Goal: Task Accomplishment & Management: Complete application form

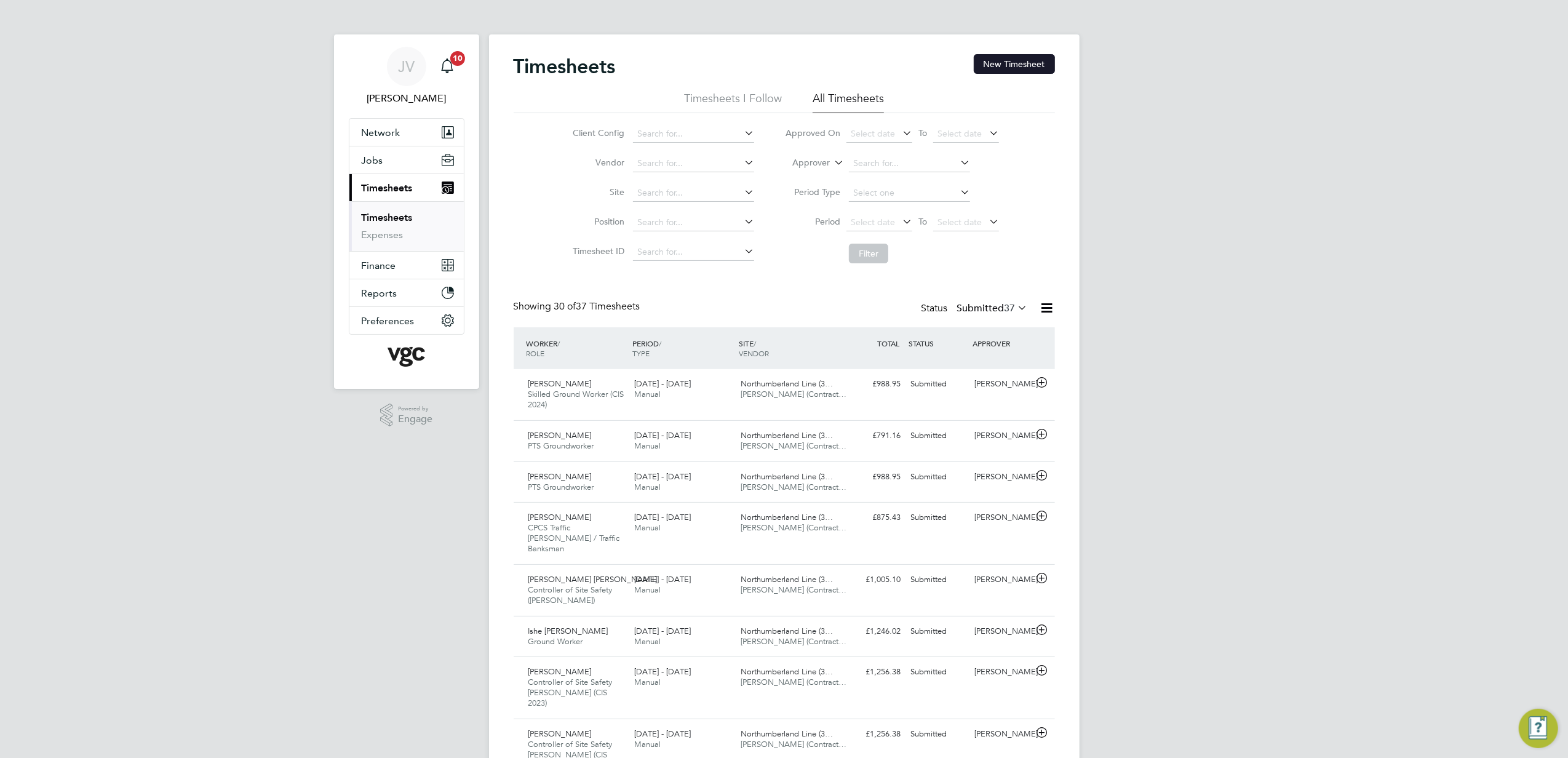
click at [1026, 62] on button "New Timesheet" at bounding box center [1014, 64] width 81 height 20
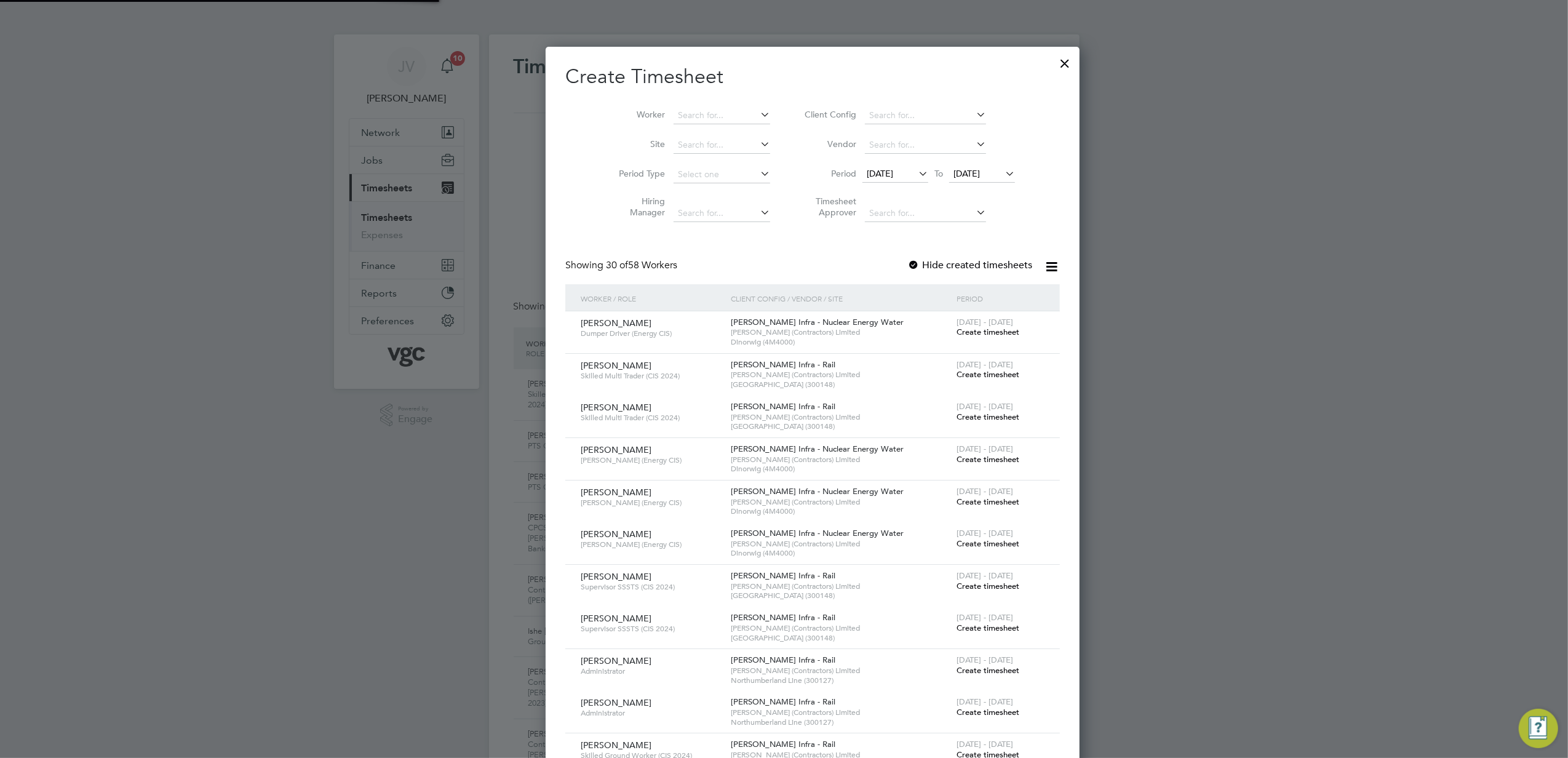
click at [877, 172] on span "[DATE]" at bounding box center [880, 173] width 26 height 11
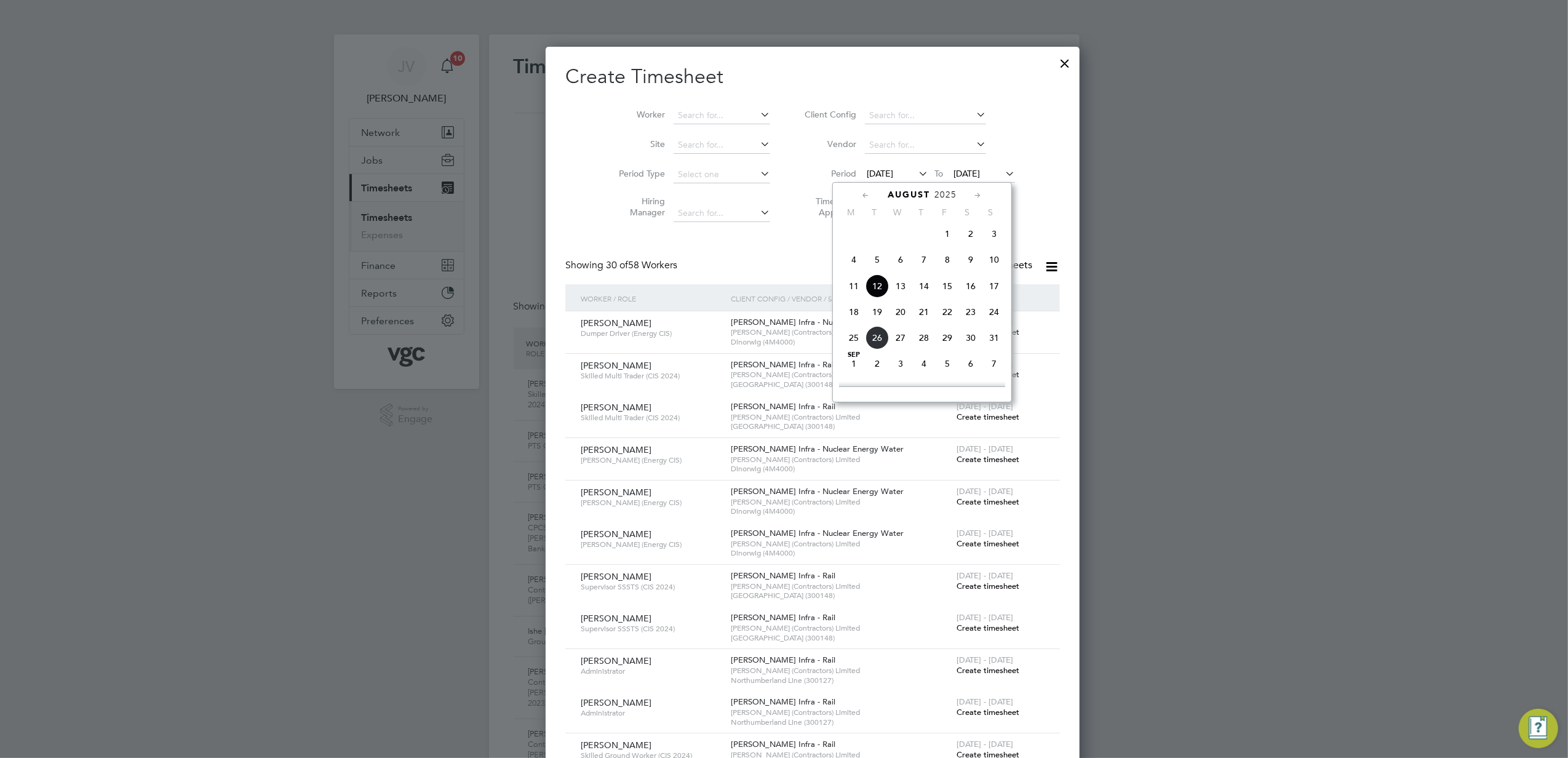
click at [970, 291] on span "16" at bounding box center [971, 286] width 24 height 24
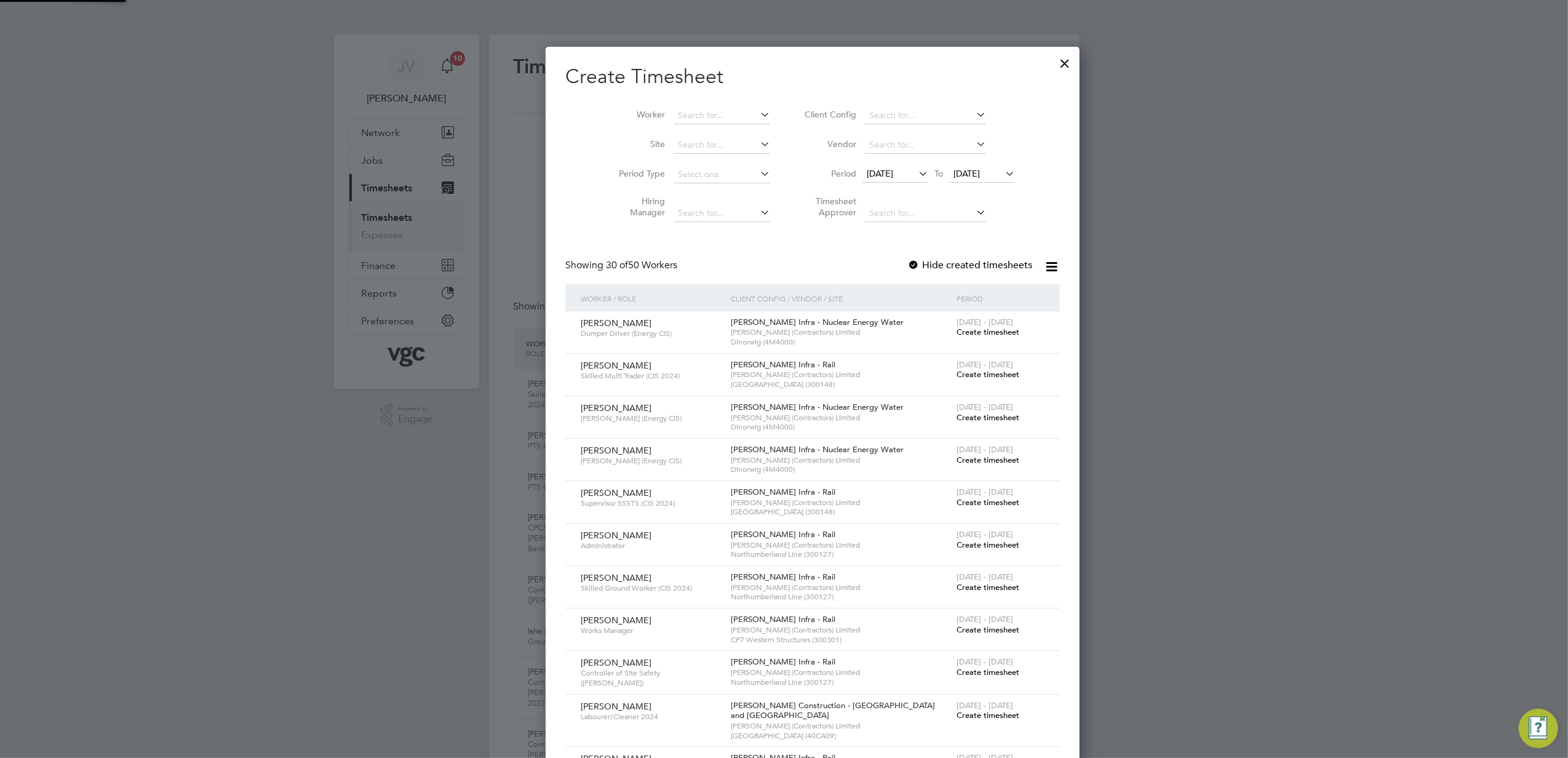
click at [949, 180] on span "[DATE]" at bounding box center [982, 174] width 66 height 16
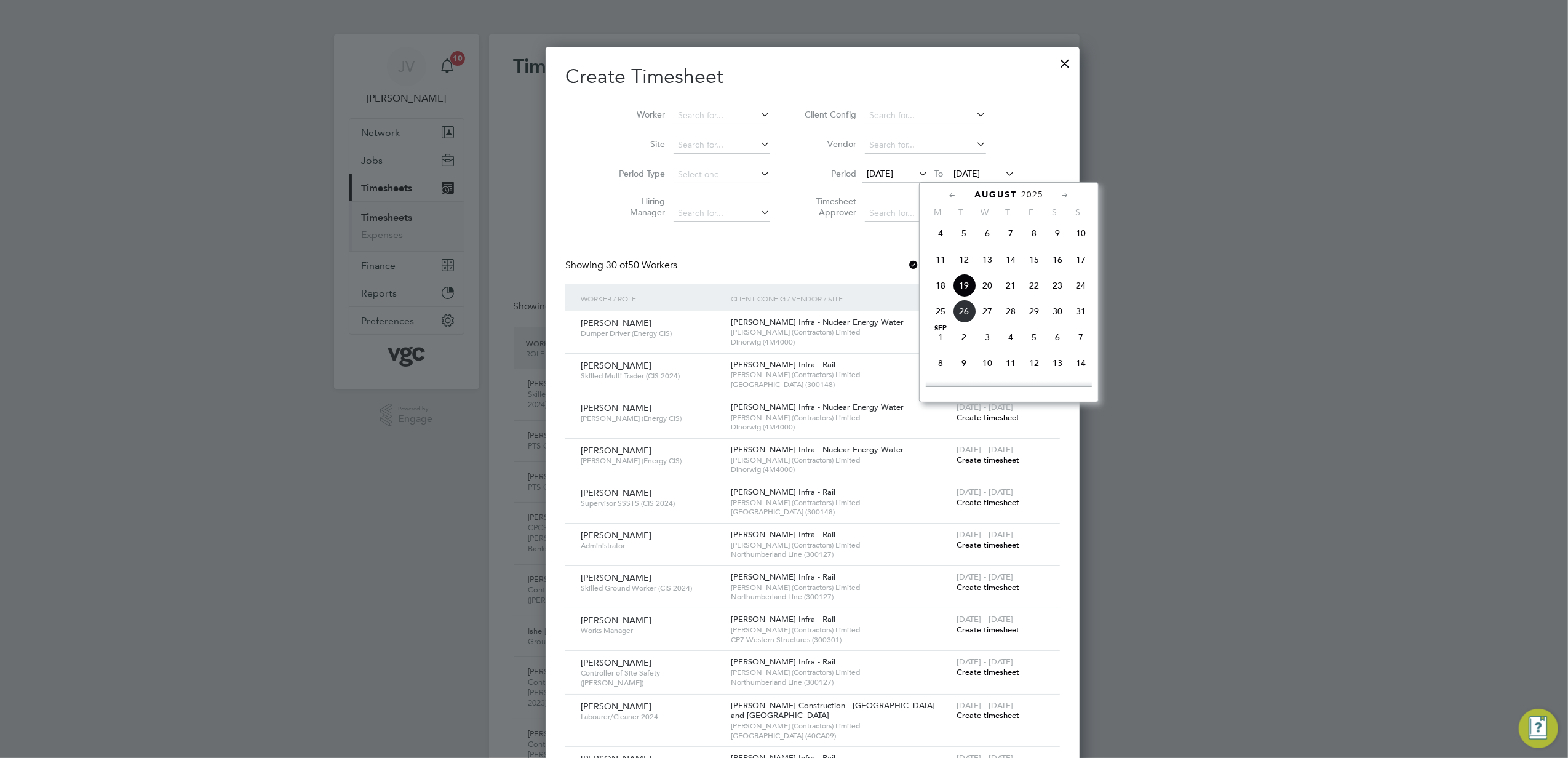
click at [1030, 295] on span "22" at bounding box center [1034, 286] width 24 height 24
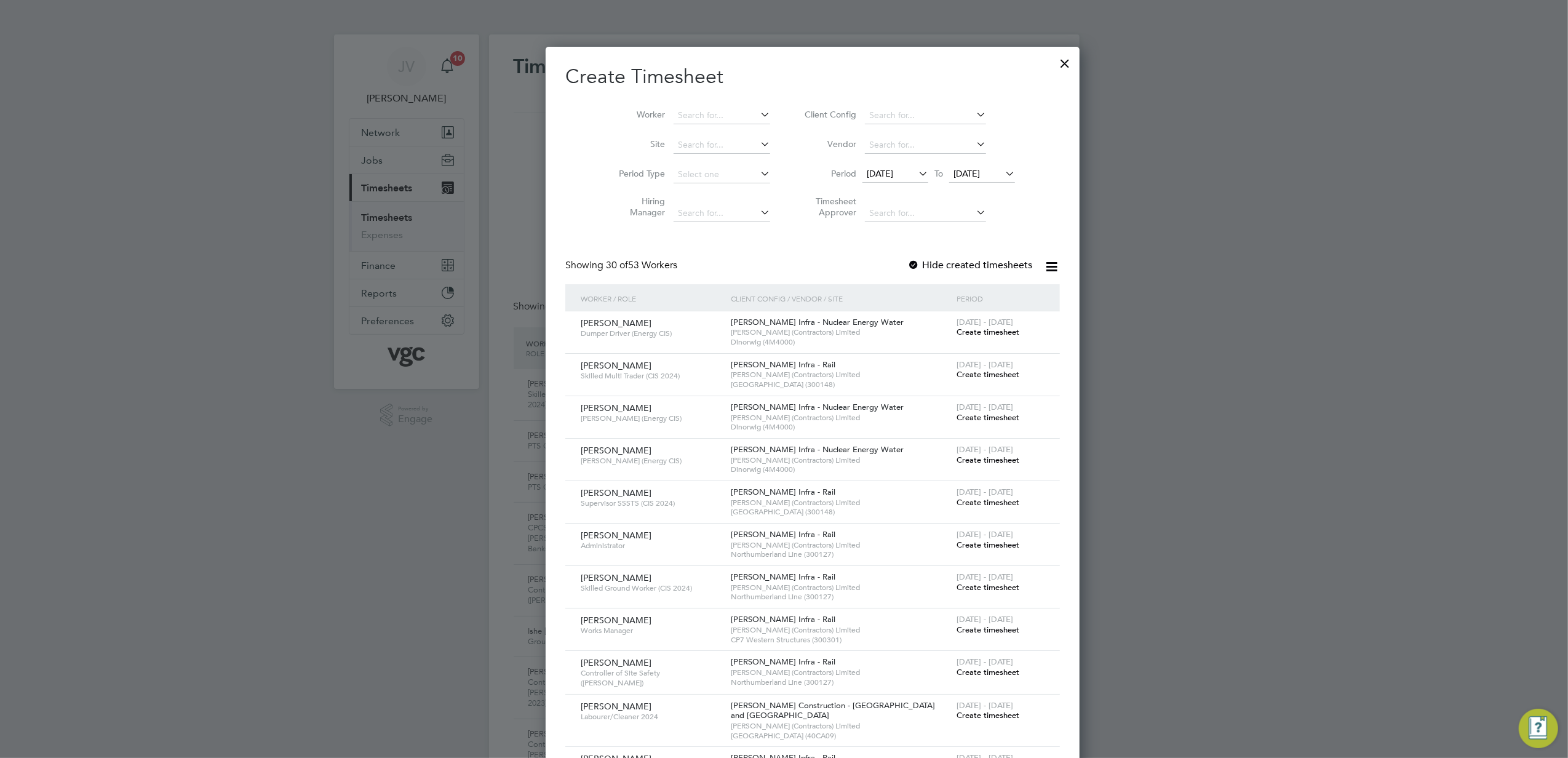
click at [669, 105] on li "Worker" at bounding box center [690, 115] width 191 height 30
click at [674, 113] on input at bounding box center [722, 116] width 97 height 17
click at [695, 128] on li "[PERSON_NAME]" at bounding box center [734, 132] width 179 height 16
type input "[PERSON_NAME]"
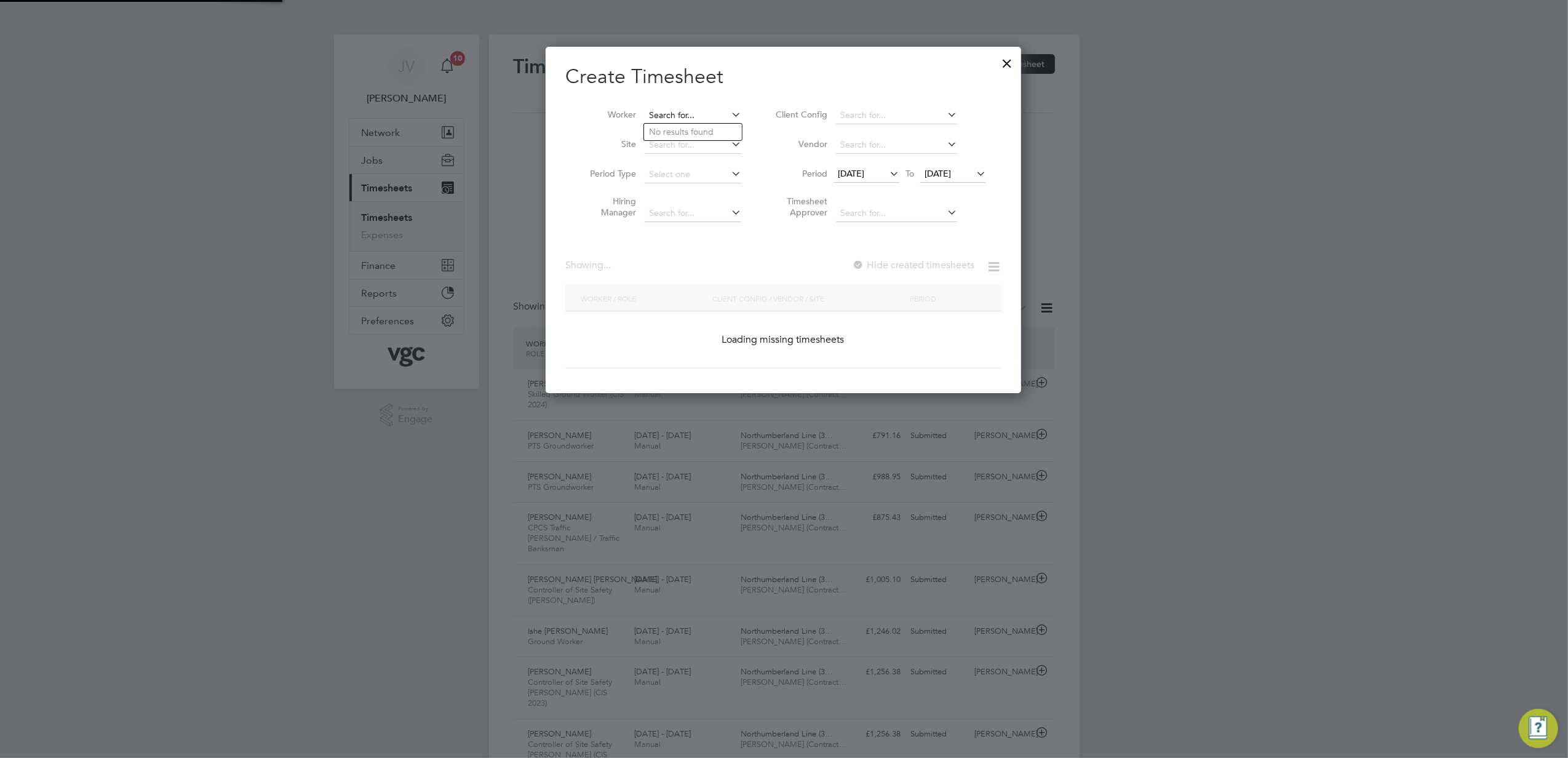
click at [697, 109] on input at bounding box center [693, 116] width 97 height 17
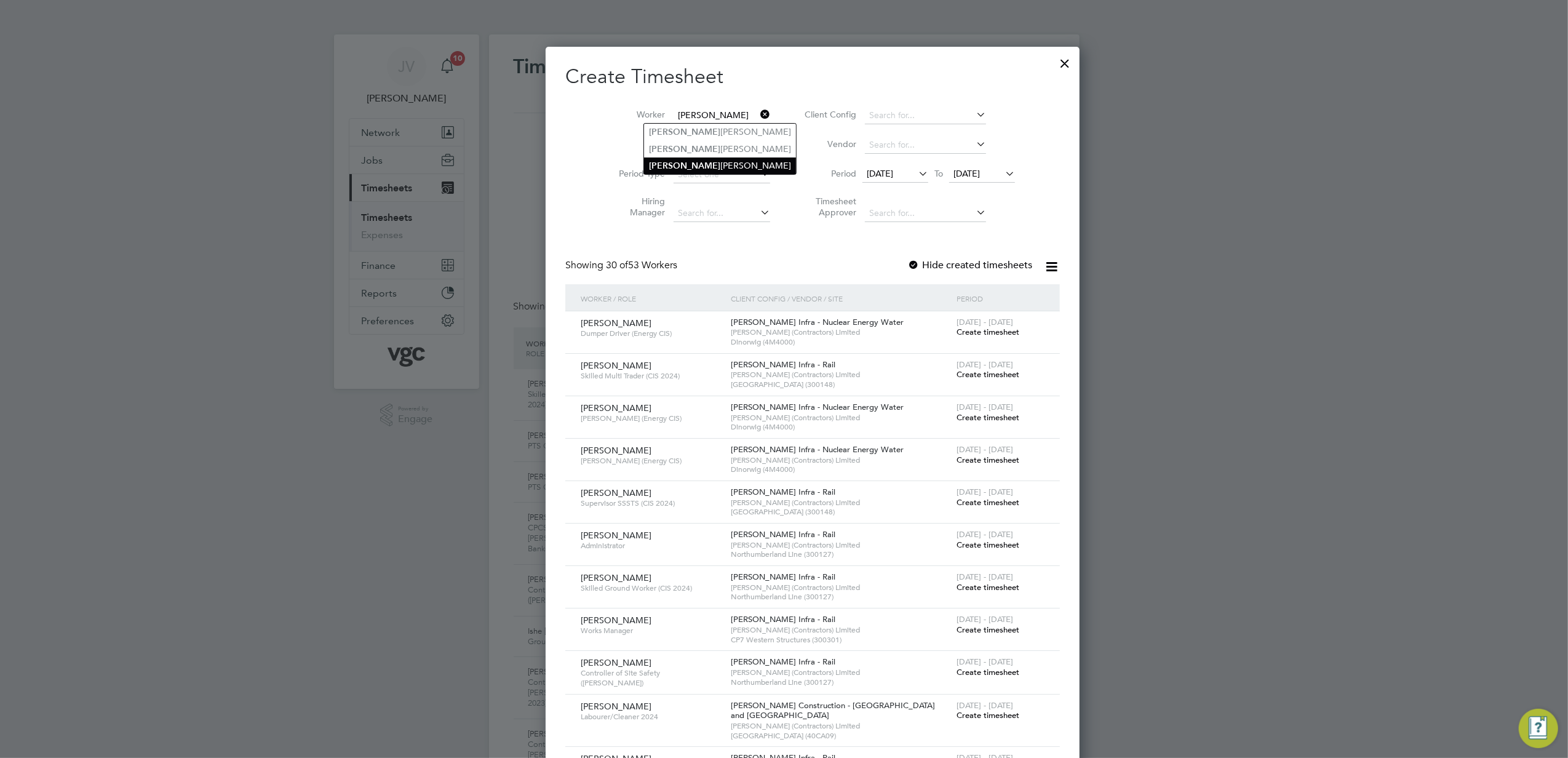
click at [695, 159] on li "[PERSON_NAME]" at bounding box center [720, 165] width 152 height 16
type input "[PERSON_NAME]"
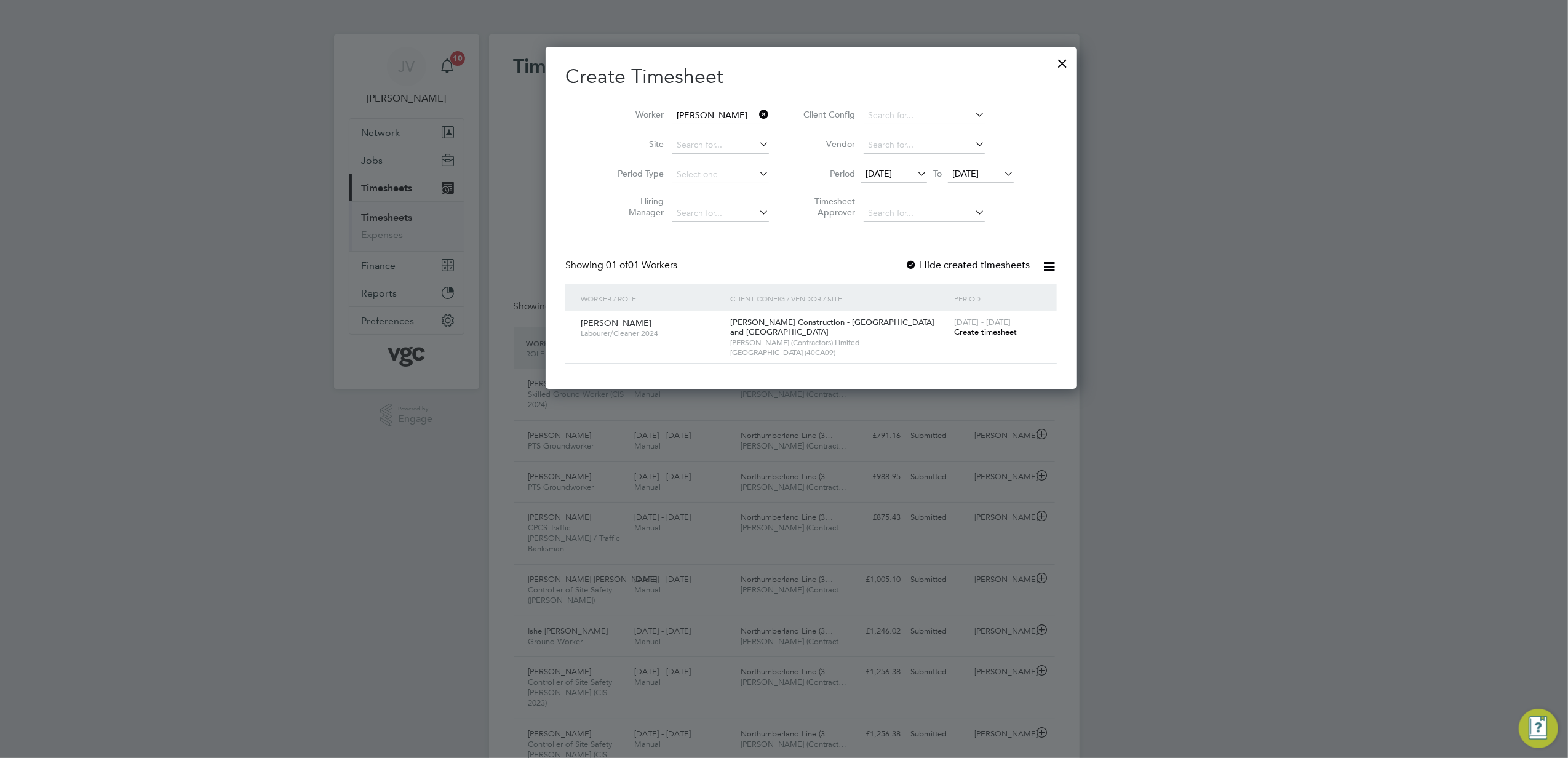
click at [954, 330] on span "Create timesheet" at bounding box center [985, 332] width 63 height 11
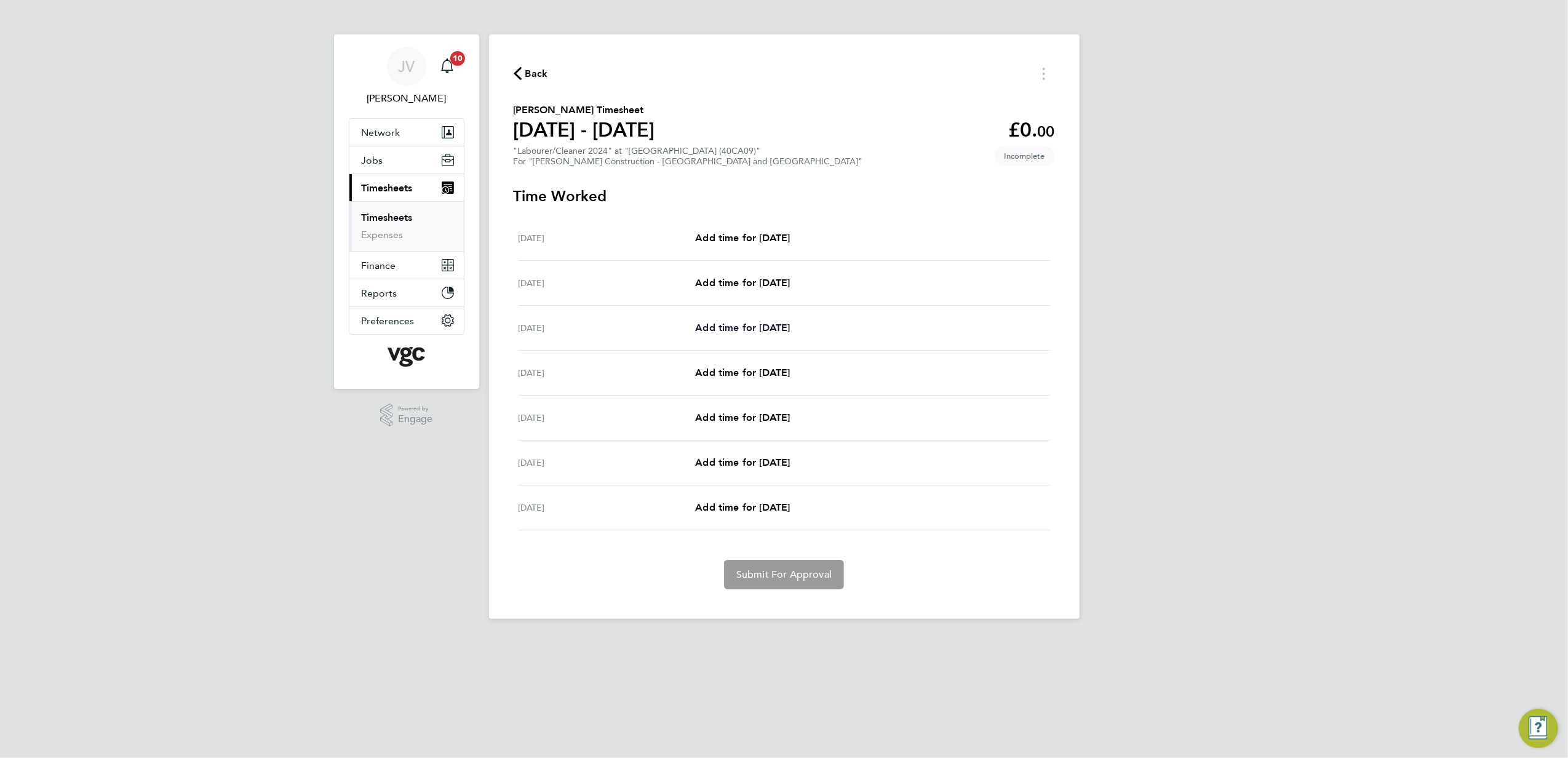
click at [773, 325] on span "Add time for [DATE]" at bounding box center [743, 328] width 95 height 12
select select "30"
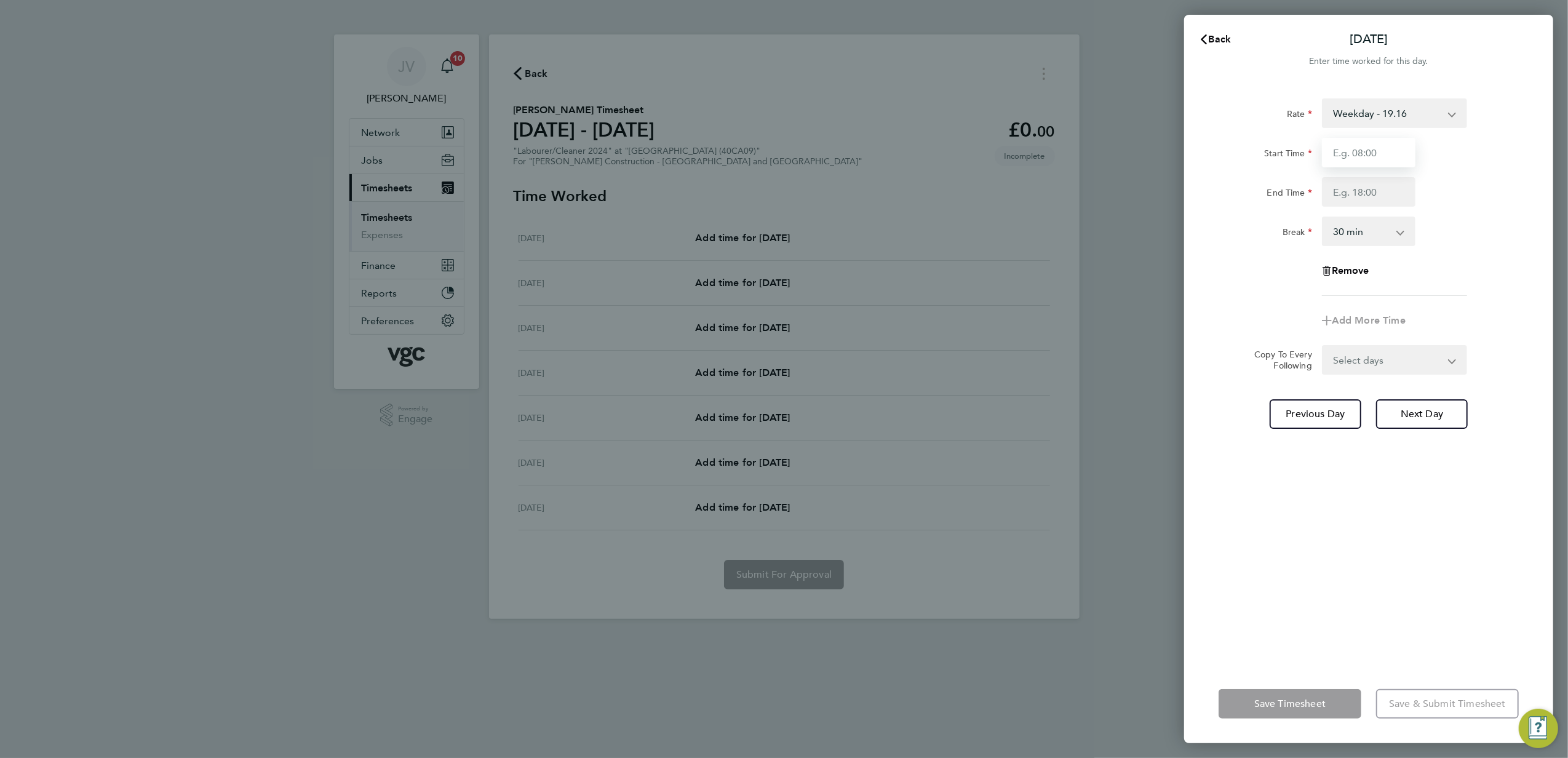
click at [1384, 150] on input "Start Time" at bounding box center [1369, 152] width 93 height 30
type input "09:00"
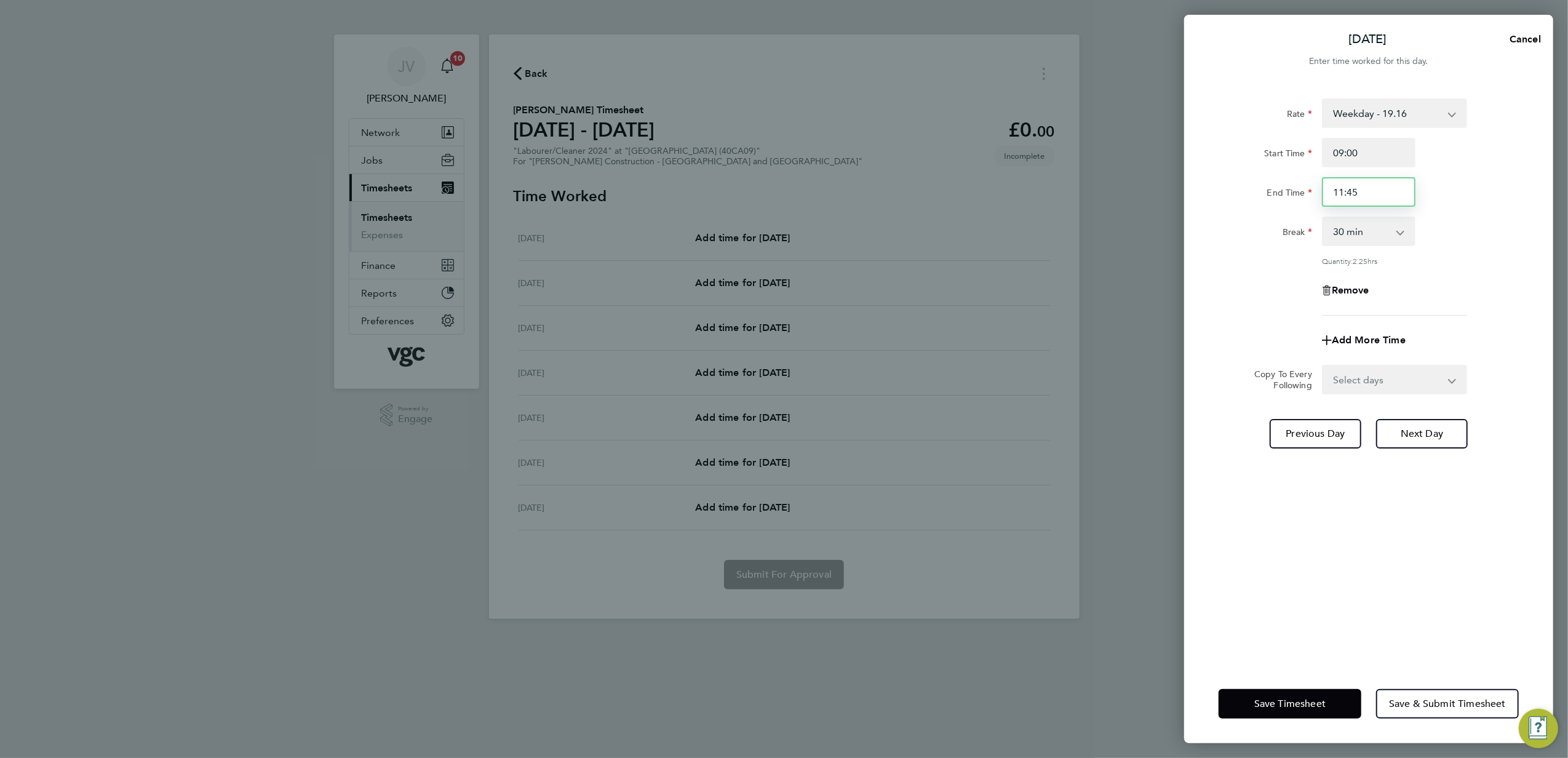
click at [1371, 191] on input "11:45" at bounding box center [1369, 191] width 93 height 30
click at [1371, 191] on input "11:" at bounding box center [1369, 191] width 93 height 30
drag, startPoint x: 1371, startPoint y: 191, endPoint x: 1427, endPoint y: 203, distance: 57.3
click at [1397, 201] on input "11:45" at bounding box center [1369, 191] width 93 height 30
click at [1454, 213] on div "Rate Weekday - 19.16 Overtime - 27.81 Overtime - 36.21 Start Time 09:00 End Tim…" at bounding box center [1369, 207] width 300 height 217
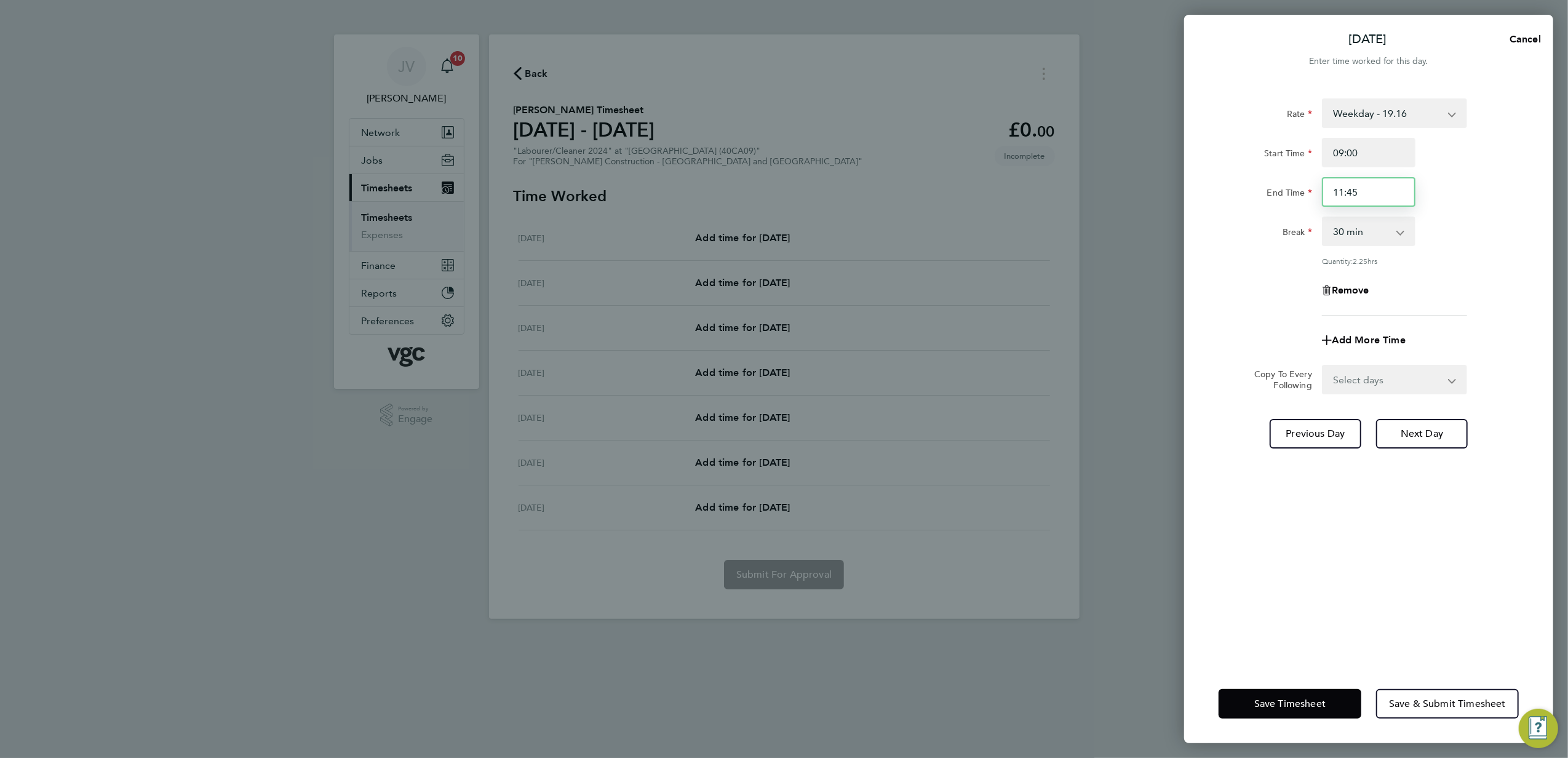
click at [1377, 190] on input "11:45" at bounding box center [1369, 191] width 93 height 30
click at [1467, 214] on div "Rate Weekday - 19.16 Overtime - 27.81 Overtime - 36.21 Start Time 09:00 End Tim…" at bounding box center [1369, 207] width 300 height 217
click at [1383, 195] on input "11:55" at bounding box center [1369, 191] width 93 height 30
type input "11:45"
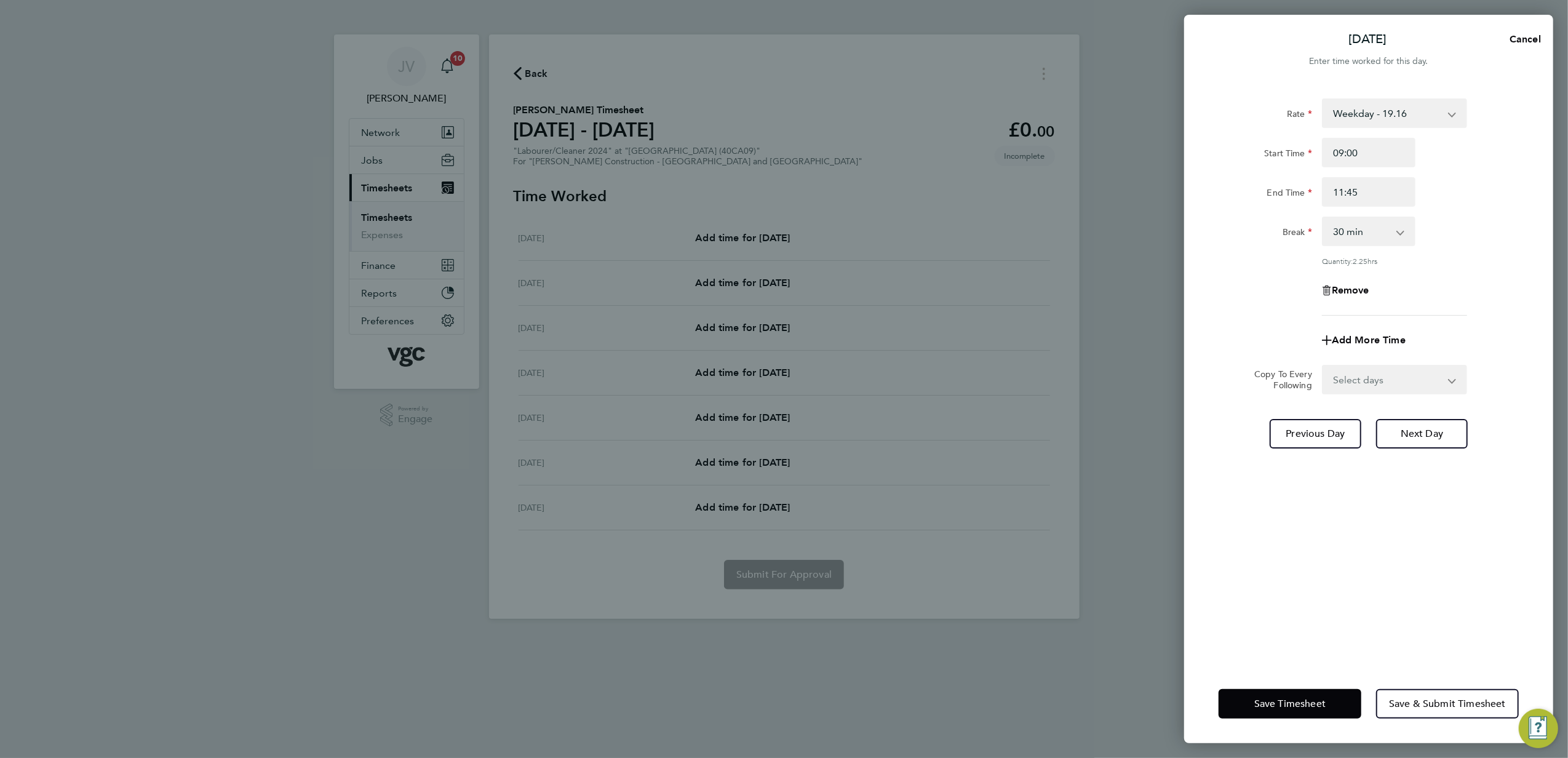
click at [1400, 232] on app-icon-cross-button at bounding box center [1407, 231] width 14 height 27
click at [1375, 230] on select "0 min 15 min 30 min 45 min 60 min 75 min 90 min" at bounding box center [1361, 231] width 76 height 27
select select "0"
click at [1323, 218] on select "0 min 15 min 30 min 45 min 60 min 75 min 90 min" at bounding box center [1361, 231] width 76 height 27
click at [1465, 263] on div "Quantity: 2.75 hrs" at bounding box center [1394, 261] width 145 height 10
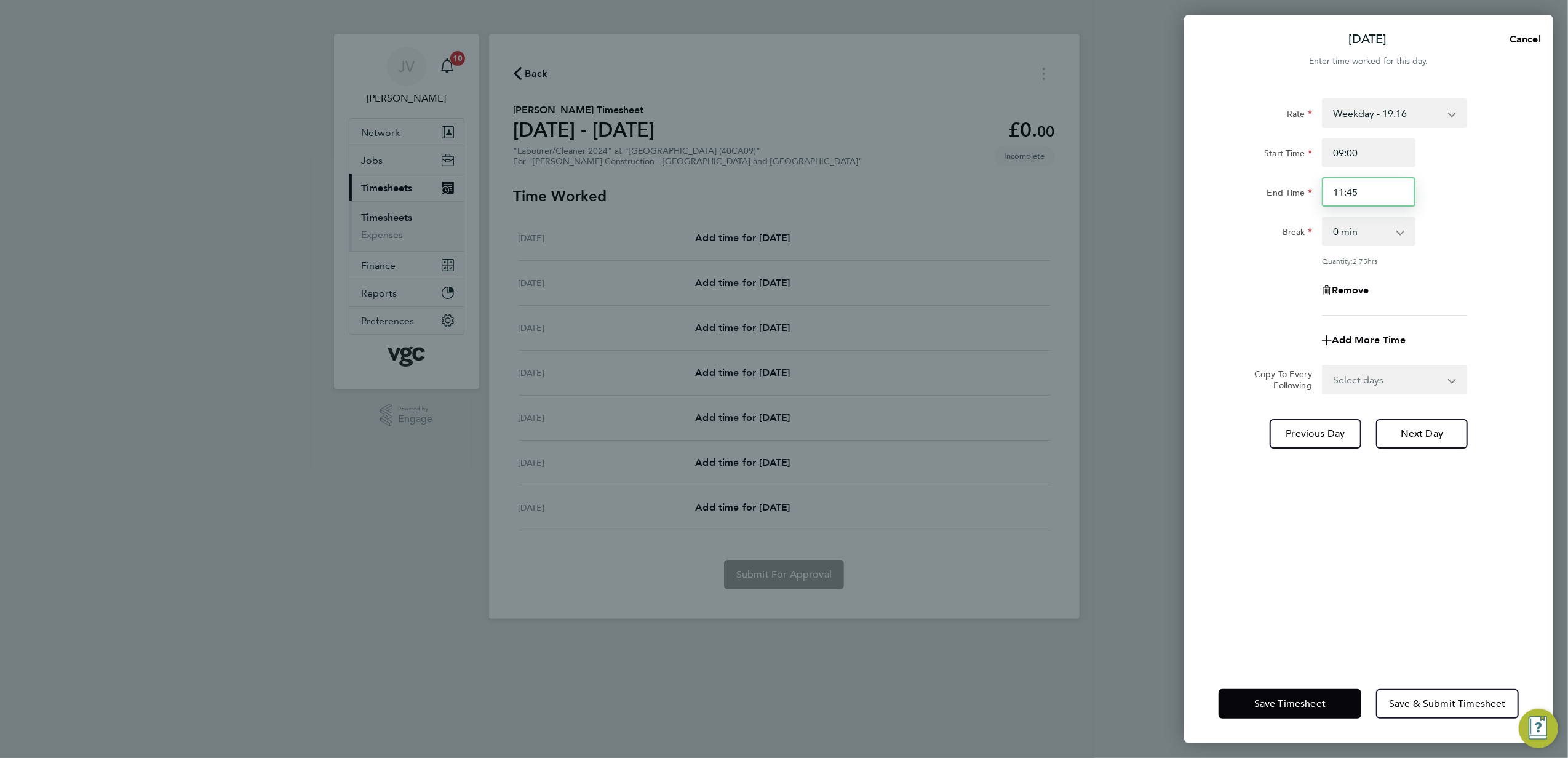
click at [1373, 190] on input "11:45" at bounding box center [1369, 191] width 93 height 30
click at [1373, 190] on input "11:" at bounding box center [1369, 191] width 93 height 30
click at [1520, 242] on div "Break 0 min 15 min 30 min 45 min 60 min 75 min 90 min" at bounding box center [1369, 231] width 310 height 30
click at [1402, 195] on input "11:35" at bounding box center [1369, 191] width 93 height 30
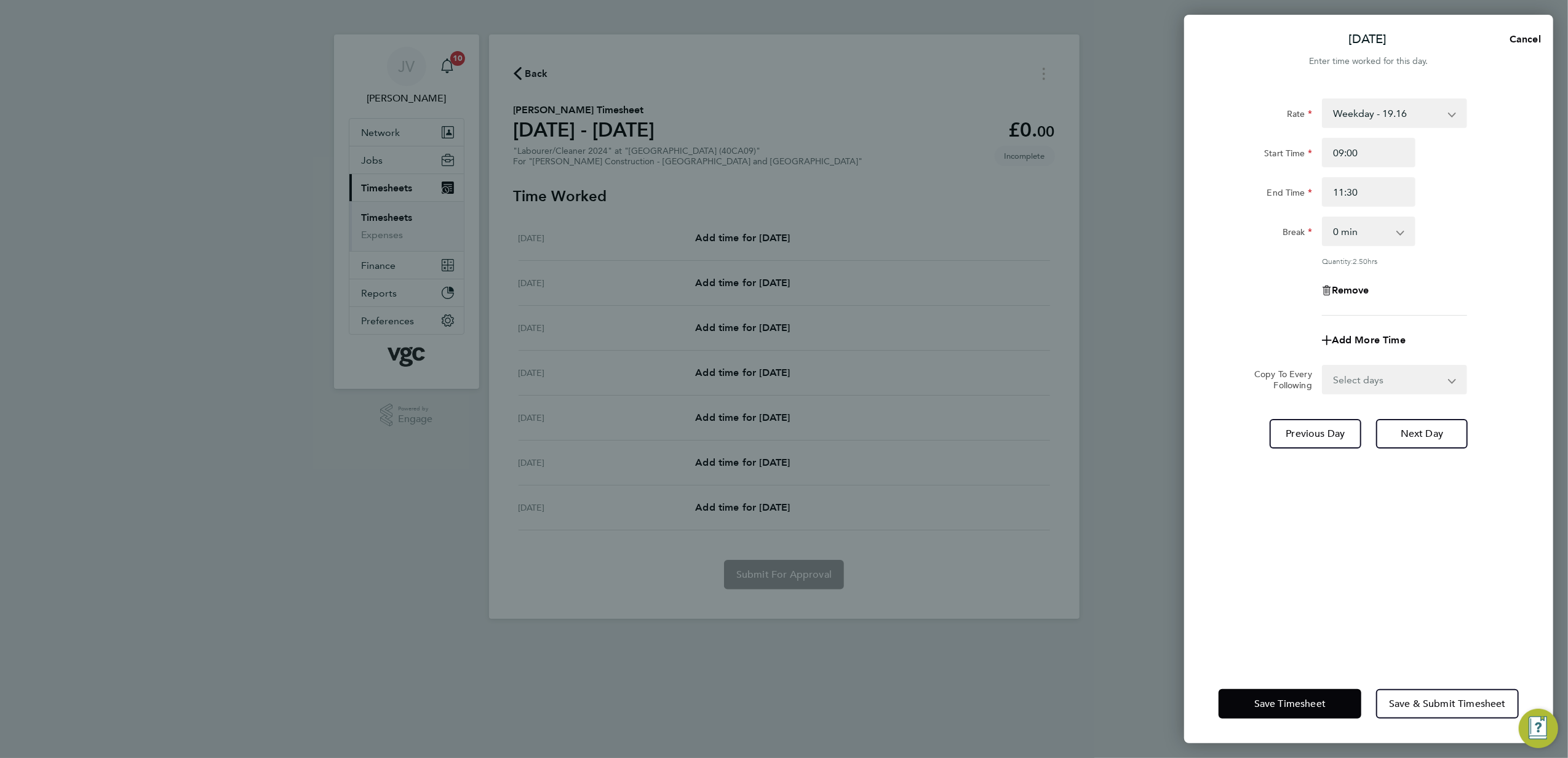
click at [1506, 185] on div "End Time 11:30" at bounding box center [1369, 191] width 310 height 30
click at [1470, 222] on div "Break 0 min 15 min 30 min 45 min 60 min 75 min 90 min" at bounding box center [1369, 231] width 310 height 30
click at [1371, 193] on input "11:30" at bounding box center [1369, 191] width 93 height 30
type input "11:45"
click at [1486, 234] on div "Break 0 min 15 min 30 min 45 min 60 min 75 min 90 min" at bounding box center [1369, 231] width 310 height 30
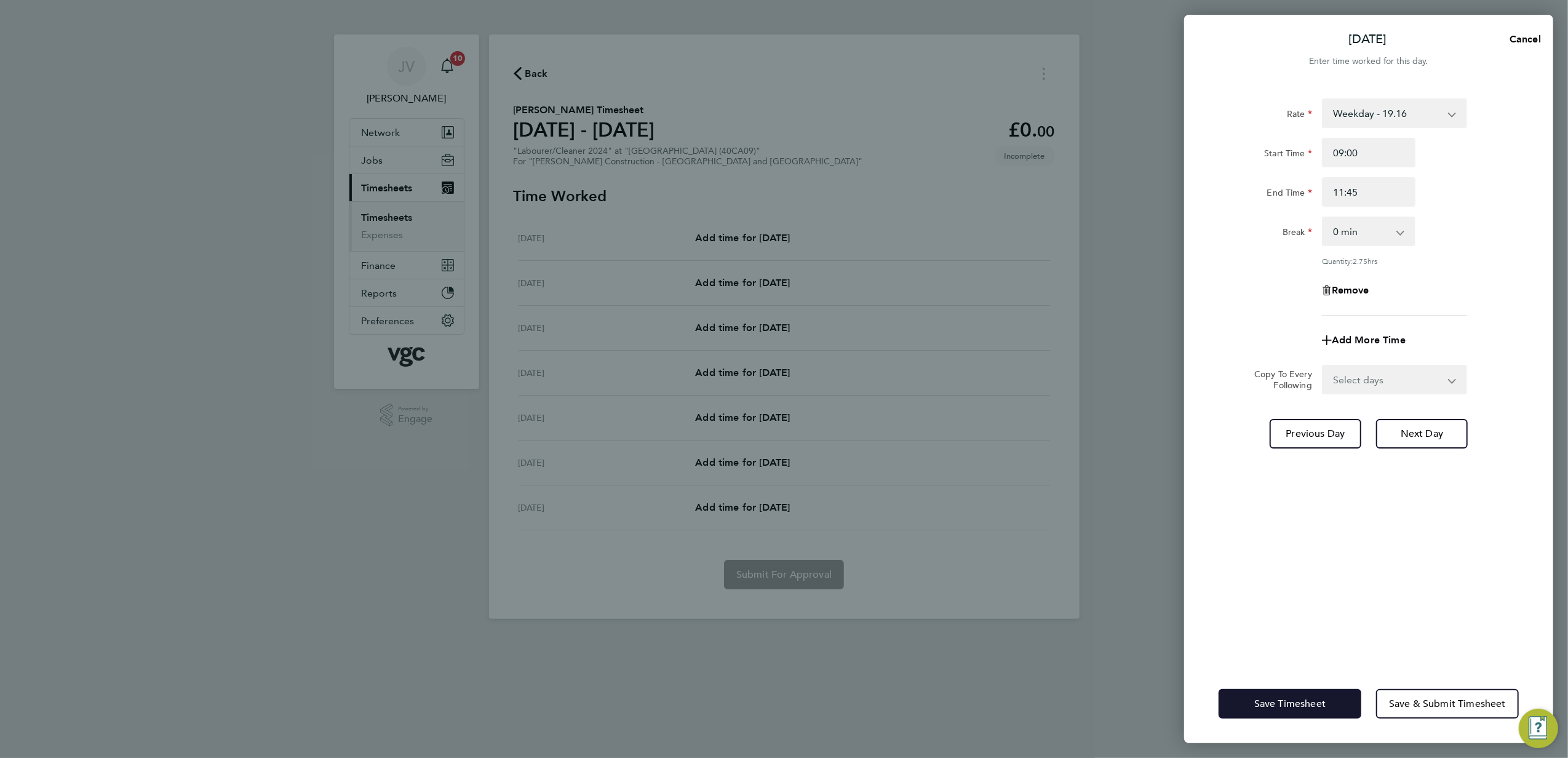
click at [1311, 705] on span "Save Timesheet" at bounding box center [1290, 703] width 71 height 13
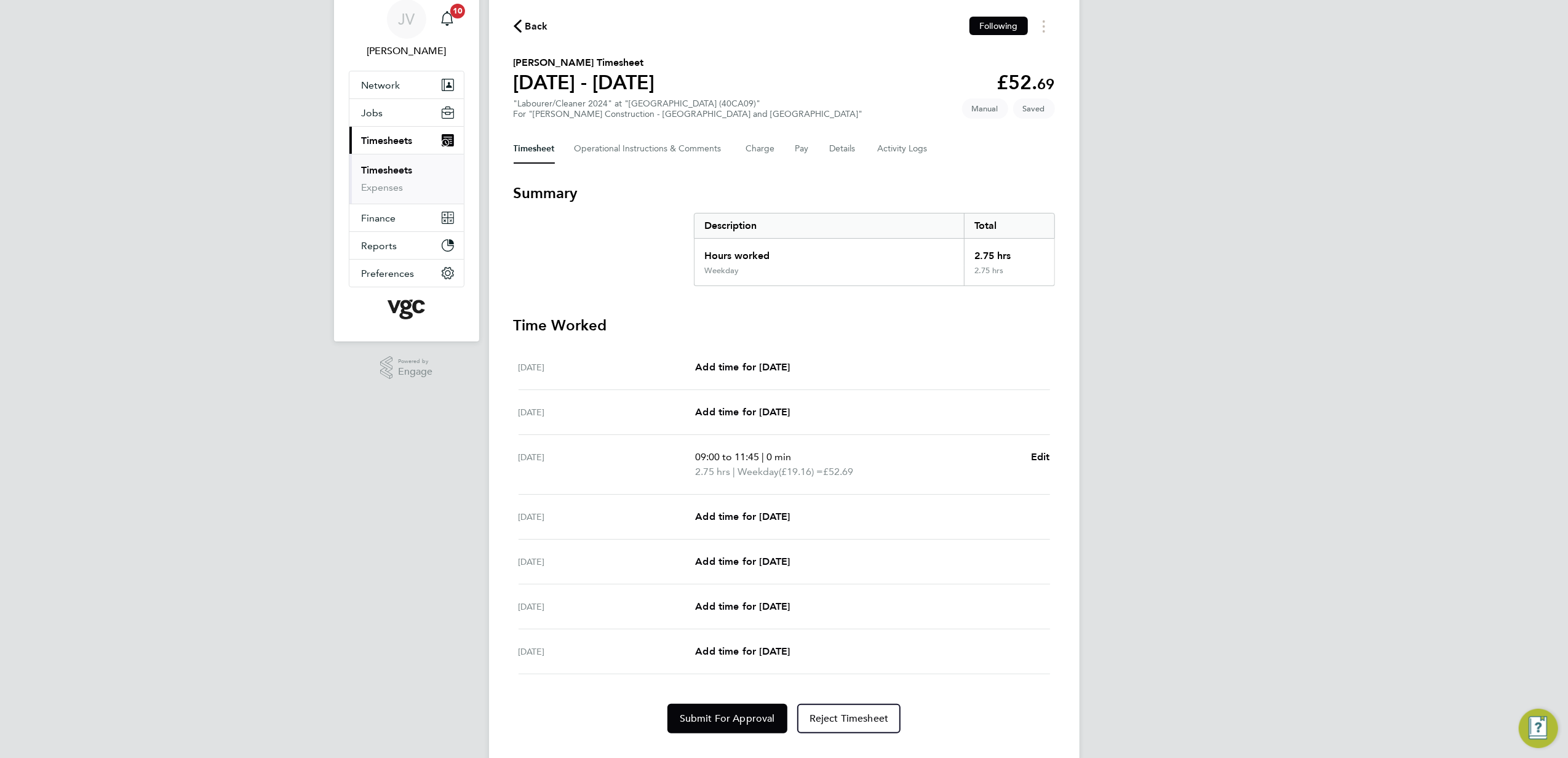
scroll to position [74, 0]
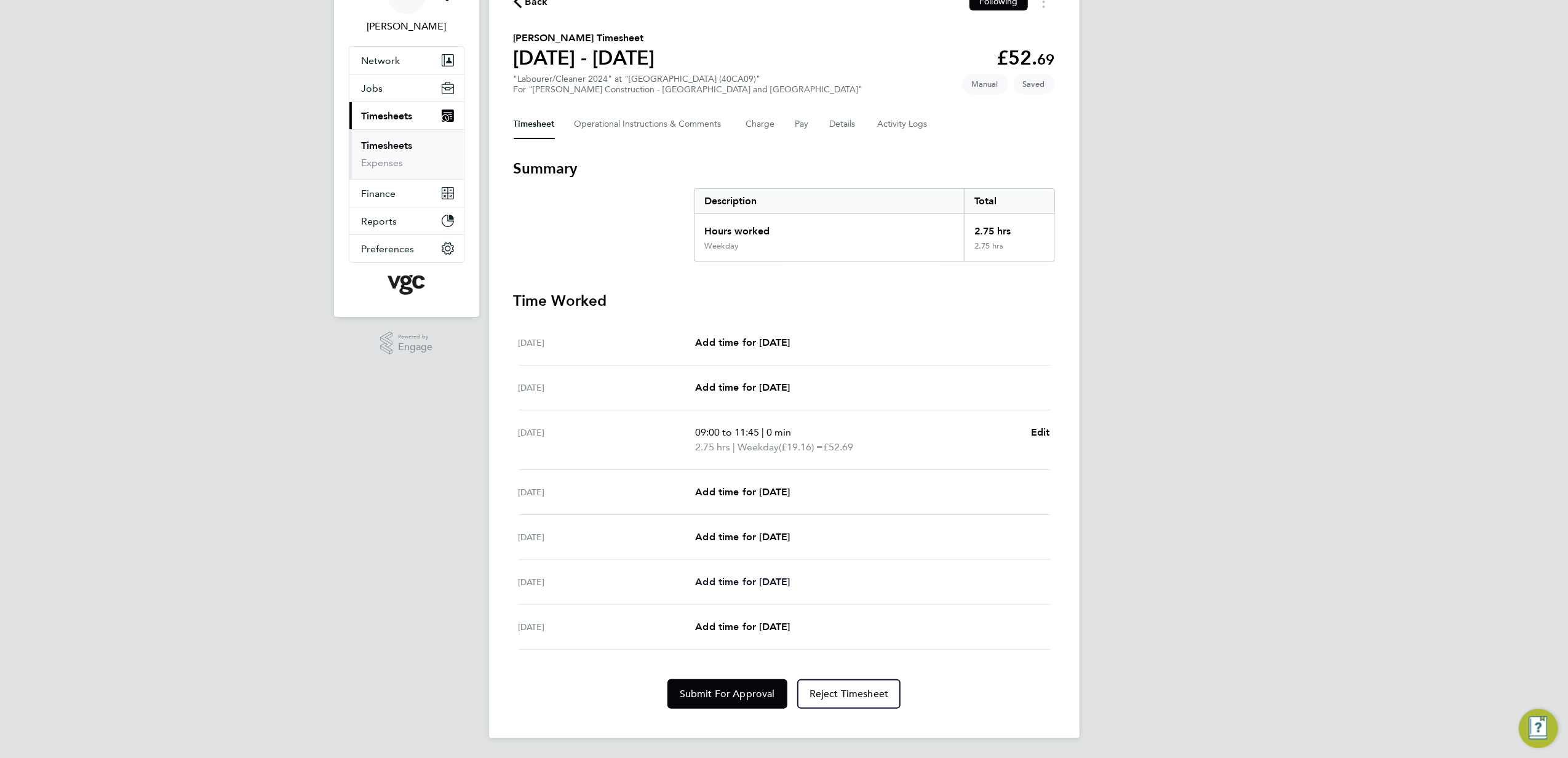
click at [759, 583] on span "Add time for [DATE]" at bounding box center [743, 582] width 95 height 12
select select "30"
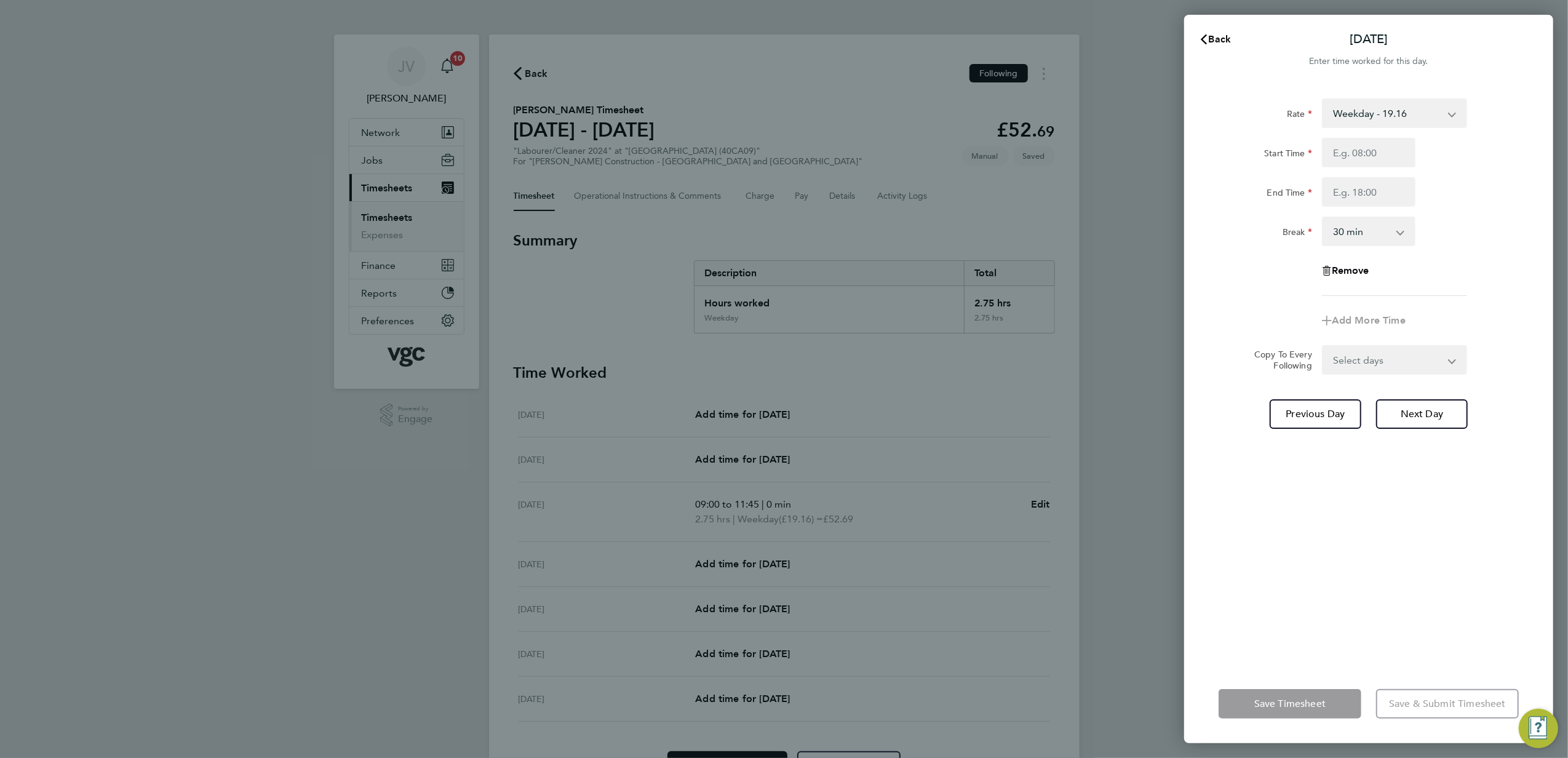
click at [1404, 137] on div "Rate Weekday - 19.16 Overtime - 27.81 Overtime - 36.21 Start Time End Time Brea…" at bounding box center [1369, 197] width 300 height 197
click at [1398, 145] on input "Start Time" at bounding box center [1369, 152] width 93 height 30
type input "09:00"
type input "11:45"
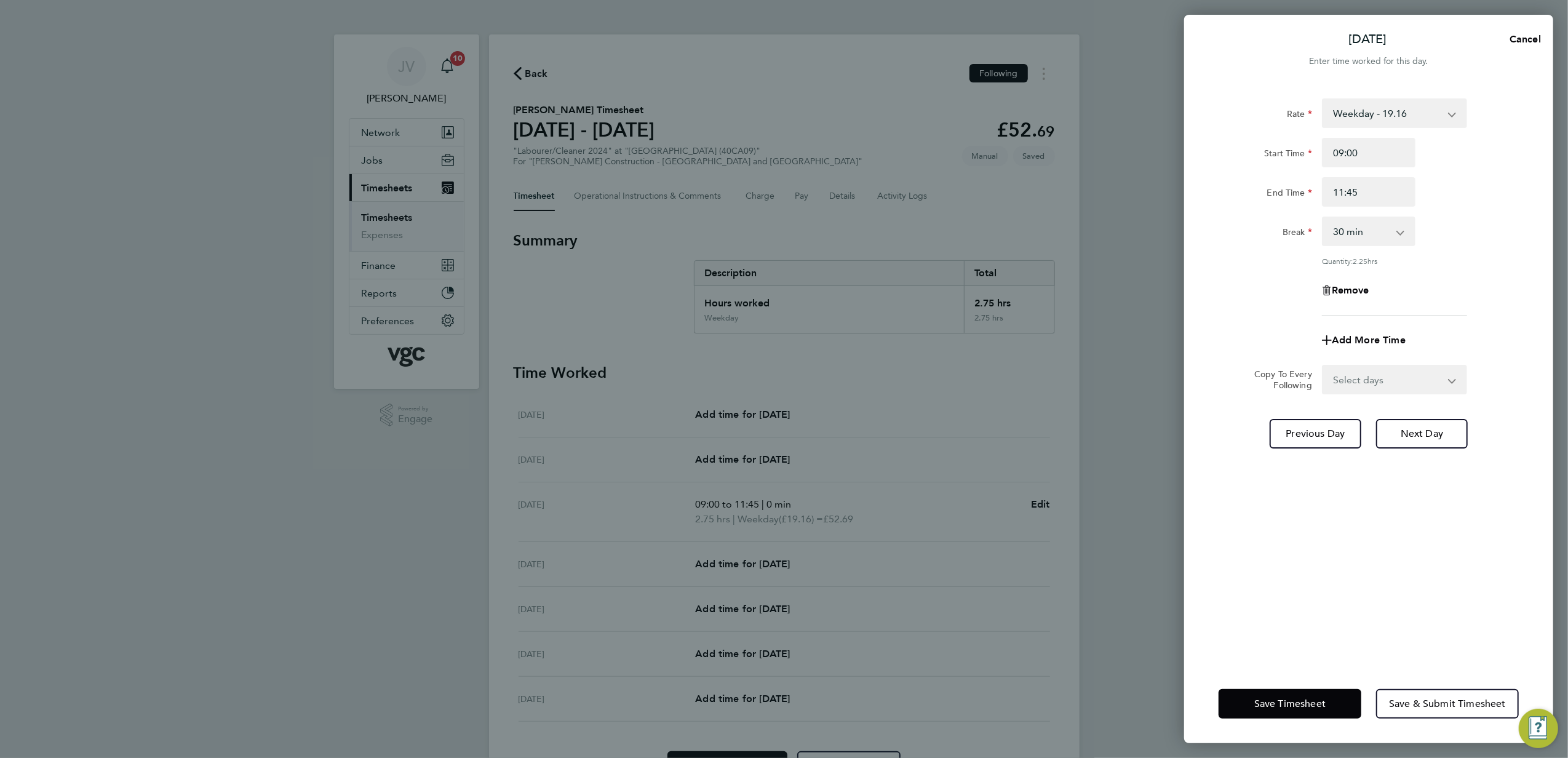
click at [1450, 214] on div "Rate Weekday - 19.16 Overtime - 27.81 Overtime - 36.21 Start Time 09:00 End Tim…" at bounding box center [1369, 207] width 300 height 217
click at [1307, 687] on div "Save Timesheet Save & Submit Timesheet" at bounding box center [1369, 704] width 369 height 79
click at [1307, 700] on span "Save Timesheet" at bounding box center [1290, 703] width 71 height 13
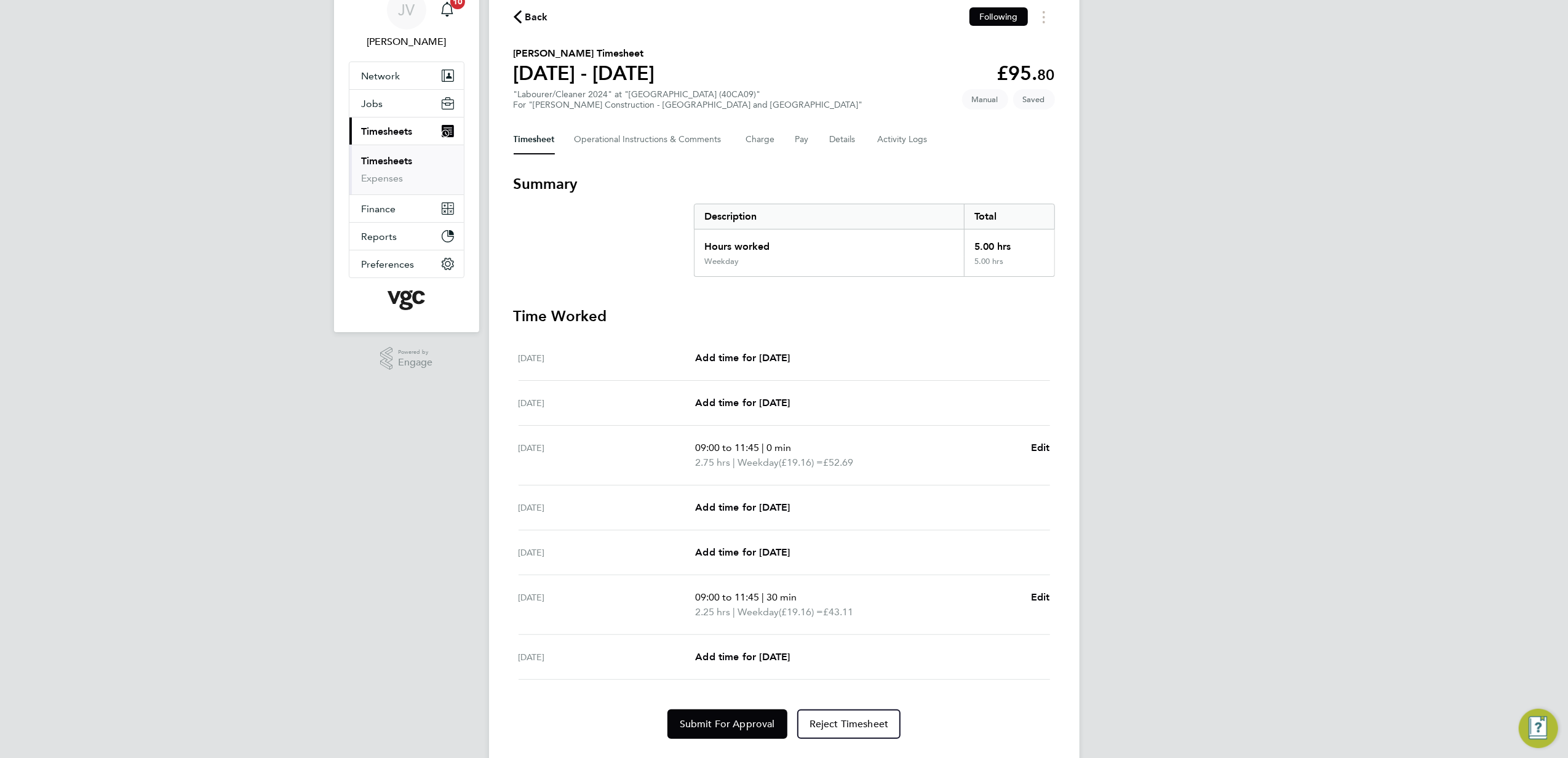
scroll to position [82, 0]
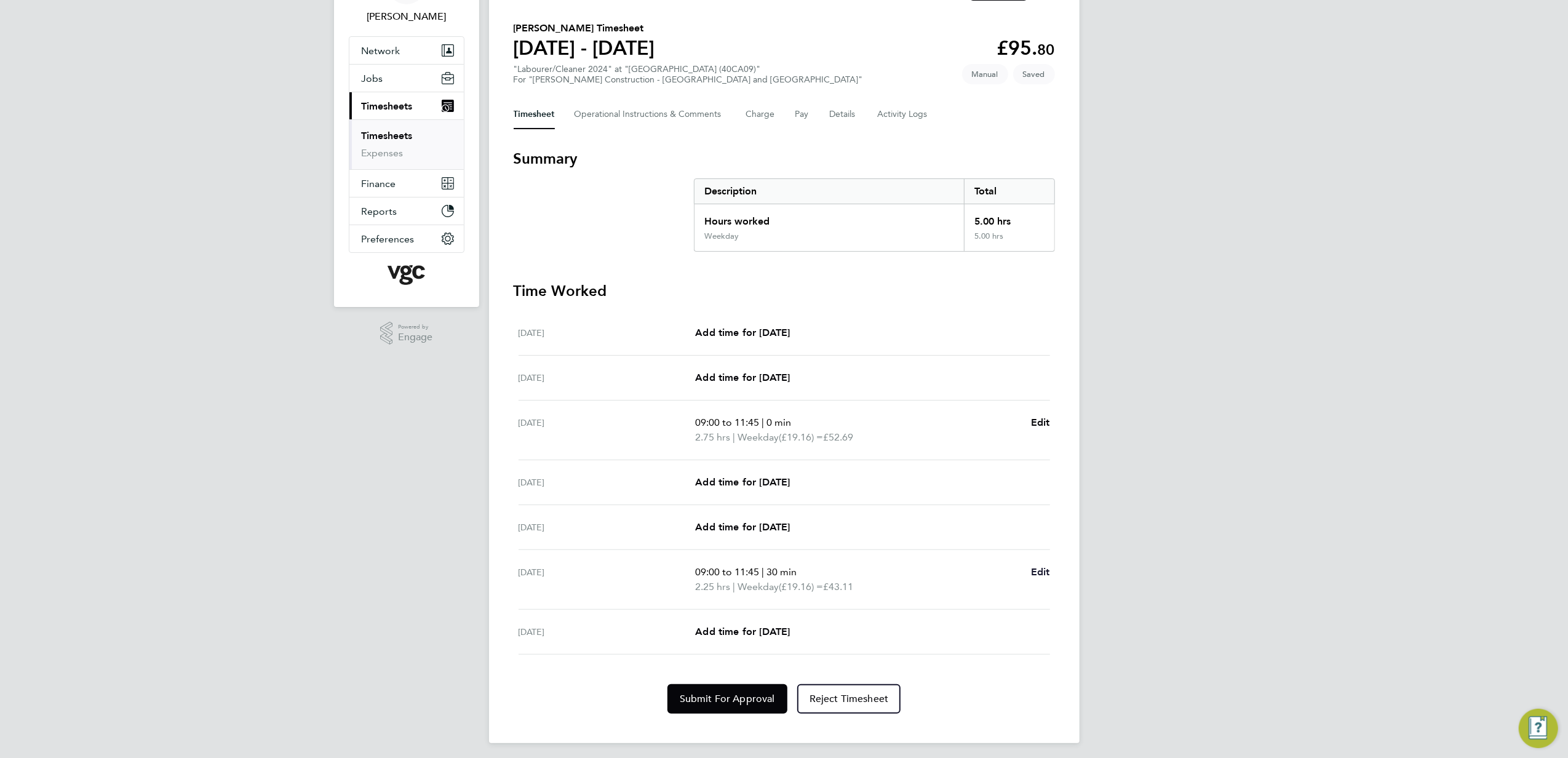
click at [1032, 572] on span "Edit" at bounding box center [1040, 572] width 19 height 12
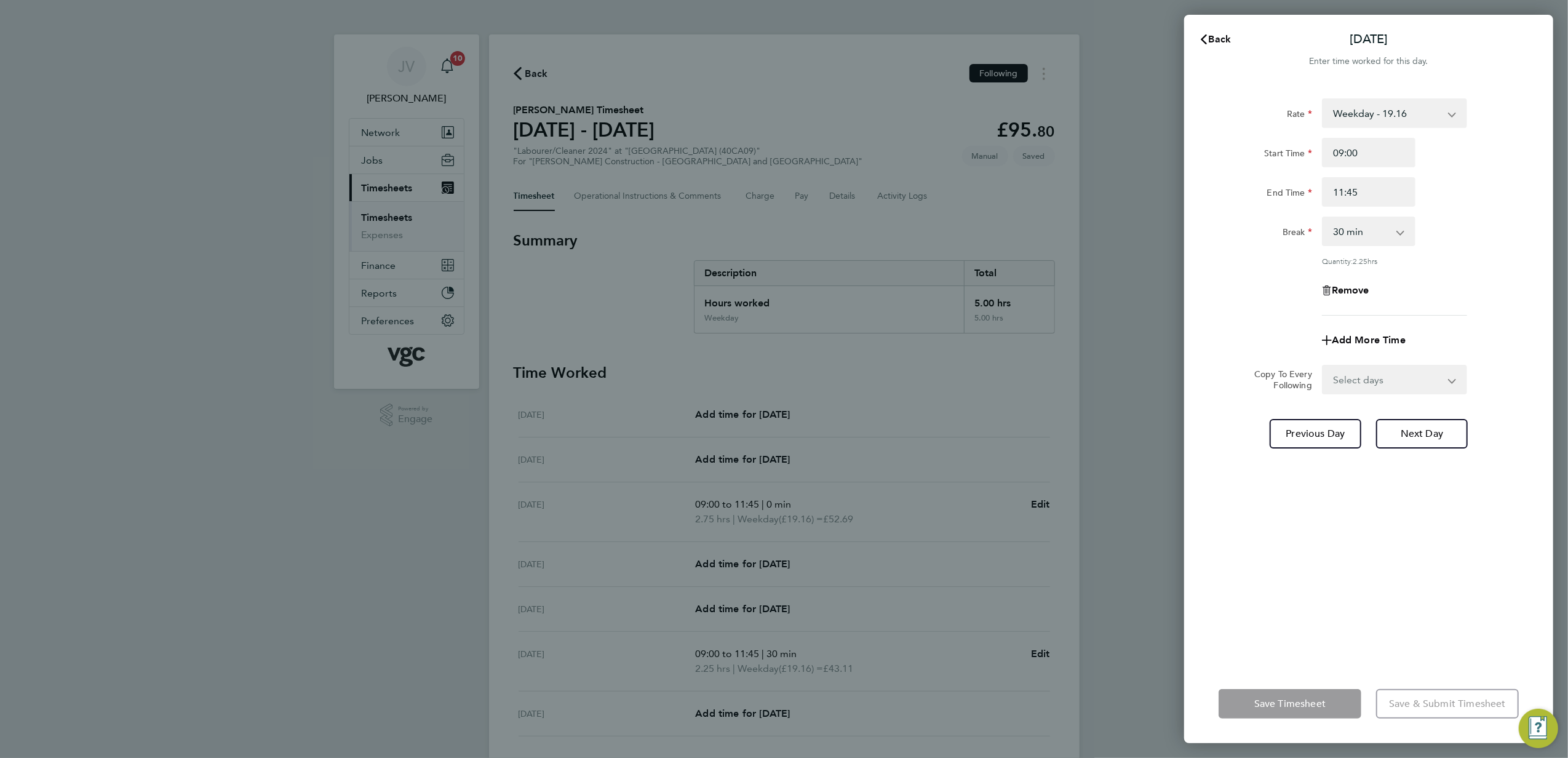
click at [1361, 232] on select "0 min 15 min 30 min 45 min 60 min 75 min 90 min" at bounding box center [1361, 231] width 76 height 27
select select "0"
click at [1323, 218] on select "0 min 15 min 30 min 45 min 60 min 75 min 90 min" at bounding box center [1361, 231] width 76 height 27
click at [1334, 707] on button "Save Timesheet" at bounding box center [1290, 703] width 143 height 30
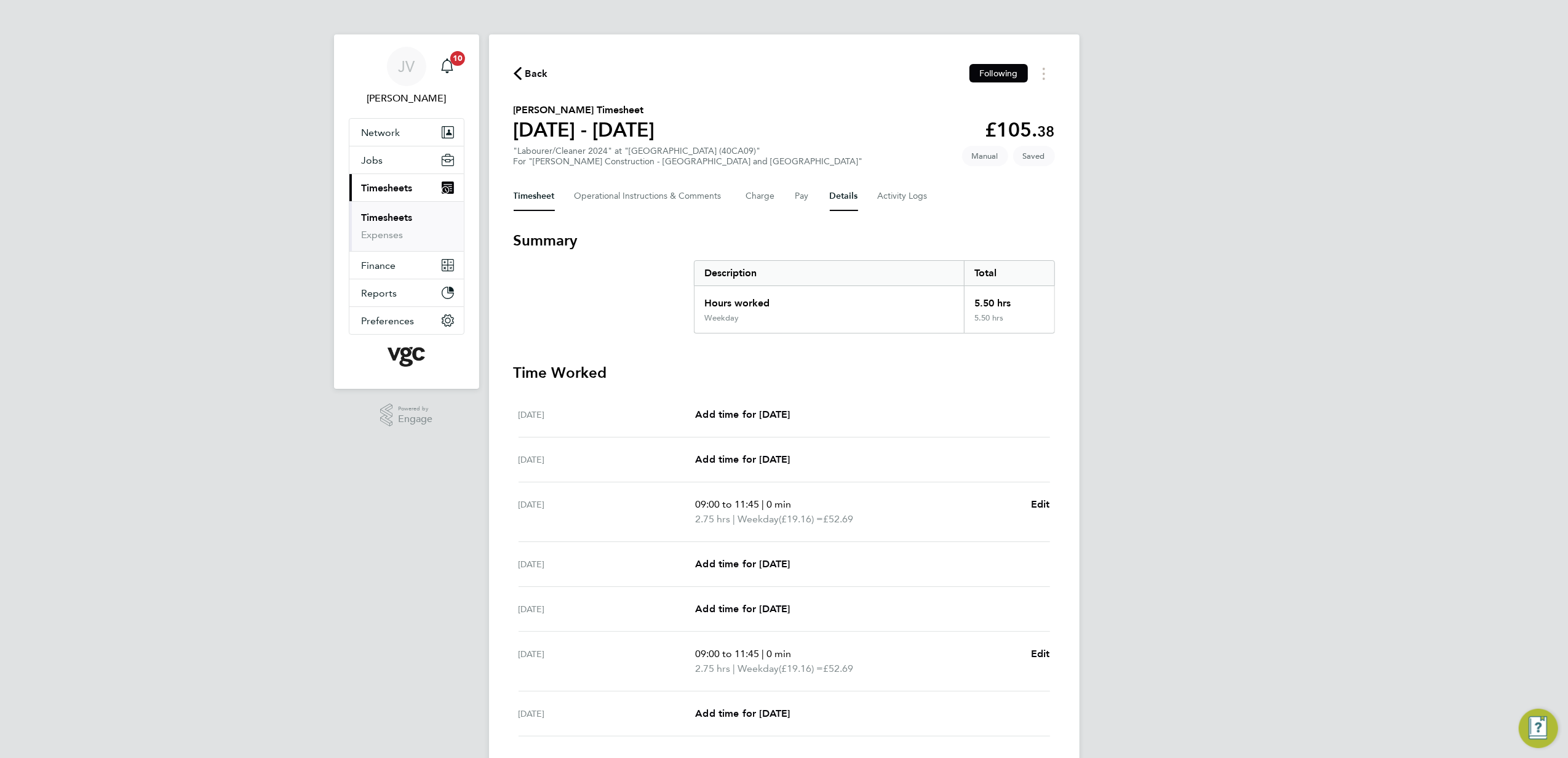
click at [849, 193] on button "Details" at bounding box center [844, 196] width 28 height 30
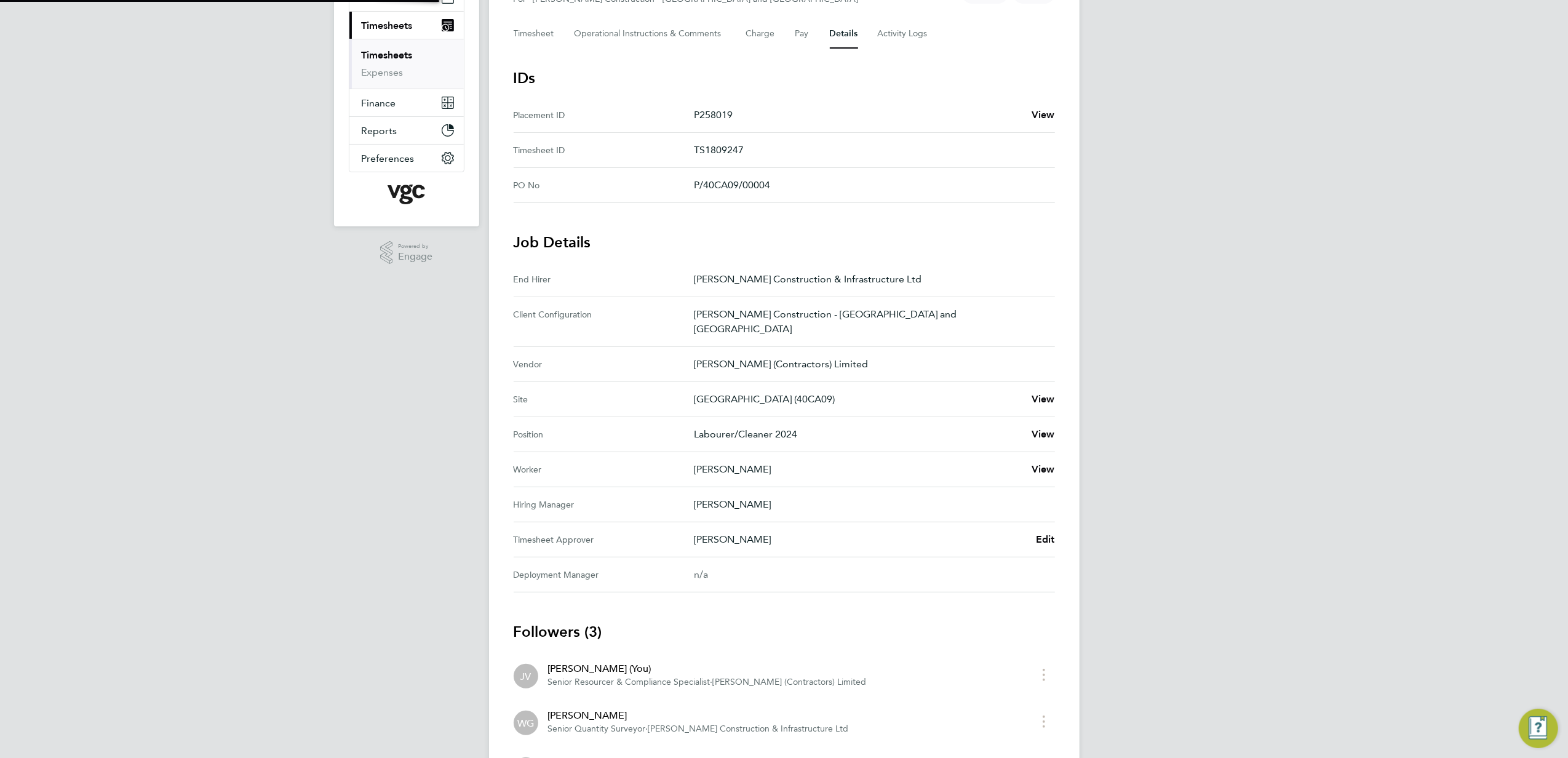
scroll to position [164, 0]
click at [1034, 531] on div "[PERSON_NAME] Edit" at bounding box center [874, 538] width 361 height 14
click at [1044, 532] on span "Edit" at bounding box center [1046, 538] width 19 height 12
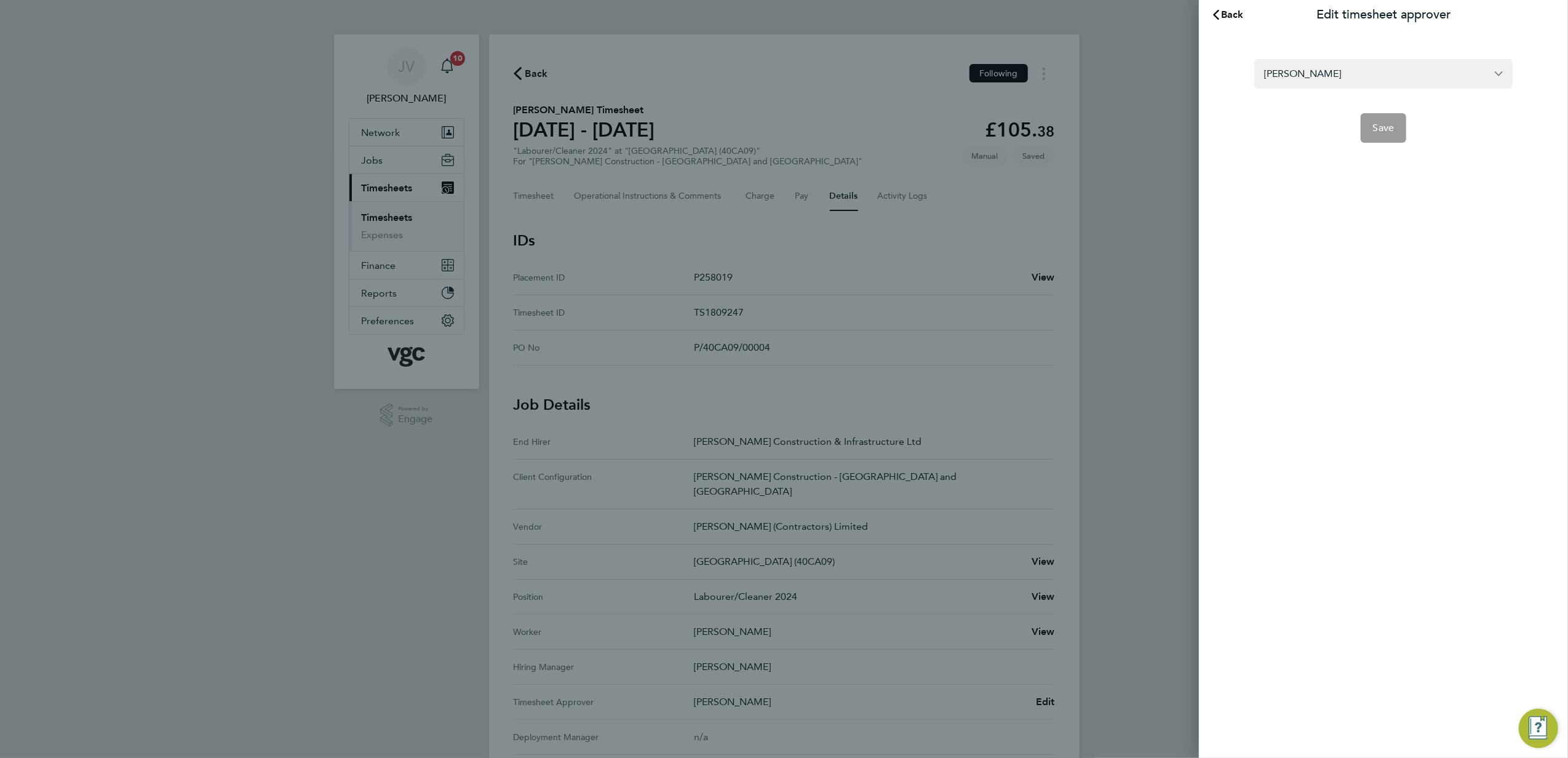
click at [1345, 55] on section "[PERSON_NAME] Save" at bounding box center [1384, 93] width 300 height 99
click at [1320, 69] on input "[PERSON_NAME]" at bounding box center [1384, 74] width 259 height 29
click at [1327, 101] on li "[PERSON_NAME]" at bounding box center [1384, 104] width 259 height 30
type input "[PERSON_NAME]"
click at [1401, 132] on button "Save" at bounding box center [1384, 128] width 46 height 30
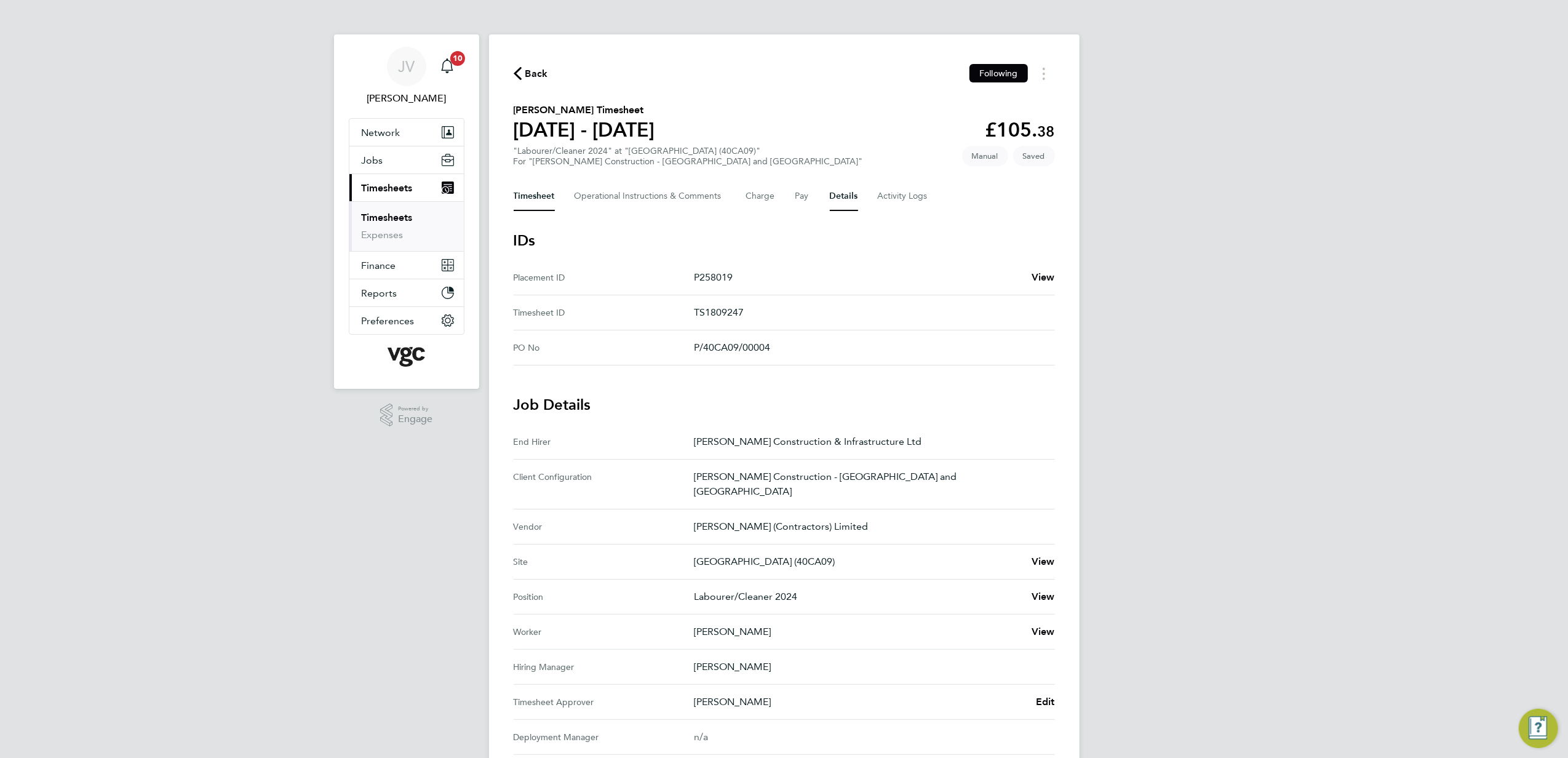
click at [526, 192] on button "Timesheet" at bounding box center [534, 196] width 41 height 30
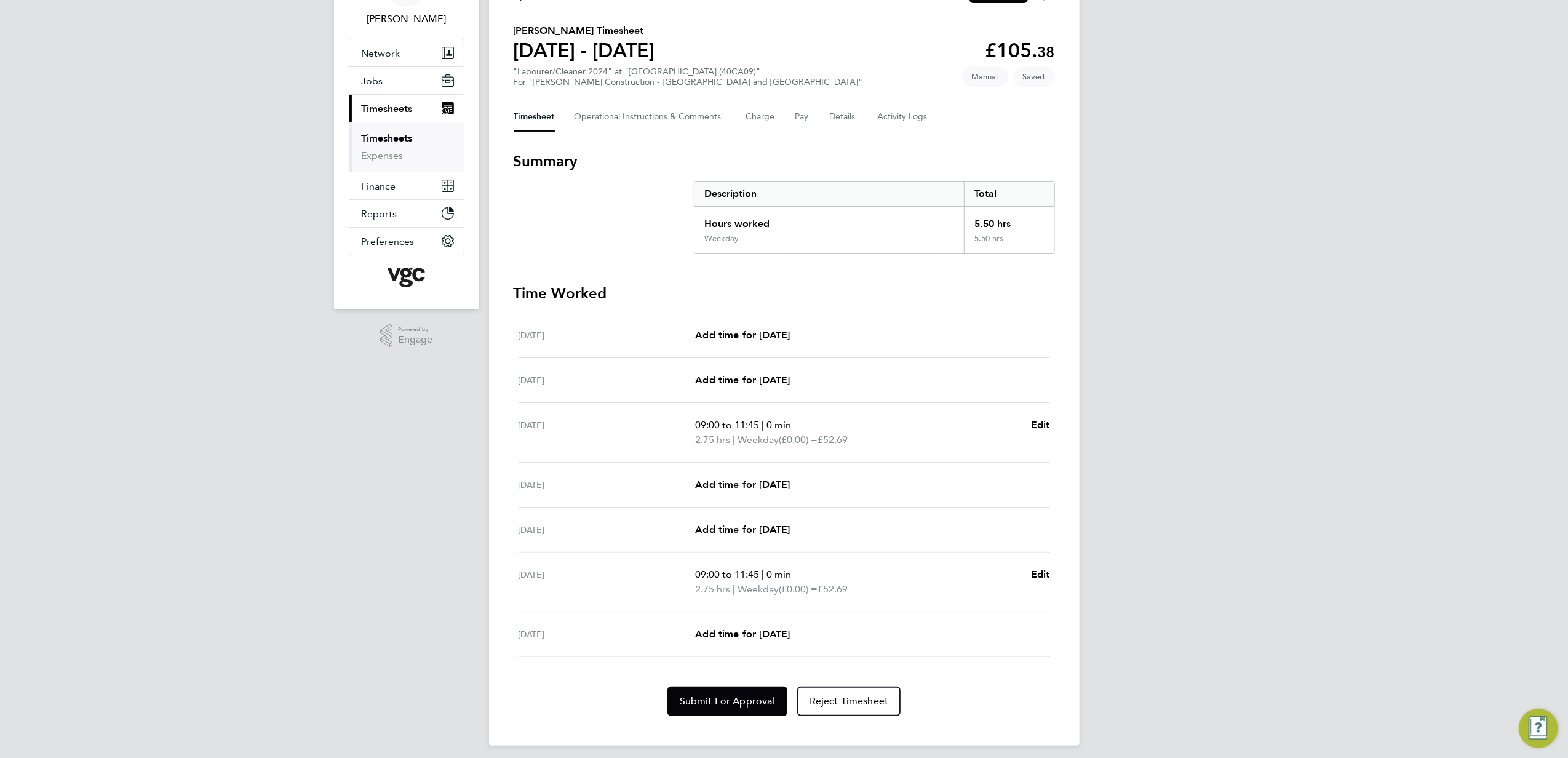
scroll to position [89, 0]
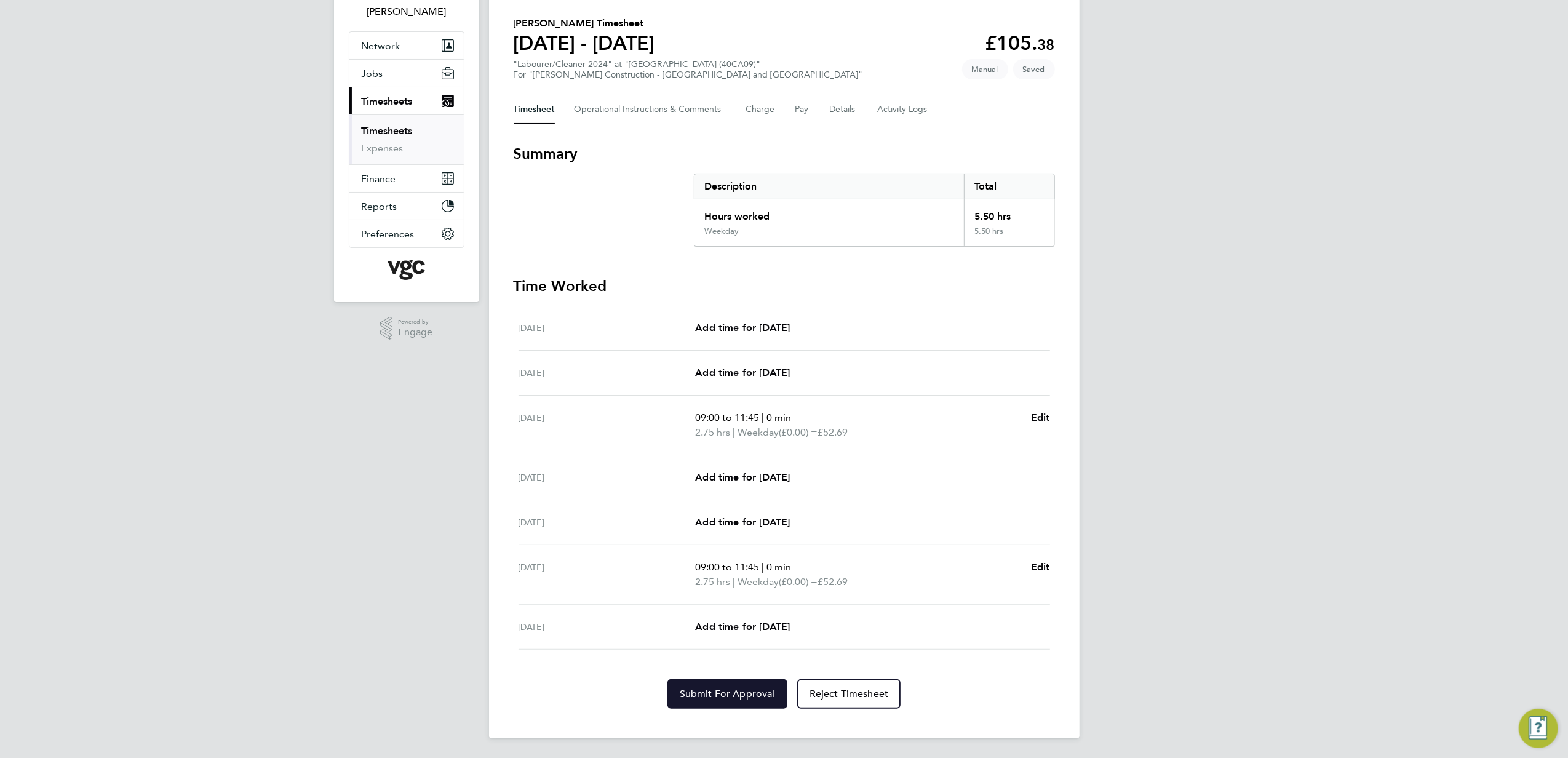
click at [739, 693] on span "Submit For Approval" at bounding box center [727, 694] width 95 height 13
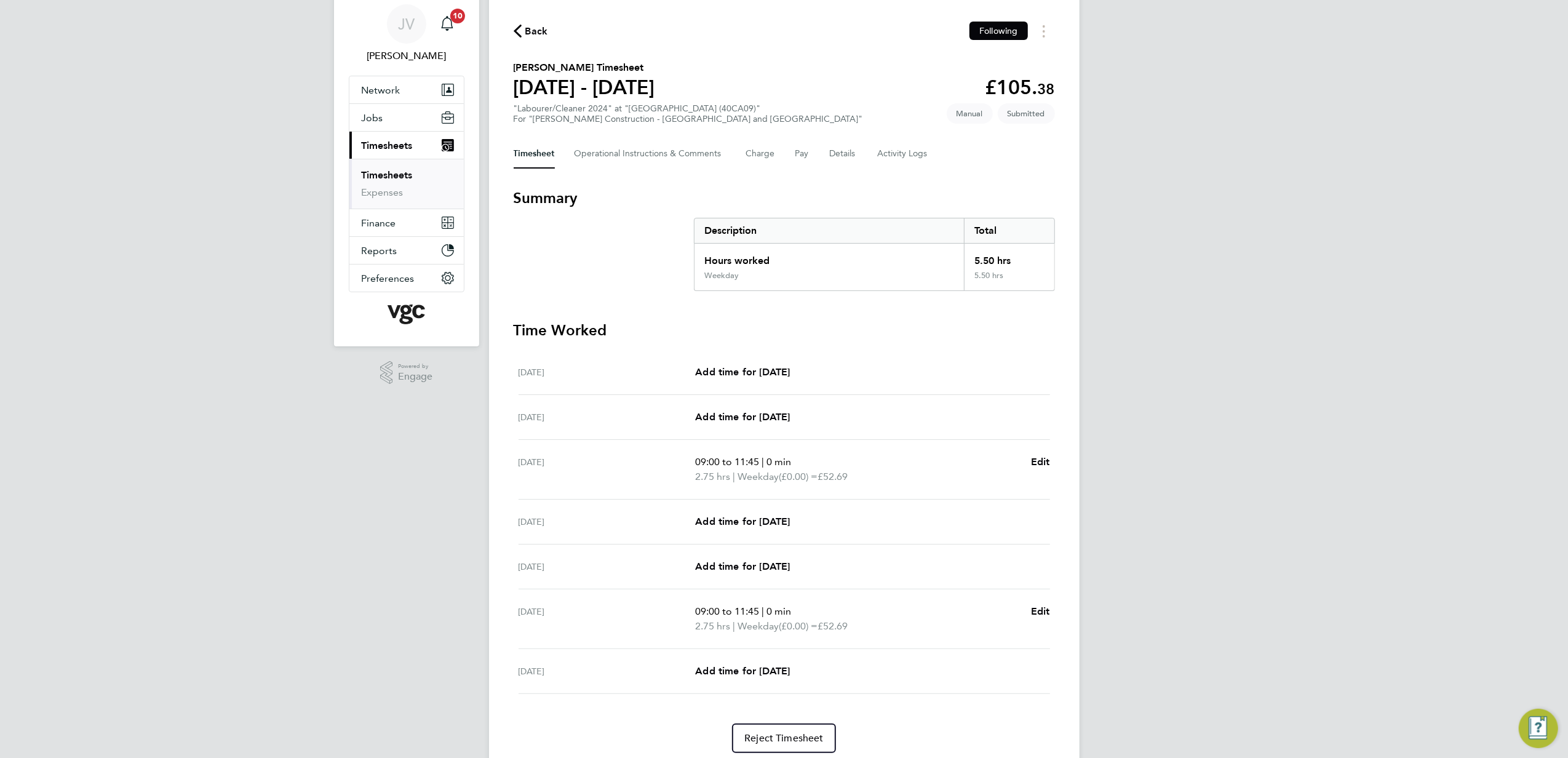
scroll to position [0, 0]
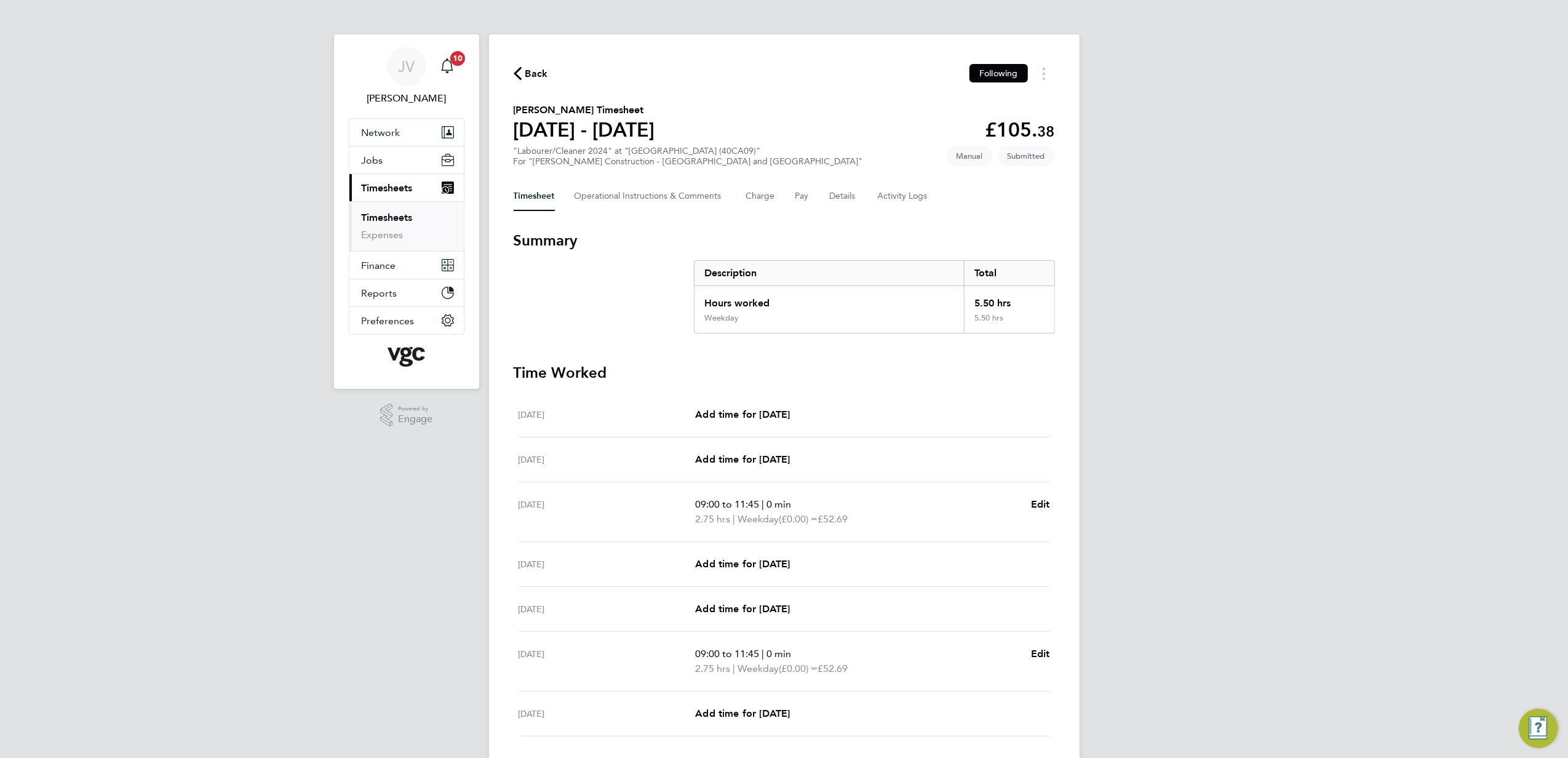
click at [522, 75] on span "Back" at bounding box center [531, 73] width 34 height 12
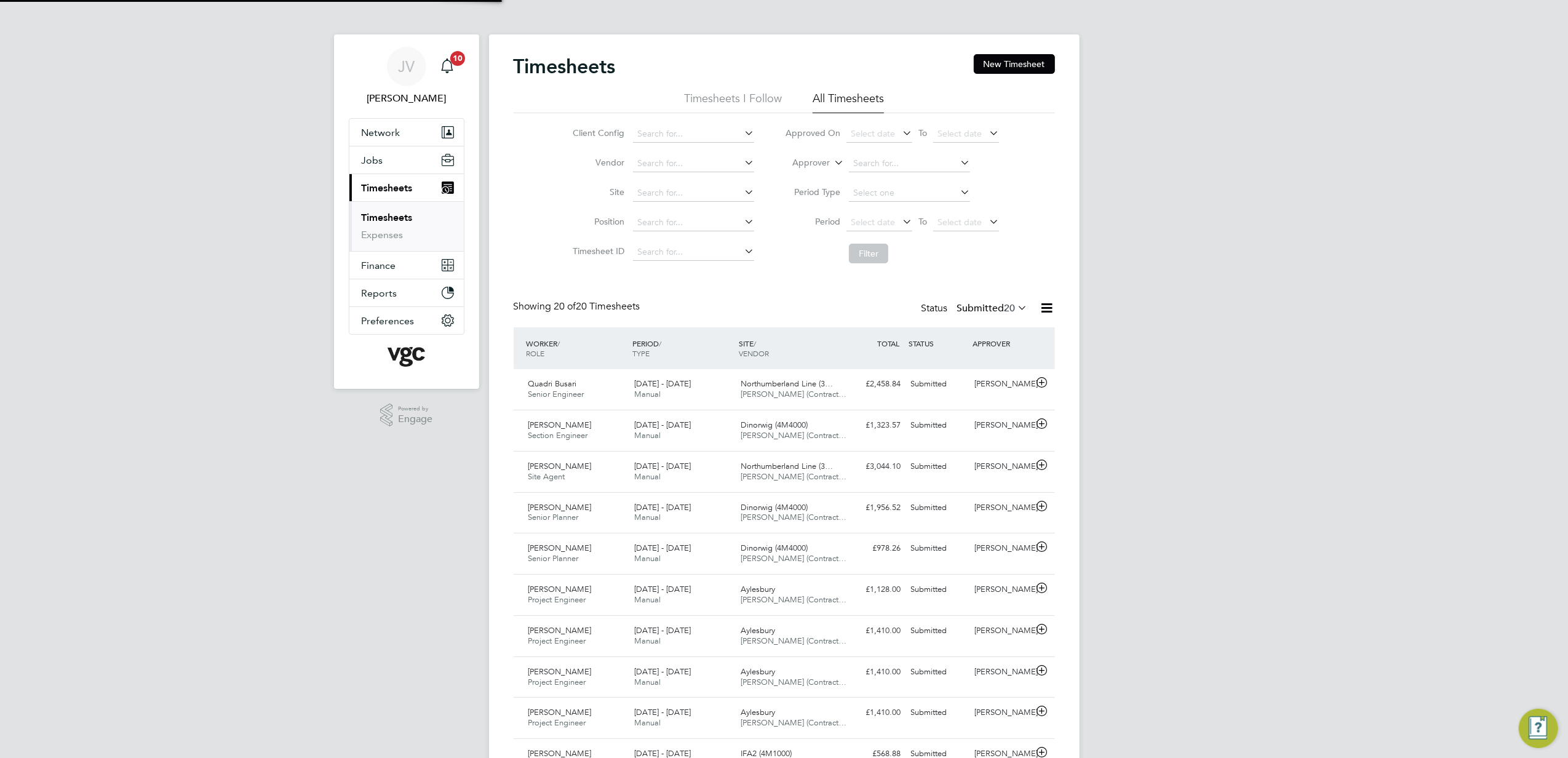
scroll to position [31, 107]
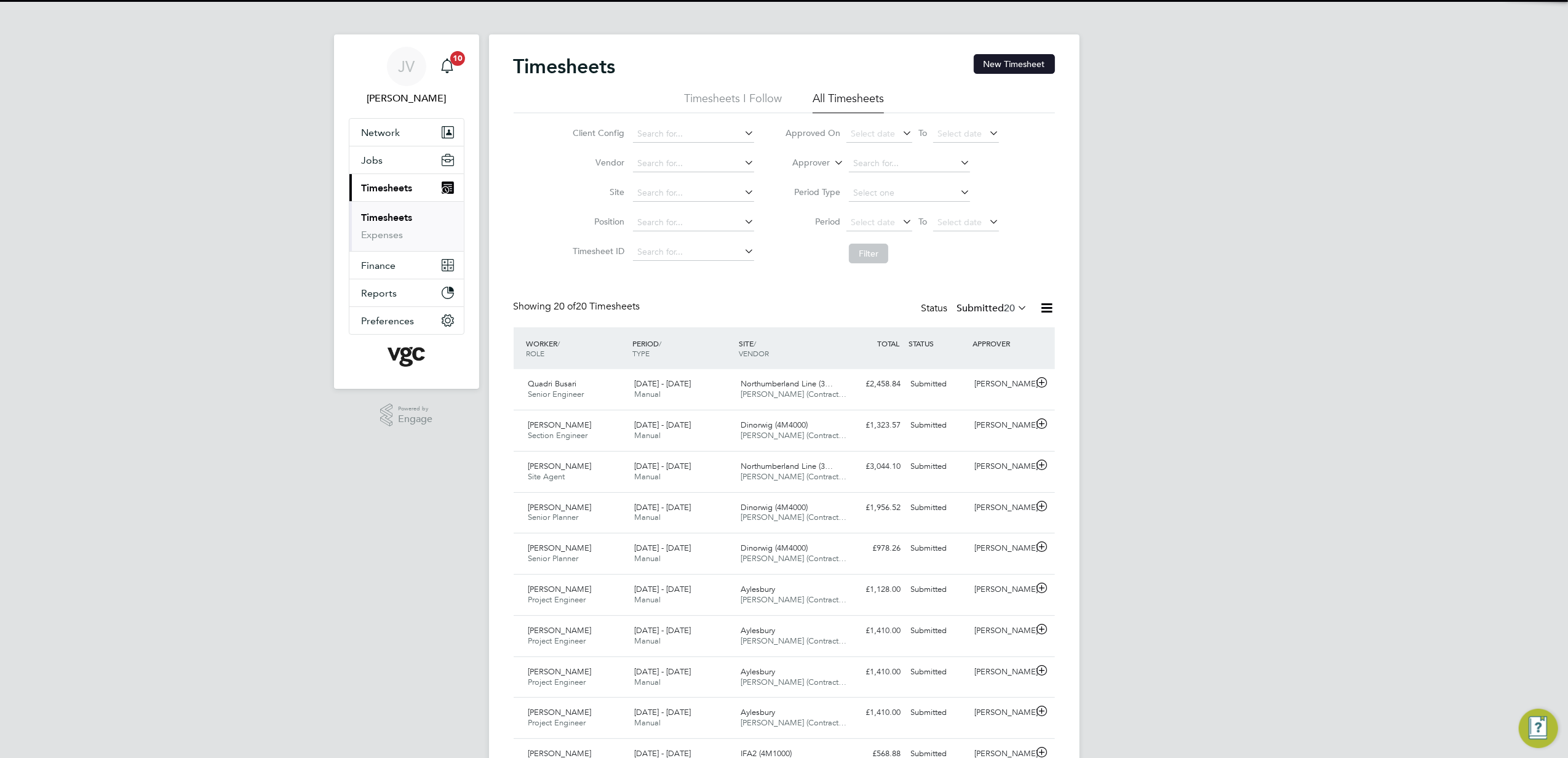
click at [1029, 61] on button "New Timesheet" at bounding box center [1014, 64] width 81 height 20
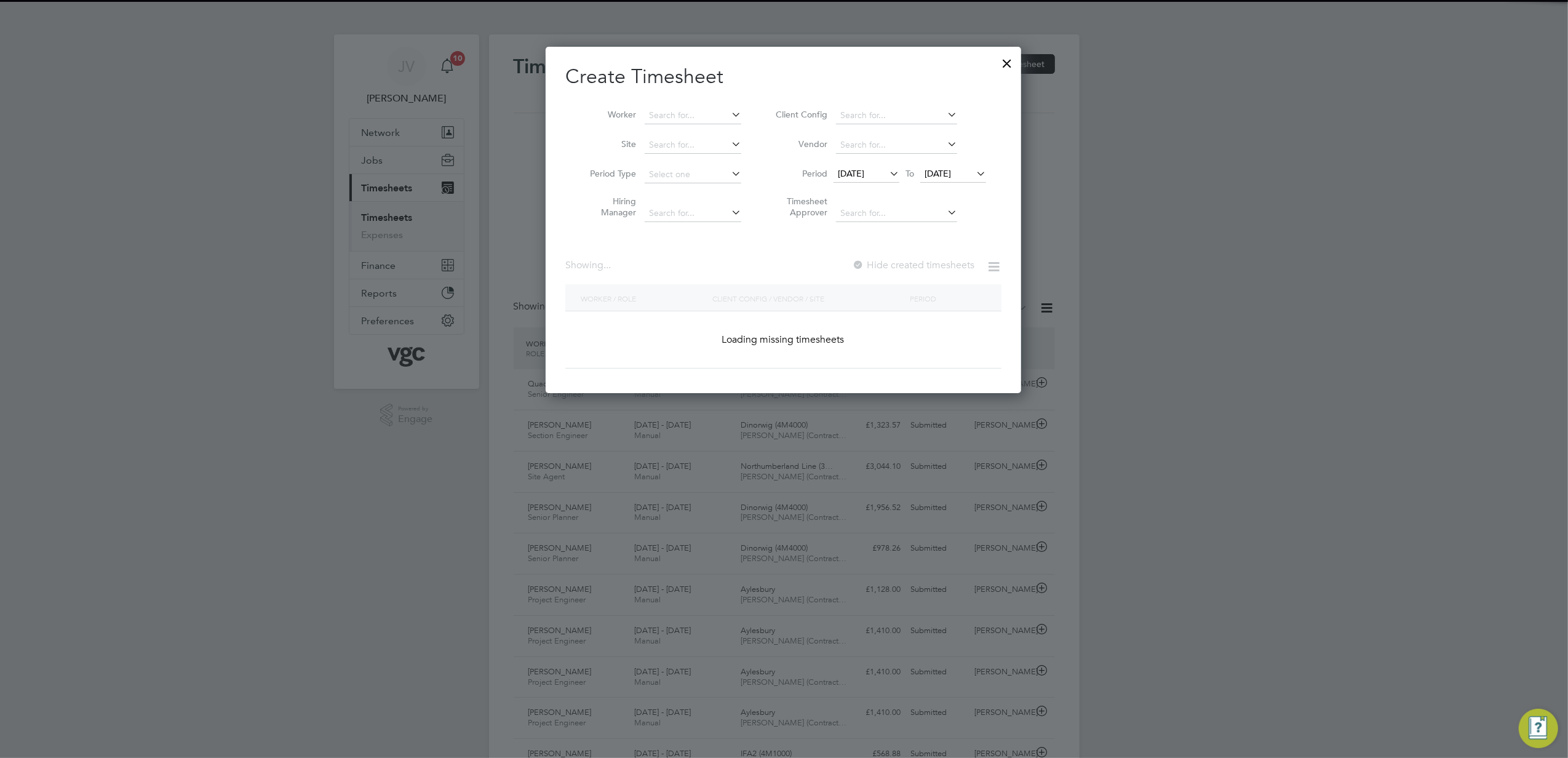
click at [865, 175] on span "[DATE]" at bounding box center [851, 173] width 26 height 11
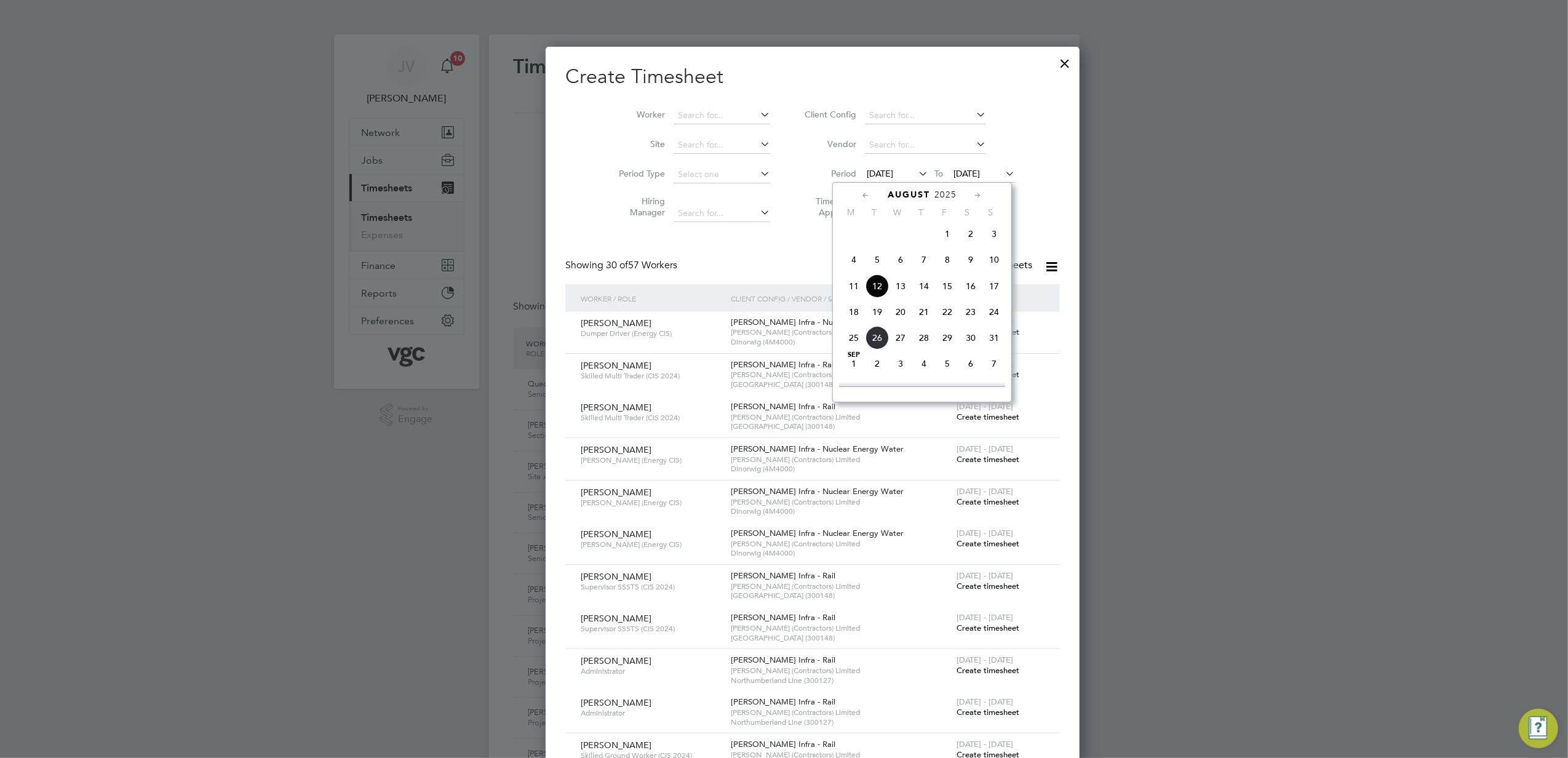
click at [963, 298] on span "16" at bounding box center [971, 286] width 24 height 24
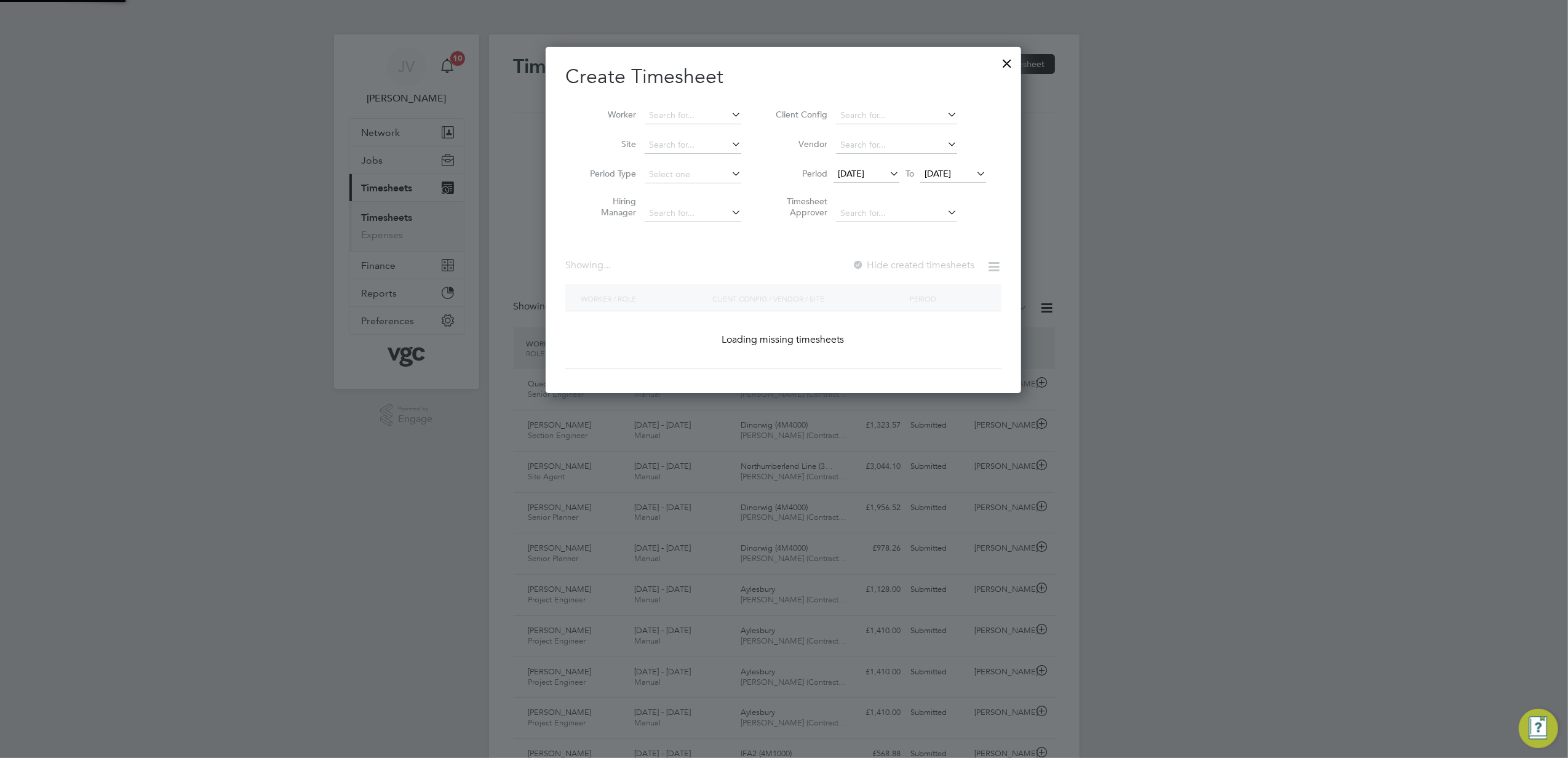
click at [951, 166] on span "[DATE]" at bounding box center [953, 174] width 66 height 16
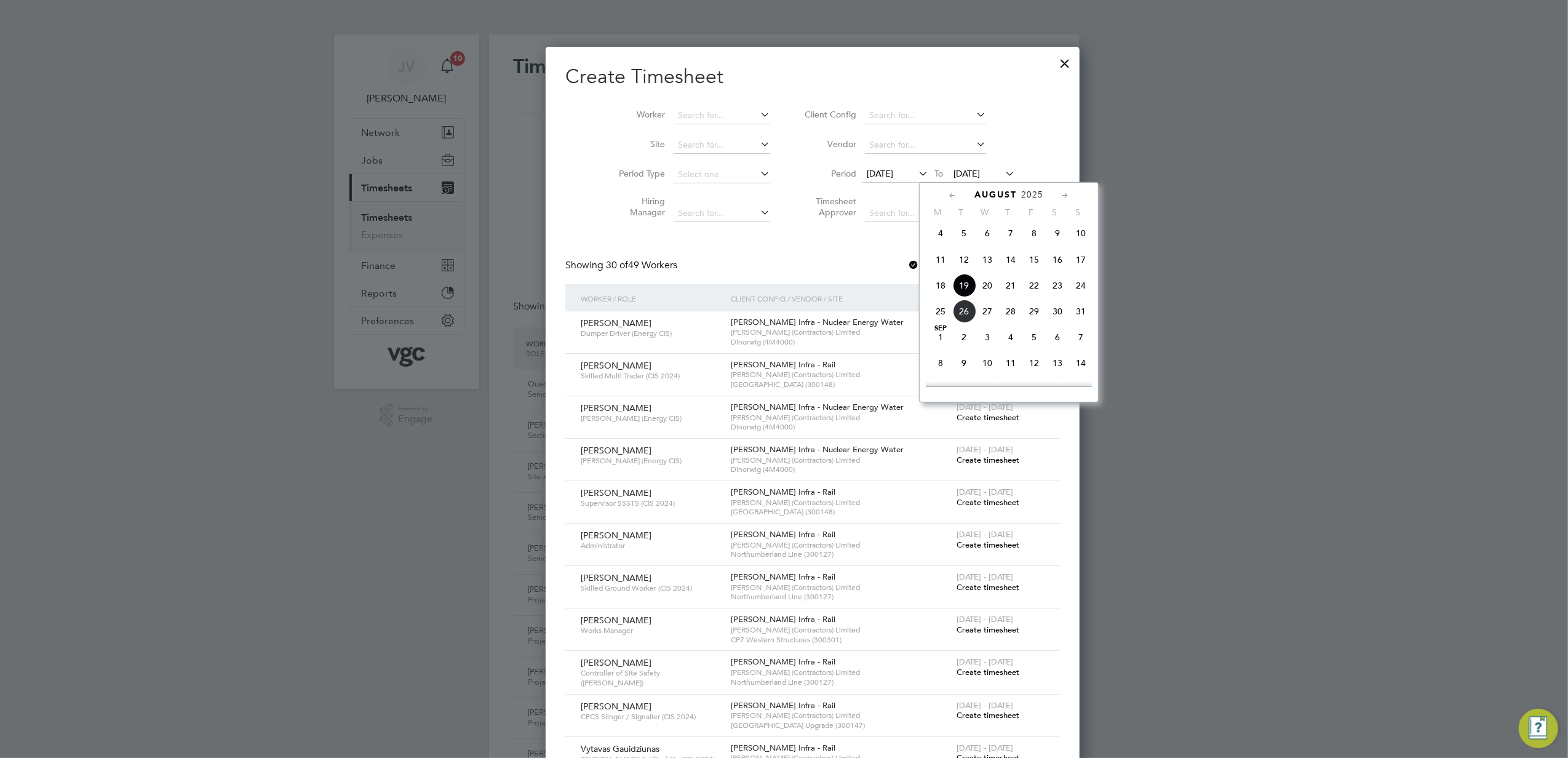
click at [1032, 291] on span "22" at bounding box center [1034, 286] width 24 height 24
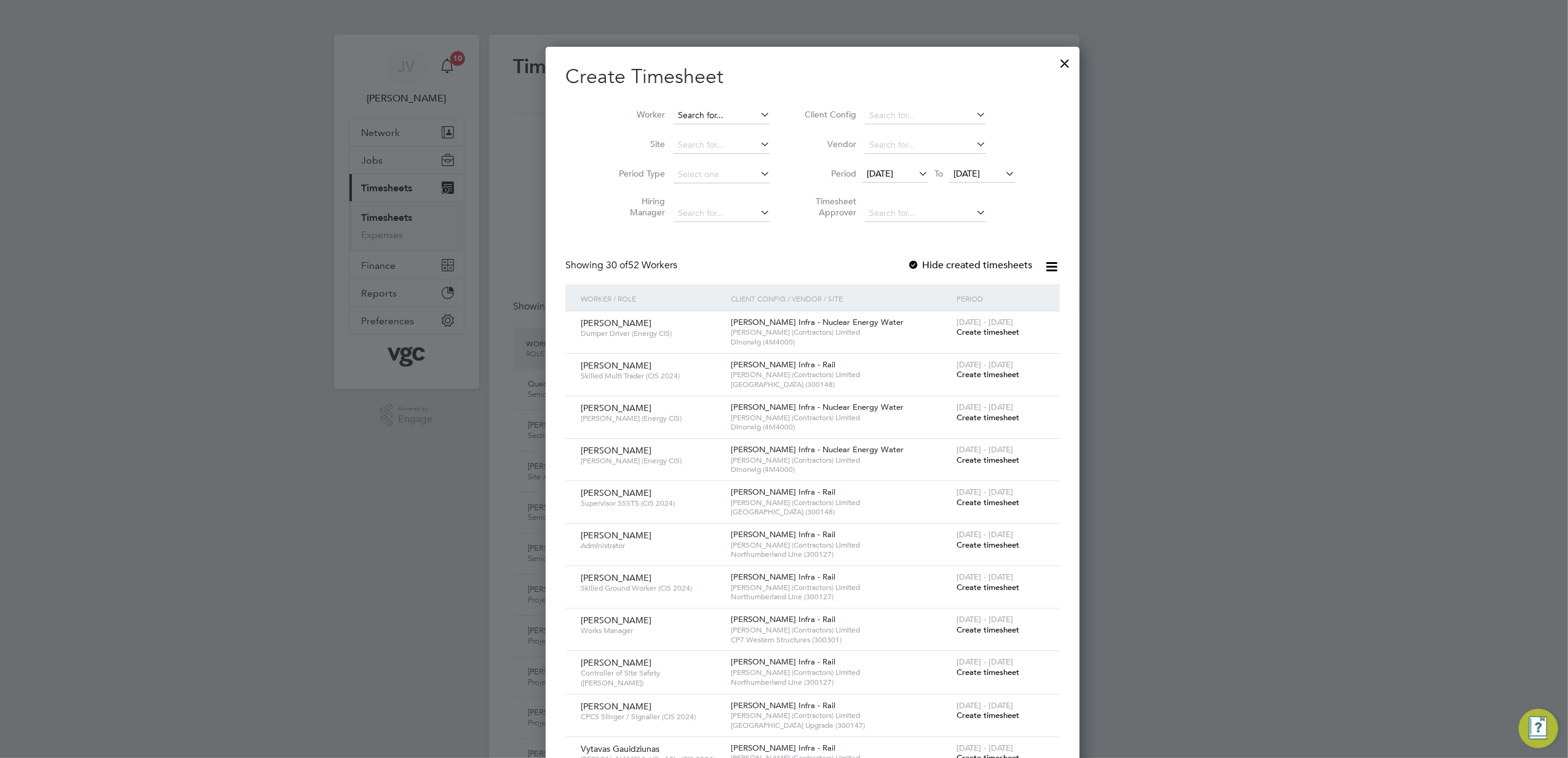
click at [674, 109] on input at bounding box center [722, 116] width 97 height 17
click at [699, 136] on li "[PERSON_NAME] lton" at bounding box center [698, 132] width 109 height 16
type input "[PERSON_NAME]"
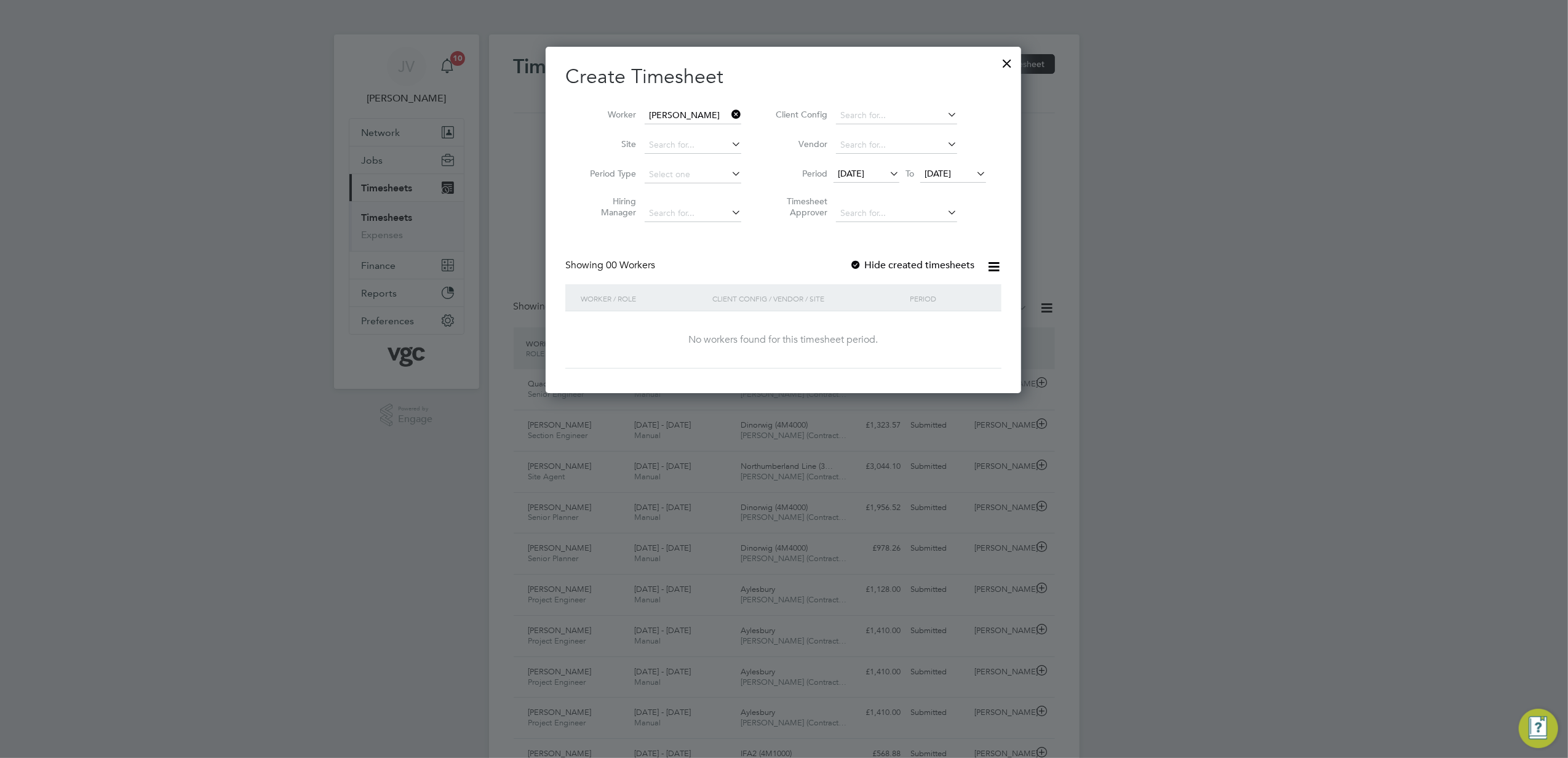
click at [865, 266] on label "Hide created timesheets" at bounding box center [912, 265] width 125 height 13
click at [707, 116] on input at bounding box center [693, 116] width 97 height 17
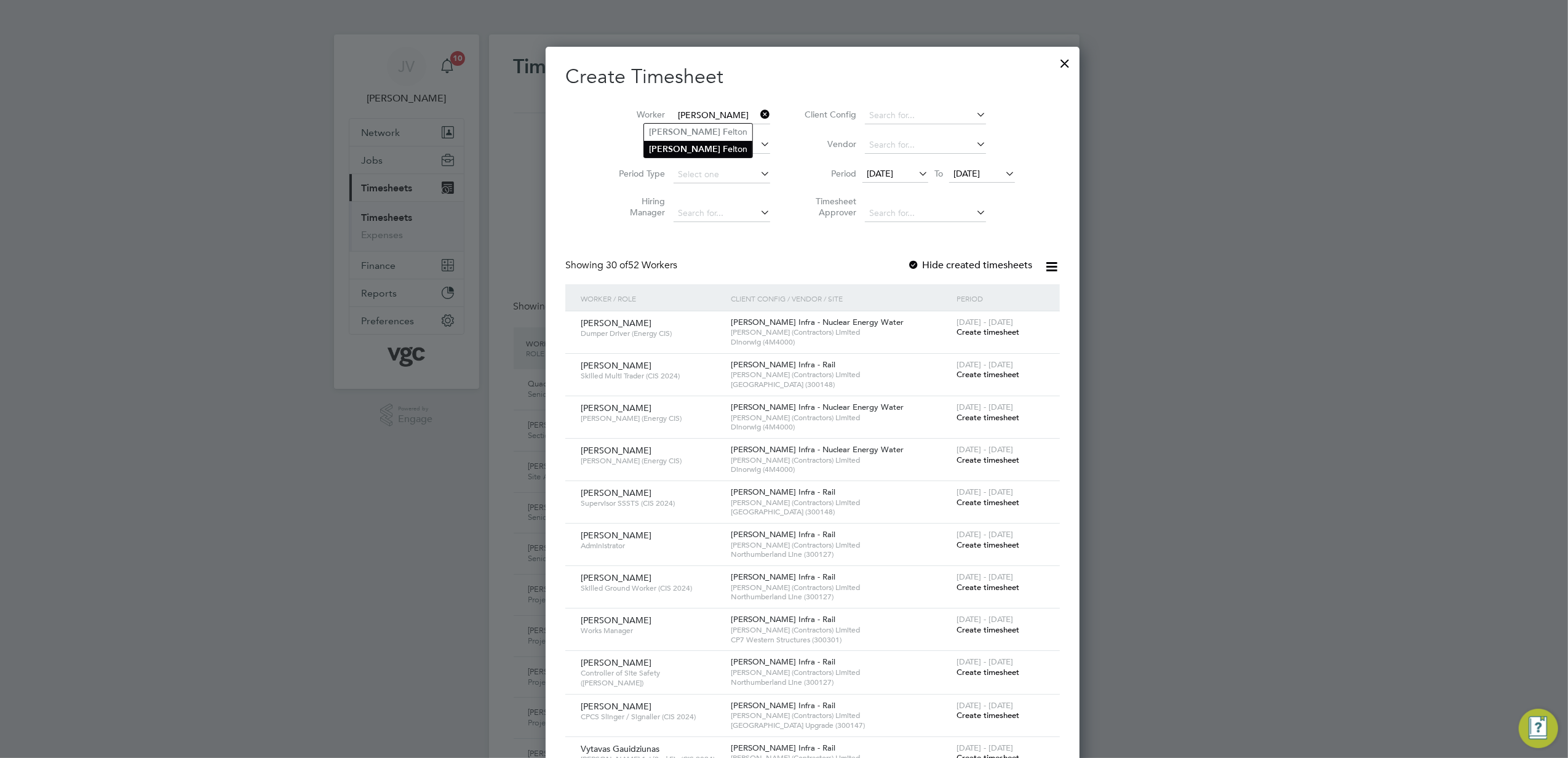
click at [705, 143] on li "[PERSON_NAME] lton" at bounding box center [698, 149] width 109 height 16
type input "[PERSON_NAME]"
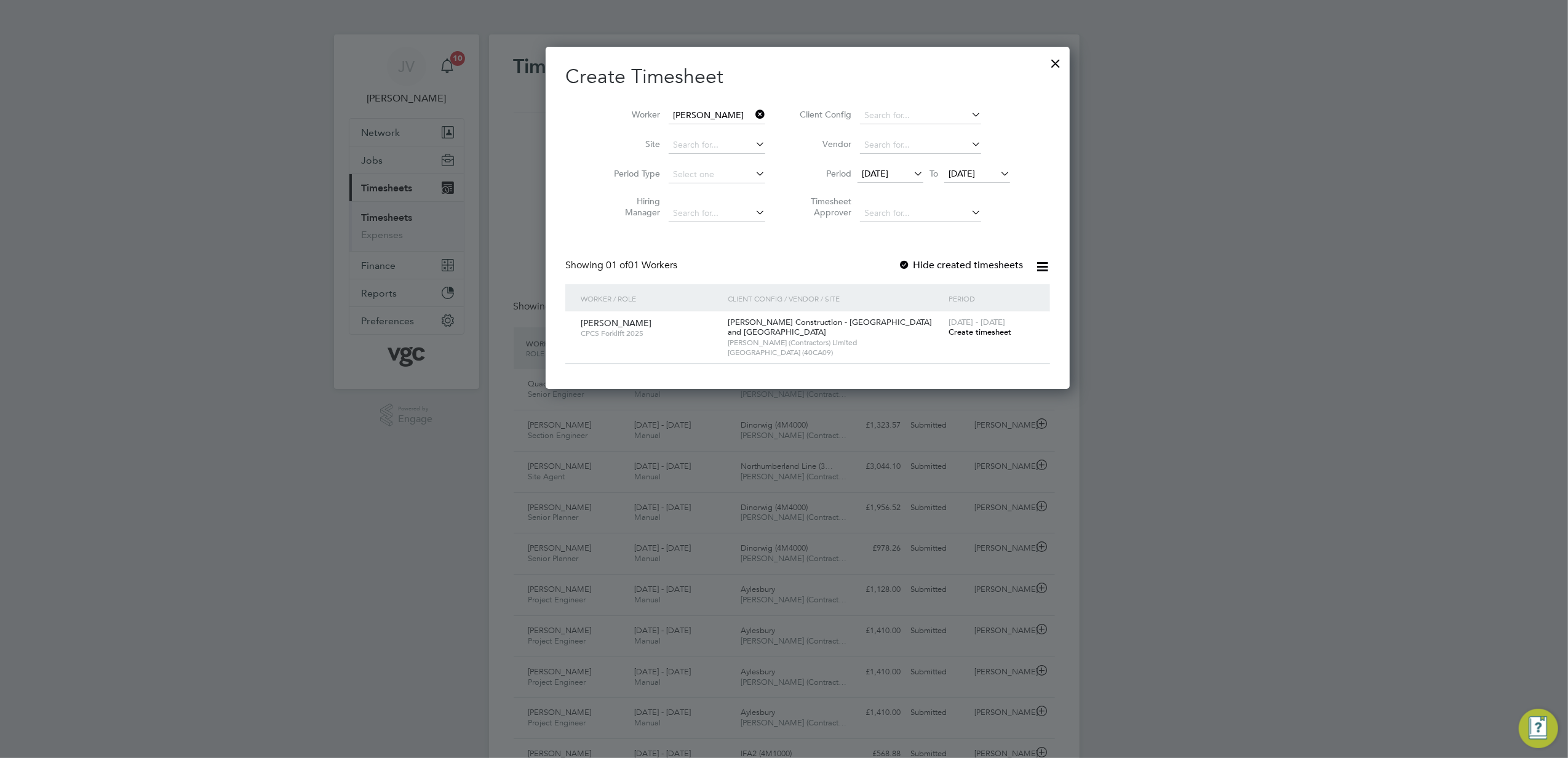
click at [949, 330] on span "Create timesheet" at bounding box center [980, 332] width 63 height 11
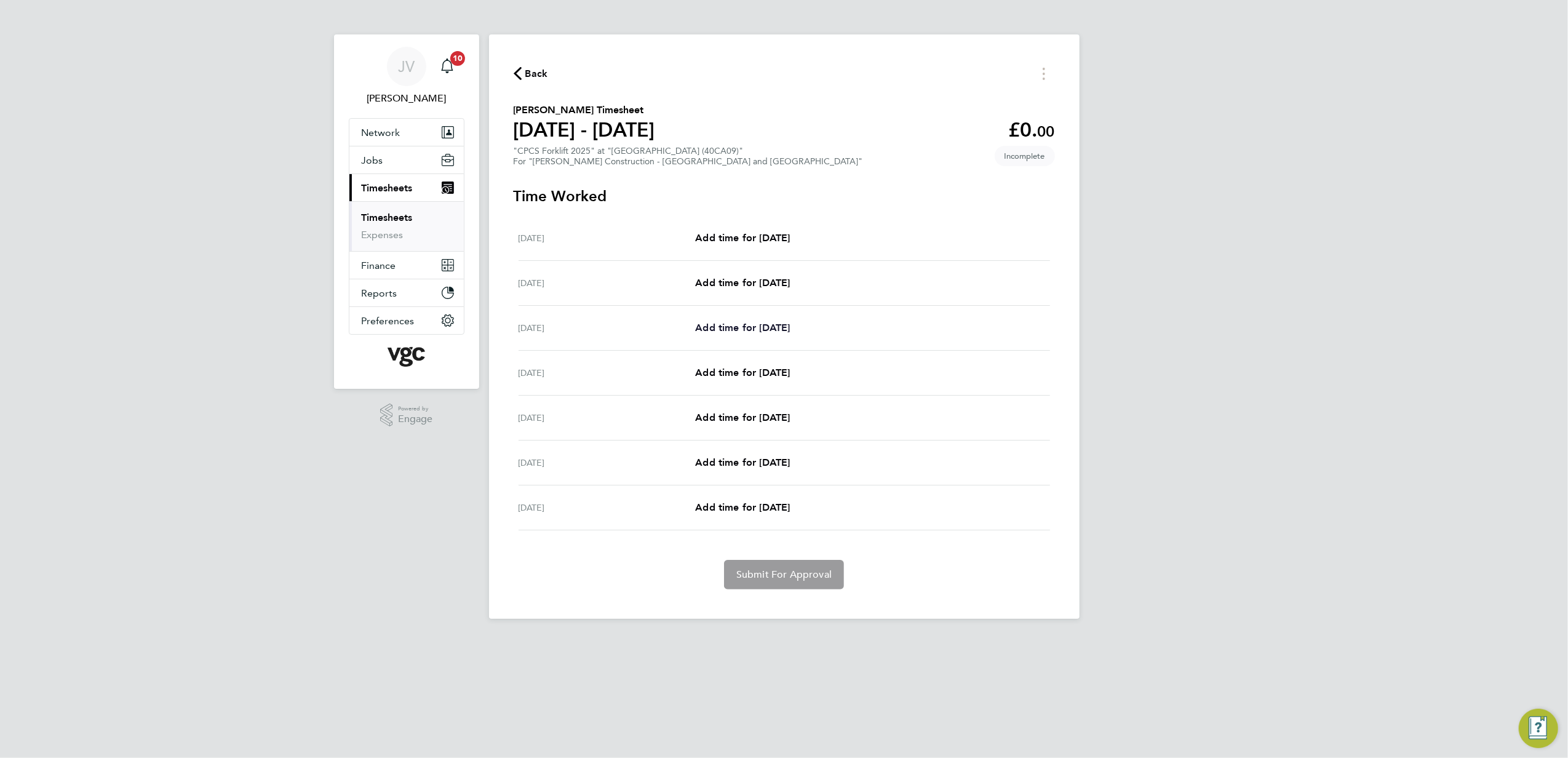
click at [754, 327] on span "Add time for [DATE]" at bounding box center [743, 328] width 95 height 12
select select "30"
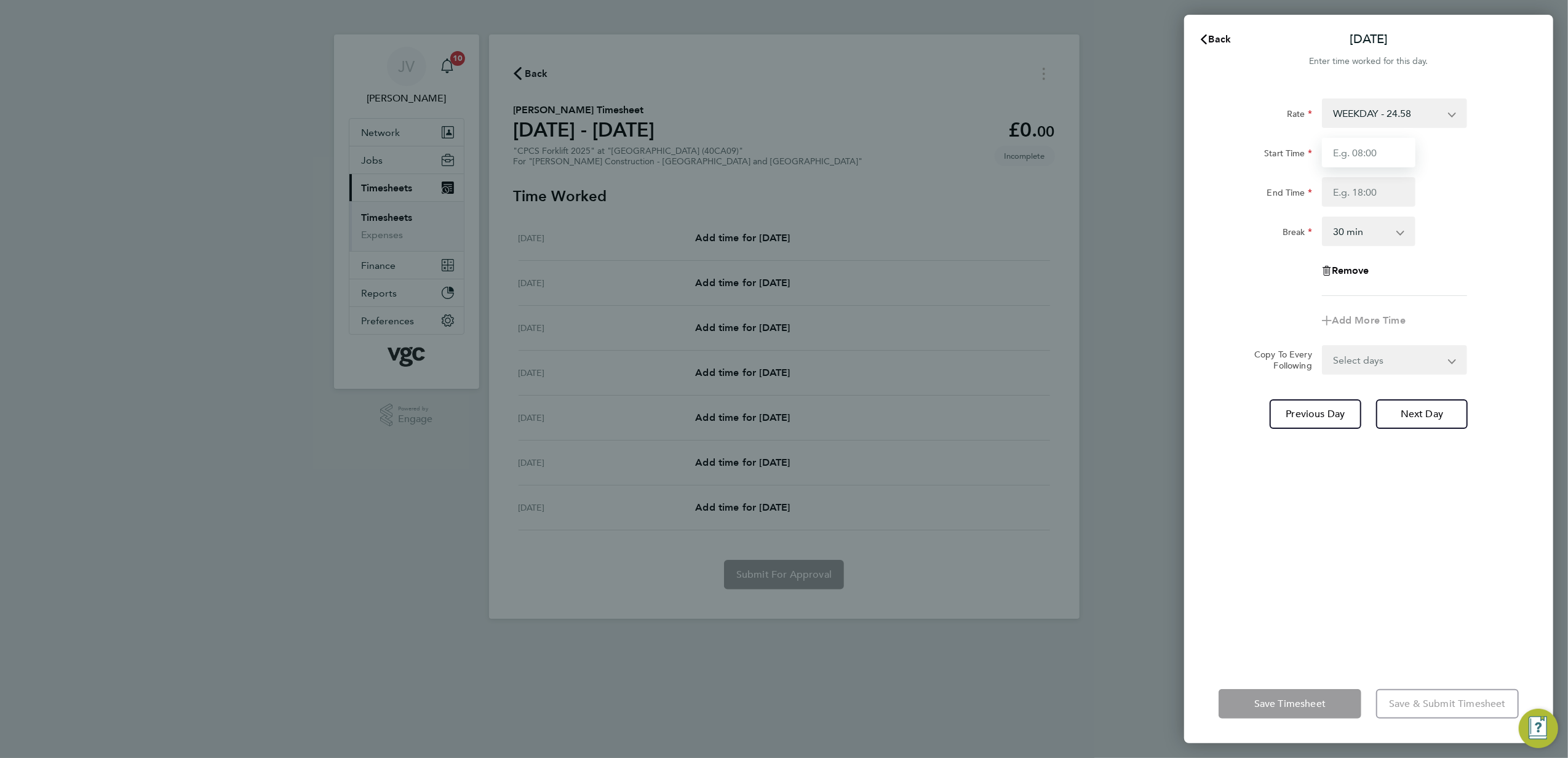
click at [1344, 151] on input "Start Time" at bounding box center [1369, 152] width 93 height 30
type input "07:30"
click at [1335, 195] on input "End Time" at bounding box center [1369, 191] width 93 height 30
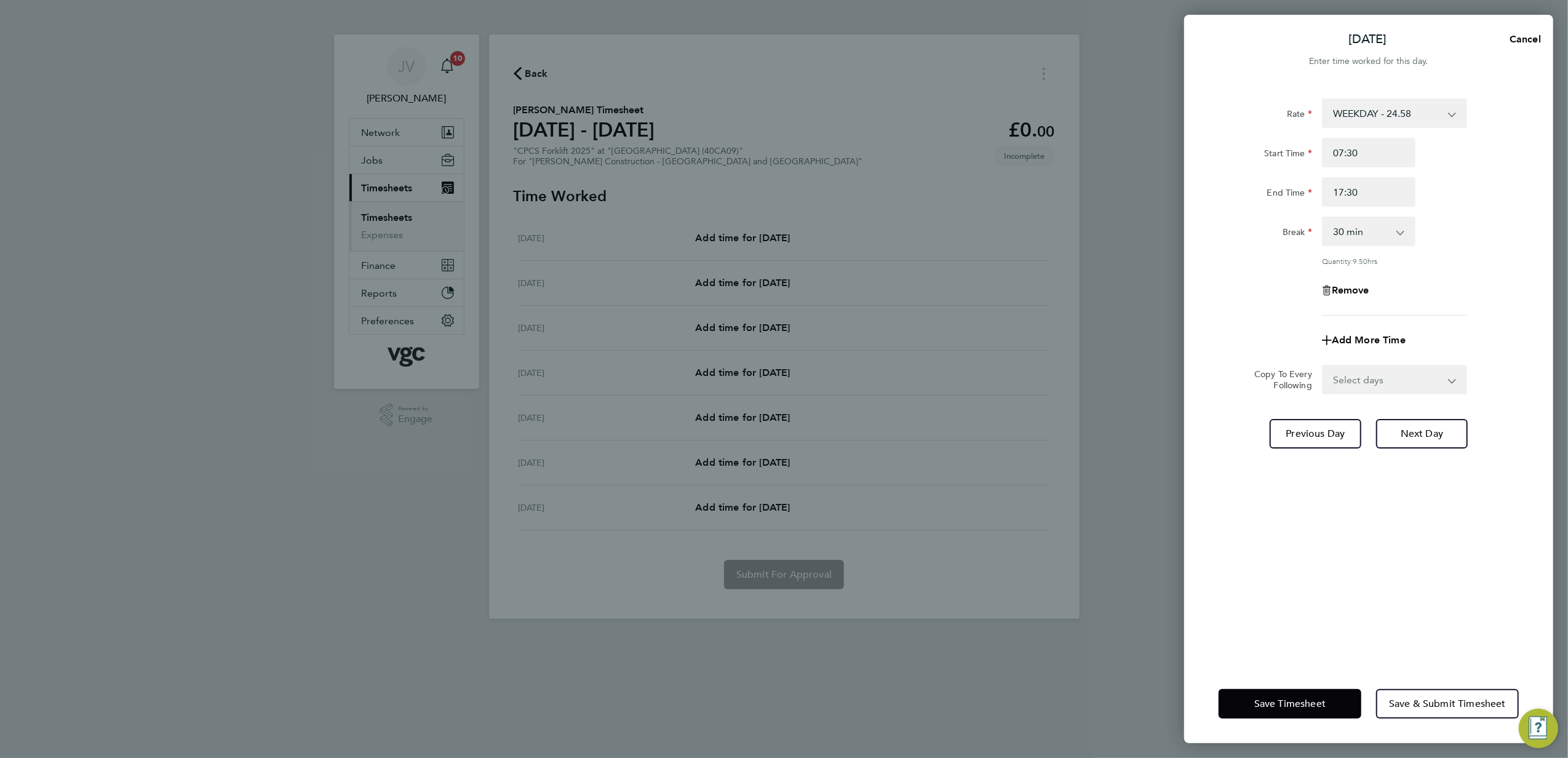
click at [1201, 257] on div "Rate WEEKDAY - 24.58 OVERTIME - 35.57 Start Time 07:30 End Time 17:30 Break 0 m…" at bounding box center [1369, 374] width 369 height 581
click at [1391, 195] on input "17:30" at bounding box center [1369, 191] width 93 height 30
type input "17:15"
click at [1286, 295] on div "Remove" at bounding box center [1369, 290] width 310 height 30
click at [1369, 229] on select "0 min 15 min 30 min 45 min 60 min 75 min 90 min" at bounding box center [1361, 231] width 76 height 27
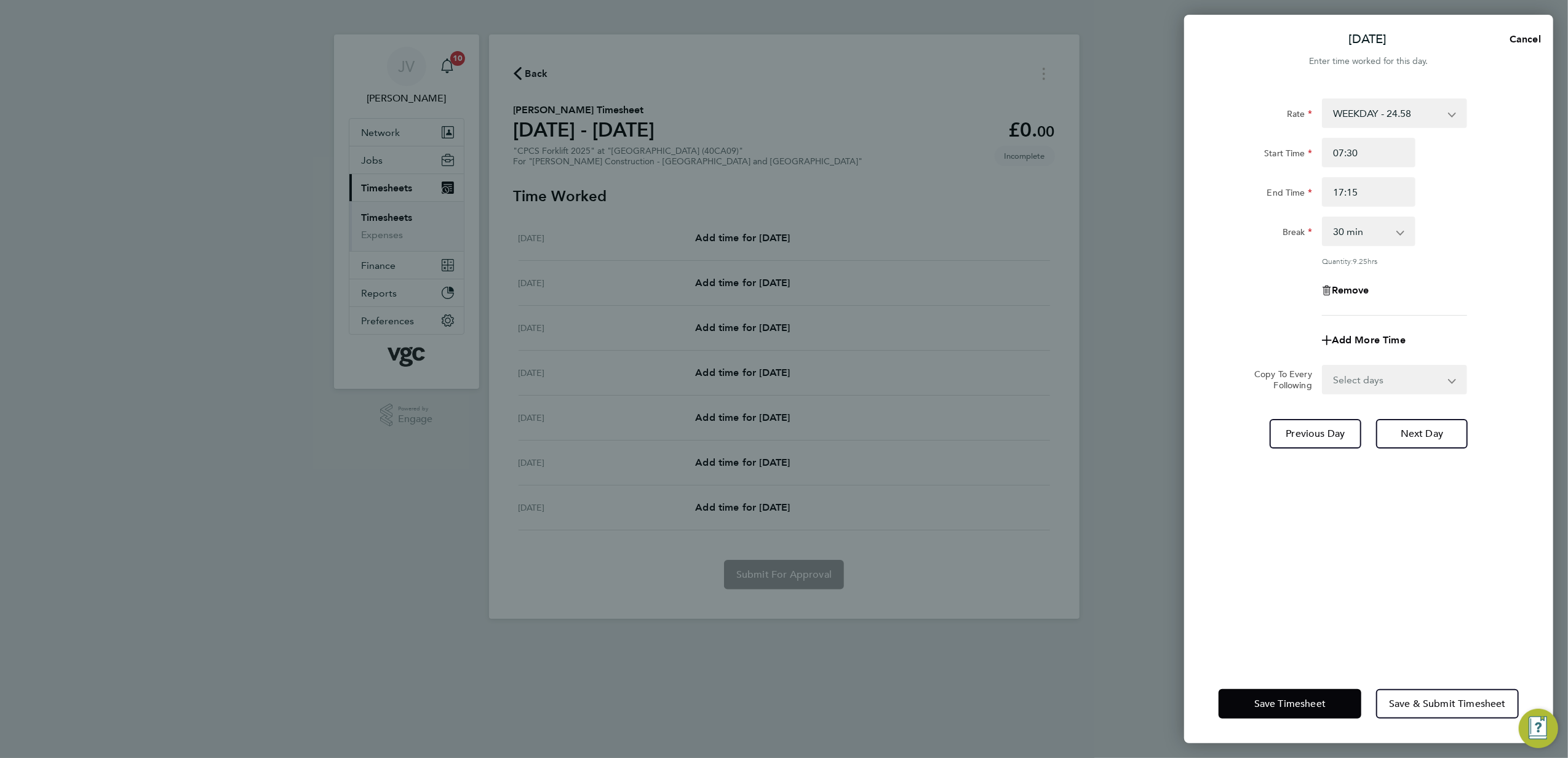
click at [1256, 270] on div "Rate WEEKDAY - 24.58 OVERTIME - 35.57 Start Time 07:30 End Time 17:15 Break 0 m…" at bounding box center [1369, 207] width 300 height 217
click at [1307, 703] on span "Save Timesheet" at bounding box center [1290, 703] width 71 height 13
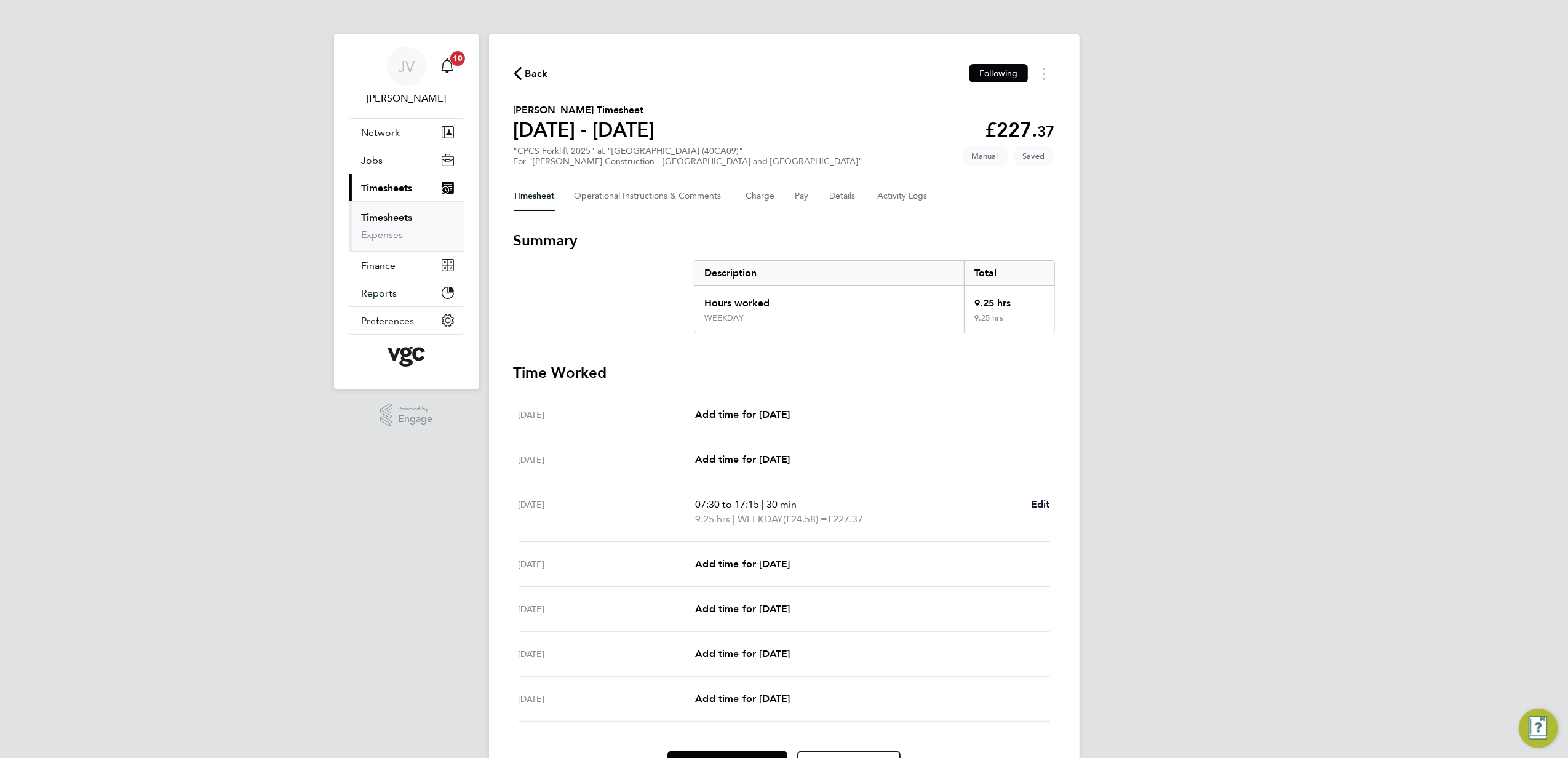
click at [1040, 499] on span "Edit" at bounding box center [1040, 504] width 19 height 12
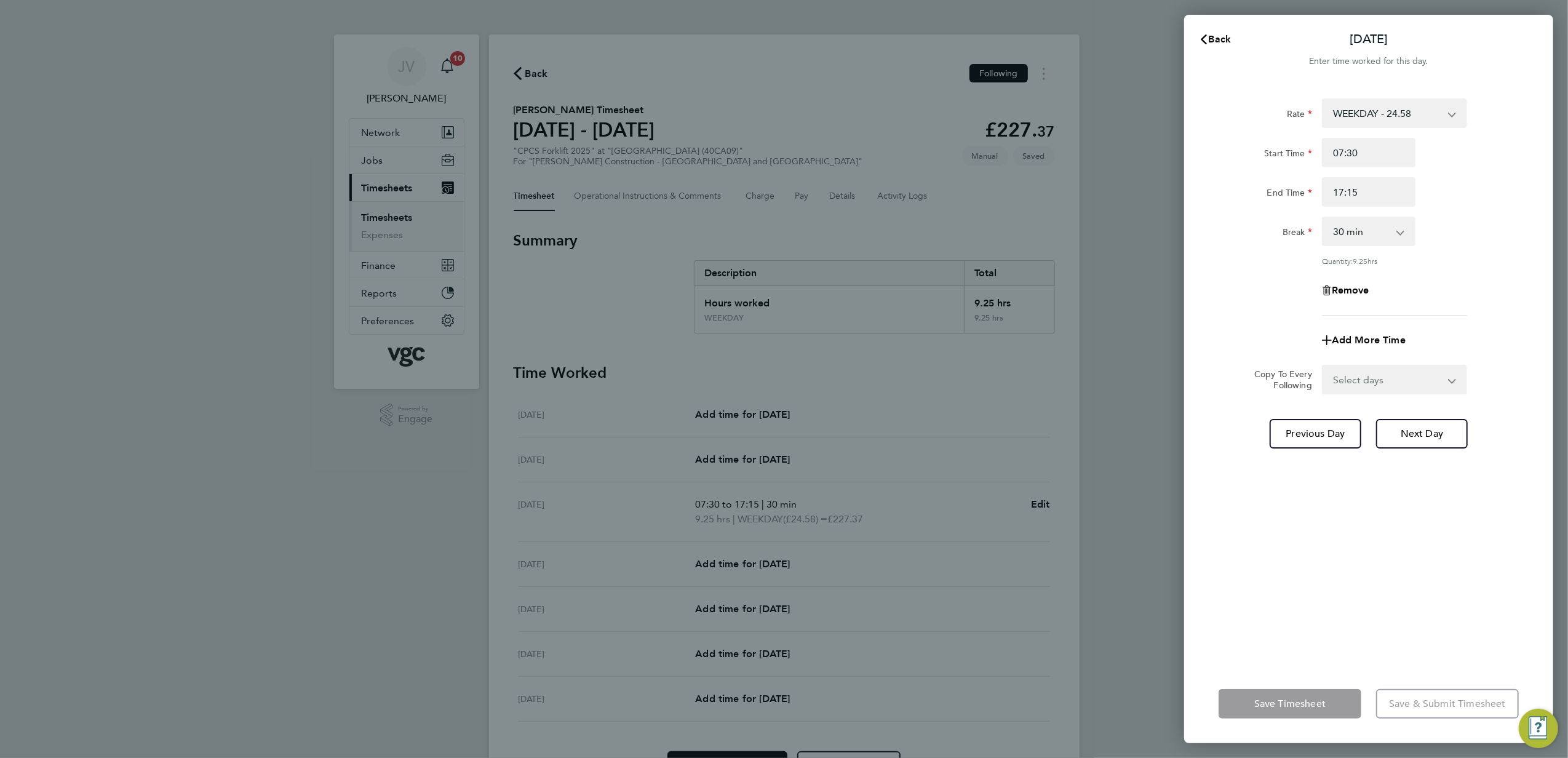
click at [1383, 222] on select "0 min 15 min 30 min 45 min 60 min 75 min 90 min" at bounding box center [1361, 231] width 76 height 27
select select "0"
click at [1323, 218] on select "0 min 15 min 30 min 45 min 60 min 75 min 90 min" at bounding box center [1361, 231] width 76 height 27
drag, startPoint x: 1346, startPoint y: 540, endPoint x: 1367, endPoint y: 393, distance: 148.5
click at [1345, 540] on div "Rate WEEKDAY - 24.58 OVERTIME - 35.57 Start Time 07:30 End Time 17:15 Break 0 m…" at bounding box center [1369, 374] width 369 height 581
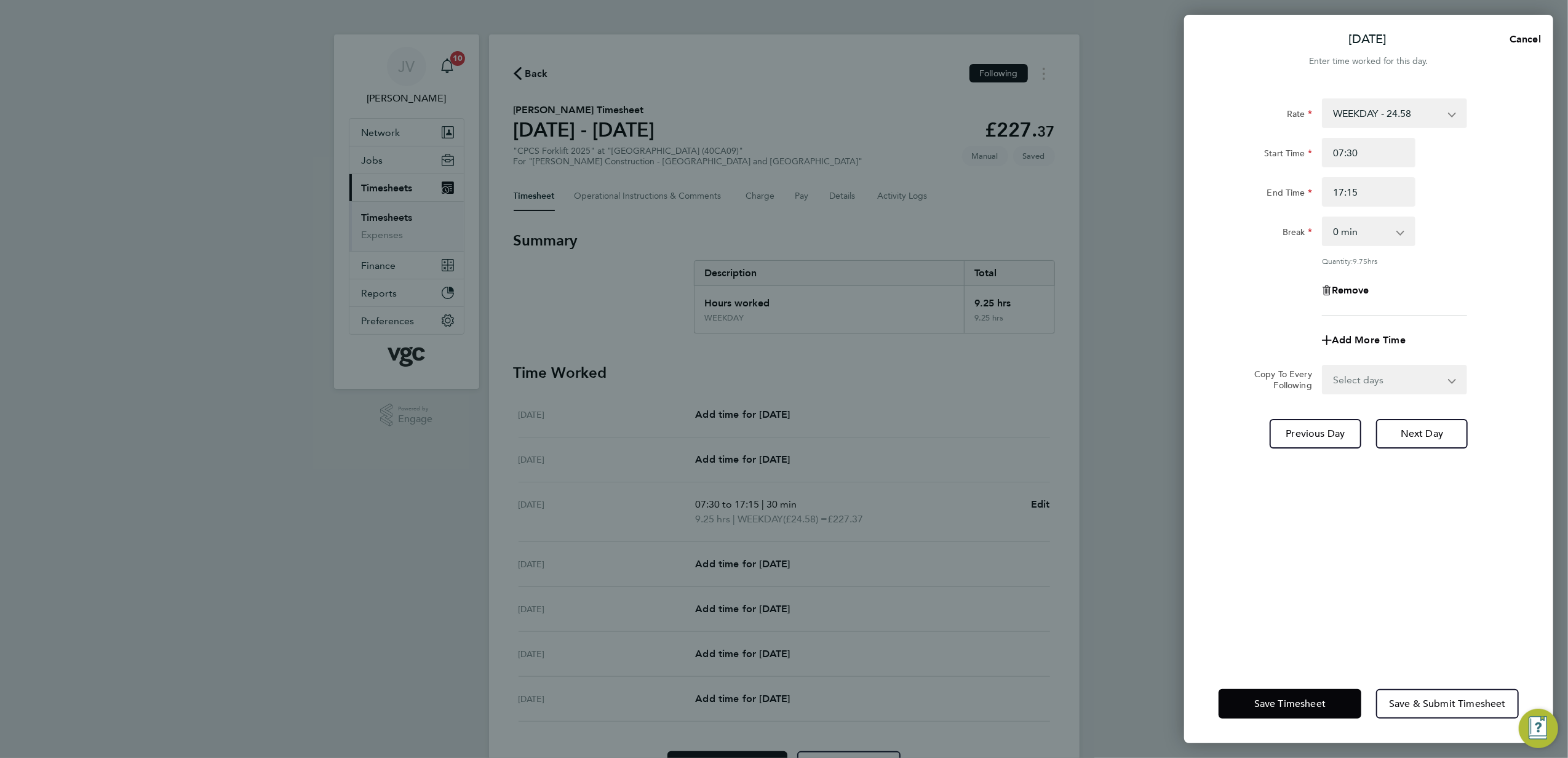
click at [1416, 276] on div "Remove" at bounding box center [1369, 290] width 103 height 30
click at [1379, 191] on input "17:15" at bounding box center [1369, 191] width 93 height 30
click at [1469, 219] on div "Break 0 min 15 min 30 min 45 min 60 min 75 min 90 min" at bounding box center [1369, 231] width 310 height 30
click at [1377, 184] on input "17:30" at bounding box center [1369, 191] width 93 height 30
type input "17:00"
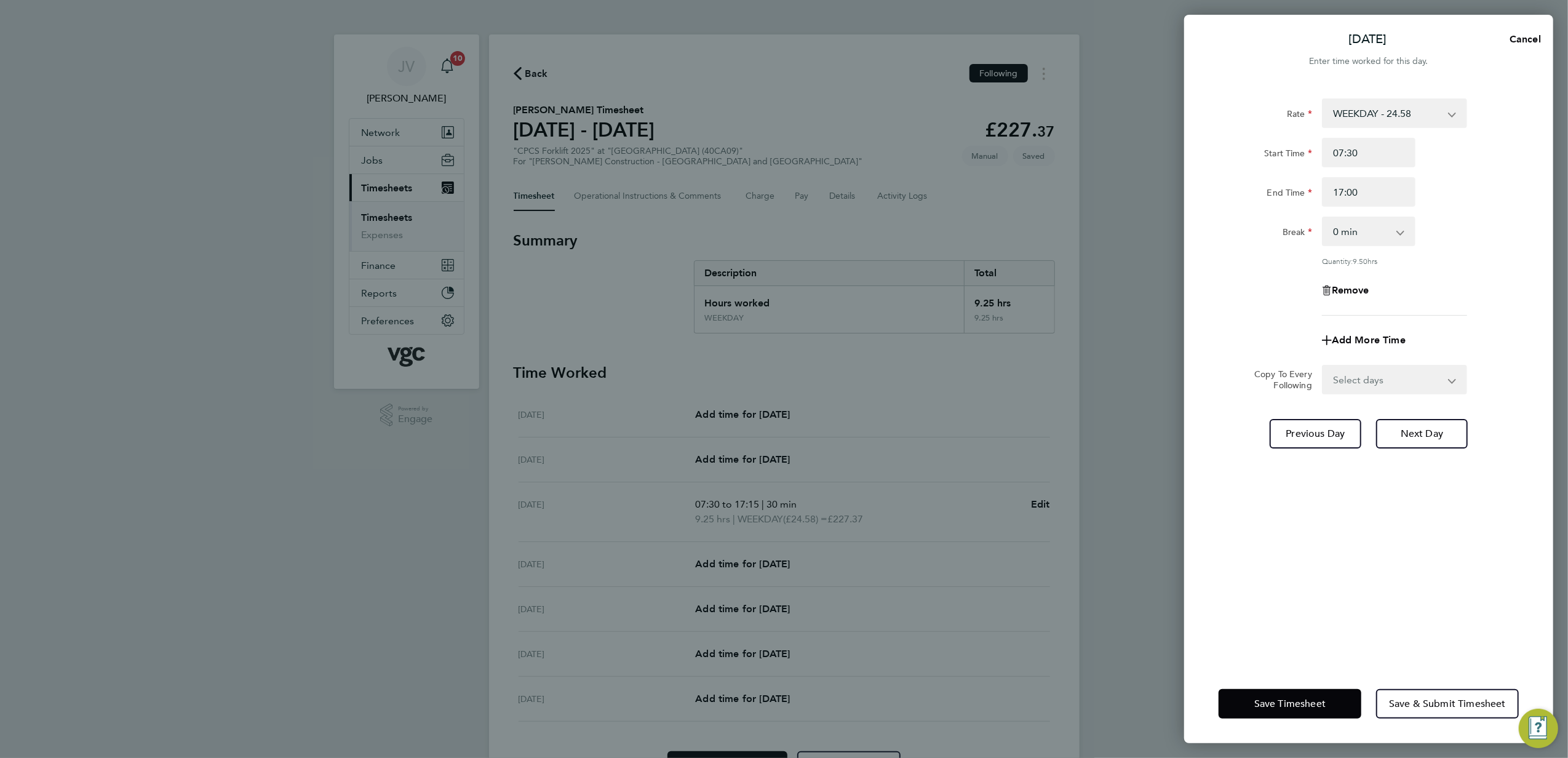
click at [1461, 185] on div "End Time 17:00" at bounding box center [1369, 191] width 310 height 30
click at [1374, 232] on select "0 min 15 min 30 min 45 min 60 min 75 min 90 min" at bounding box center [1361, 231] width 76 height 27
select select "15"
click at [1323, 218] on select "0 min 15 min 30 min 45 min 60 min 75 min 90 min" at bounding box center [1361, 231] width 76 height 27
click at [1480, 260] on div "Quantity: 9.25 hrs" at bounding box center [1369, 261] width 310 height 10
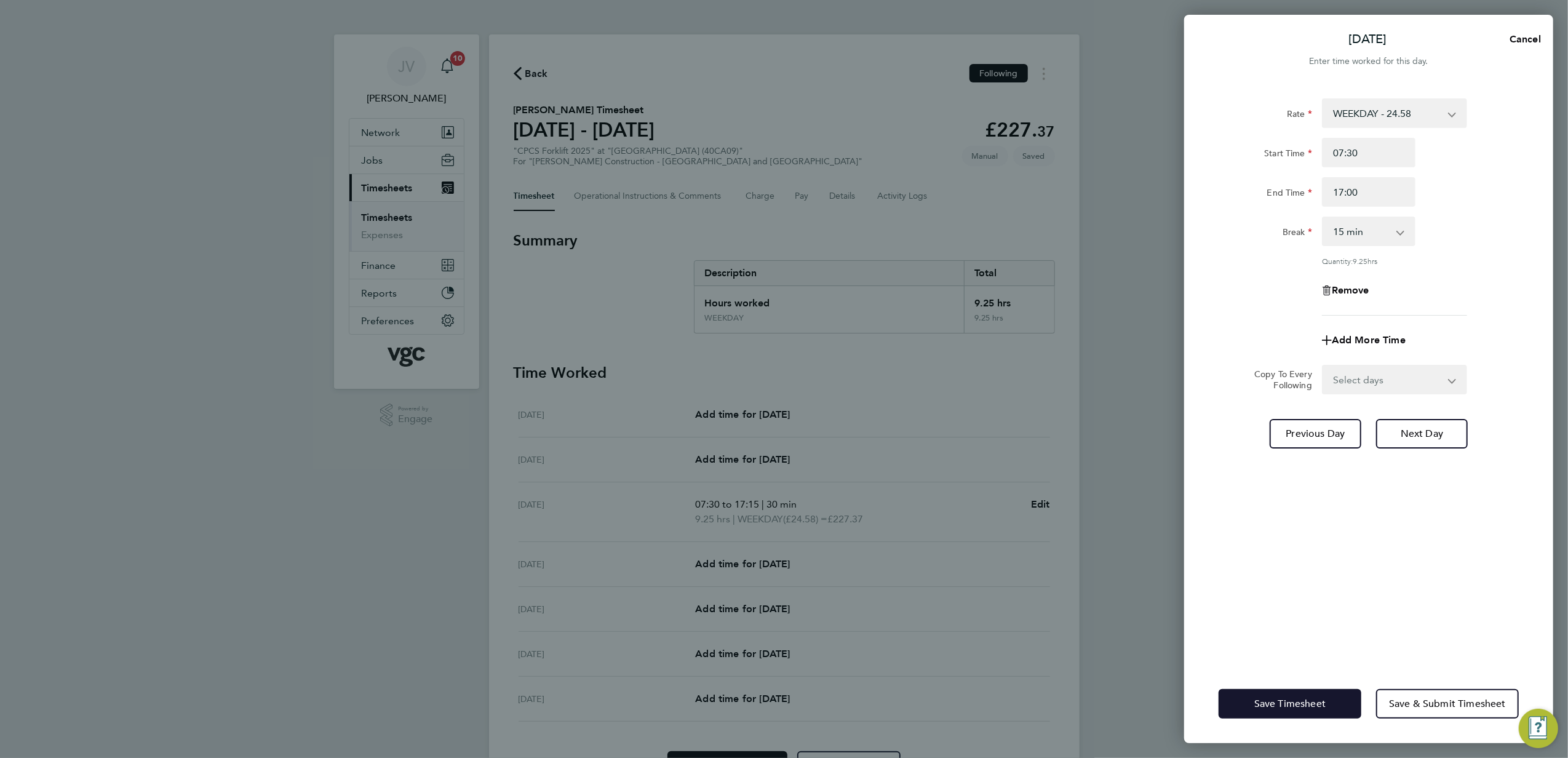
click at [1286, 696] on button "Save Timesheet" at bounding box center [1290, 703] width 143 height 30
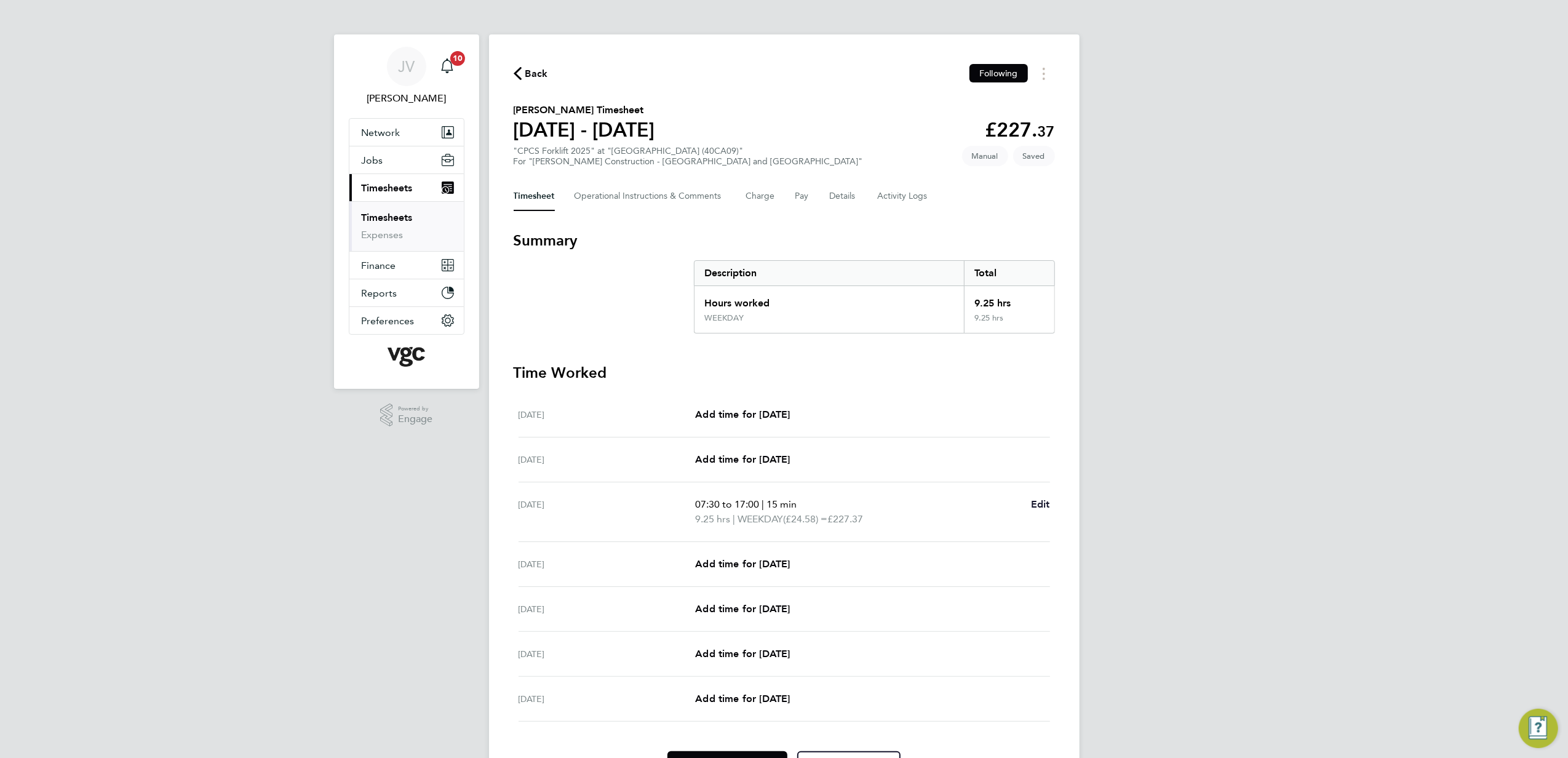
click at [1039, 499] on span "Edit" at bounding box center [1040, 504] width 19 height 12
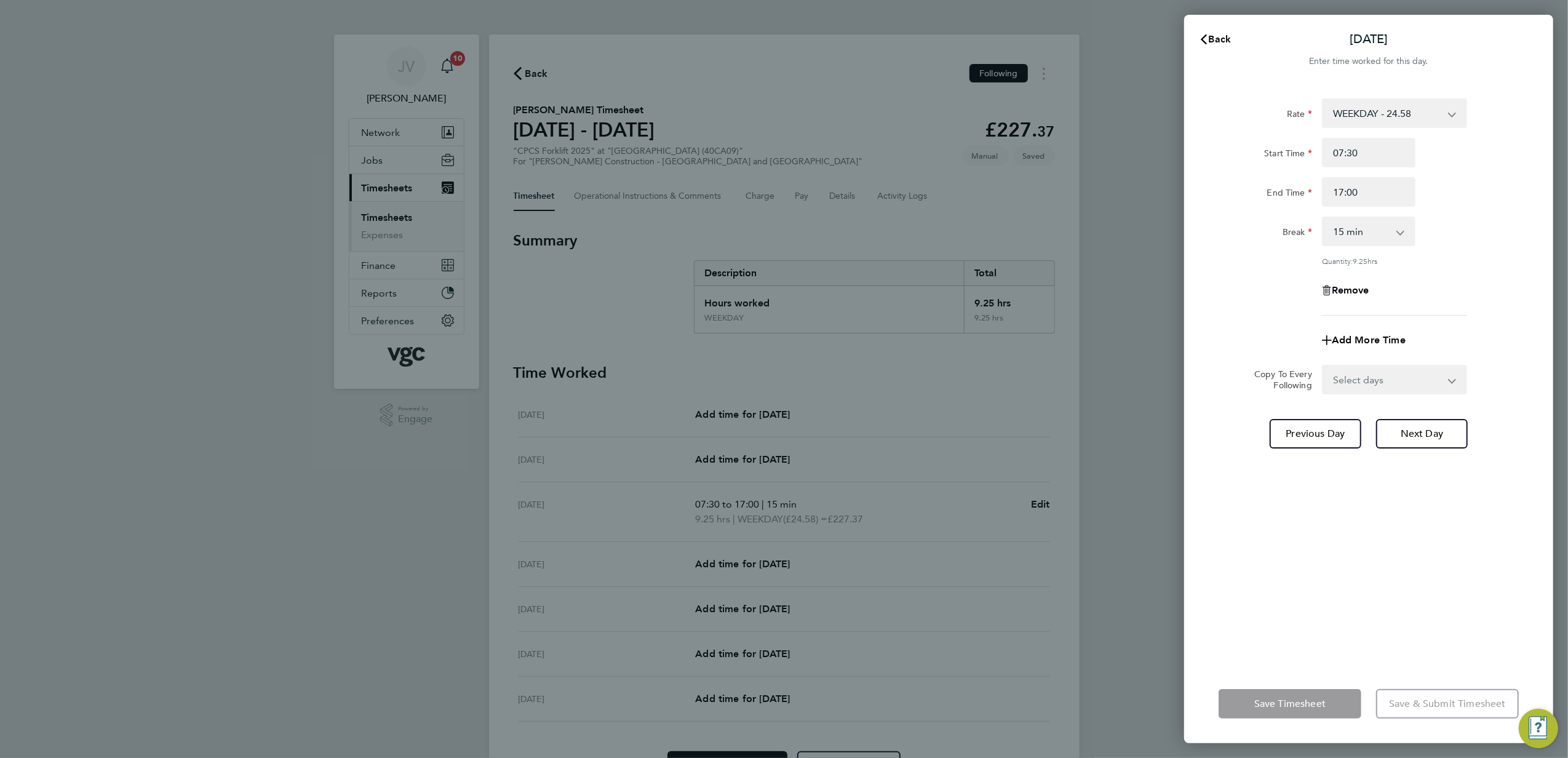
click at [1374, 240] on select "0 min 15 min 30 min 45 min 60 min 75 min 90 min" at bounding box center [1361, 231] width 76 height 27
select select "0"
click at [1323, 218] on select "0 min 15 min 30 min 45 min 60 min 75 min 90 min" at bounding box center [1361, 231] width 76 height 27
drag, startPoint x: 1367, startPoint y: 151, endPoint x: 976, endPoint y: 138, distance: 391.2
click at [976, 138] on div "[DATE] Cancel Enter time worked for this day. Rate WEEKDAY - 24.58 OVERTIME - 3…" at bounding box center [784, 379] width 1568 height 758
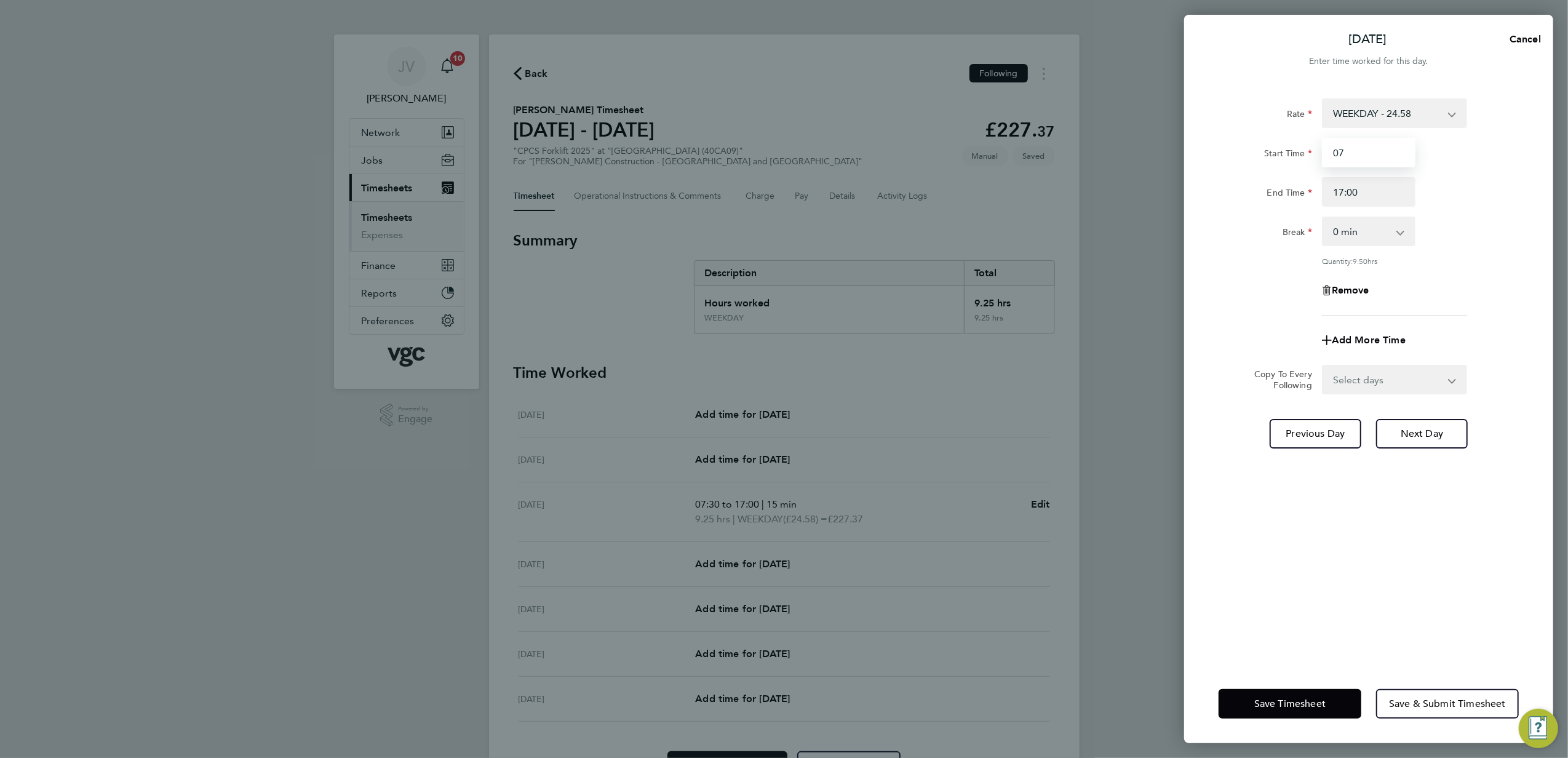
type input "0"
type input "08:00"
type input "17:15"
drag, startPoint x: 1236, startPoint y: 318, endPoint x: 1244, endPoint y: 314, distance: 8.9
click at [1241, 316] on app-timesheet-line-form-group "Rate WEEKDAY - 24.58 OVERTIME - 35.57 Start Time 08:00 End Time 17:15 Break 0 m…" at bounding box center [1369, 227] width 300 height 257
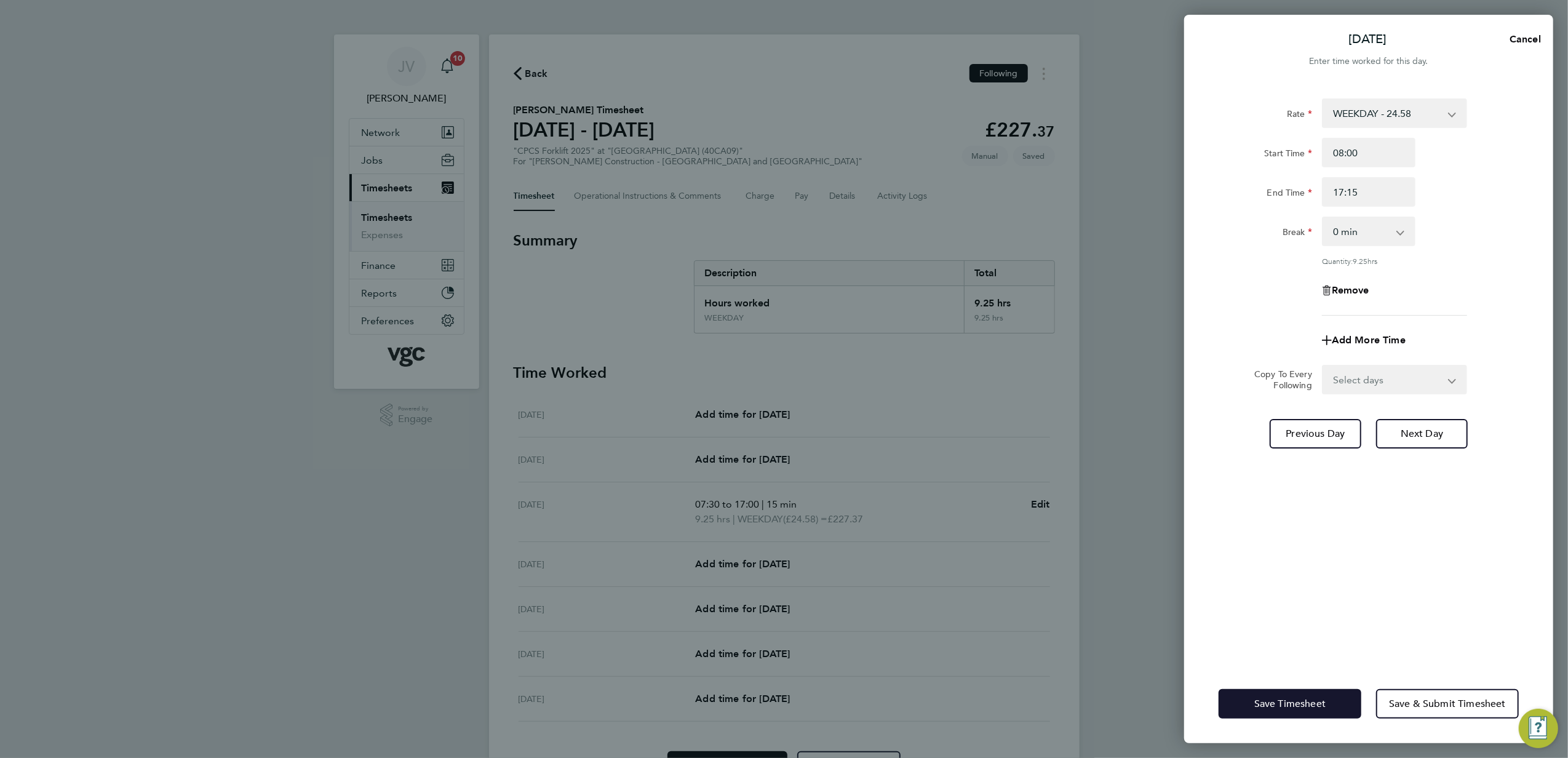
click at [1310, 701] on span "Save Timesheet" at bounding box center [1290, 703] width 71 height 13
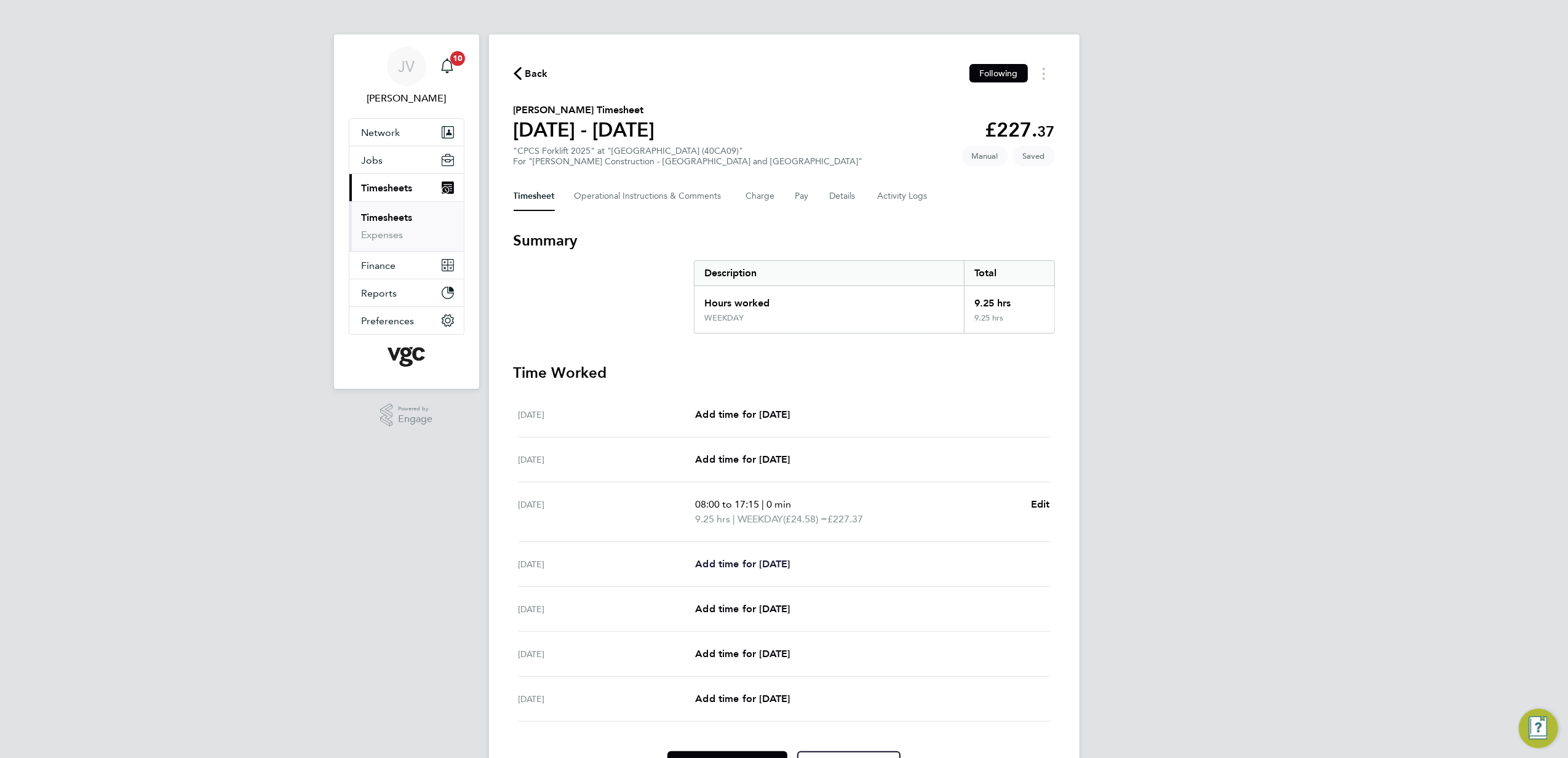
click at [763, 562] on span "Add time for [DATE]" at bounding box center [743, 564] width 95 height 12
select select "30"
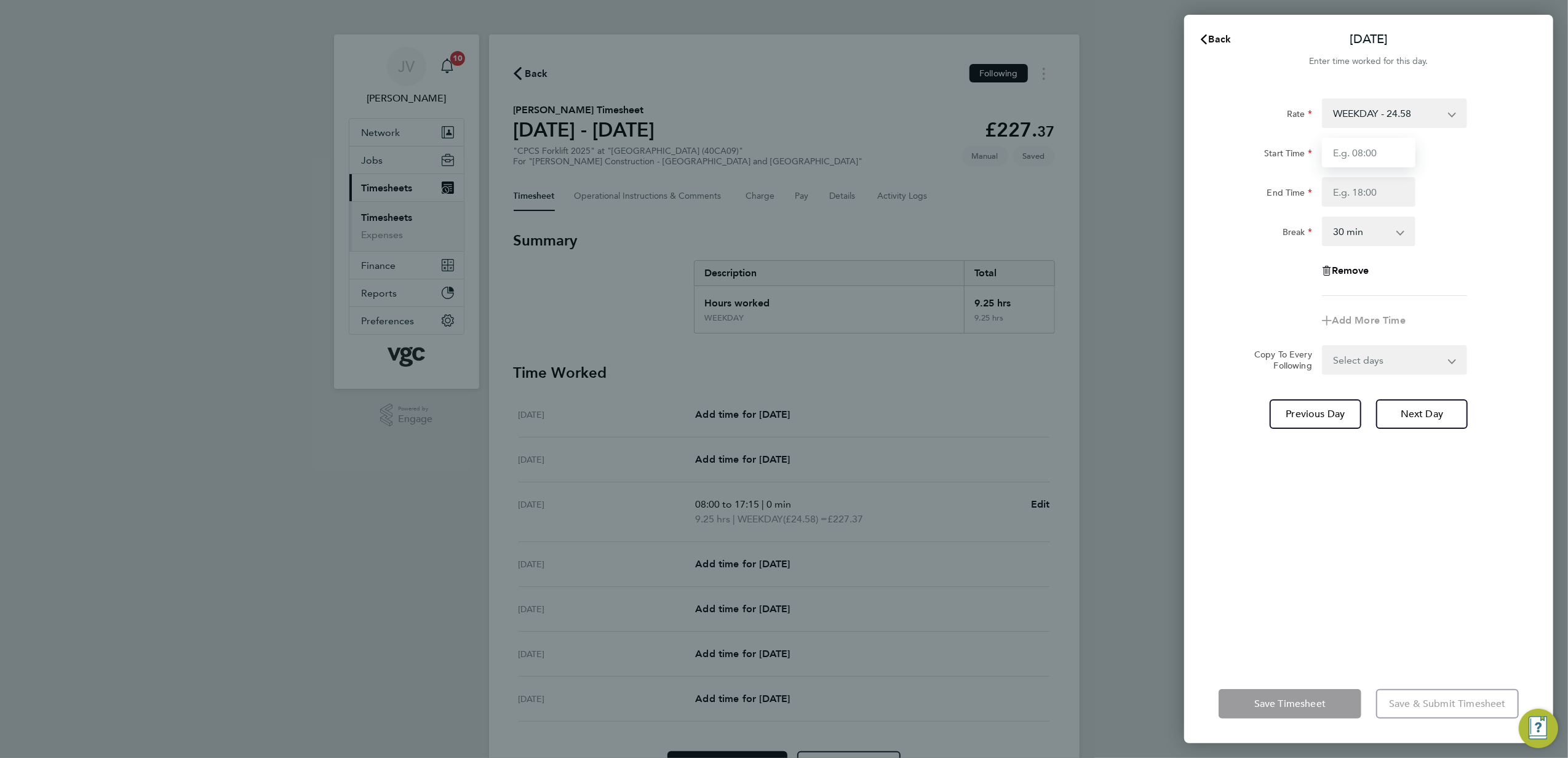
click at [1398, 145] on input "Start Time" at bounding box center [1369, 152] width 93 height 30
type input "08:00"
type input "17:15"
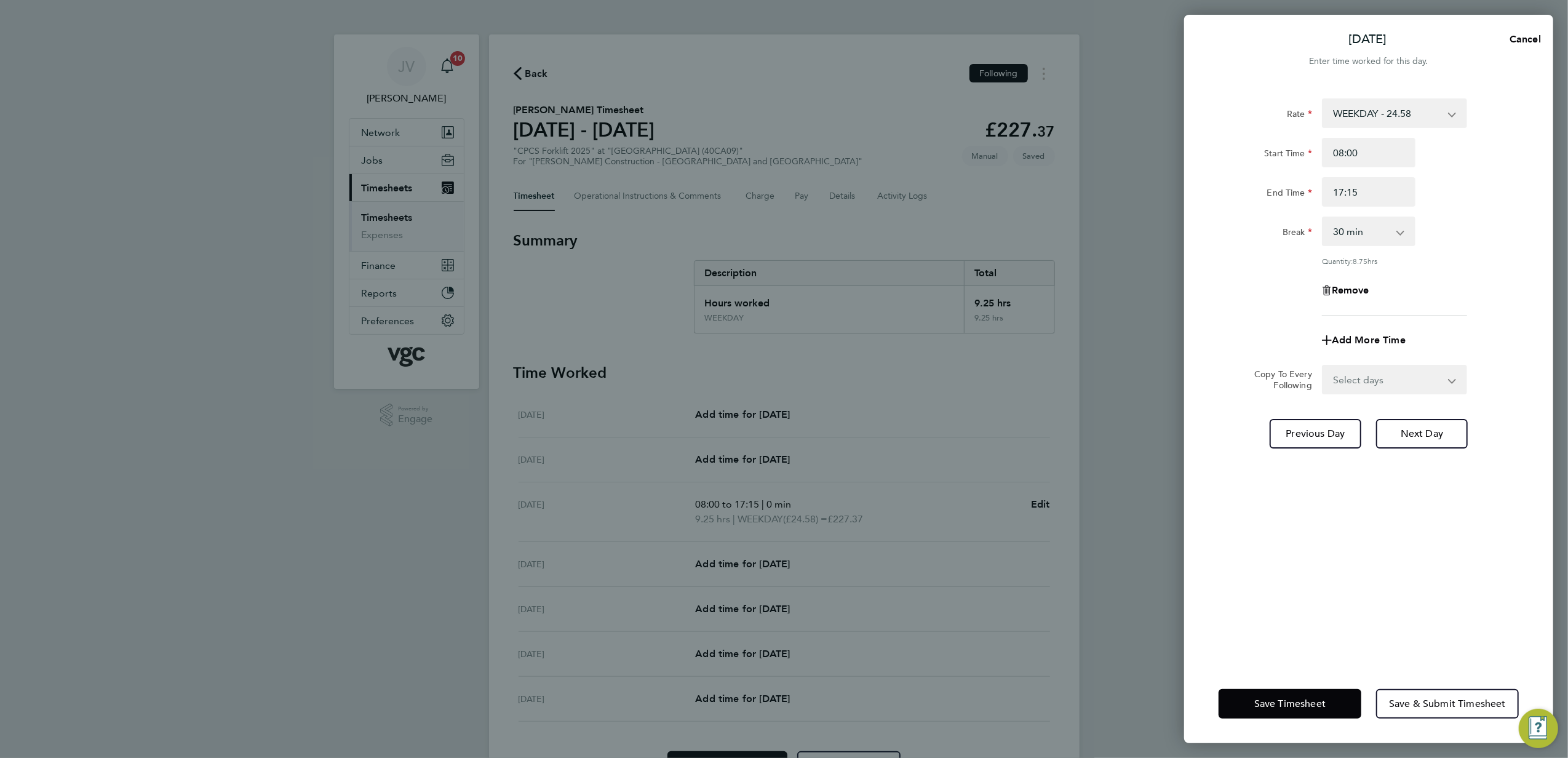
click at [1453, 288] on div "Remove" at bounding box center [1369, 290] width 310 height 30
click at [1307, 695] on button "Save Timesheet" at bounding box center [1290, 703] width 143 height 30
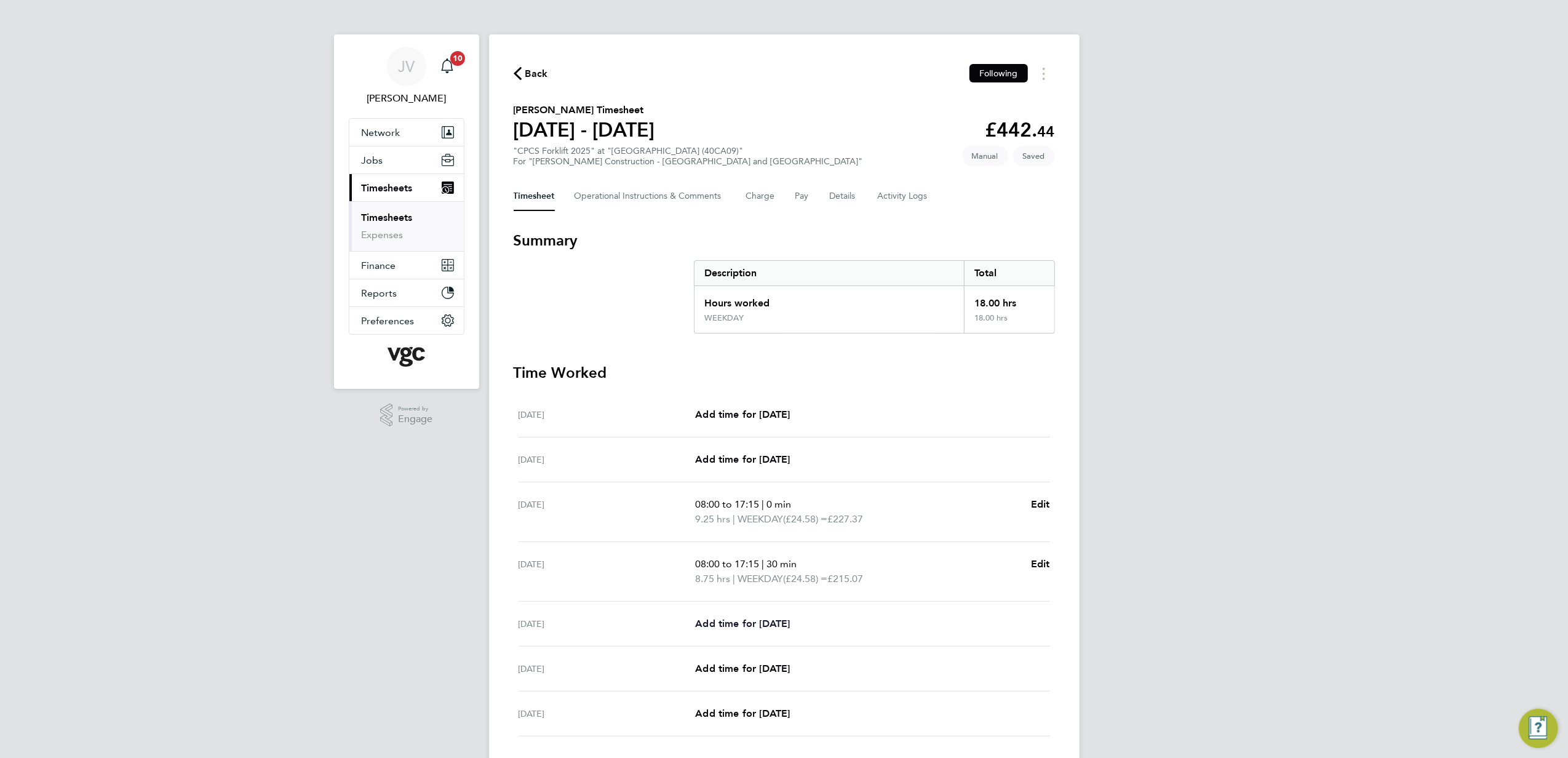
click at [790, 623] on span "Add time for [DATE]" at bounding box center [743, 624] width 95 height 12
select select "30"
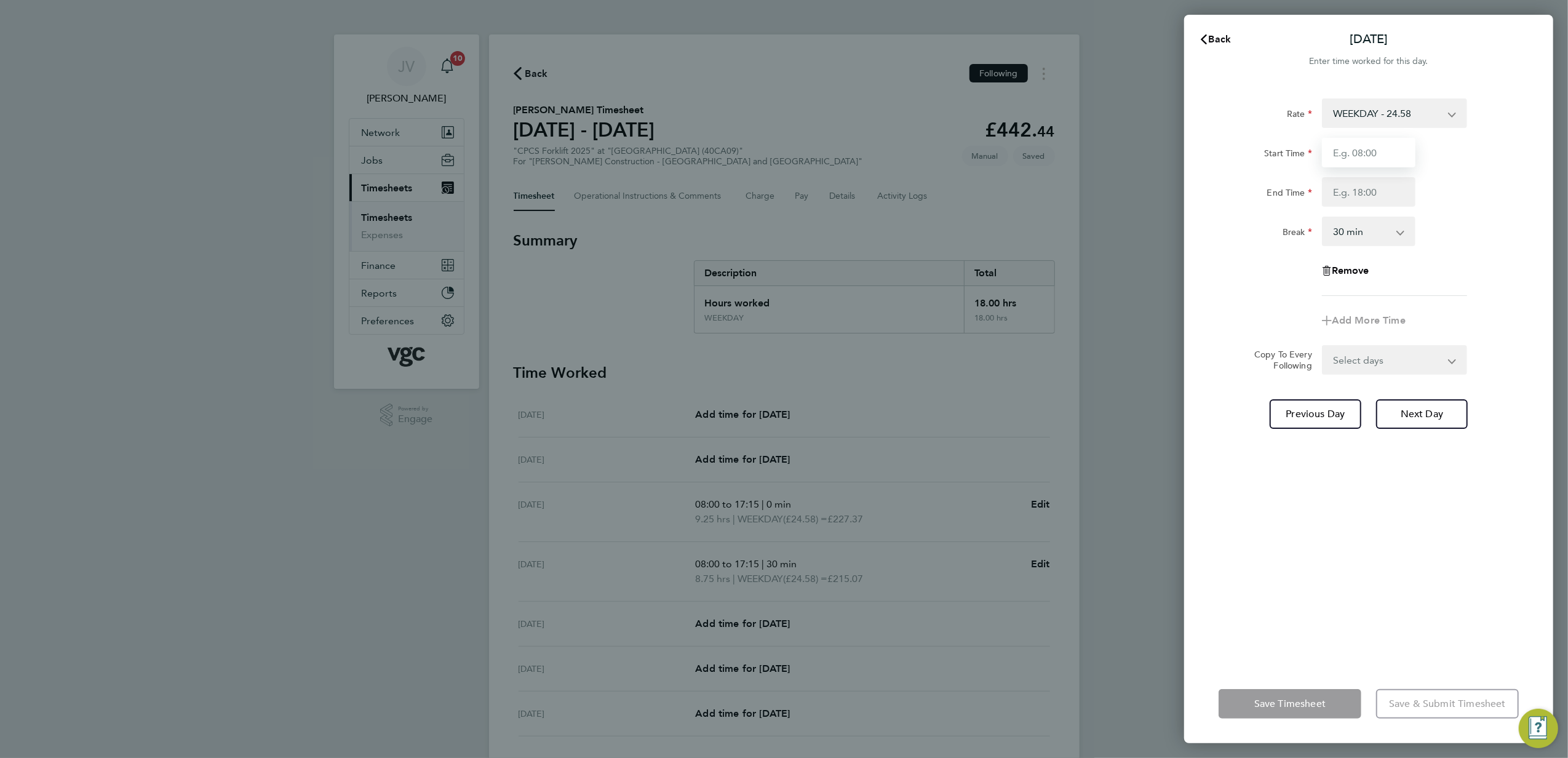
click at [1390, 141] on input "Start Time" at bounding box center [1369, 152] width 93 height 30
type input "07:30"
click at [1394, 174] on div "Start Time 07:30 End Time" at bounding box center [1369, 172] width 310 height 69
click at [1388, 197] on input "End Time" at bounding box center [1369, 191] width 93 height 30
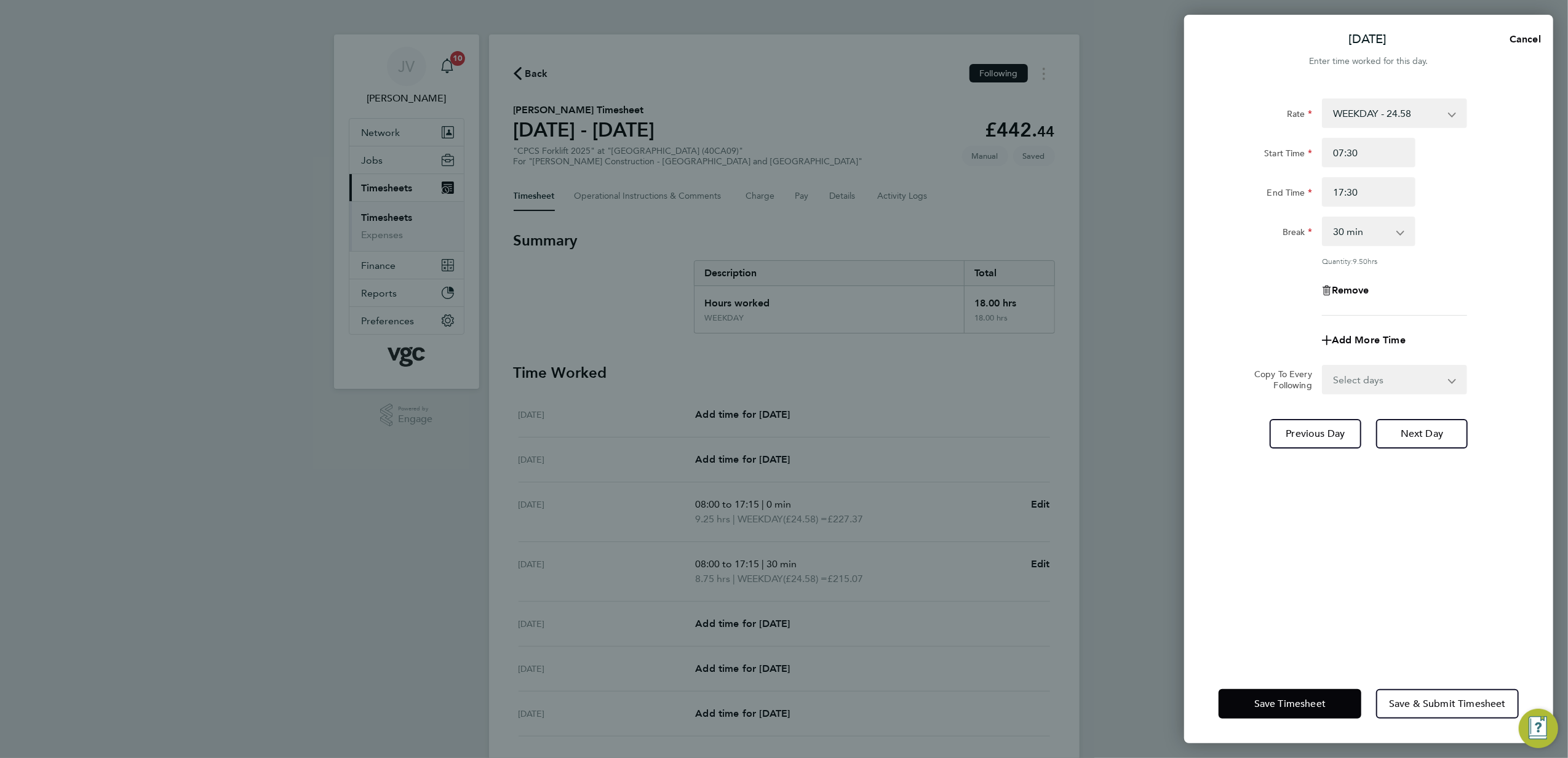
click at [1458, 257] on div "Rate WEEKDAY - 24.58 OVERTIME - 35.57 Start Time 07:30 End Time 17:30 Break 0 m…" at bounding box center [1369, 207] width 300 height 217
drag, startPoint x: 1394, startPoint y: 232, endPoint x: 1388, endPoint y: 238, distance: 8.5
click at [1394, 232] on select "0 min 15 min 30 min 45 min 60 min 75 min 90 min" at bounding box center [1361, 231] width 76 height 27
click at [1468, 242] on div "Break 0 min 15 min 30 min 45 min 60 min 75 min 90 min" at bounding box center [1369, 231] width 310 height 30
click at [1378, 191] on input "17:30" at bounding box center [1369, 191] width 93 height 30
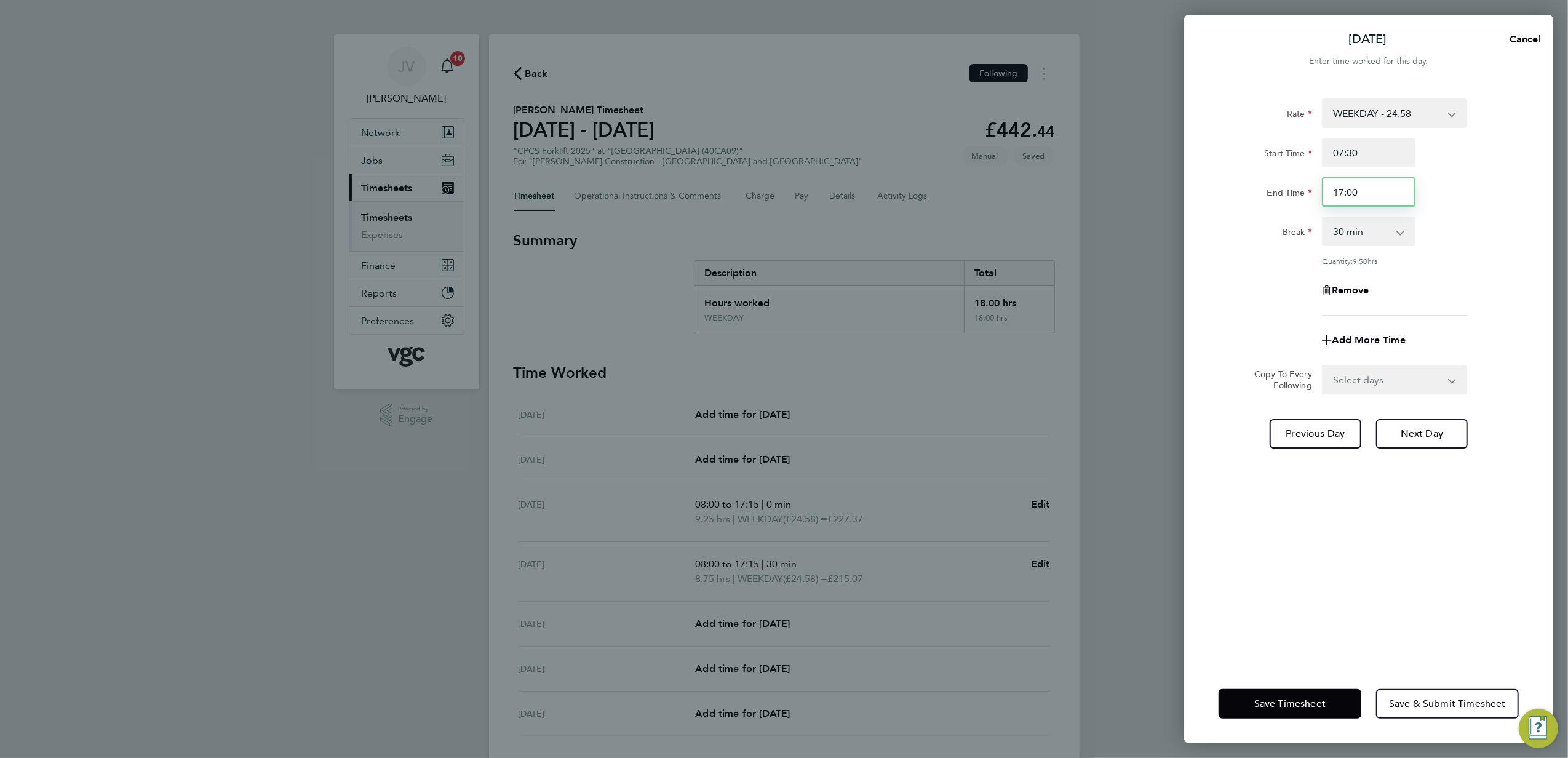
type input "17:00"
click at [1482, 253] on div "Rate WEEKDAY - 24.58 OVERTIME - 35.57 Start Time 07:30 End Time 17:00 Break 0 m…" at bounding box center [1369, 207] width 300 height 217
click at [1394, 374] on select "Select days Day [DATE] [DATE]" at bounding box center [1388, 379] width 129 height 27
select select "DAY"
click at [1323, 366] on select "Select days Day [DATE] [DATE]" at bounding box center [1388, 379] width 129 height 27
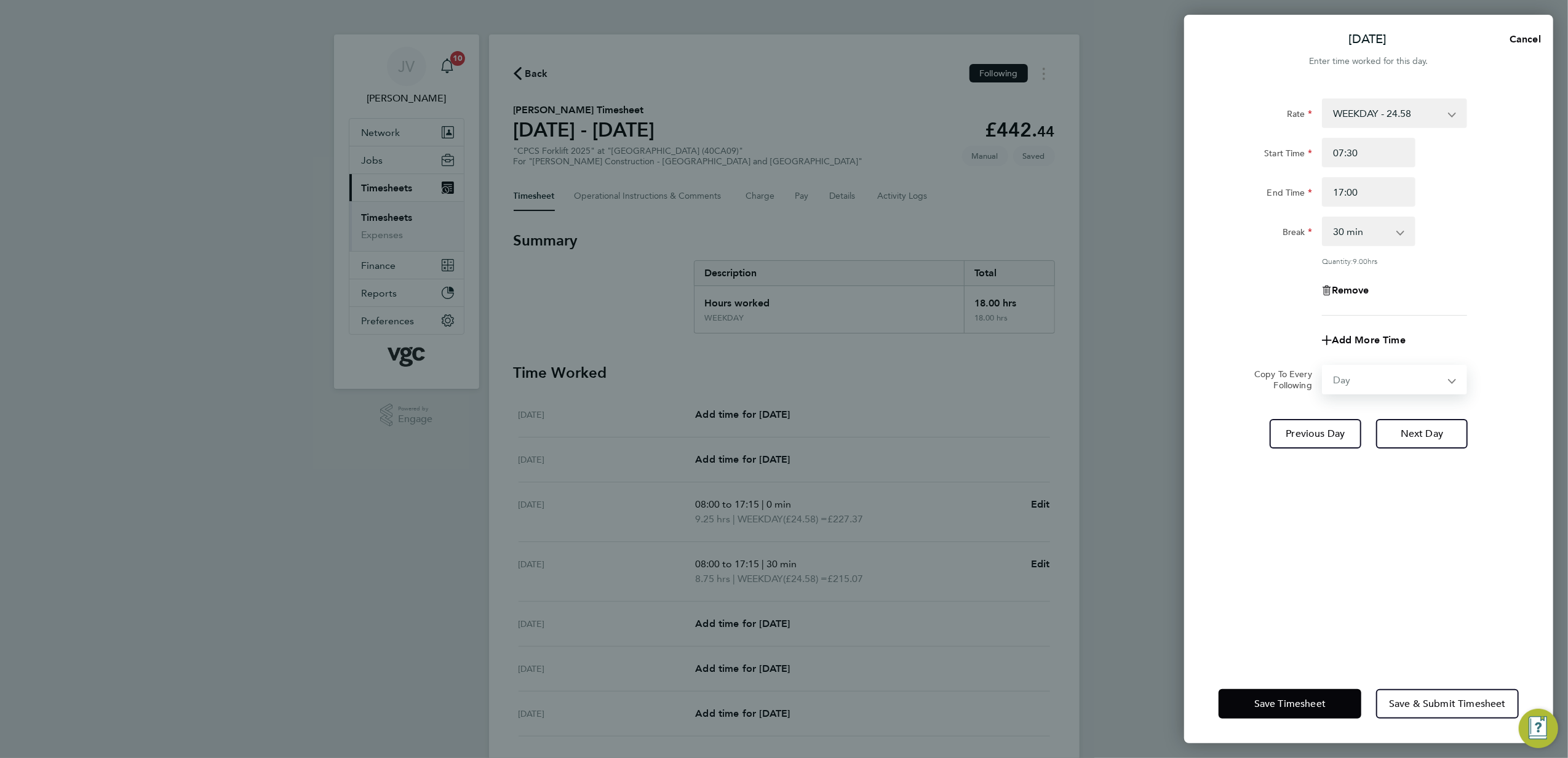
select select "[DATE]"
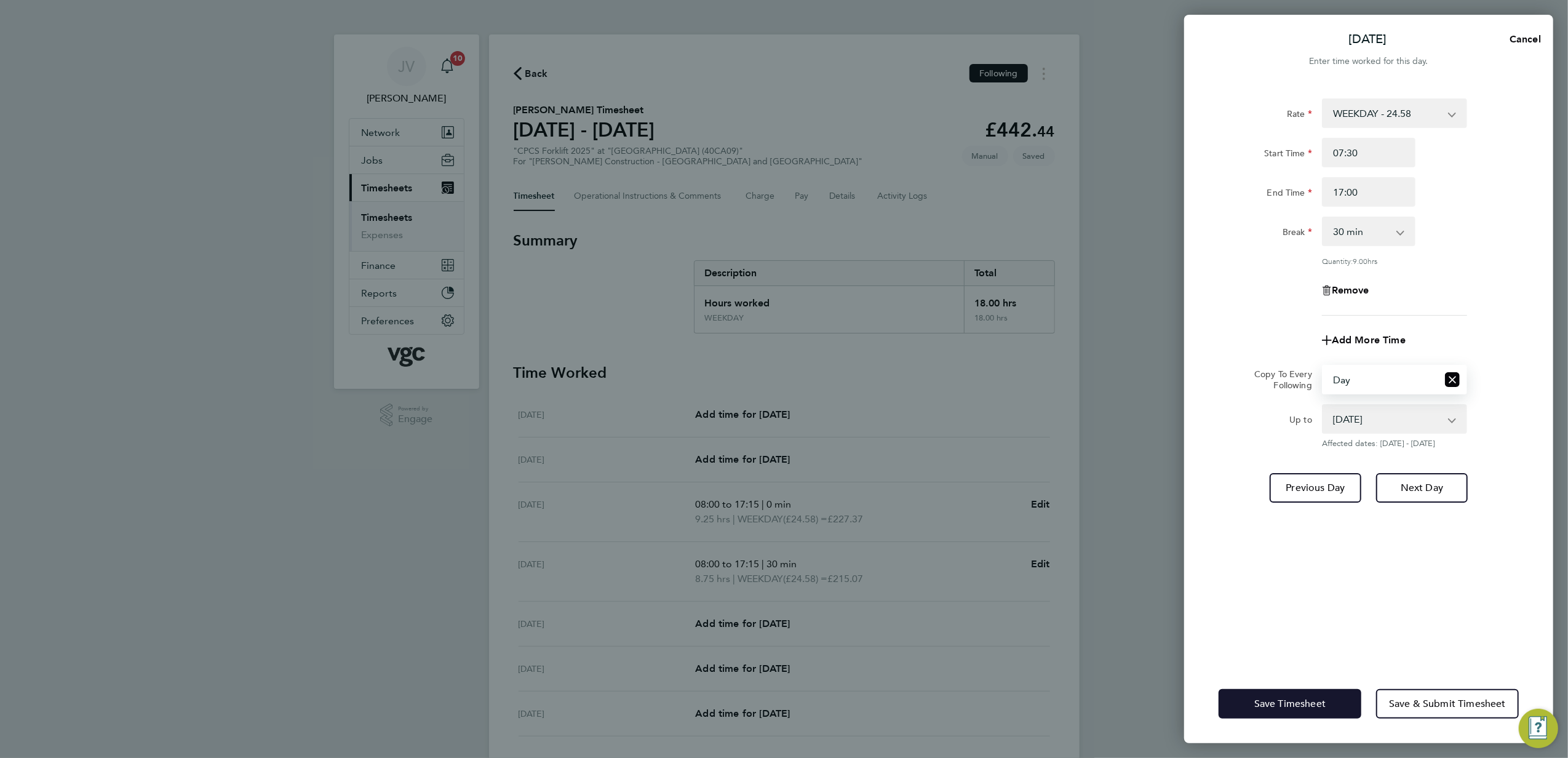
click at [1319, 703] on span "Save Timesheet" at bounding box center [1290, 703] width 71 height 13
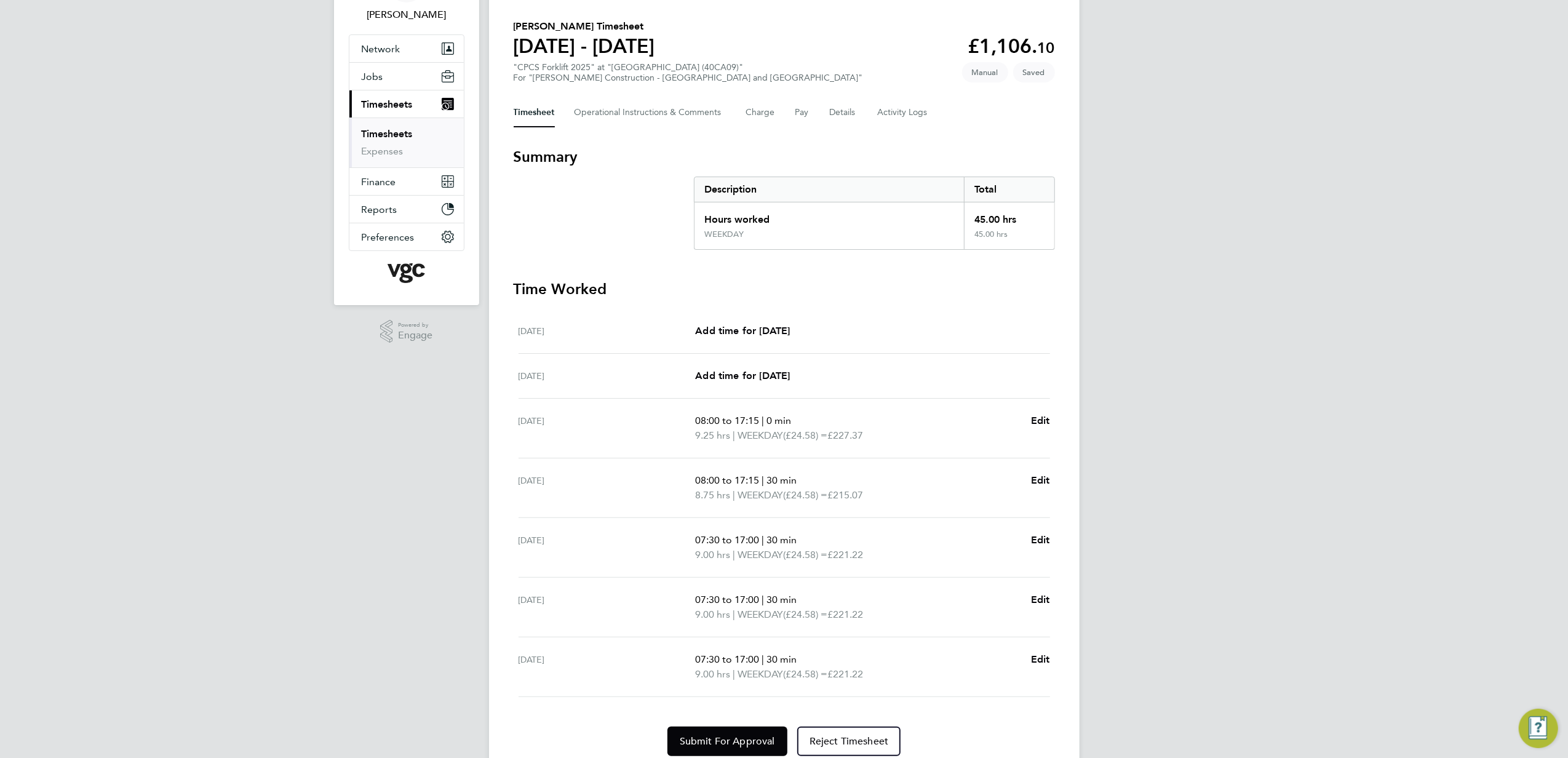
scroll to position [133, 0]
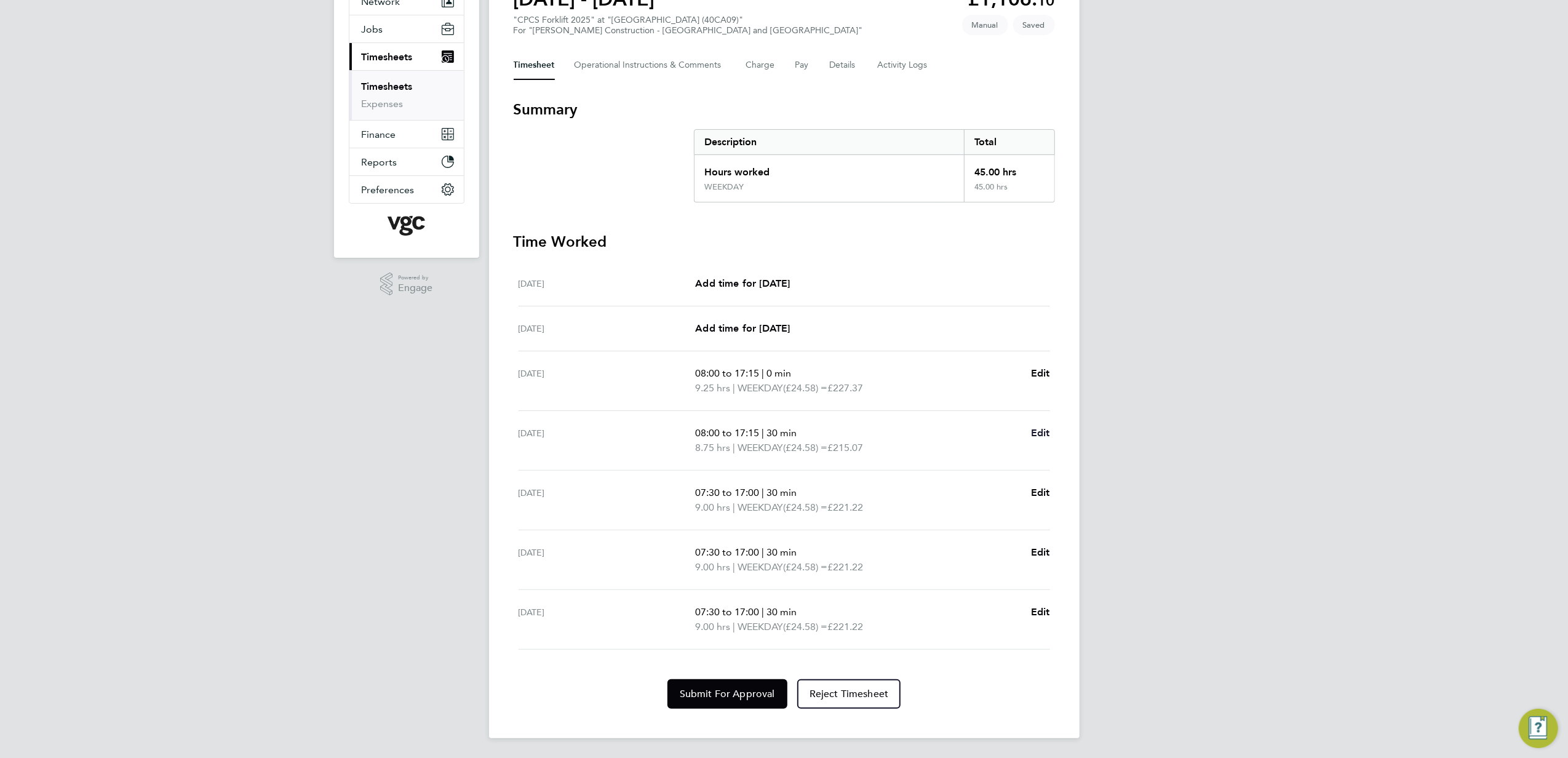
click at [1044, 432] on span "Edit" at bounding box center [1040, 433] width 19 height 12
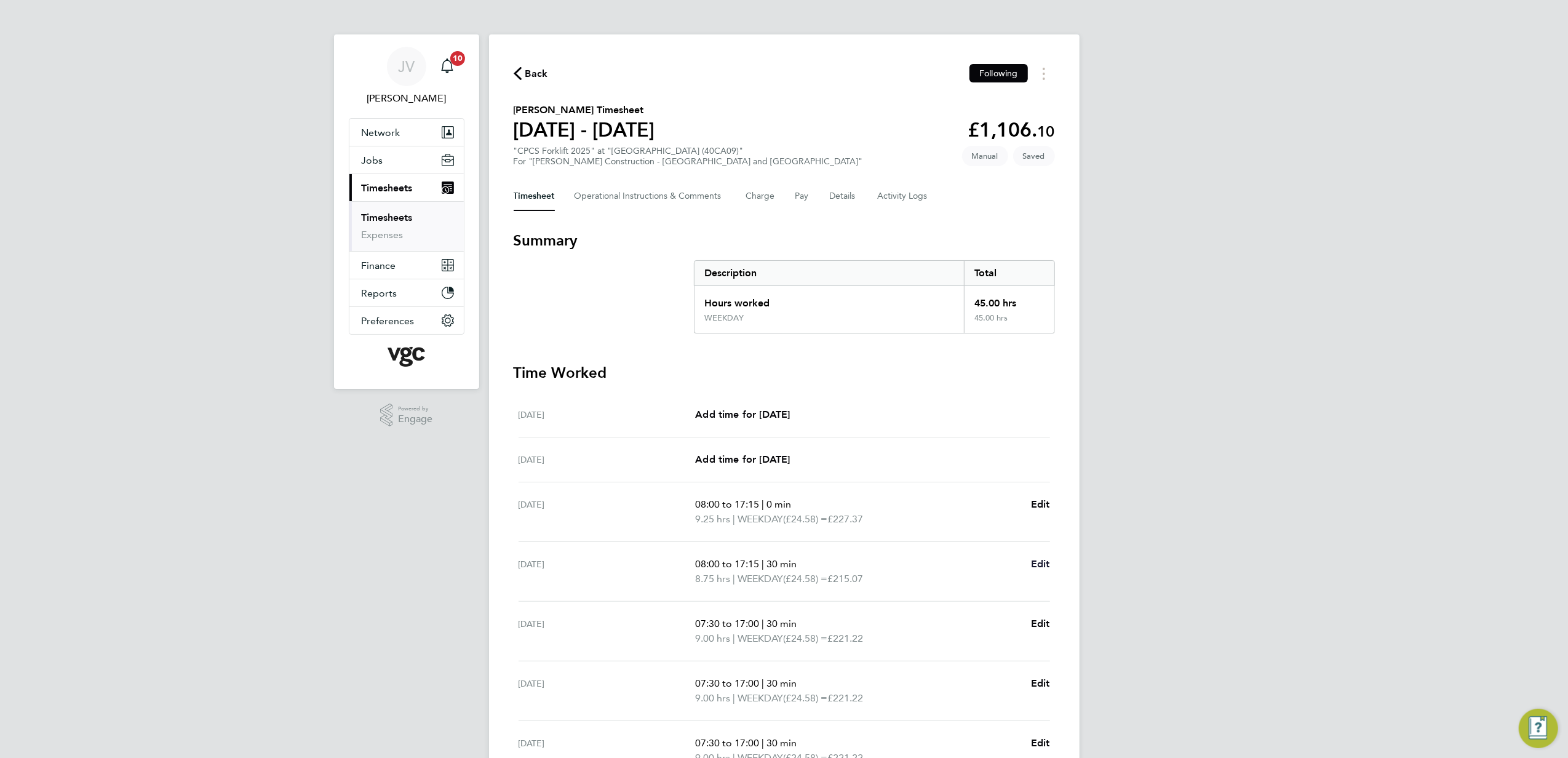
select select "30"
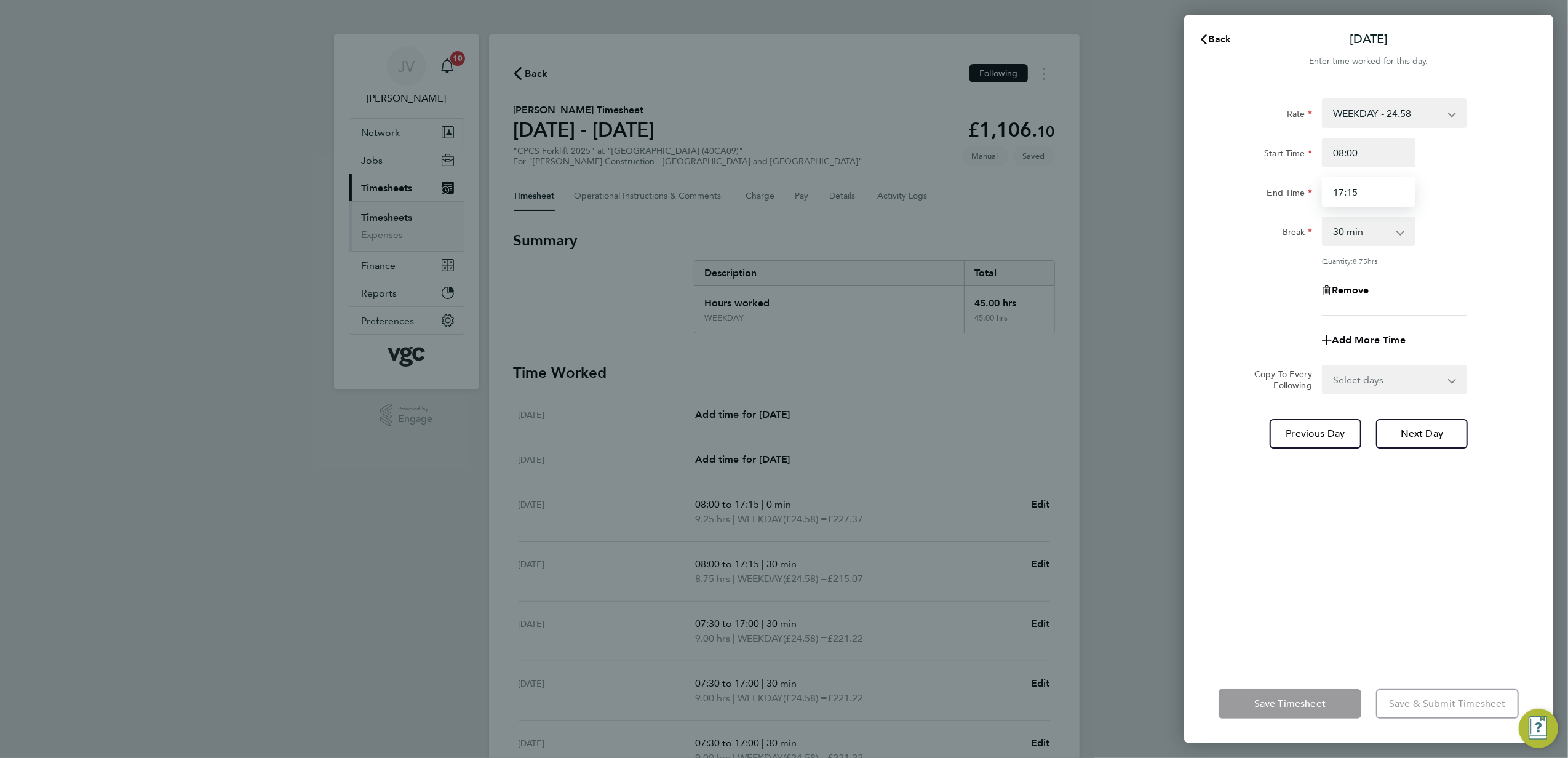
click at [1398, 190] on input "17:15" at bounding box center [1369, 191] width 93 height 30
type input "17:30"
click at [1472, 229] on div "Break 0 min 15 min 30 min 45 min 60 min 75 min 90 min" at bounding box center [1369, 231] width 310 height 30
click at [1245, 696] on button "Save Timesheet" at bounding box center [1290, 703] width 143 height 30
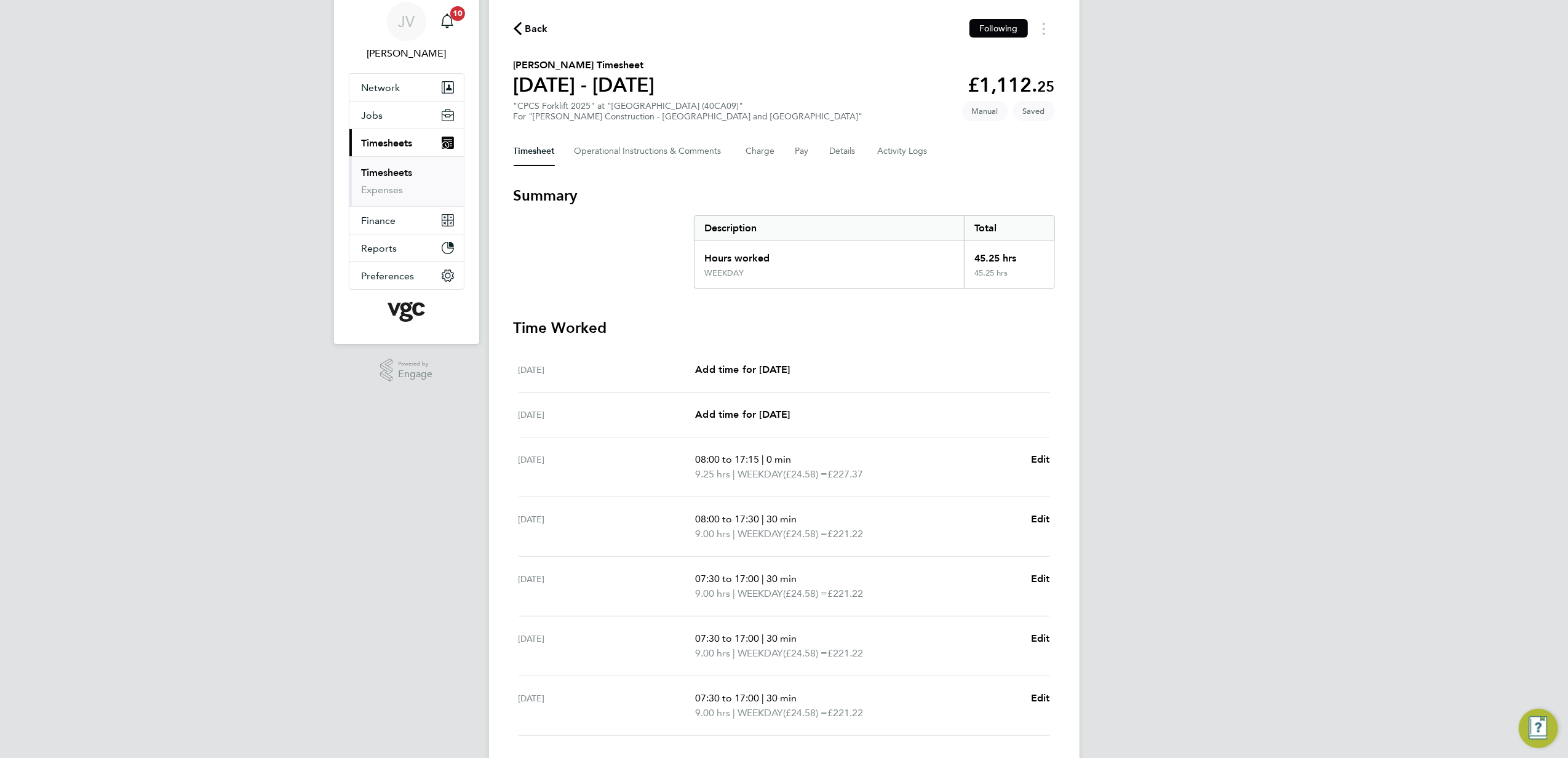
scroll to position [82, 0]
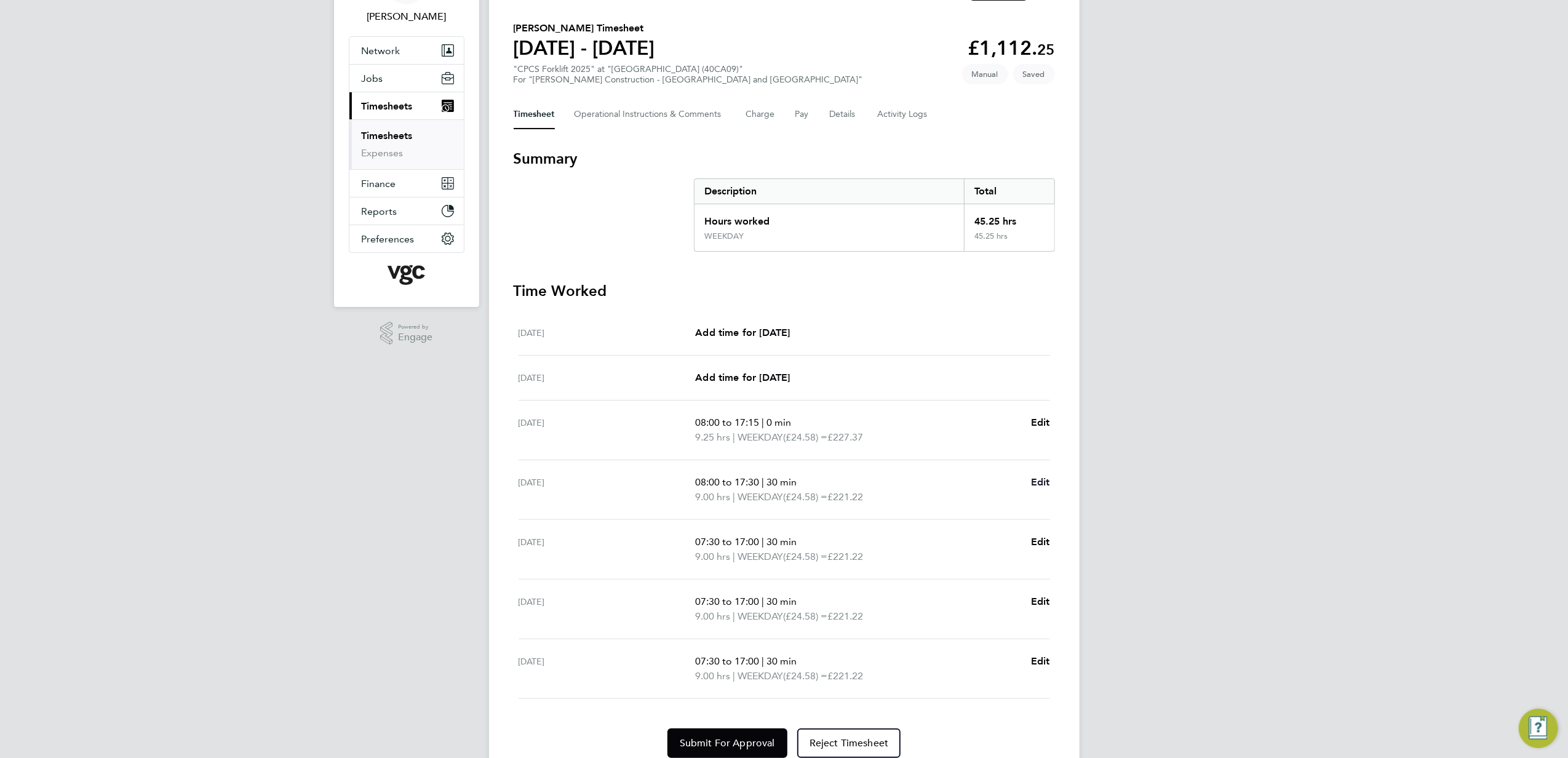
click at [1045, 488] on span "Edit" at bounding box center [1040, 482] width 19 height 12
select select "30"
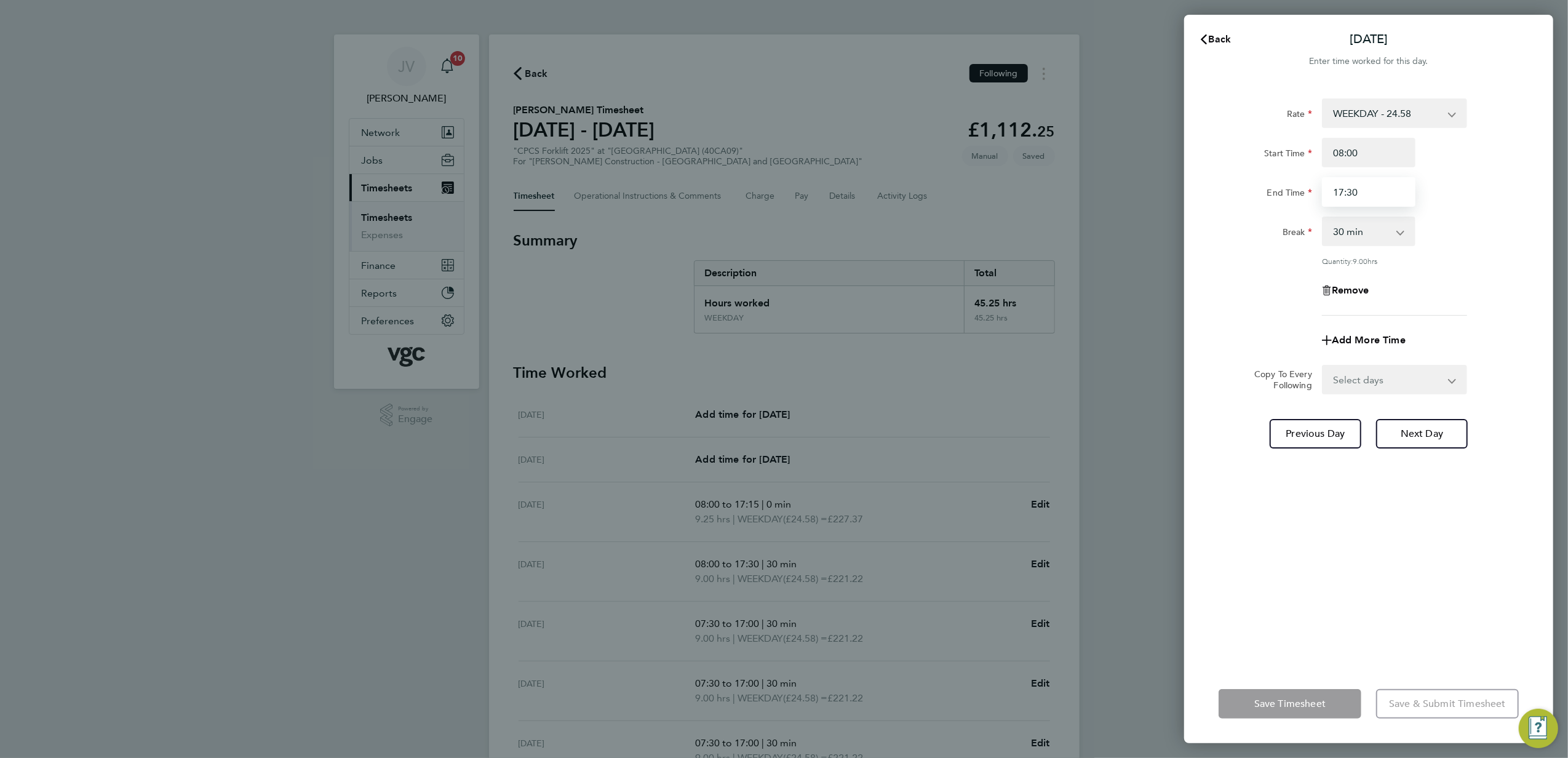
click at [1367, 194] on input "17:30" at bounding box center [1369, 191] width 93 height 30
type input "17:20"
click at [1352, 590] on div "Rate WEEKDAY - 24.58 OVERTIME - 35.57 Start Time 08:00 End Time 17:20 Break 0 m…" at bounding box center [1369, 374] width 369 height 581
click at [1290, 706] on span "Save Timesheet" at bounding box center [1290, 703] width 71 height 13
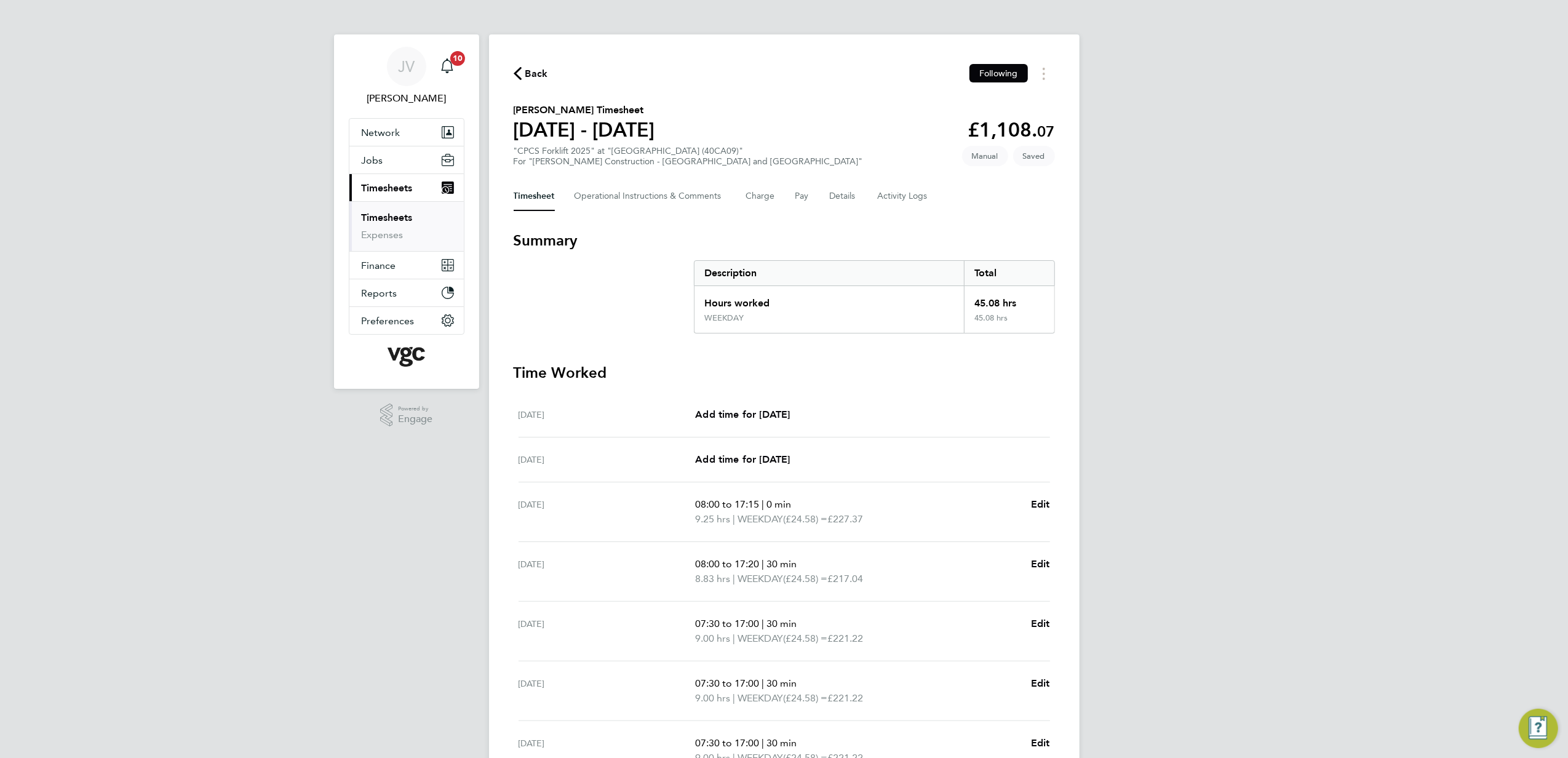
click at [1169, 488] on div "JV [PERSON_NAME] Notifications 10 Applications: Network Team Members Businesses…" at bounding box center [784, 444] width 1568 height 889
click at [1034, 563] on span "Edit" at bounding box center [1040, 564] width 19 height 12
select select "30"
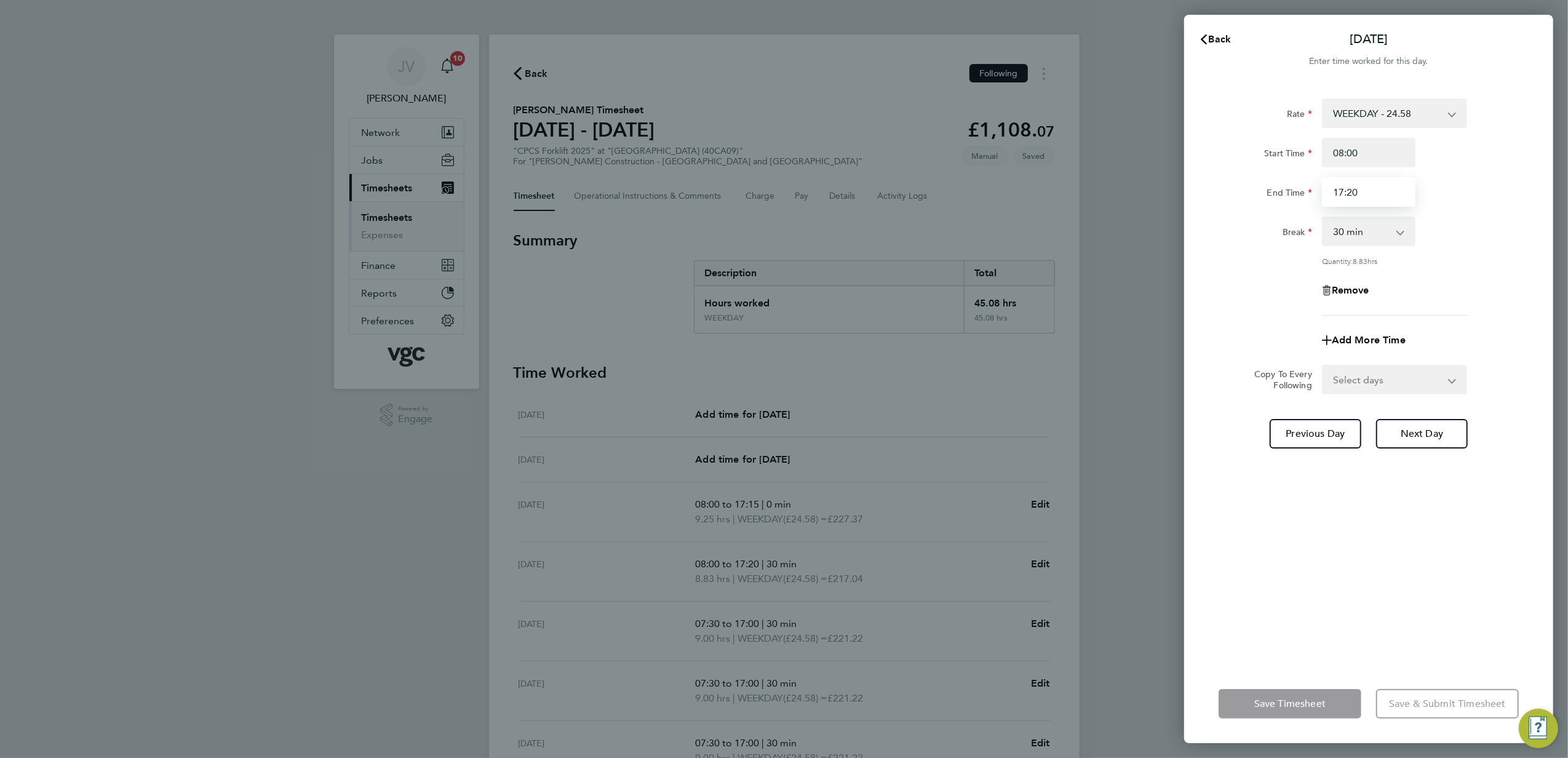
click at [1390, 193] on input "17:20" at bounding box center [1369, 191] width 93 height 30
type input "17:15"
click at [1290, 620] on div "Rate WEEKDAY - 24.58 OVERTIME - 35.57 Start Time 08:00 End Time 17:15 Break 0 m…" at bounding box center [1369, 374] width 369 height 581
click at [1386, 242] on select "0 min 15 min 30 min 45 min 60 min 75 min 90 min" at bounding box center [1361, 231] width 76 height 27
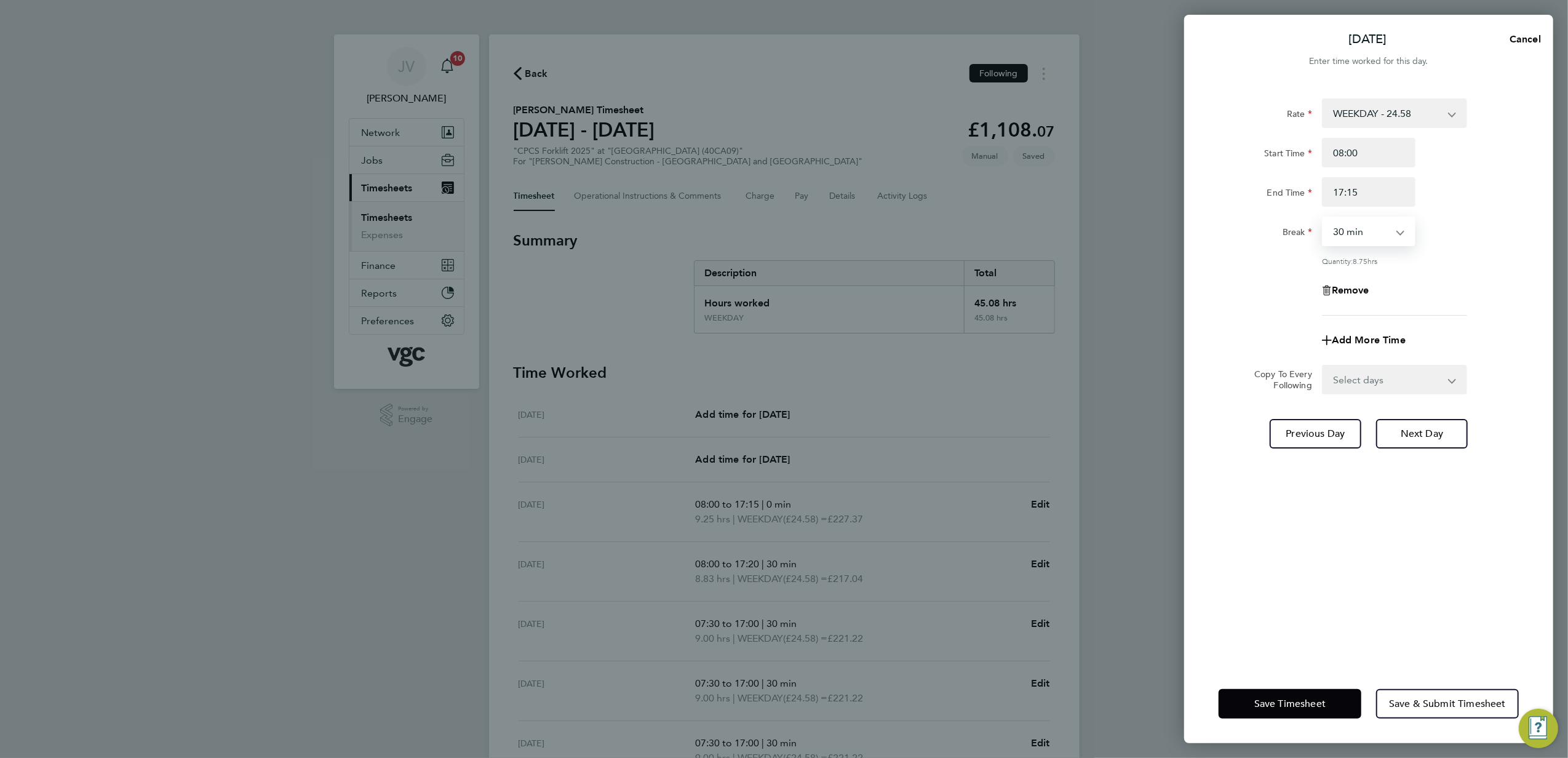
select select "0"
click at [1323, 218] on select "0 min 15 min 30 min 45 min 60 min 75 min 90 min" at bounding box center [1361, 231] width 76 height 27
click at [1489, 287] on div "Remove" at bounding box center [1369, 290] width 310 height 30
click at [1308, 690] on button "Save Timesheet" at bounding box center [1290, 703] width 143 height 30
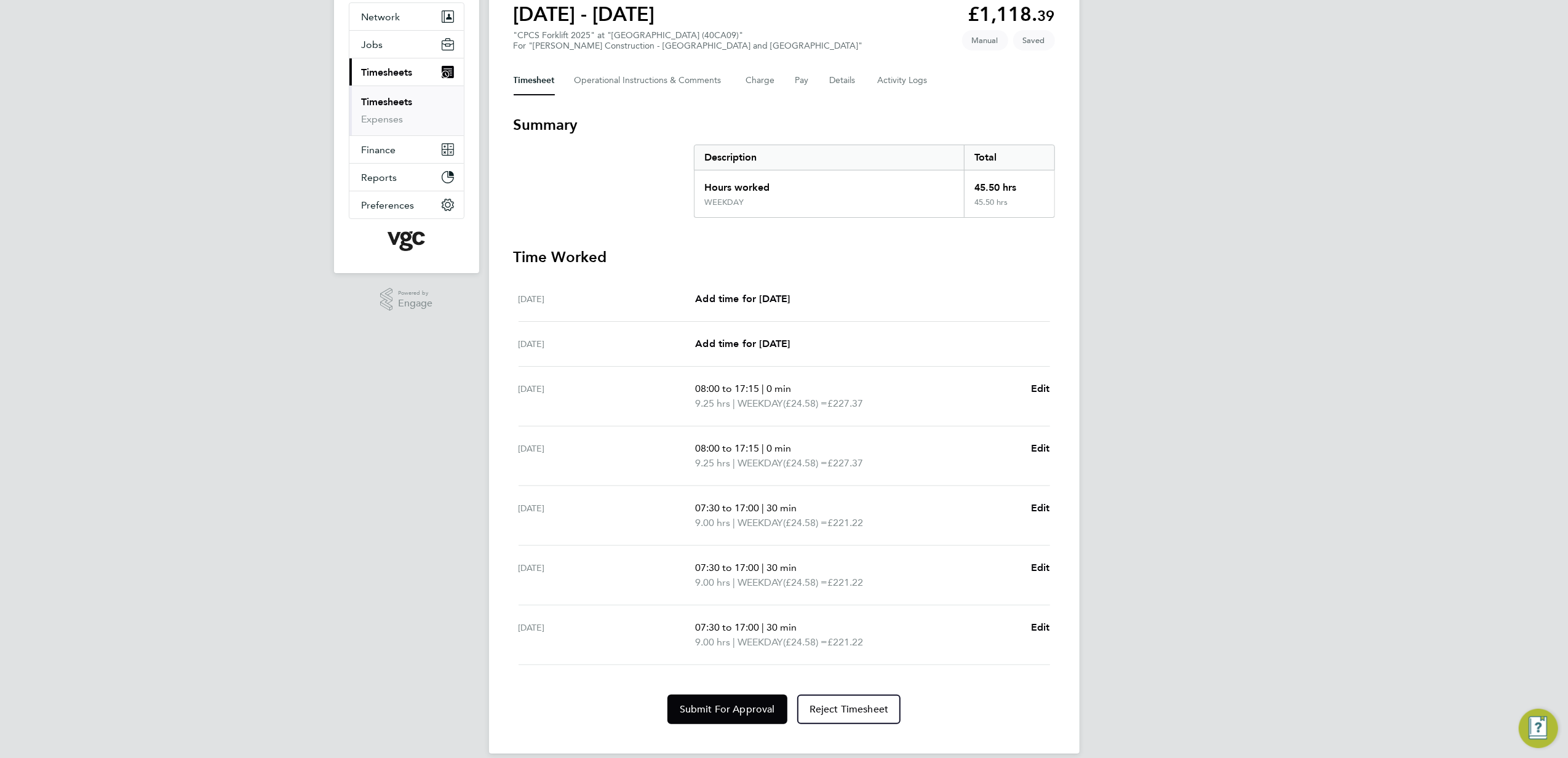
scroll to position [133, 0]
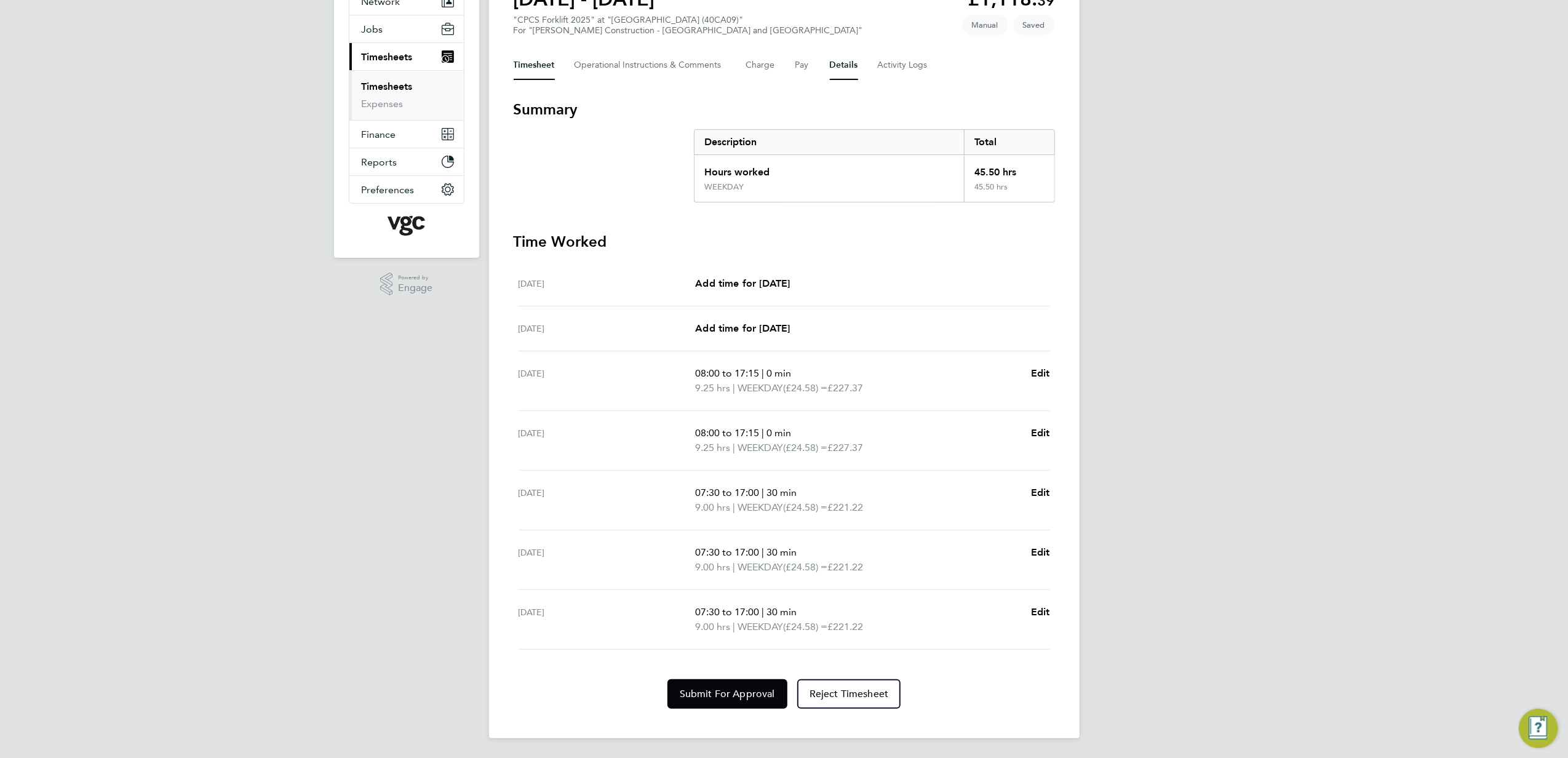
click at [846, 72] on button "Details" at bounding box center [844, 65] width 28 height 30
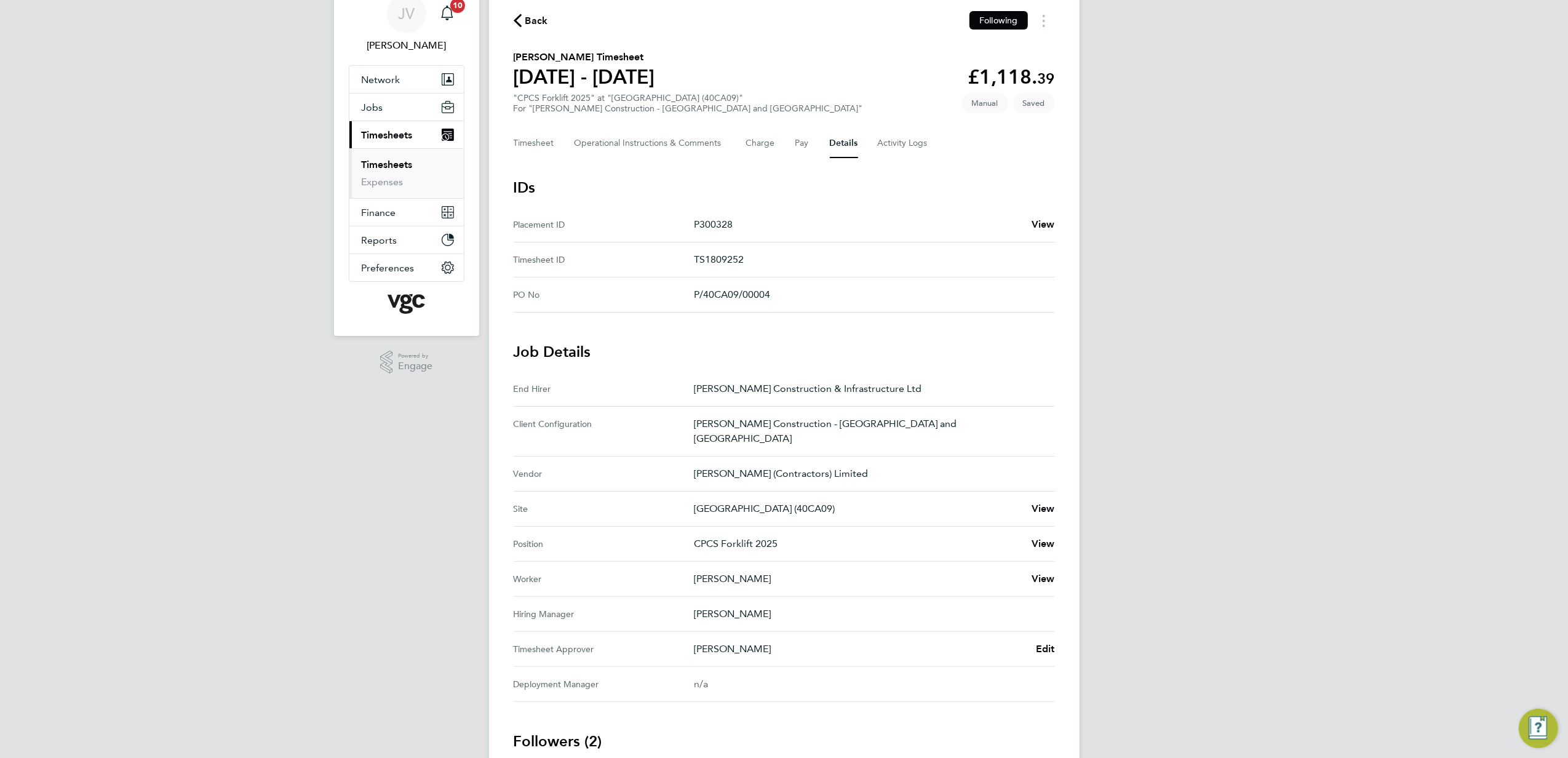
scroll to position [82, 0]
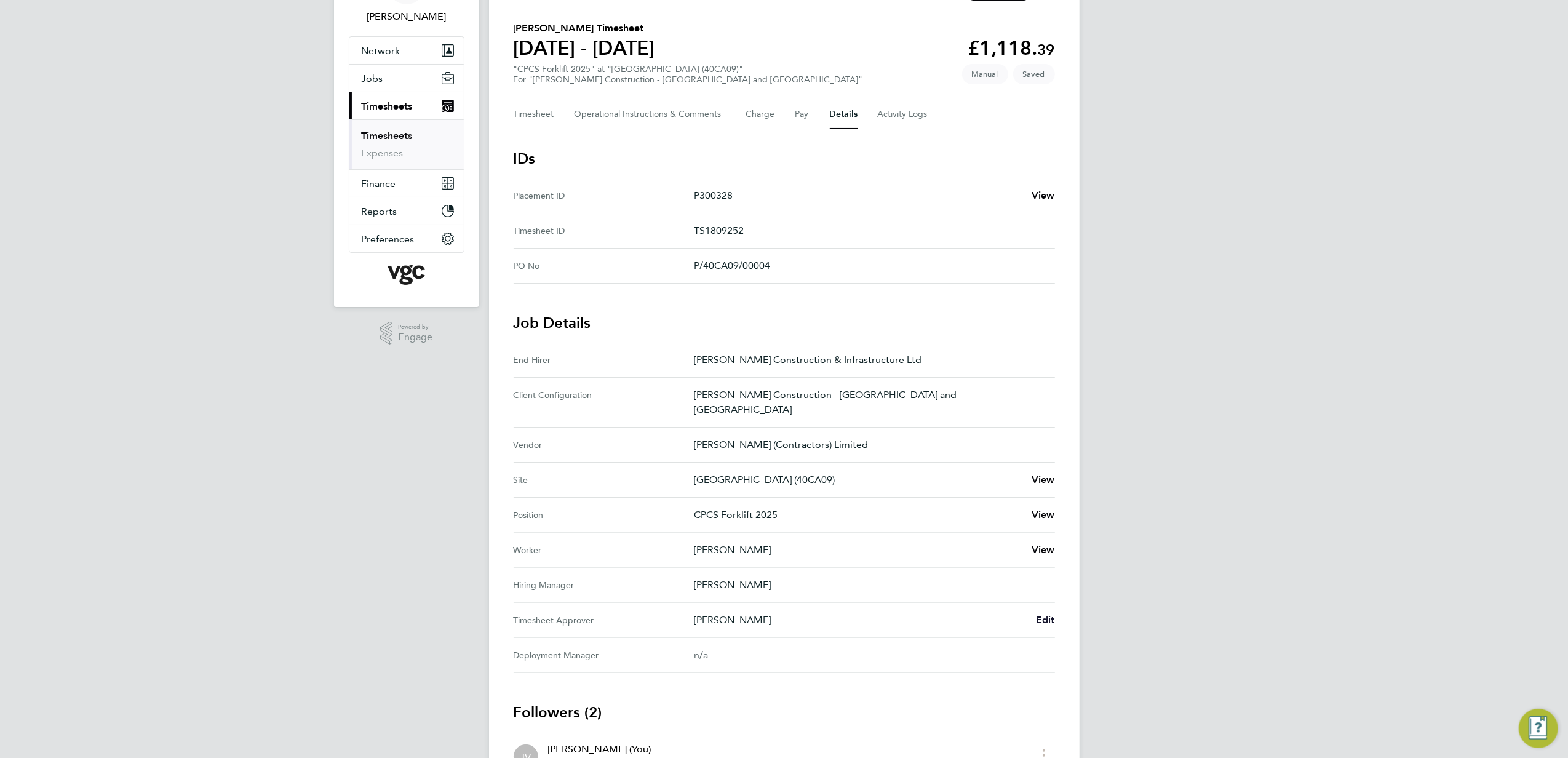
click at [1045, 614] on span "Edit" at bounding box center [1046, 620] width 19 height 12
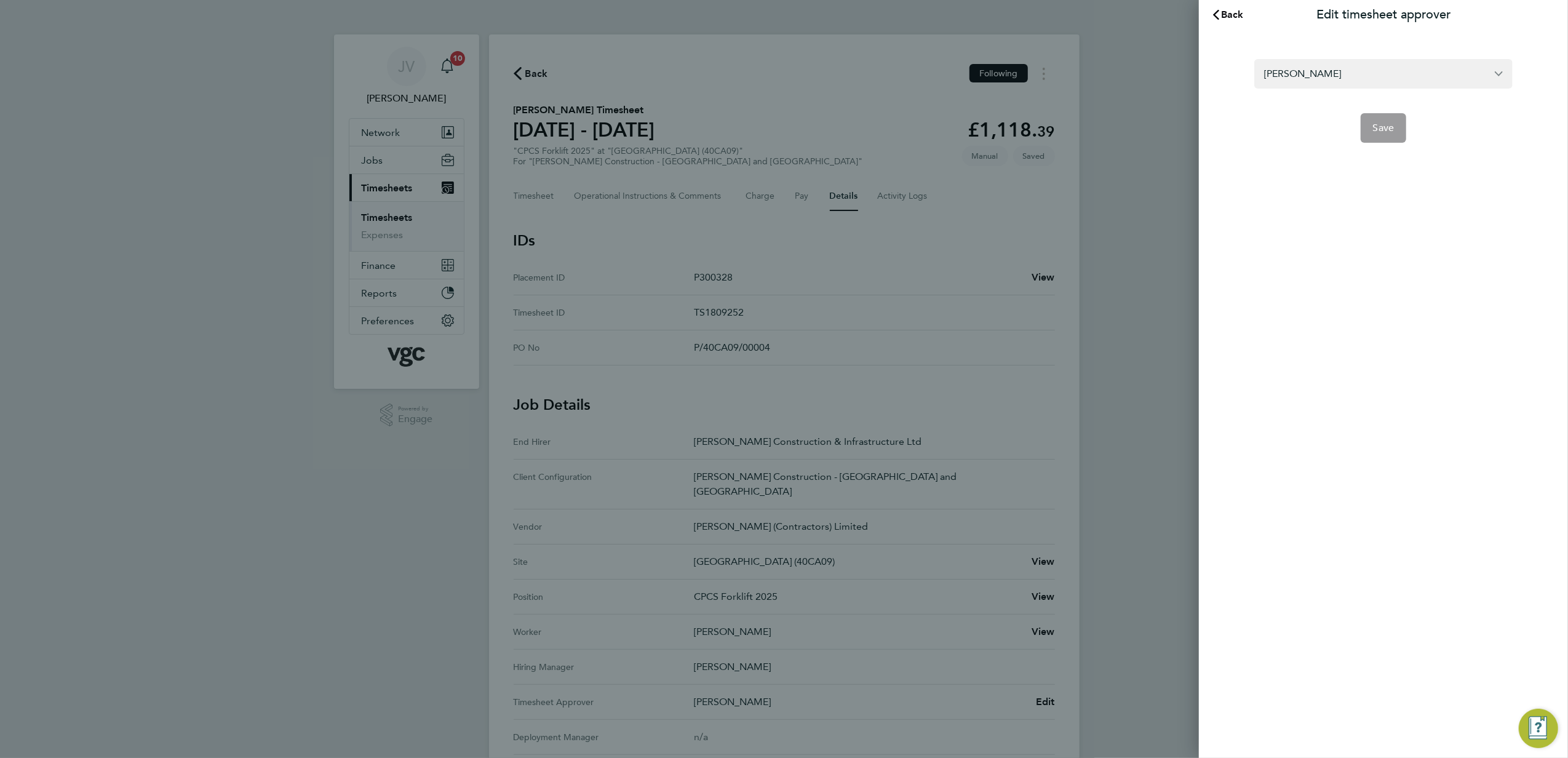
click at [1325, 91] on form "[PERSON_NAME] Save" at bounding box center [1384, 101] width 259 height 84
click at [1329, 75] on input "[PERSON_NAME]" at bounding box center [1384, 74] width 259 height 29
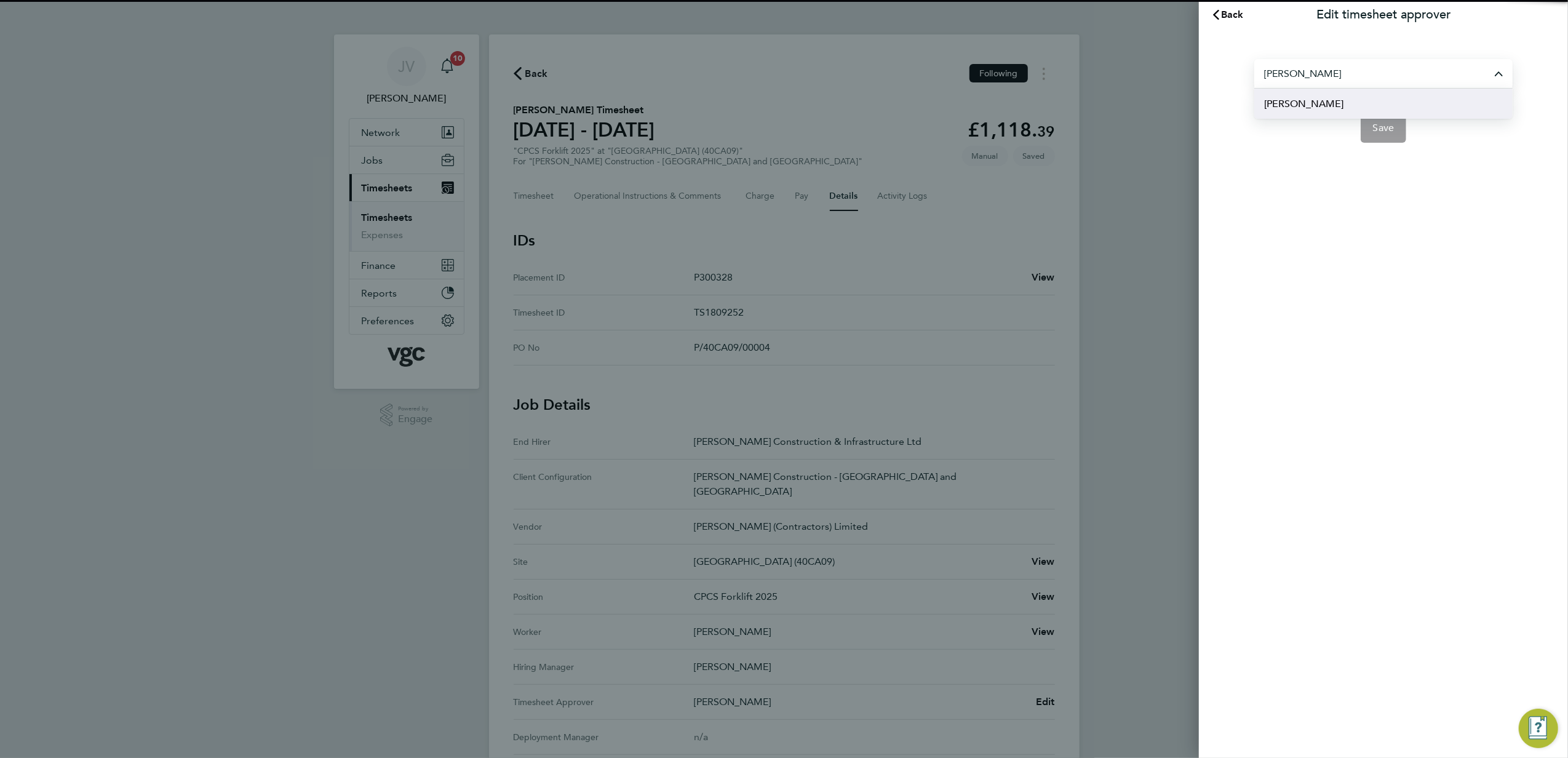
click at [1332, 114] on li "[PERSON_NAME]" at bounding box center [1384, 104] width 259 height 30
type input "[PERSON_NAME]"
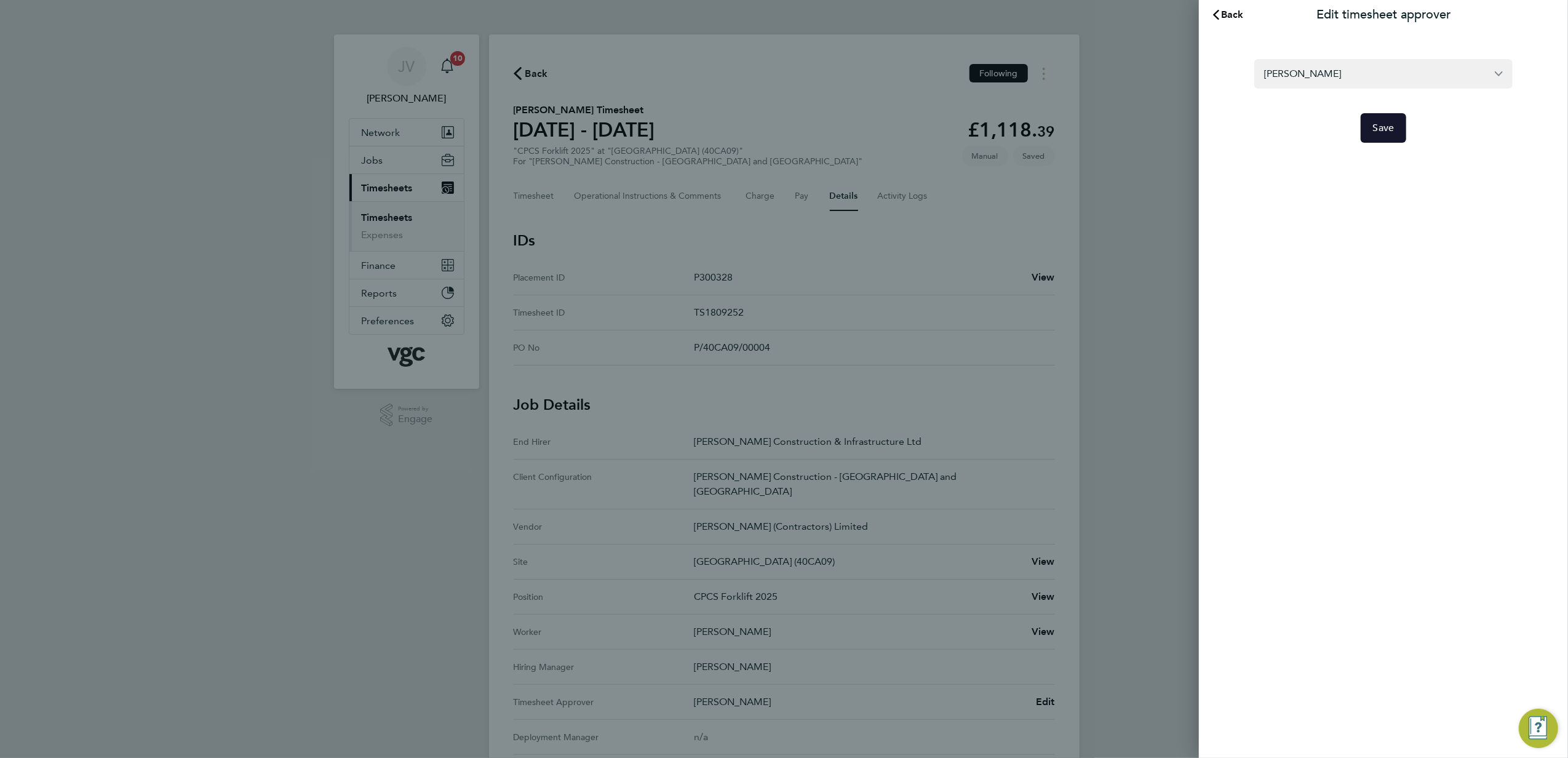
click at [1393, 121] on button "Save" at bounding box center [1384, 128] width 46 height 30
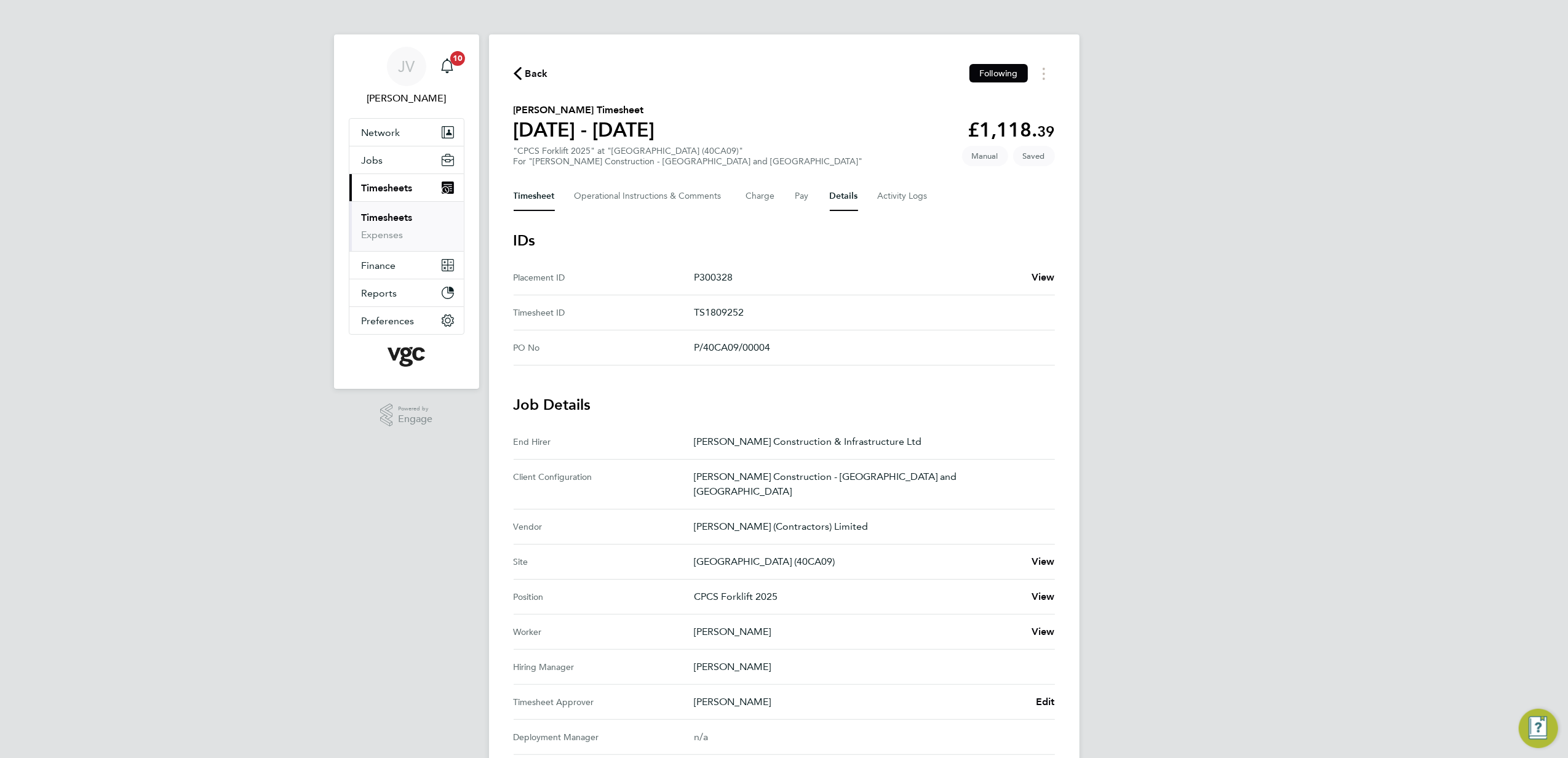
click at [514, 190] on button "Timesheet" at bounding box center [534, 196] width 41 height 30
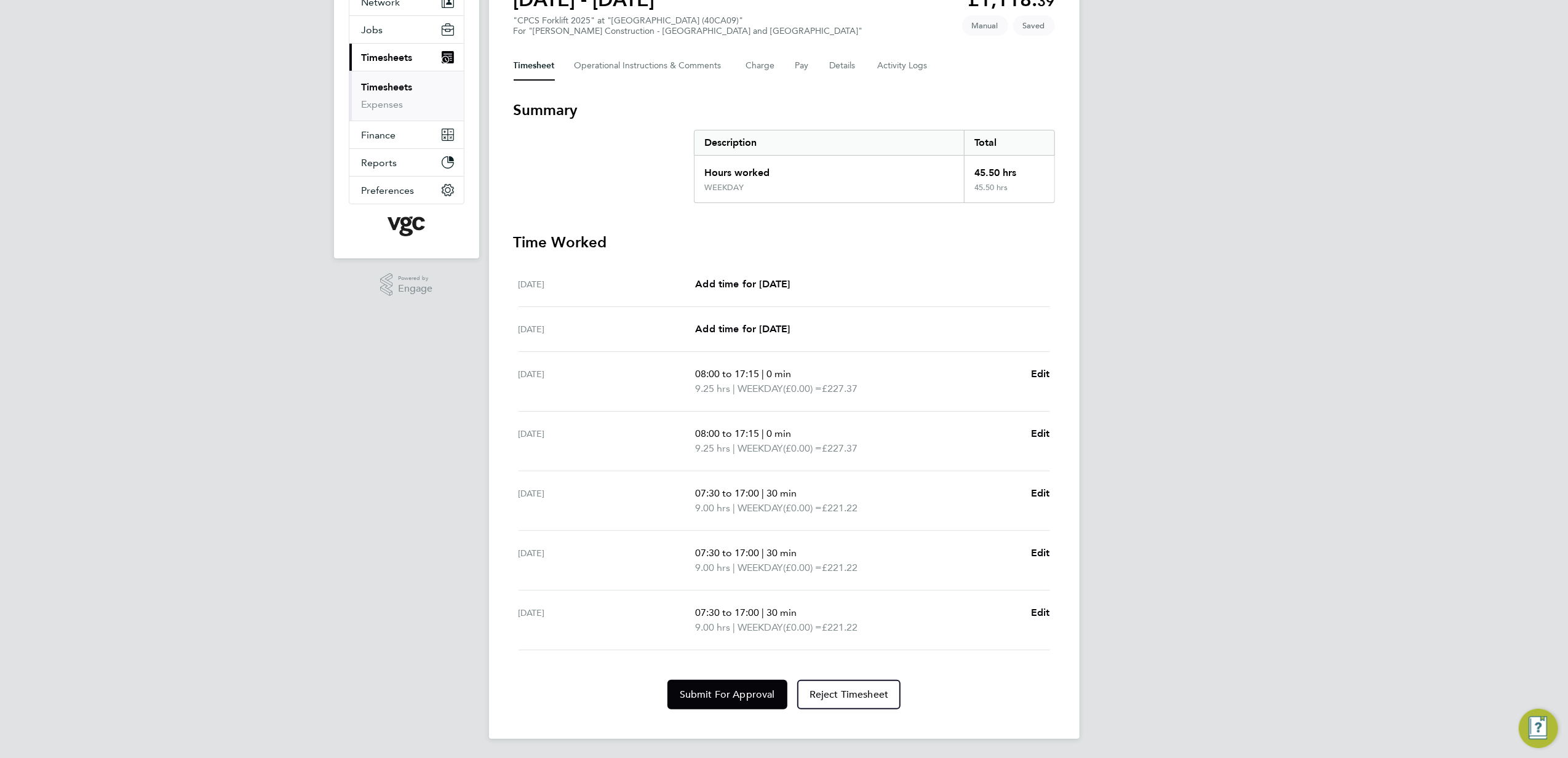
scroll to position [133, 0]
click at [728, 697] on span "Submit For Approval" at bounding box center [727, 694] width 95 height 13
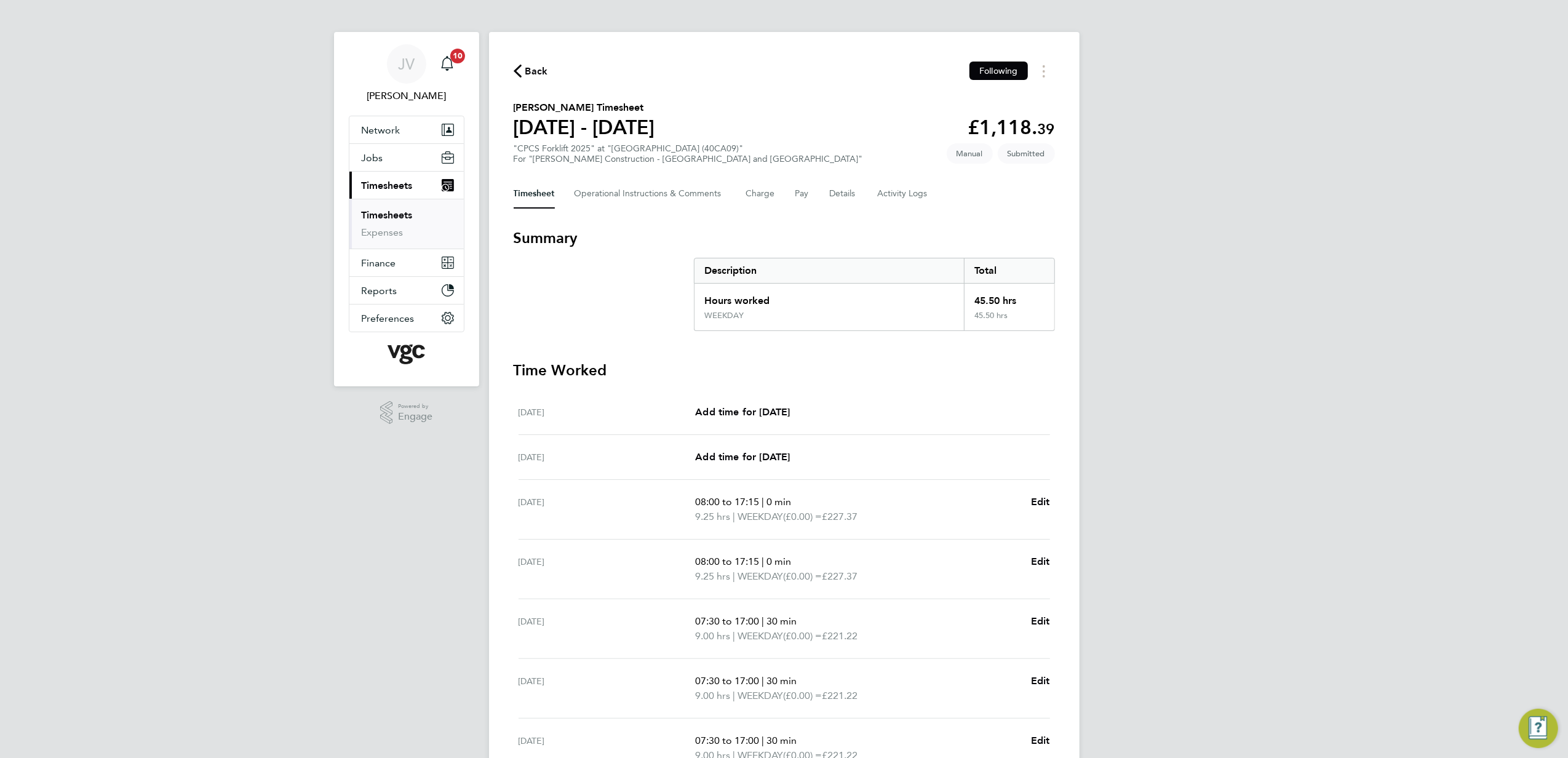
scroll to position [0, 0]
click at [526, 71] on span "Back" at bounding box center [537, 74] width 23 height 14
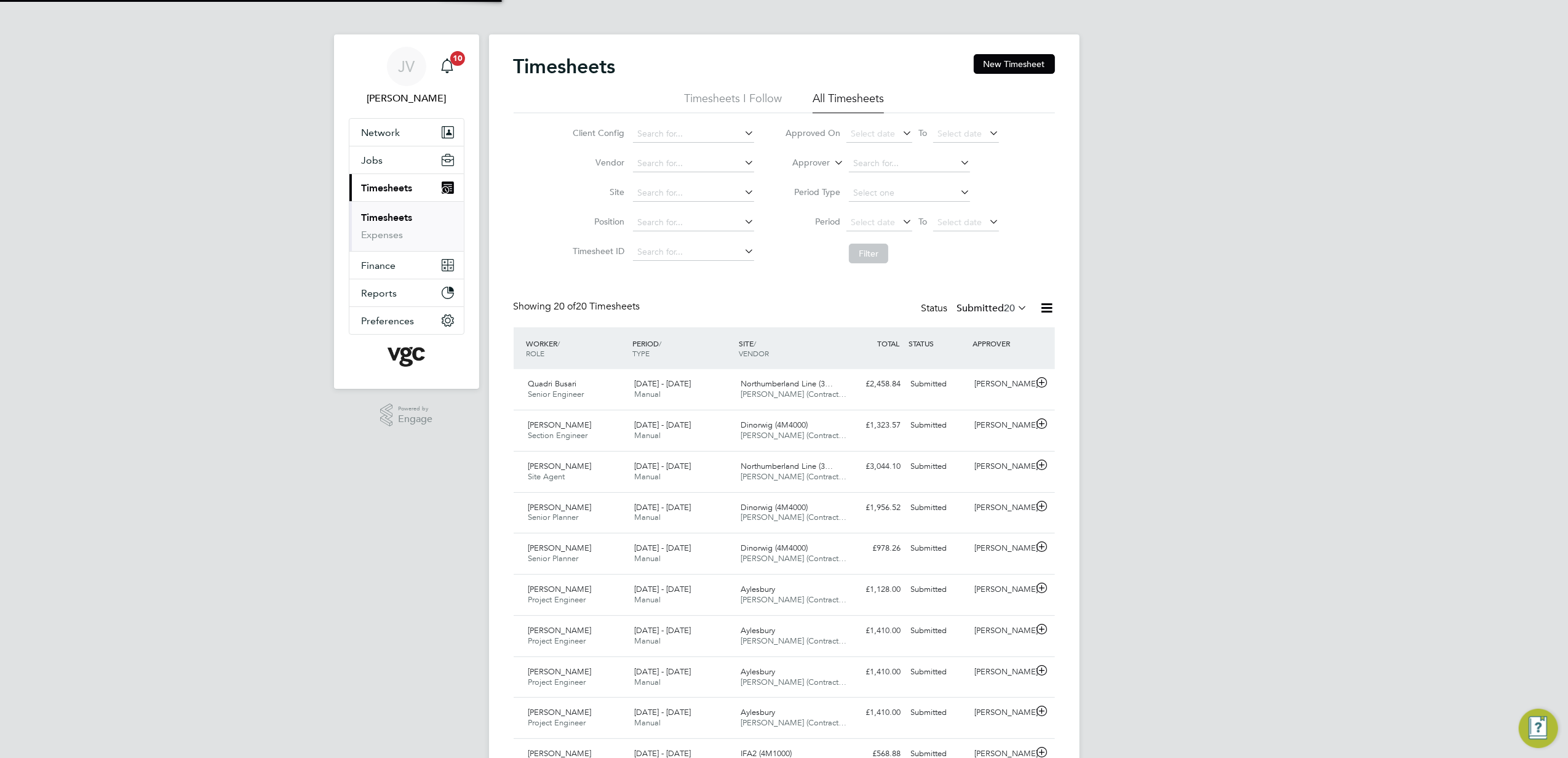
scroll to position [31, 107]
click at [1015, 63] on button "New Timesheet" at bounding box center [1014, 64] width 81 height 20
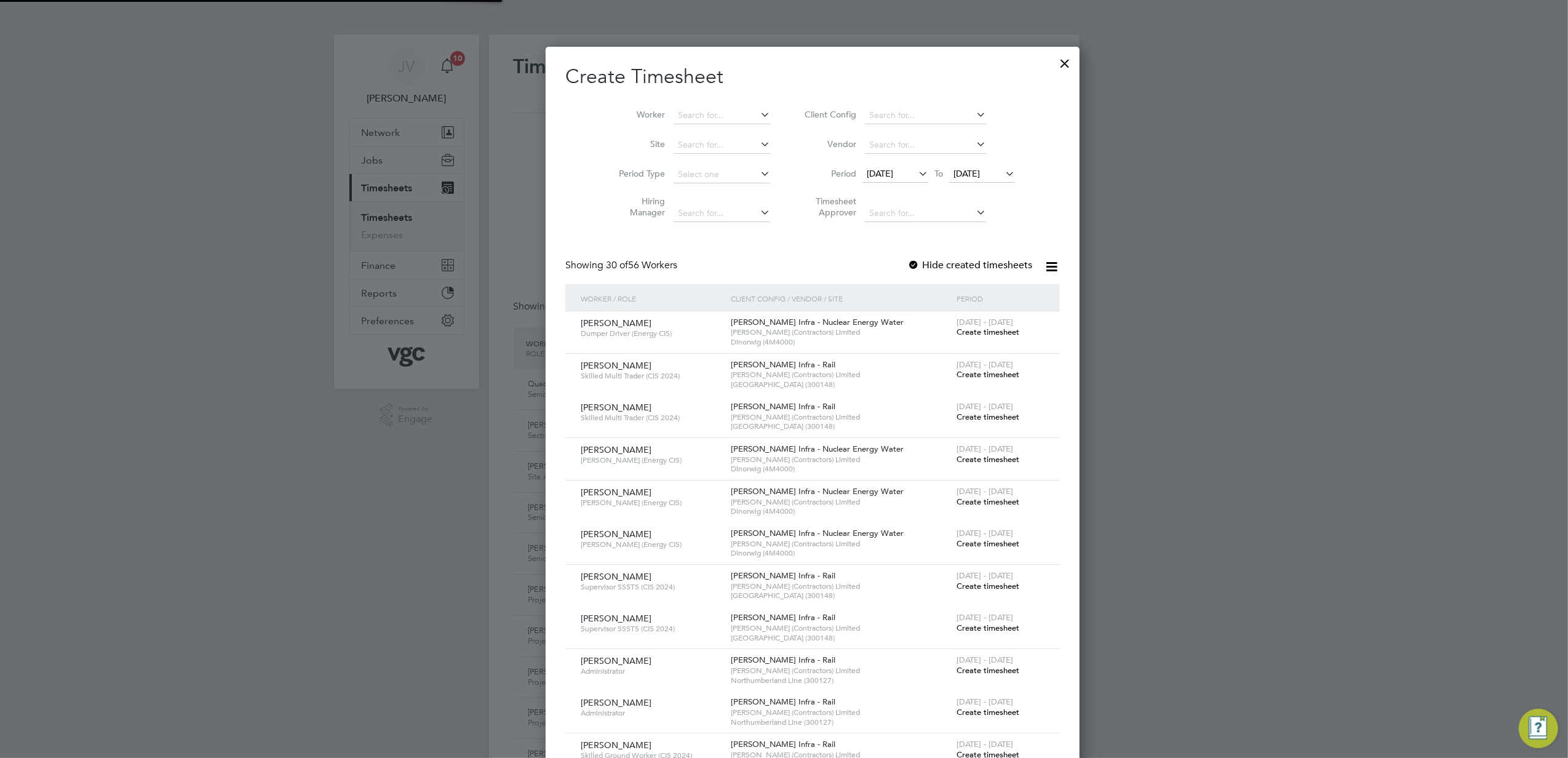
click at [867, 175] on span "[DATE]" at bounding box center [880, 173] width 26 height 11
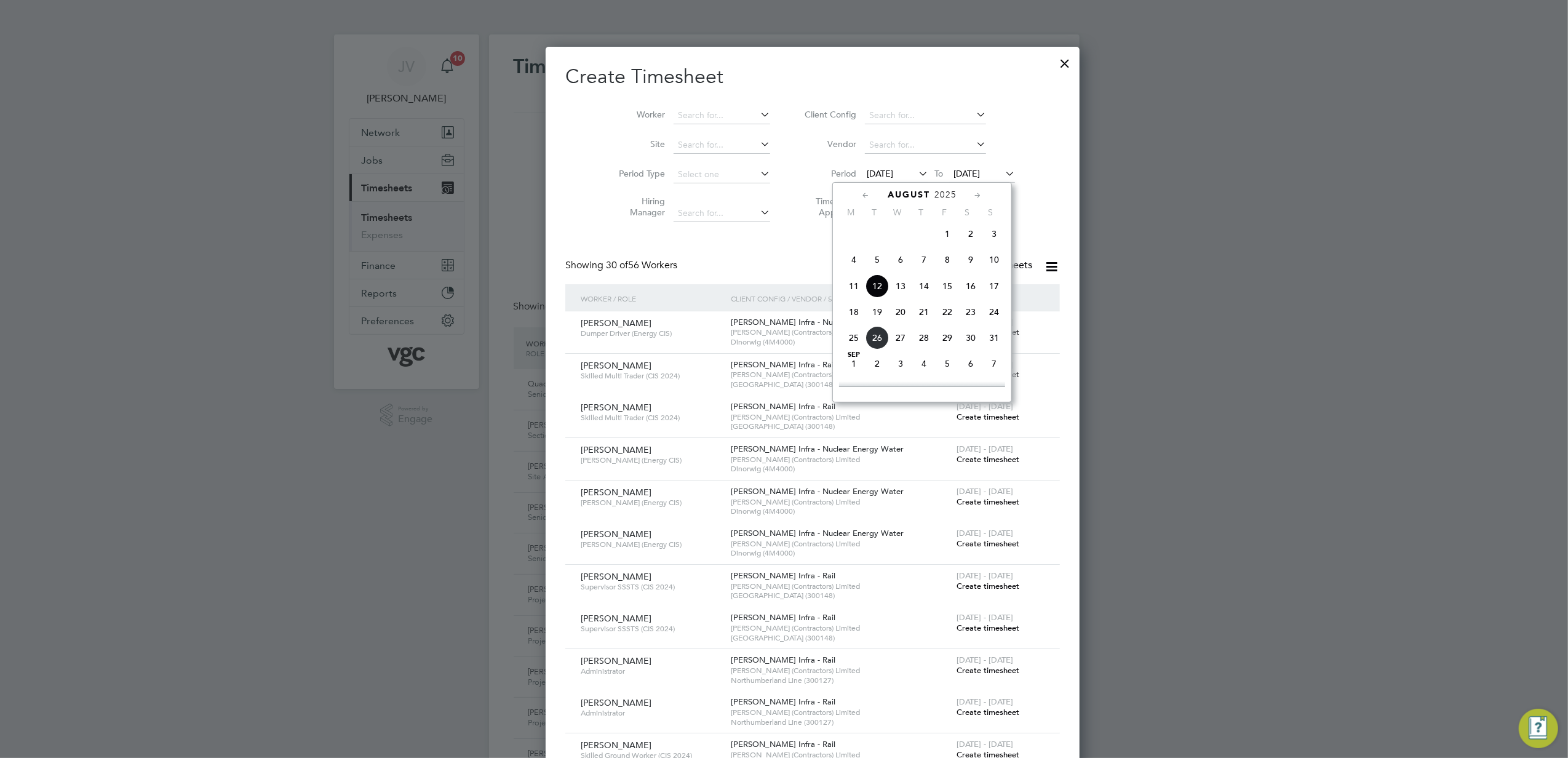
click at [973, 287] on span "16" at bounding box center [971, 286] width 24 height 24
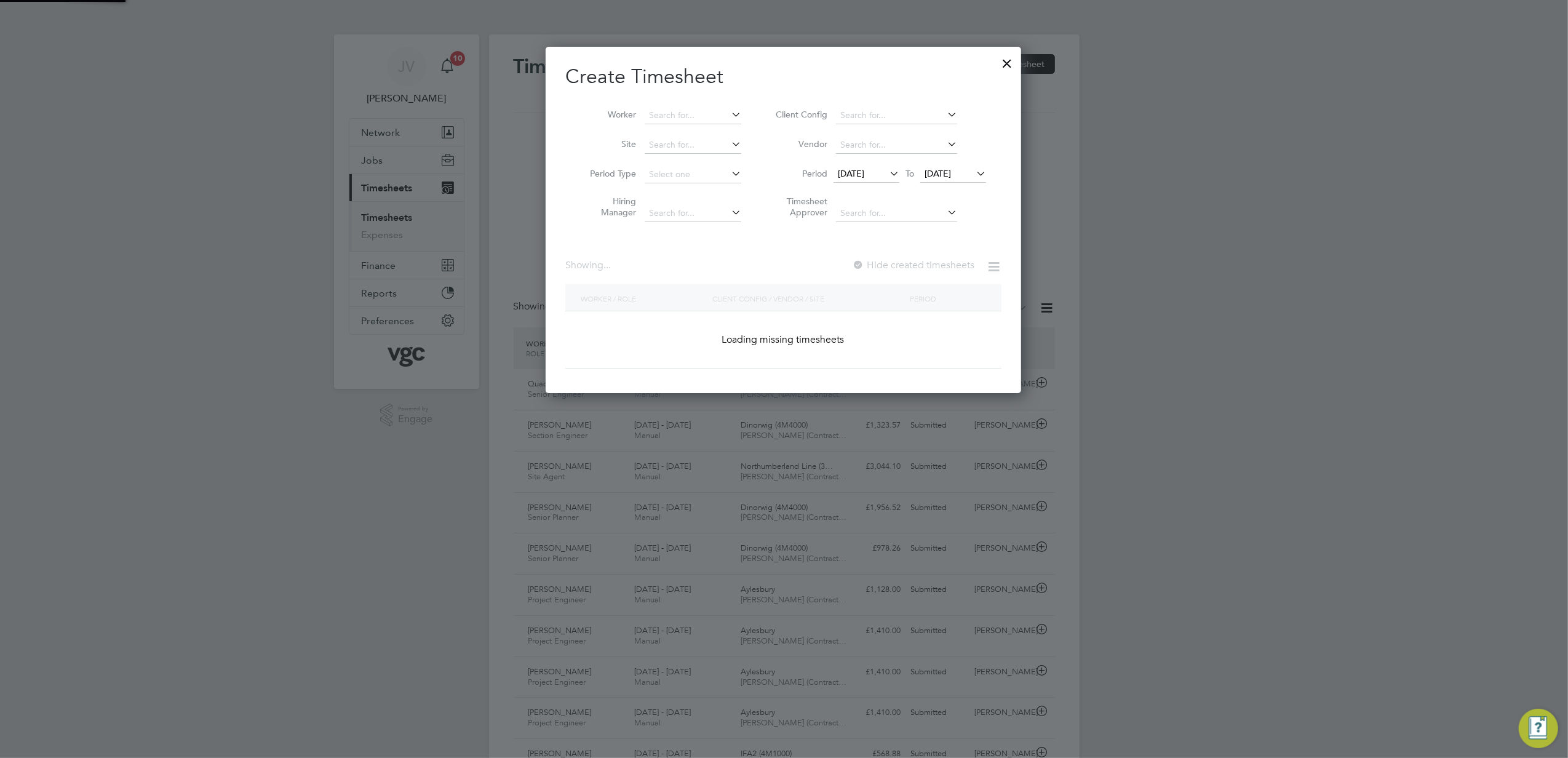
click at [948, 168] on span "[DATE]" at bounding box center [938, 173] width 26 height 11
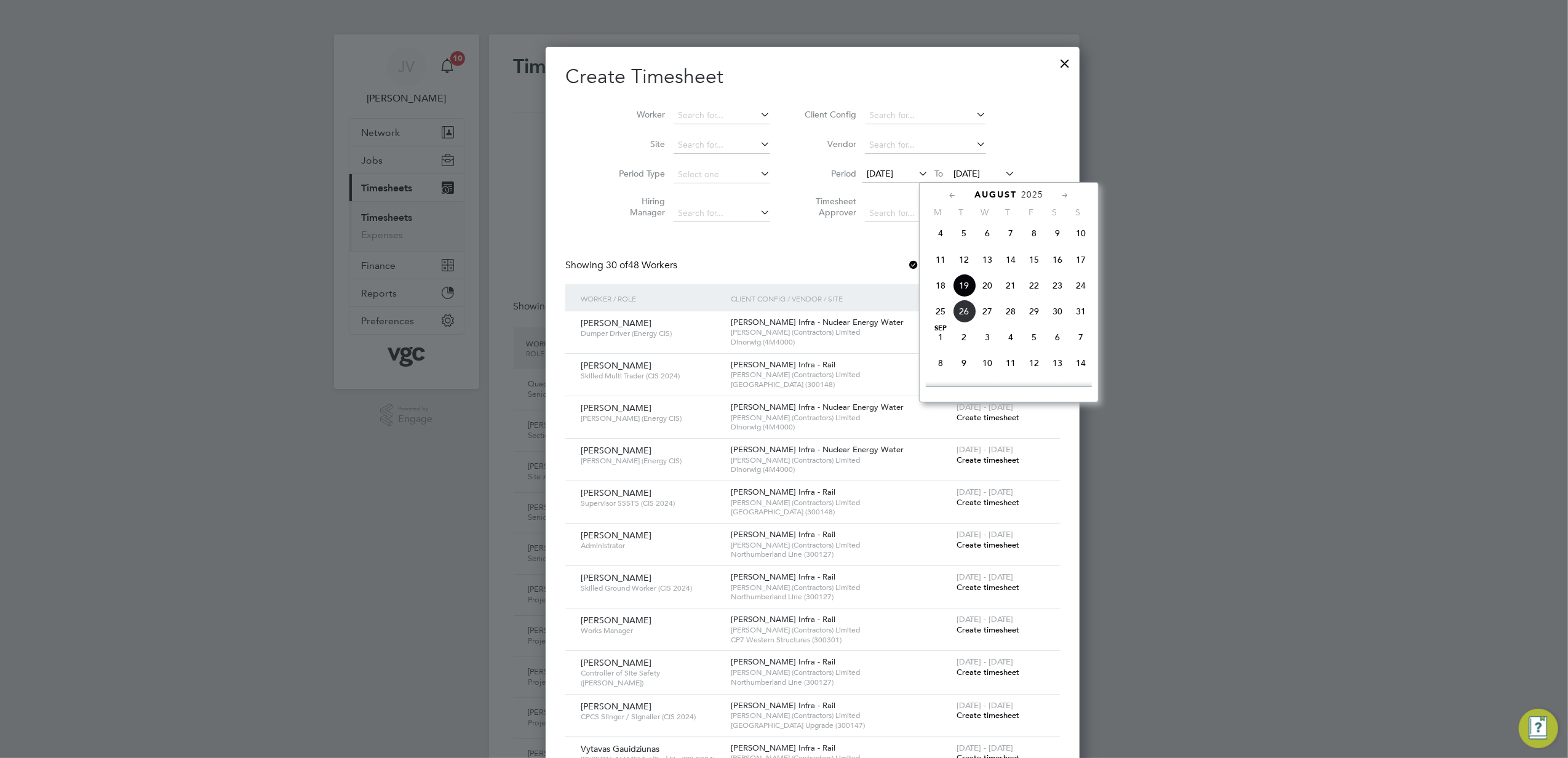
click at [1037, 287] on span "22" at bounding box center [1034, 286] width 24 height 24
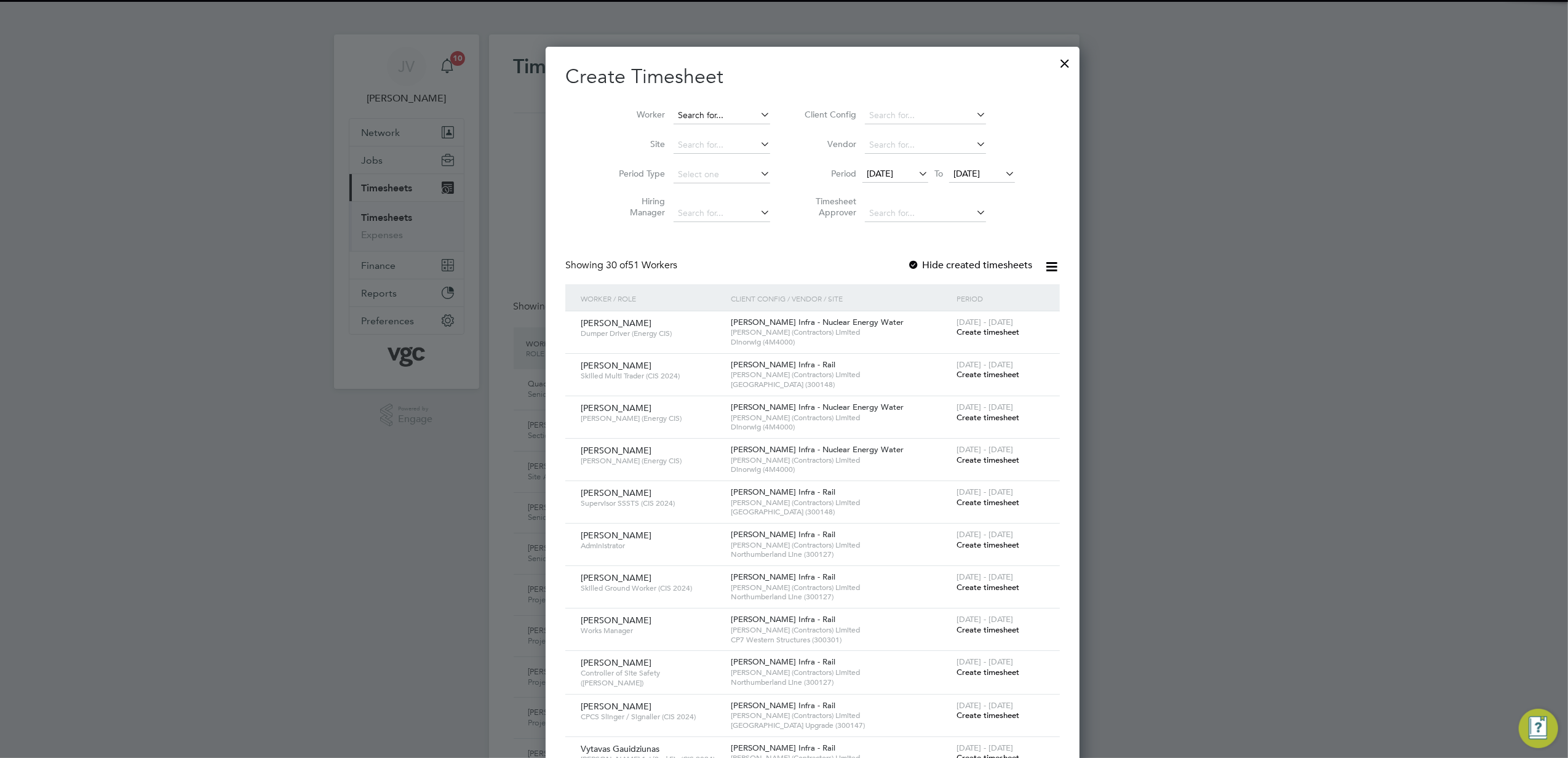
click at [682, 111] on input at bounding box center [722, 116] width 97 height 17
click at [689, 131] on li "[PERSON_NAME]" at bounding box center [703, 132] width 118 height 16
type input "[PERSON_NAME]"
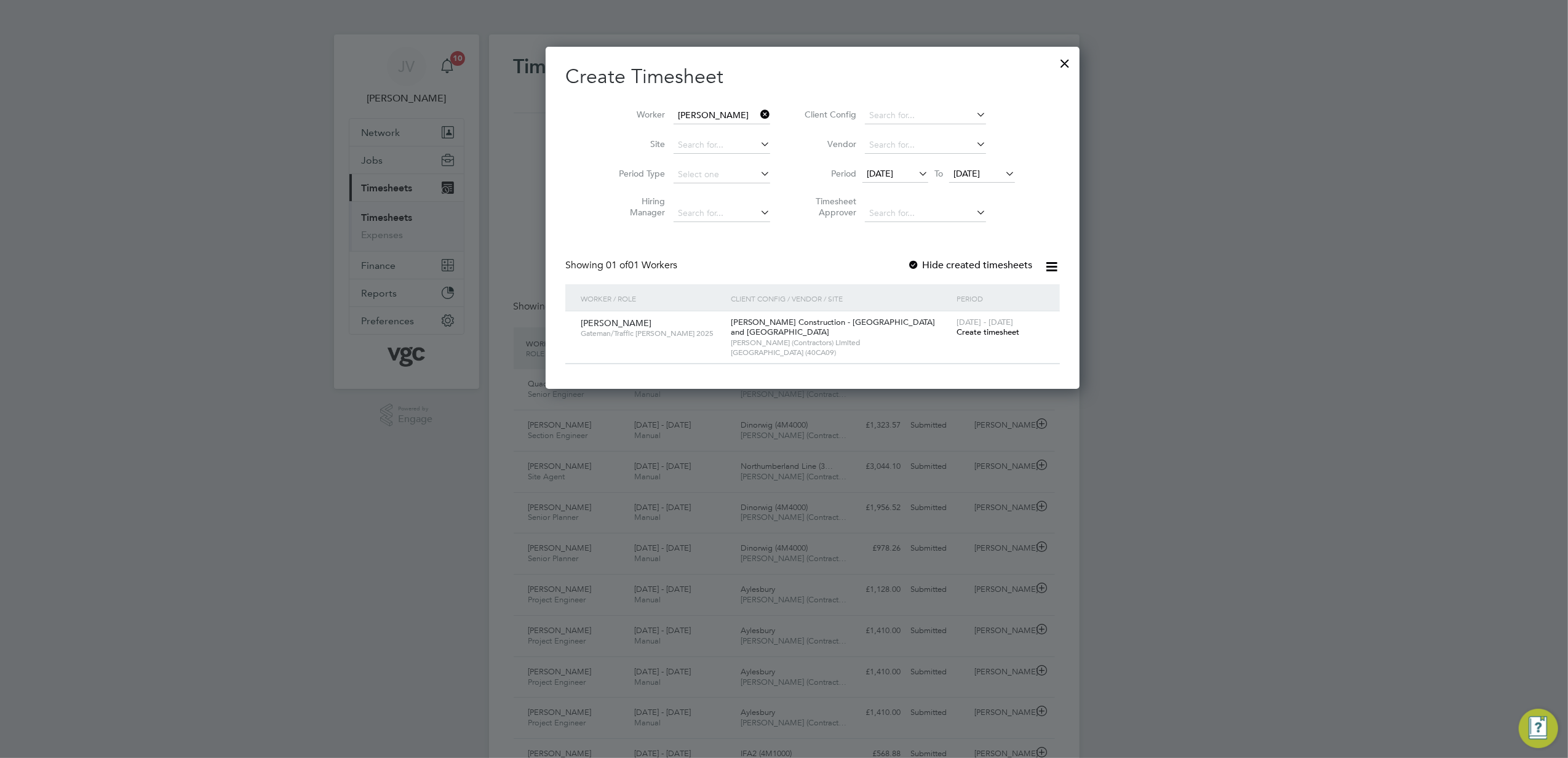
click at [957, 334] on span "Create timesheet" at bounding box center [988, 332] width 63 height 11
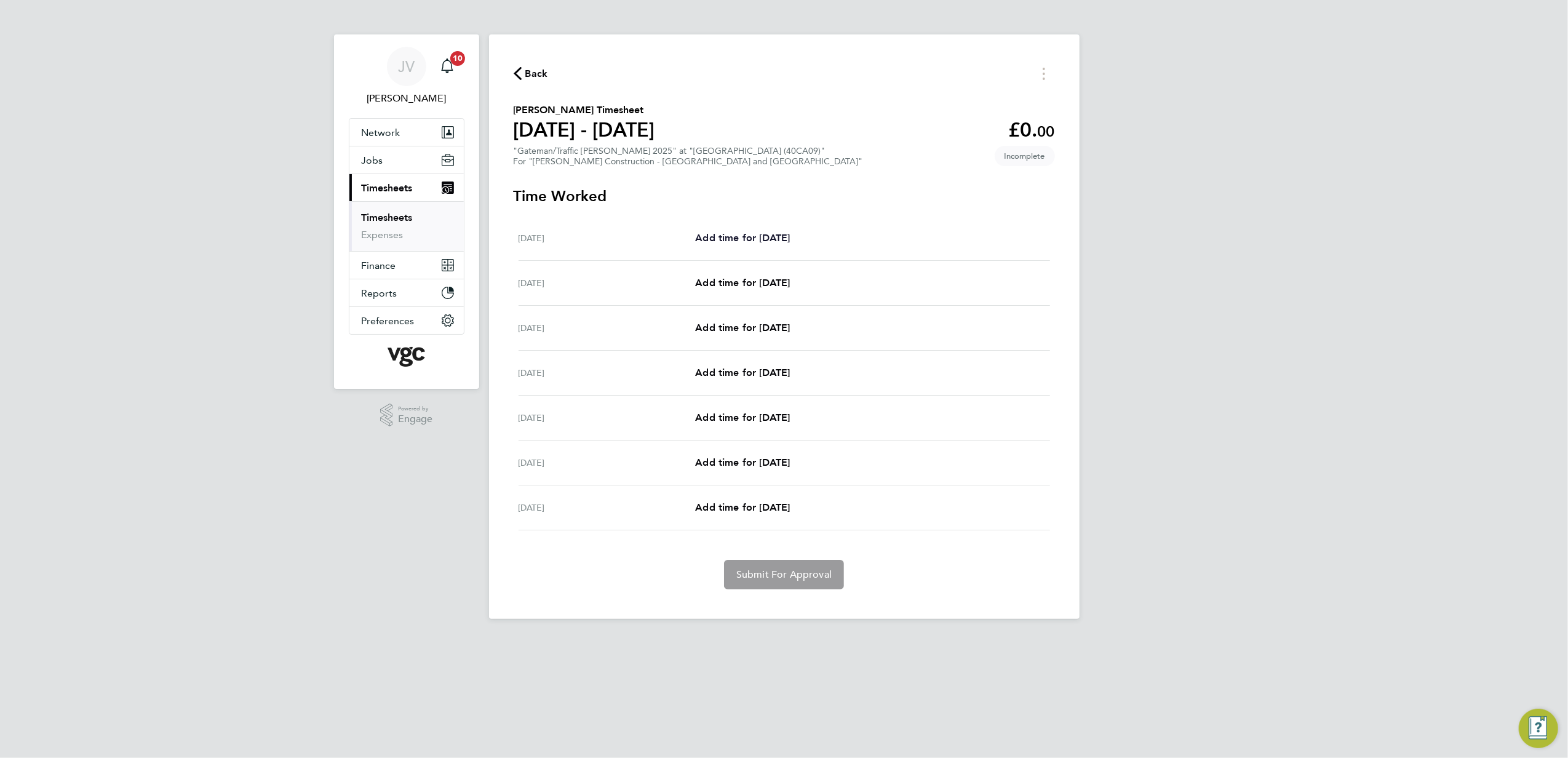
click at [765, 232] on span "Add time for [DATE]" at bounding box center [743, 238] width 95 height 12
select select "30"
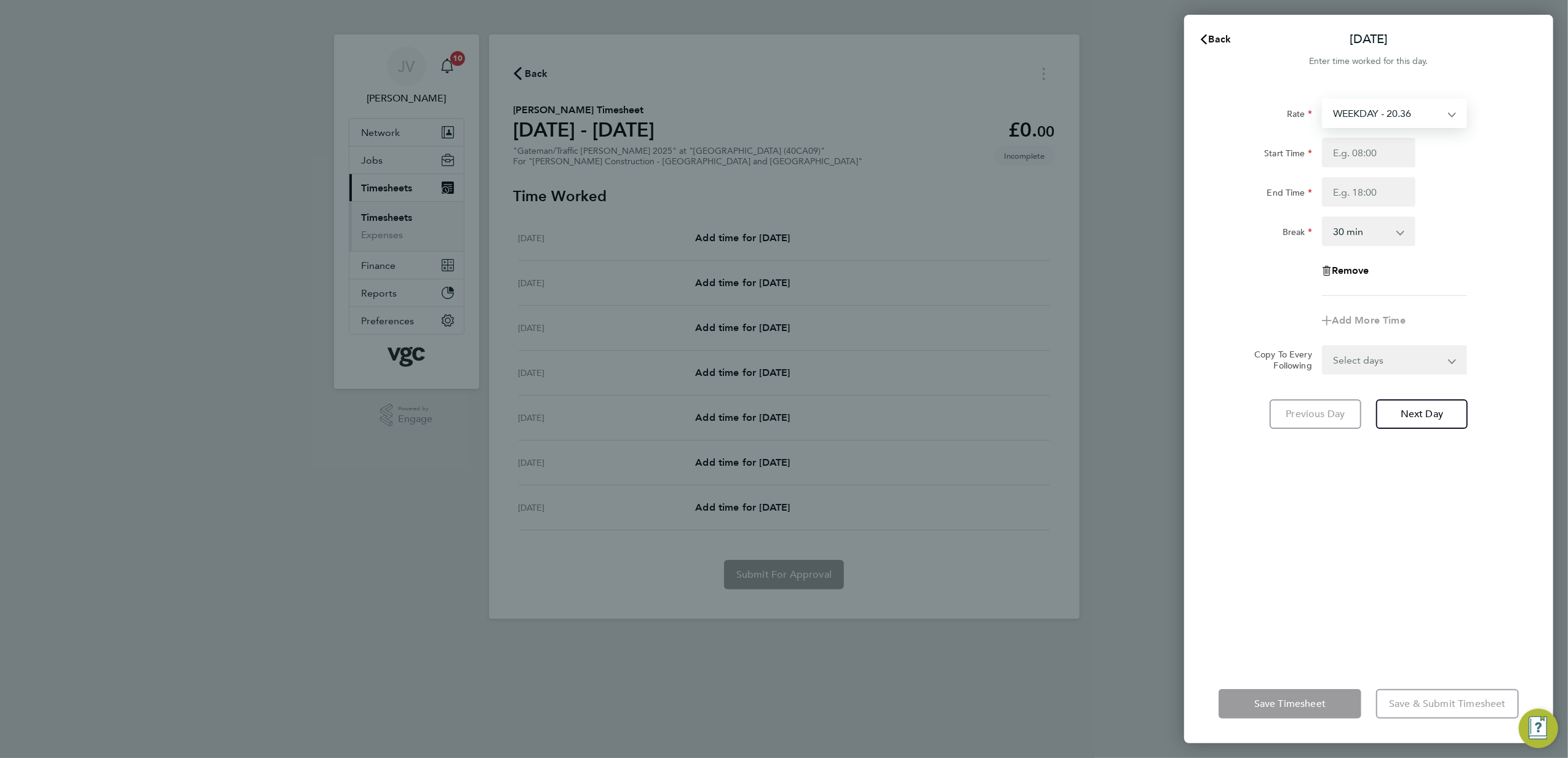
click at [1401, 102] on select "WEEKDAY - 20.36 OVERTIME - 29.24" at bounding box center [1387, 113] width 128 height 27
select select "30"
click at [1359, 148] on input "Start Time" at bounding box center [1369, 152] width 93 height 30
type input "08:00"
type input "12:30"
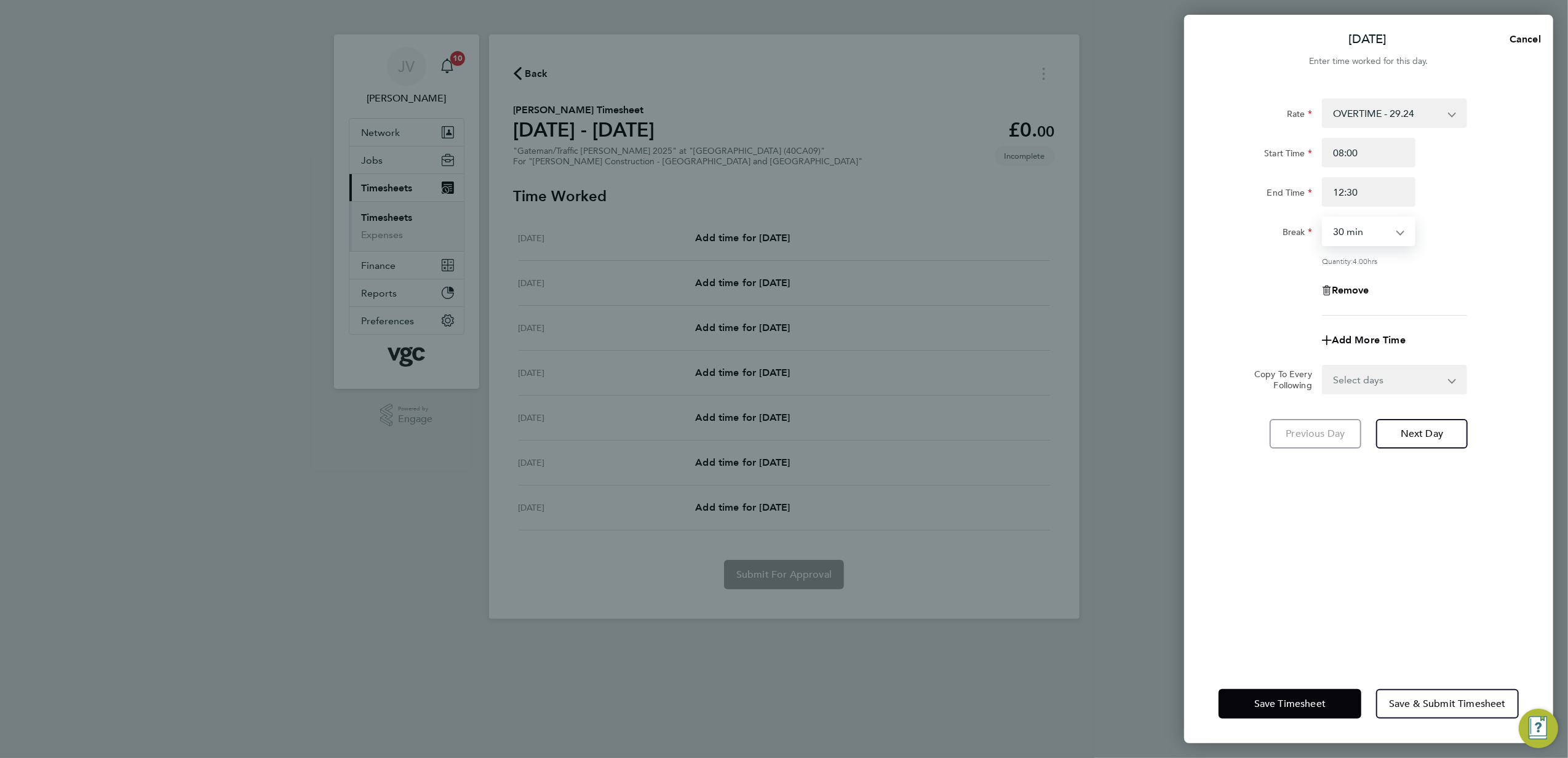
click at [1382, 224] on select "0 min 15 min 30 min 45 min 60 min 75 min 90 min" at bounding box center [1361, 231] width 76 height 27
select select "0"
click at [1323, 218] on select "0 min 15 min 30 min 45 min 60 min 75 min 90 min" at bounding box center [1361, 231] width 76 height 27
click at [1421, 276] on div "Remove" at bounding box center [1369, 290] width 310 height 30
click at [1451, 436] on button "Next Day" at bounding box center [1422, 434] width 91 height 30
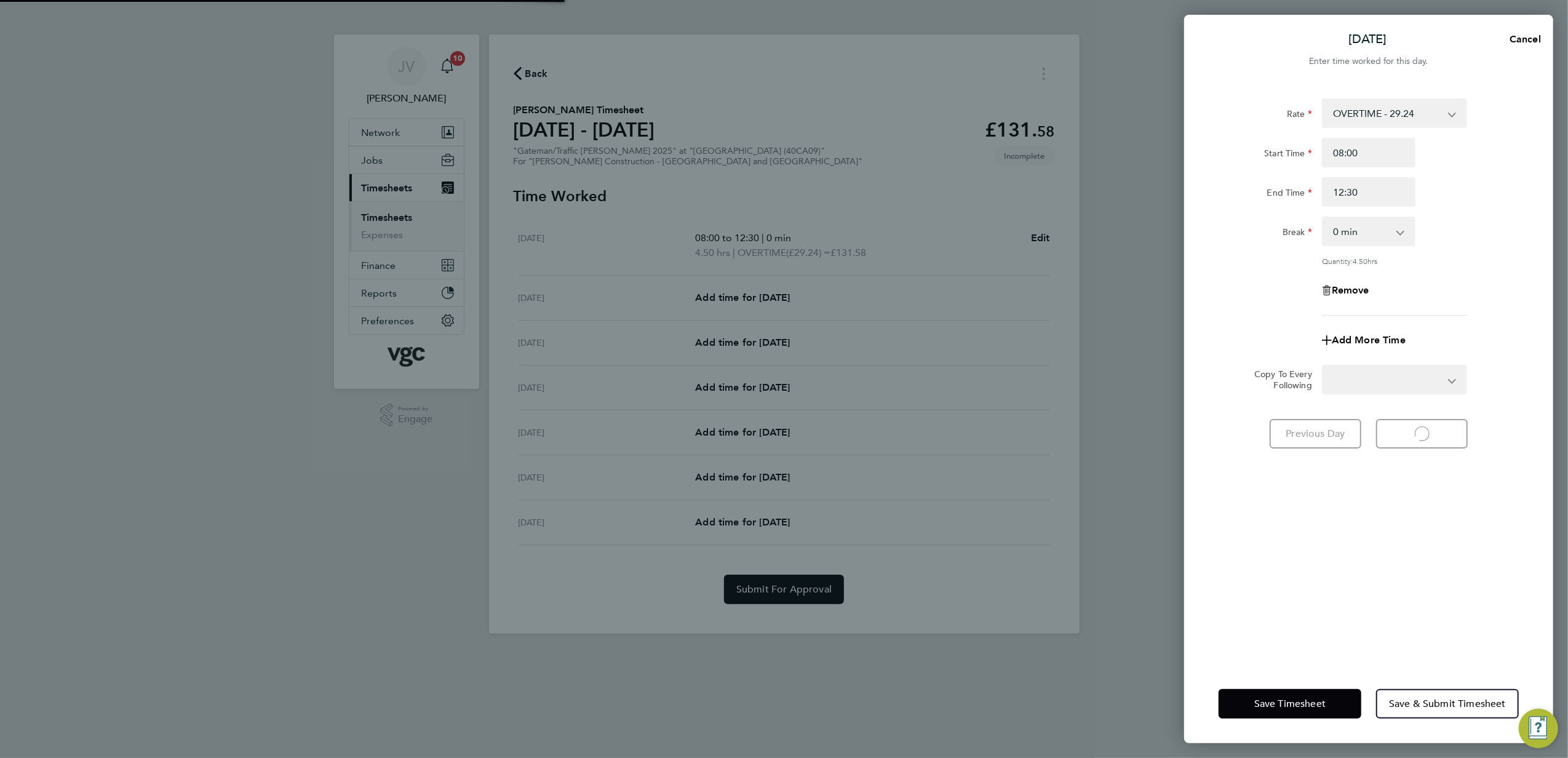
select select "30"
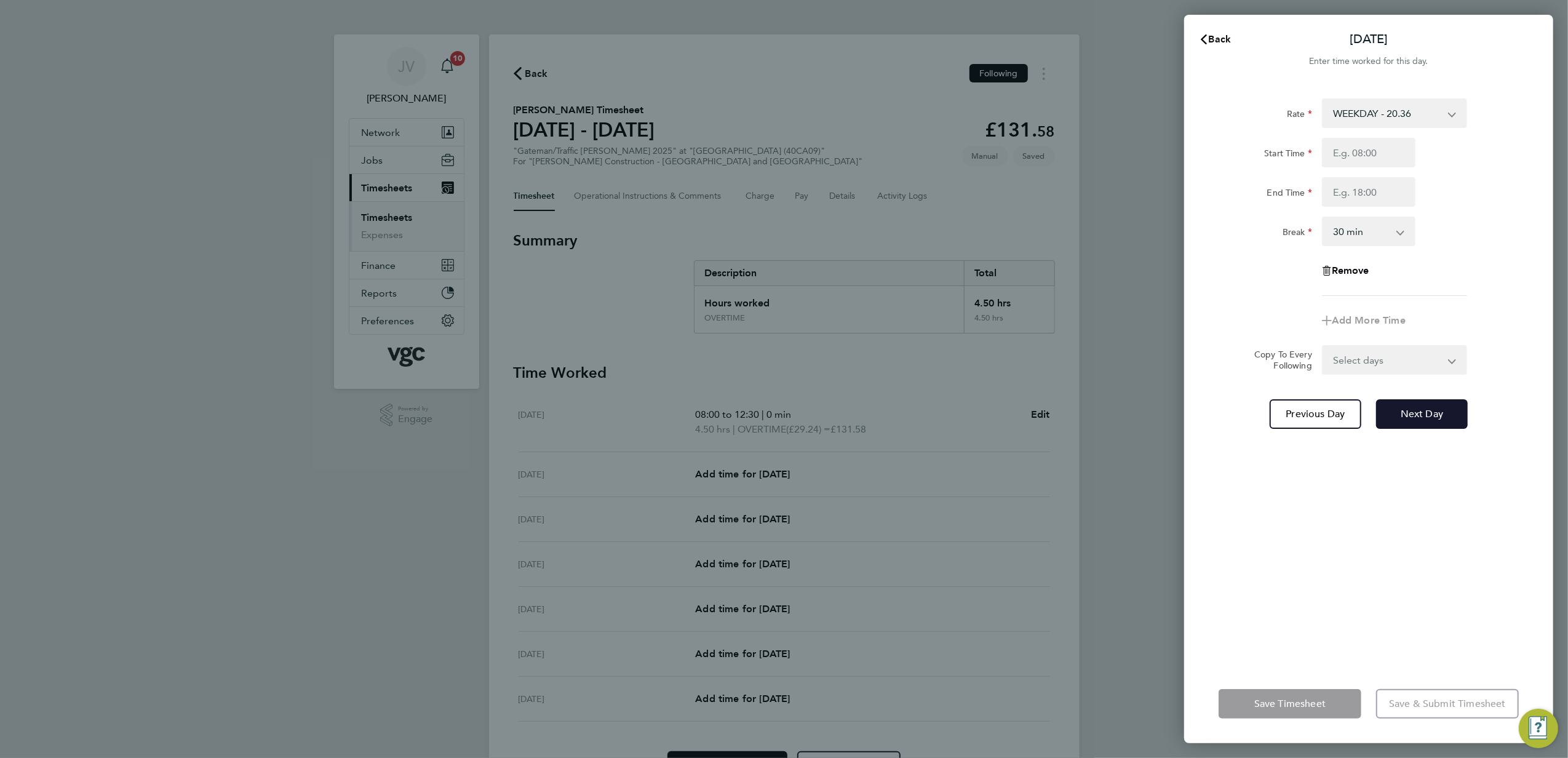
click at [1428, 415] on span "Next Day" at bounding box center [1422, 414] width 43 height 13
select select "30"
click at [1350, 150] on input "Start Time" at bounding box center [1369, 152] width 93 height 30
type input "07:30"
click at [1392, 185] on input "End Time" at bounding box center [1369, 191] width 93 height 30
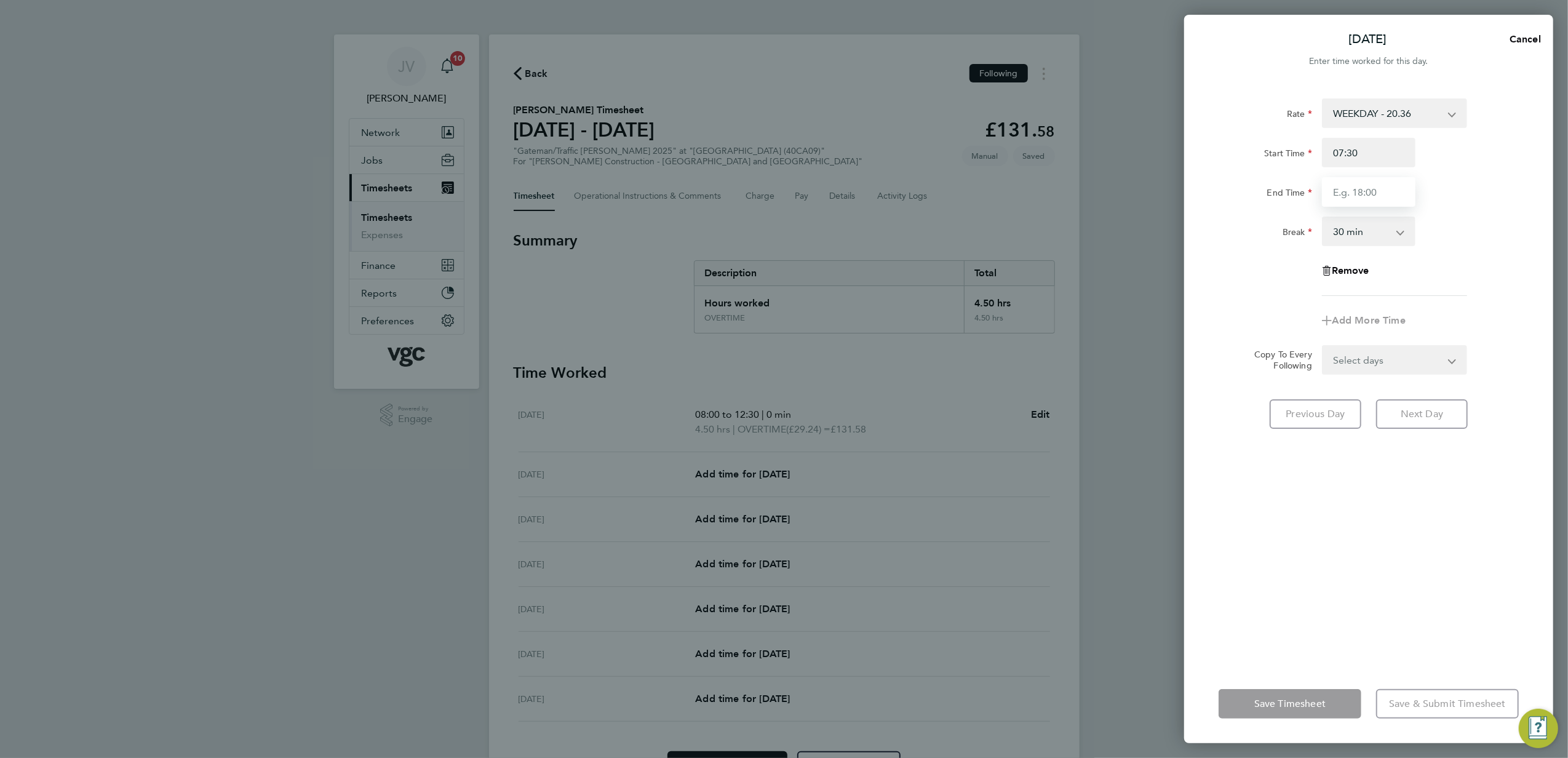
type input "17:30"
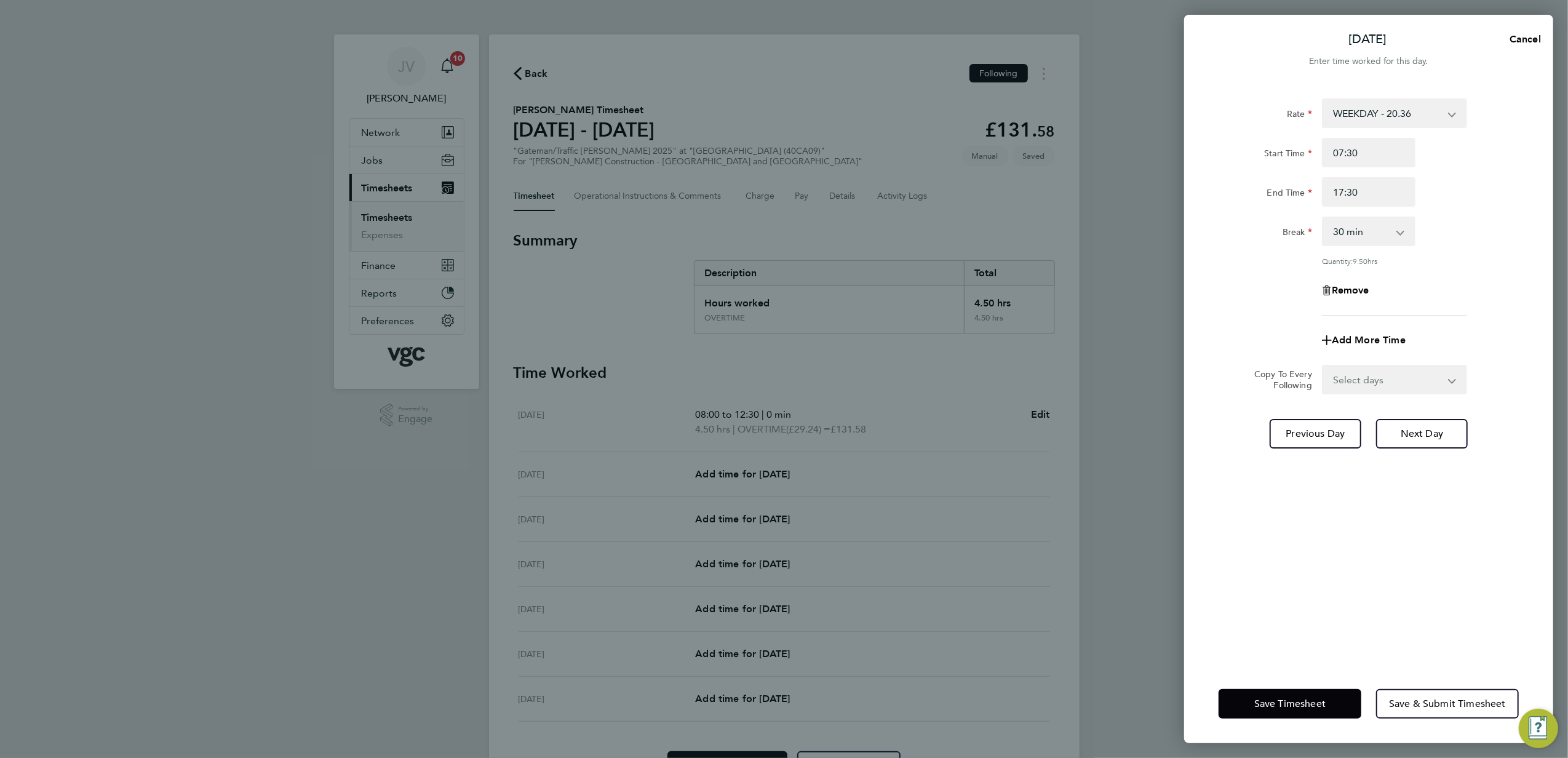
click at [1494, 280] on div "Remove" at bounding box center [1369, 290] width 310 height 30
drag, startPoint x: 1396, startPoint y: 232, endPoint x: 1379, endPoint y: 247, distance: 22.7
click at [1396, 232] on select "0 min 15 min 30 min 45 min 60 min 75 min 90 min" at bounding box center [1361, 231] width 76 height 27
select select "0"
click at [1323, 218] on select "0 min 15 min 30 min 45 min 60 min 75 min 90 min" at bounding box center [1361, 231] width 76 height 27
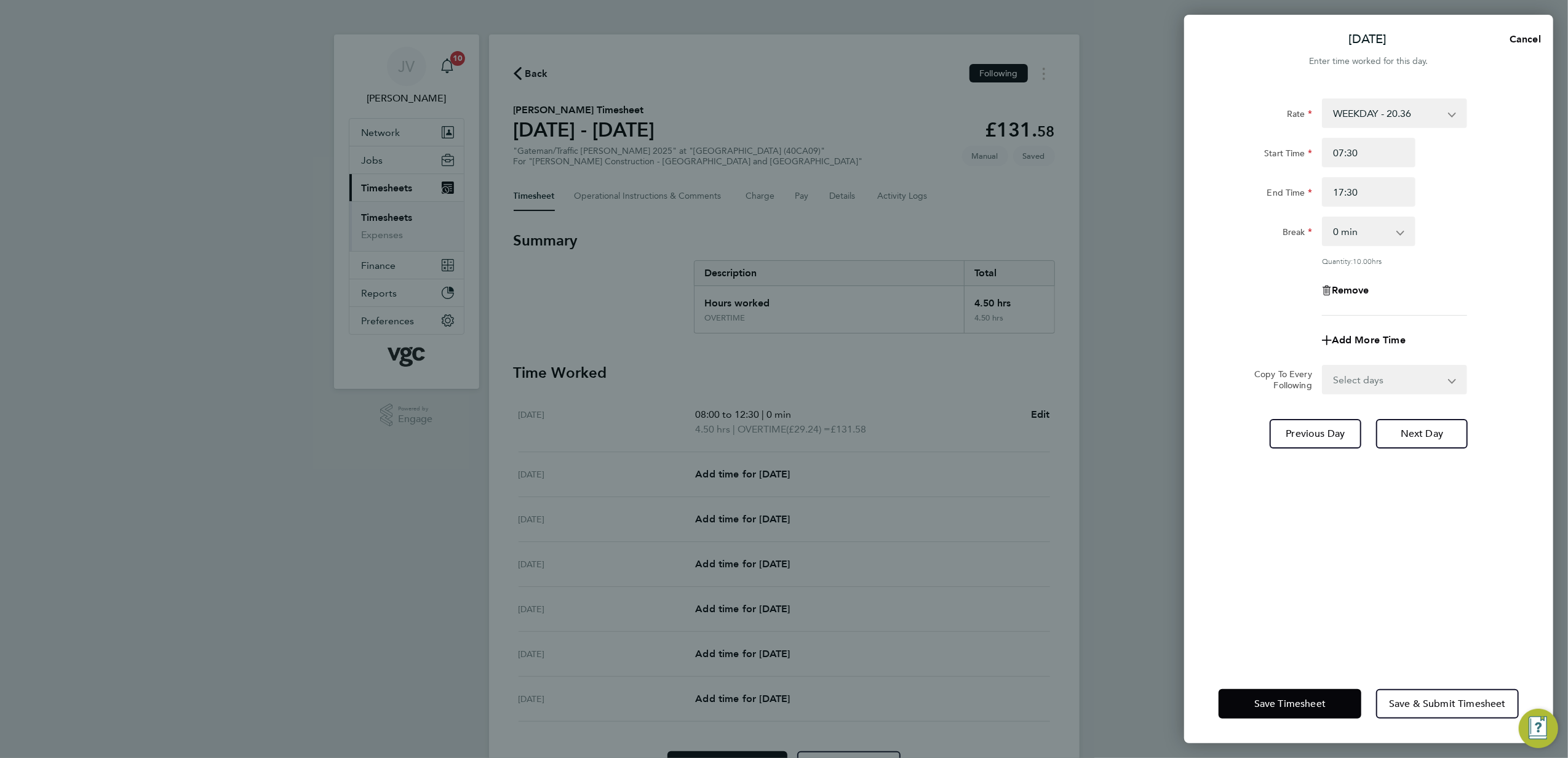
click at [1413, 262] on div "Quantity: 10.00 hrs" at bounding box center [1394, 261] width 145 height 10
click at [1376, 193] on input "17:30" at bounding box center [1369, 191] width 93 height 30
type input "17:45"
click at [1454, 327] on div "Add More Time" at bounding box center [1369, 340] width 310 height 30
click at [1293, 699] on span "Save Timesheet" at bounding box center [1290, 703] width 71 height 13
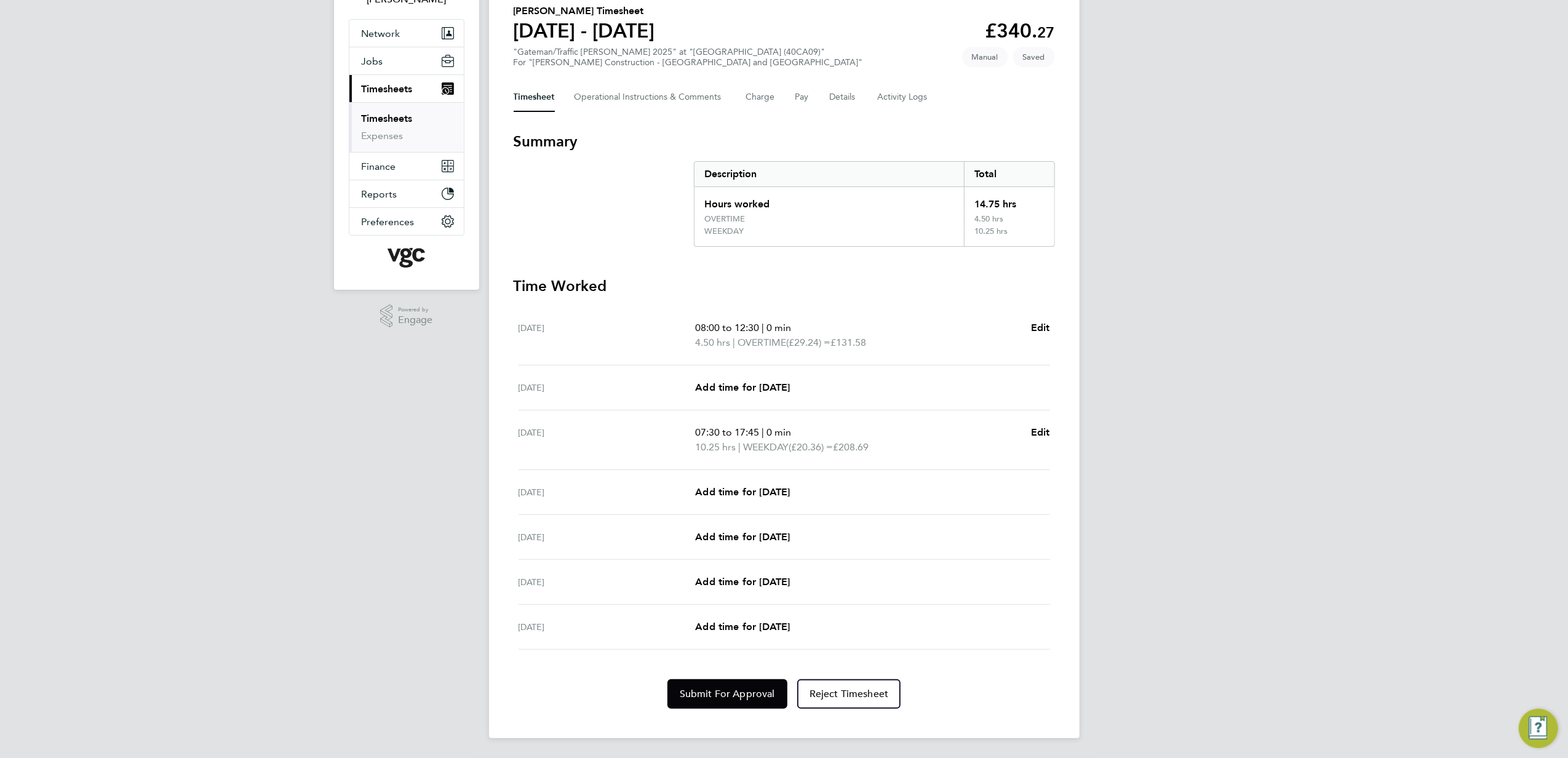
click at [813, 478] on div "[DATE] Add time for [DATE] Add time for [DATE]" at bounding box center [784, 492] width 532 height 45
click at [790, 486] on span "Add time for [DATE]" at bounding box center [743, 492] width 95 height 12
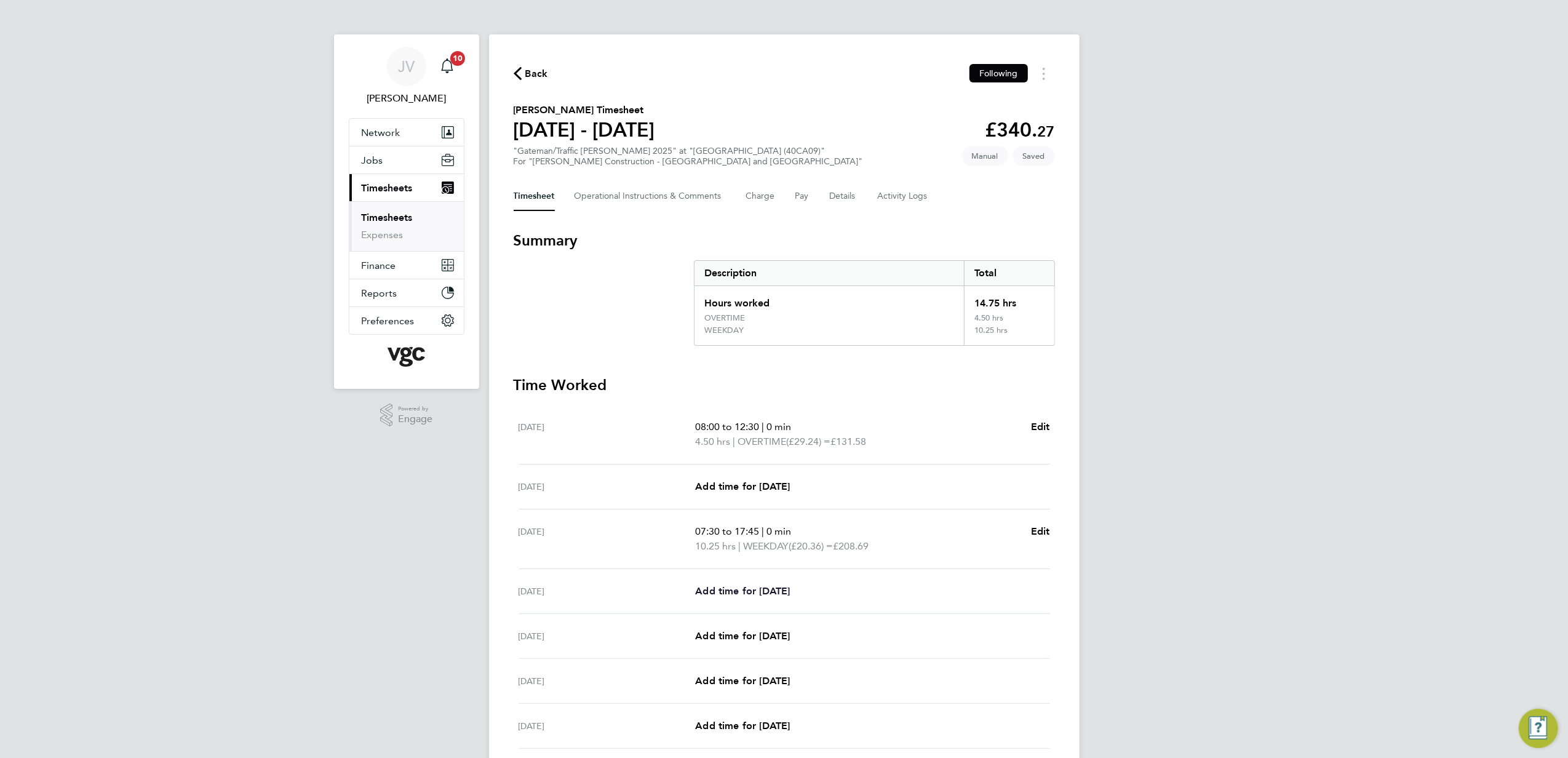
select select "30"
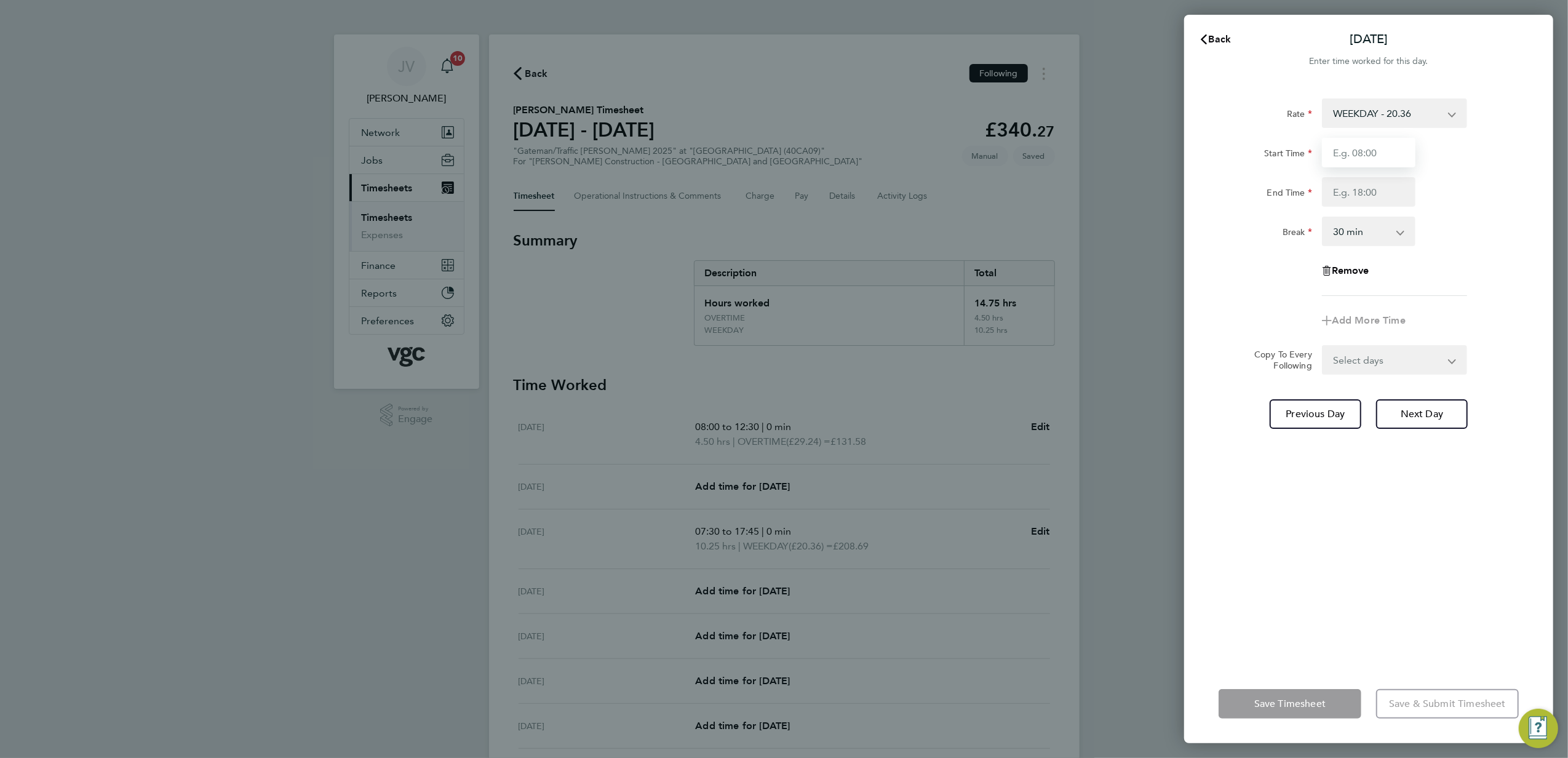
click at [1371, 143] on input "Start Time" at bounding box center [1369, 152] width 93 height 30
type input "07:30"
click at [1354, 198] on input "End Time" at bounding box center [1369, 191] width 93 height 30
type input "17:30"
click at [1286, 279] on div "Remove" at bounding box center [1369, 270] width 310 height 30
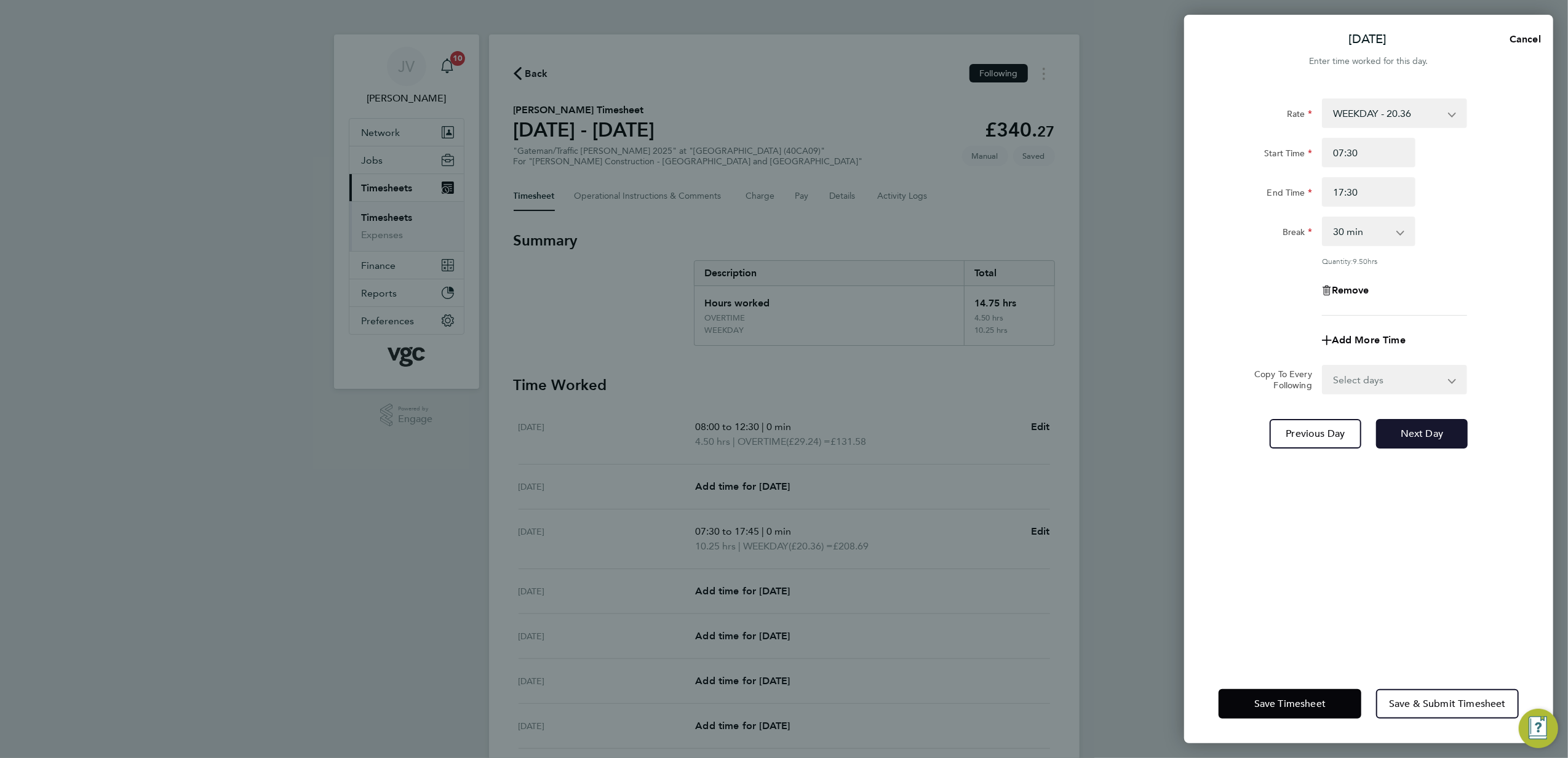
click at [1443, 438] on span "Next Day" at bounding box center [1422, 434] width 43 height 13
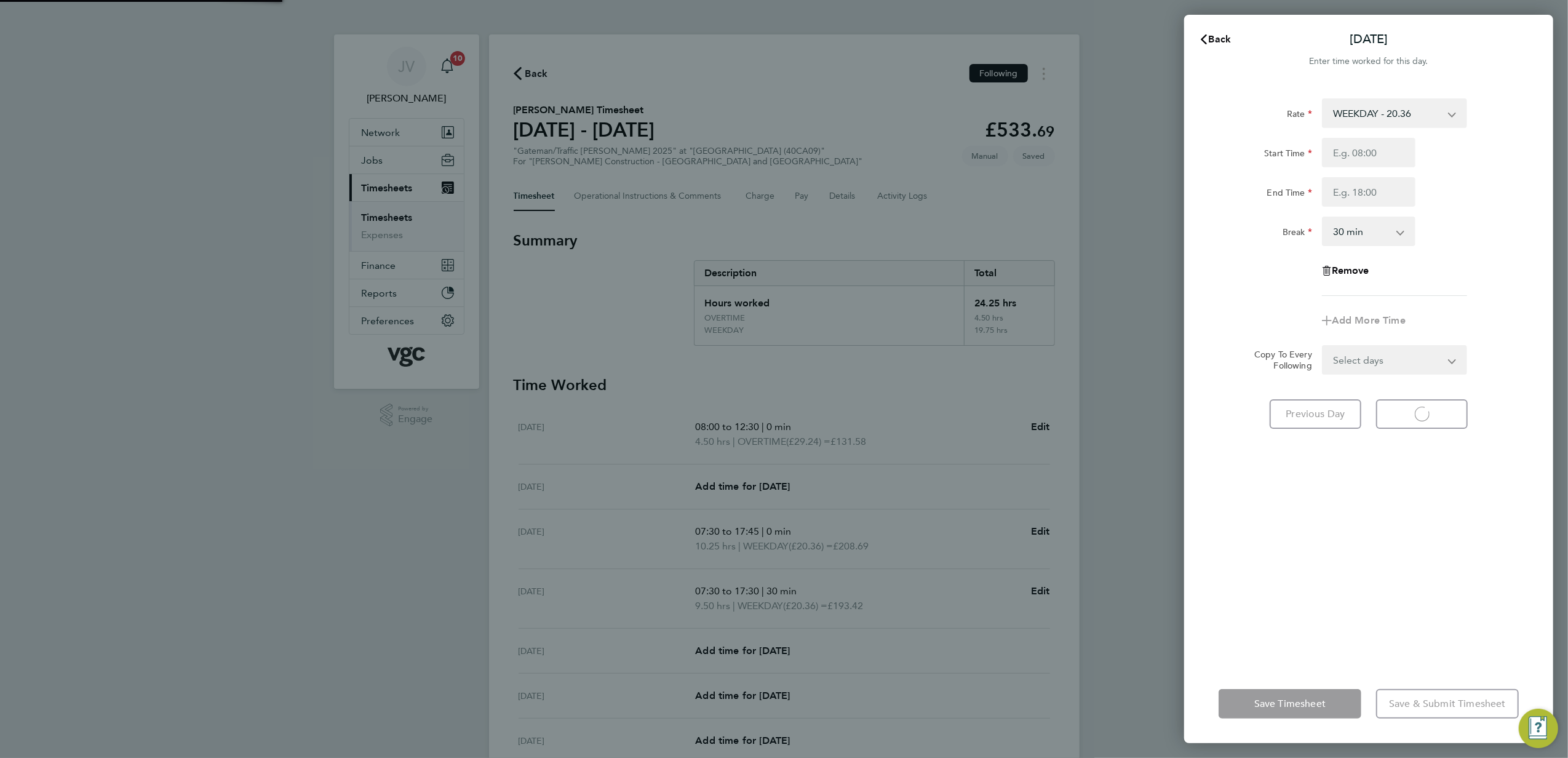
select select "30"
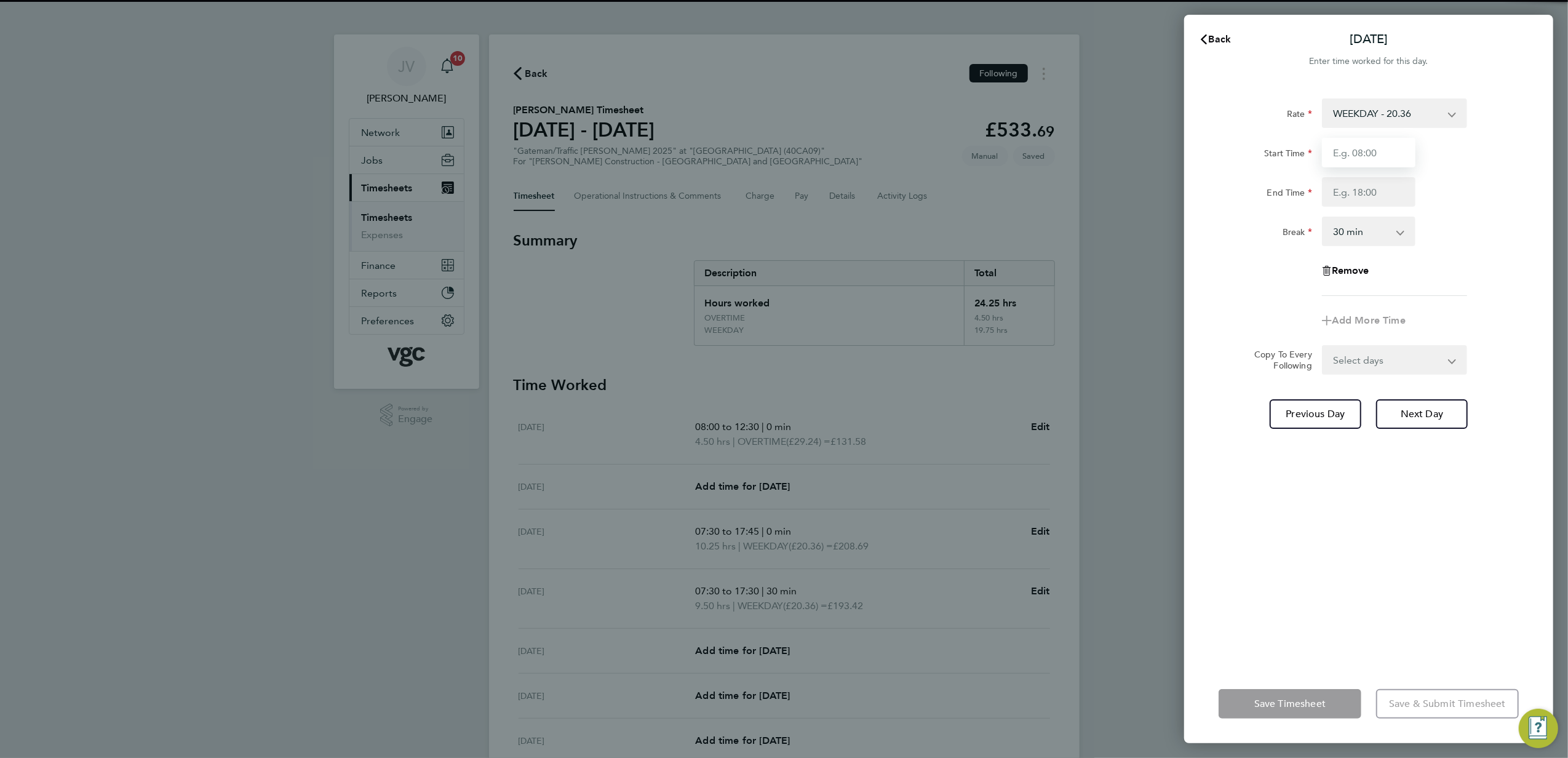
click at [1388, 156] on input "Start Time" at bounding box center [1369, 152] width 93 height 30
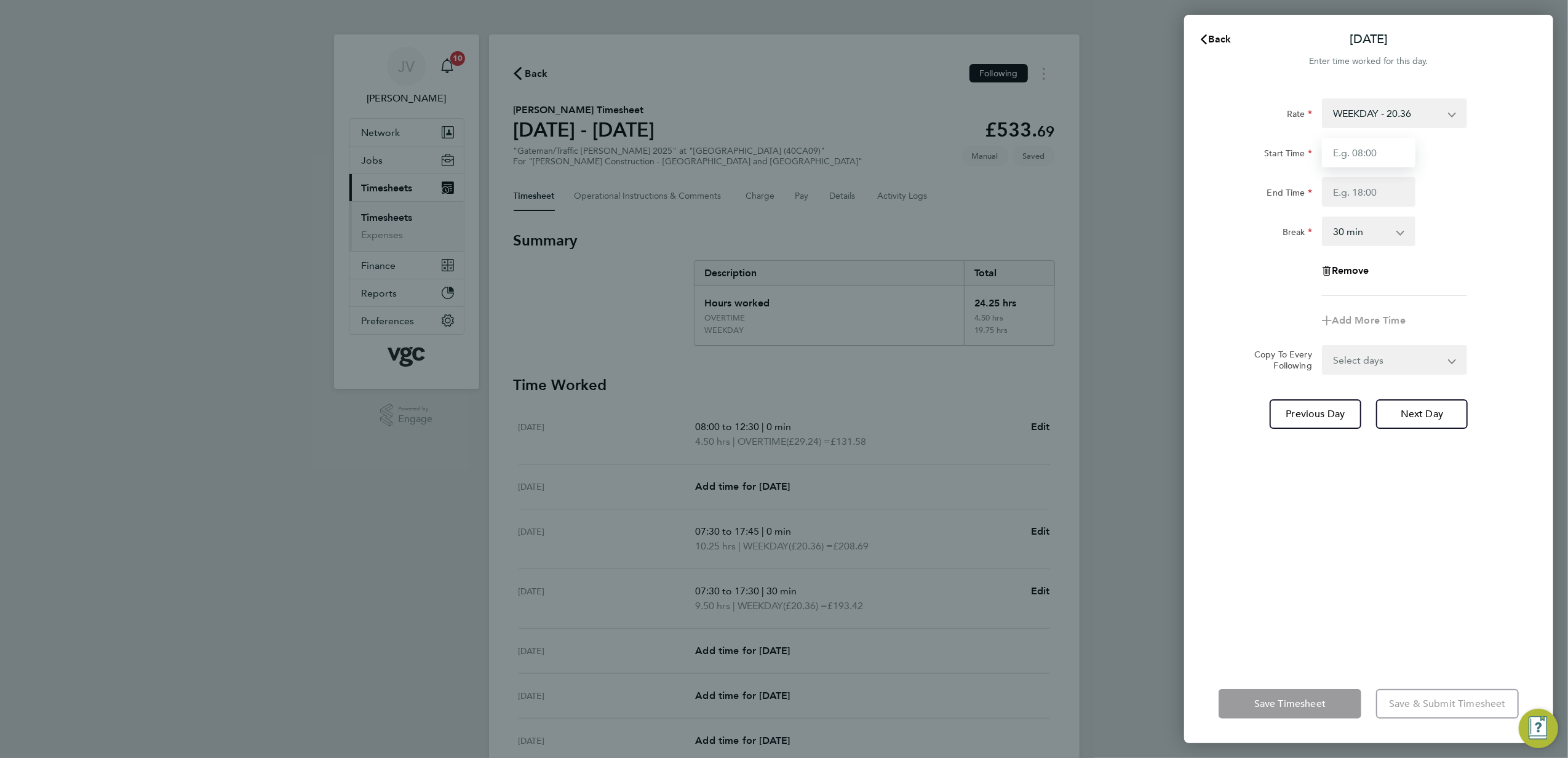
type input "07:30"
click at [1366, 200] on input "End Time" at bounding box center [1369, 191] width 93 height 30
type input "17:30"
click at [1457, 253] on div "Rate WEEKDAY - 20.36 OVERTIME - 29.24 Start Time 07:30 End Time 17:30 Break 0 m…" at bounding box center [1369, 197] width 300 height 197
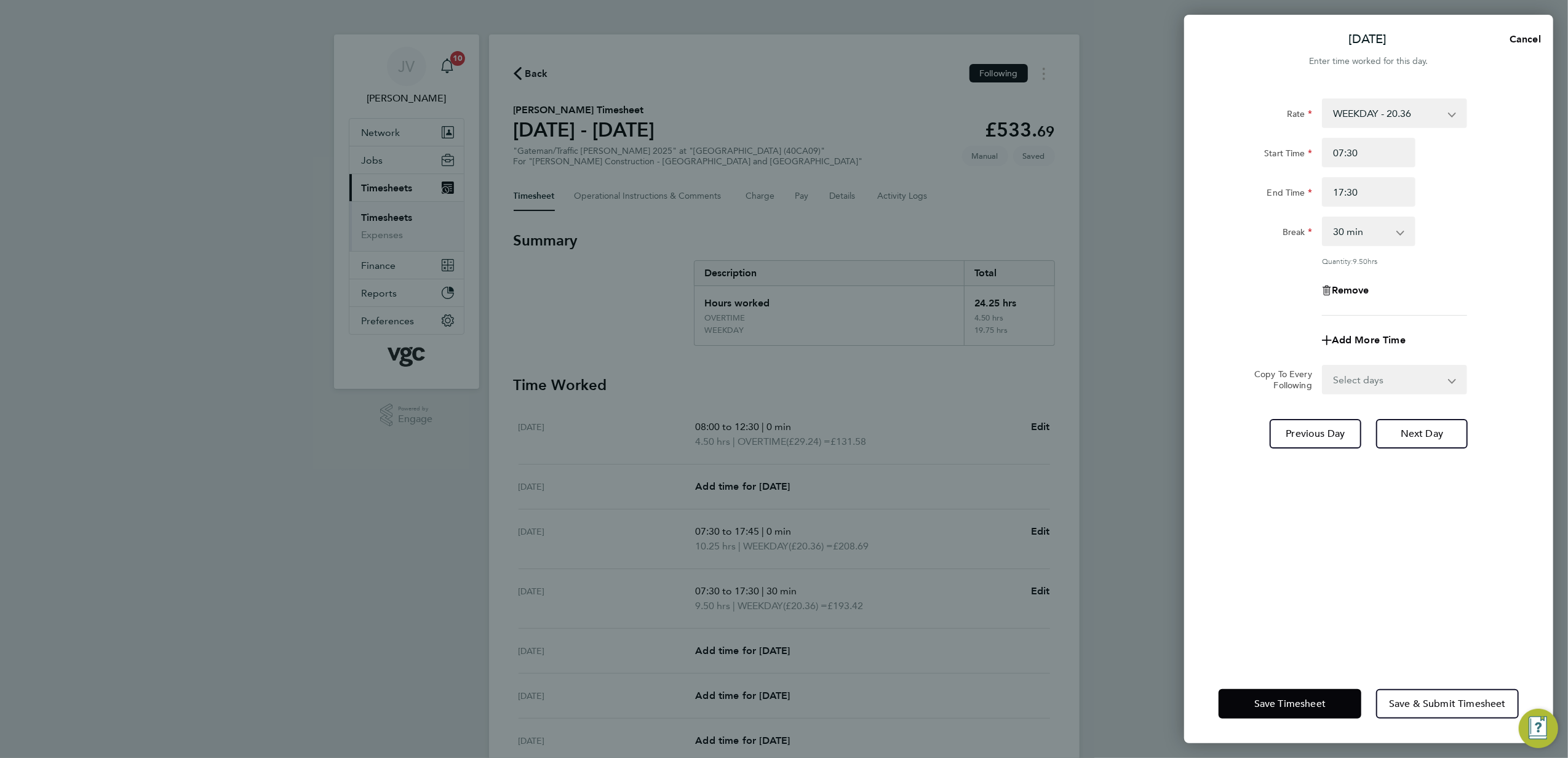
click at [1396, 238] on select "0 min 15 min 30 min 45 min 60 min 75 min 90 min" at bounding box center [1361, 231] width 76 height 27
click at [1400, 262] on div "Quantity: 9.50 hrs" at bounding box center [1394, 261] width 145 height 10
click at [1400, 246] on div "Rate WEEKDAY - 20.36 OVERTIME - 29.24 Start Time 07:30 End Time 17:30 Break 0 m…" at bounding box center [1369, 207] width 300 height 217
drag, startPoint x: 1396, startPoint y: 224, endPoint x: 1382, endPoint y: 247, distance: 26.9
click at [1394, 227] on select "0 min 15 min 30 min 45 min 60 min 75 min 90 min" at bounding box center [1361, 231] width 76 height 27
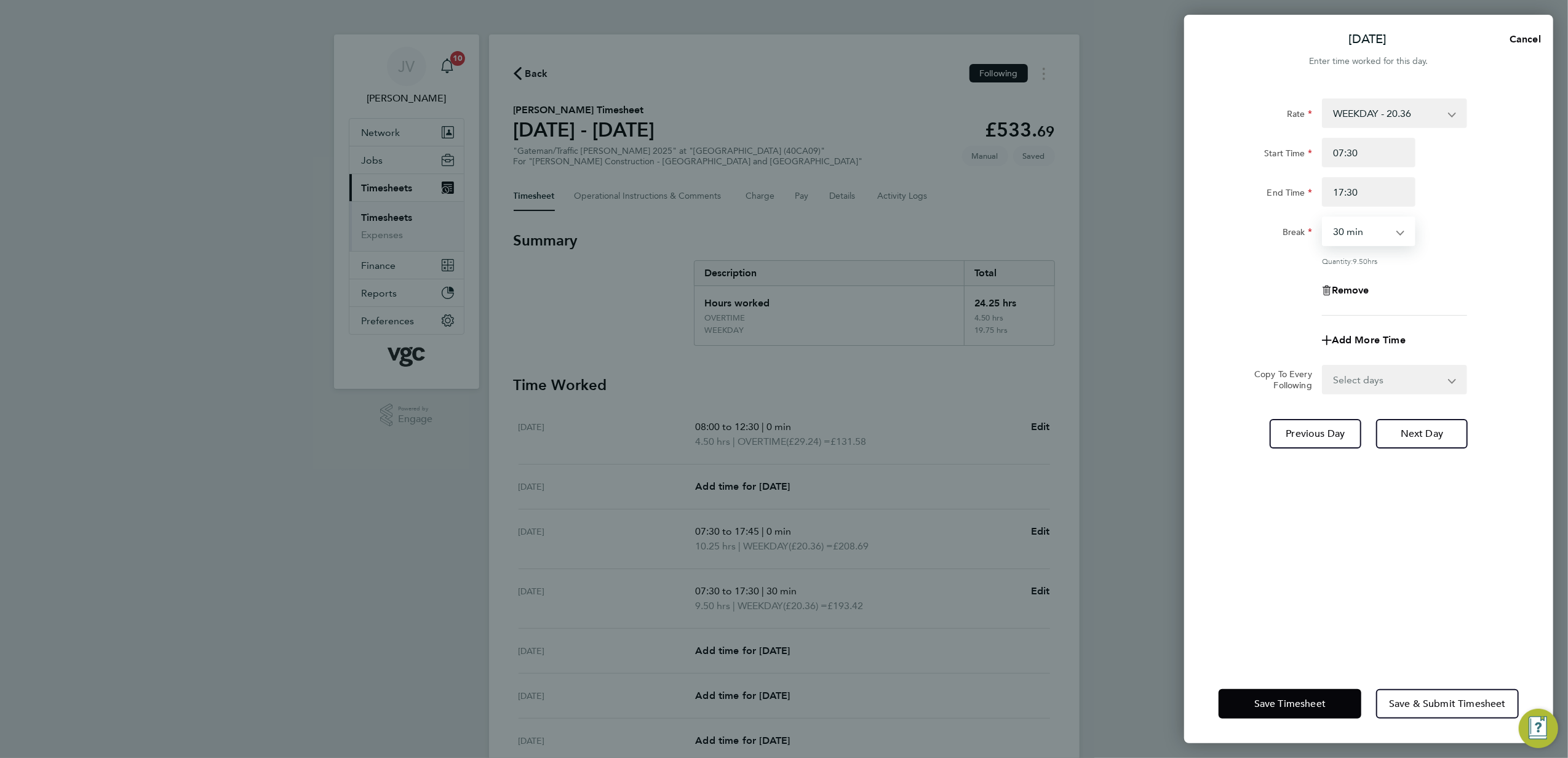
select select "0"
click at [1323, 218] on select "0 min 15 min 30 min 45 min 60 min 75 min 90 min" at bounding box center [1361, 231] width 76 height 27
click at [1444, 249] on div "Rate WEEKDAY - 20.36 OVERTIME - 29.24 Start Time 07:30 End Time 17:30 Break 0 m…" at bounding box center [1369, 207] width 300 height 217
click at [1359, 191] on input "17:30" at bounding box center [1369, 191] width 93 height 30
click at [1477, 176] on div "Start Time 07:30 End Time 17:00" at bounding box center [1369, 172] width 310 height 69
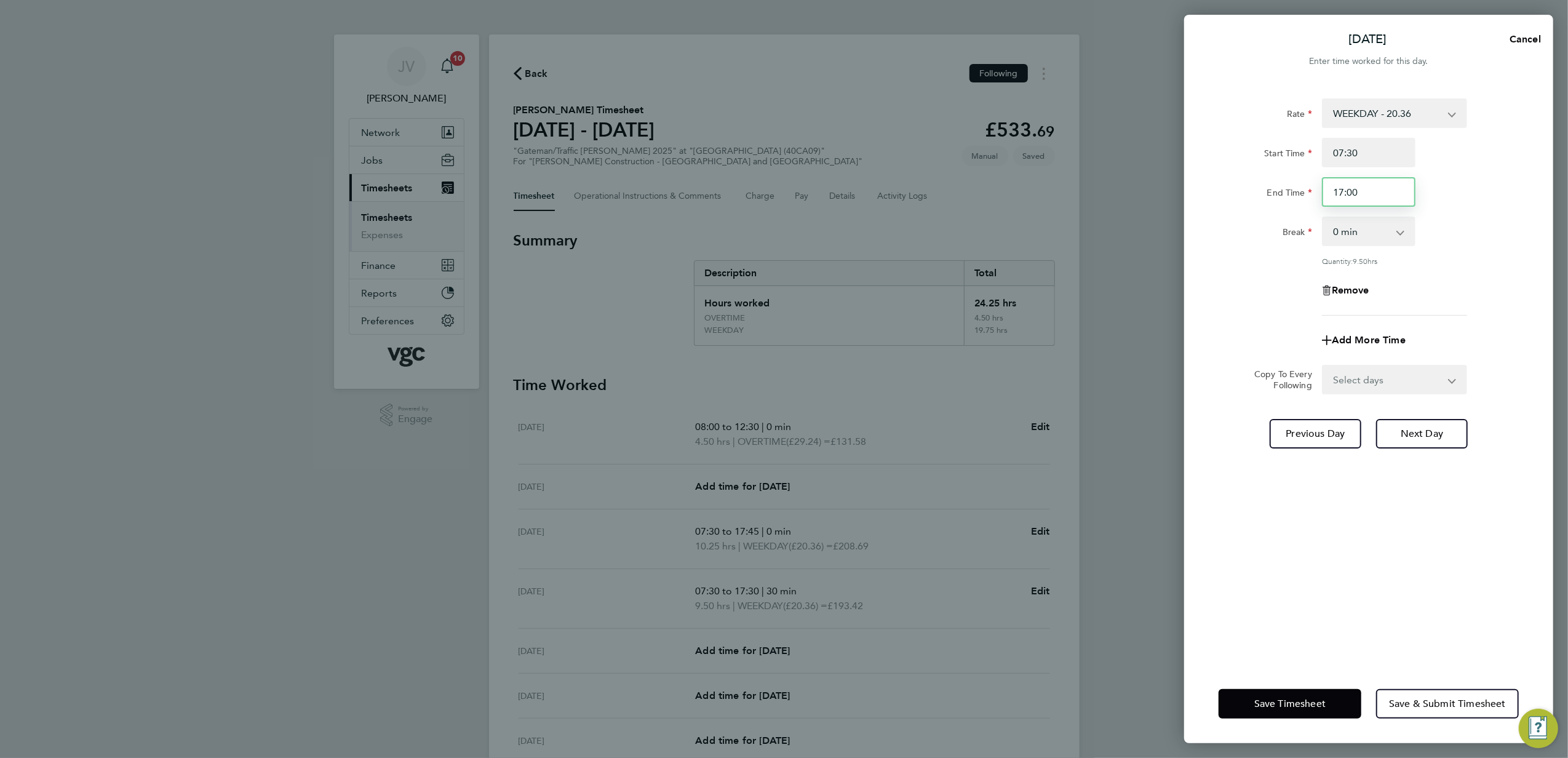
click at [1377, 191] on input "17:00" at bounding box center [1369, 191] width 93 height 30
type input "17:15"
click at [1440, 273] on div "Rate WEEKDAY - 20.36 OVERTIME - 29.24 Start Time 07:30 End Time 17:15 Break 0 m…" at bounding box center [1369, 207] width 300 height 217
click at [1293, 701] on span "Save Timesheet" at bounding box center [1290, 703] width 71 height 13
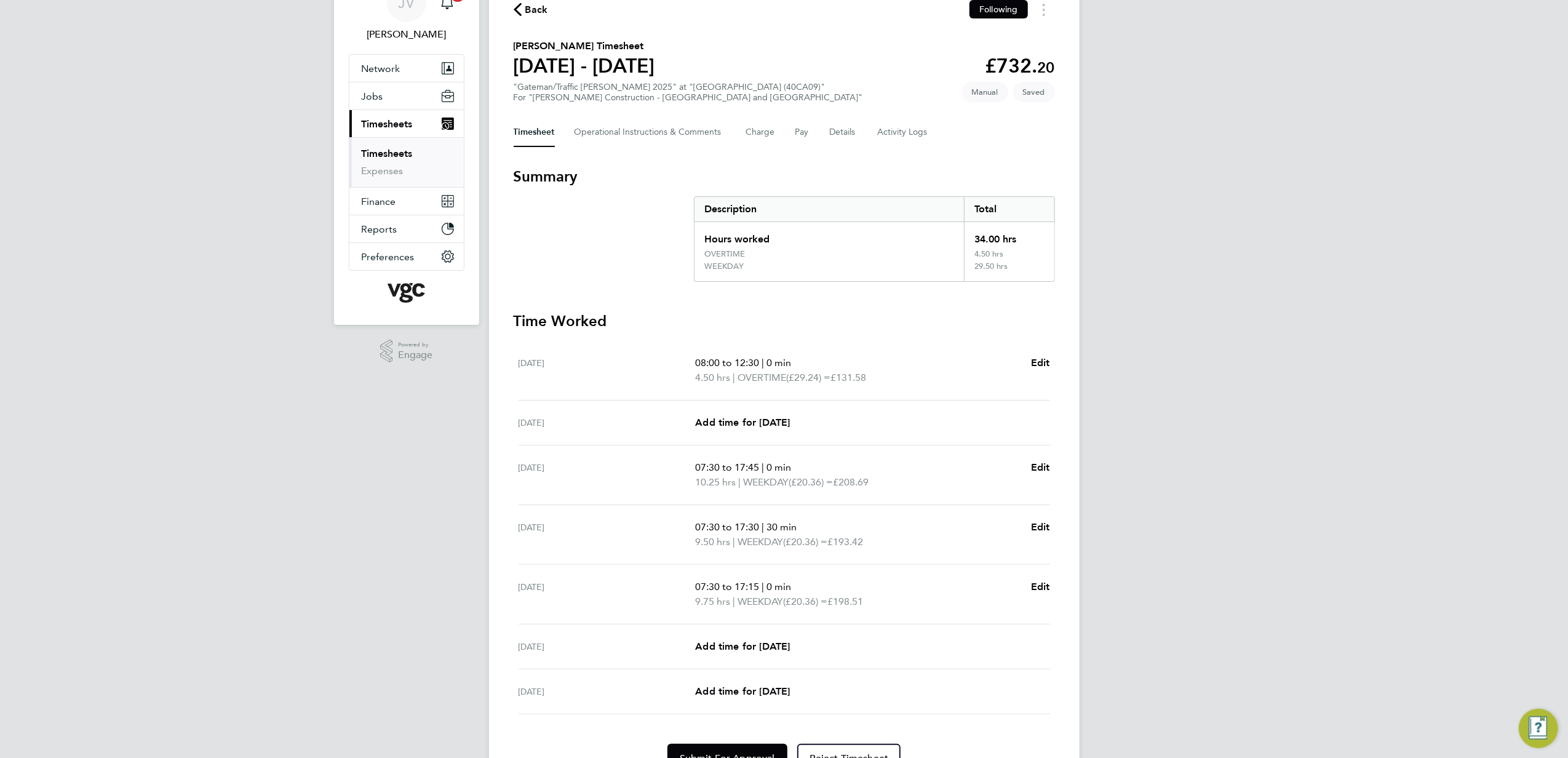
scroll to position [130, 0]
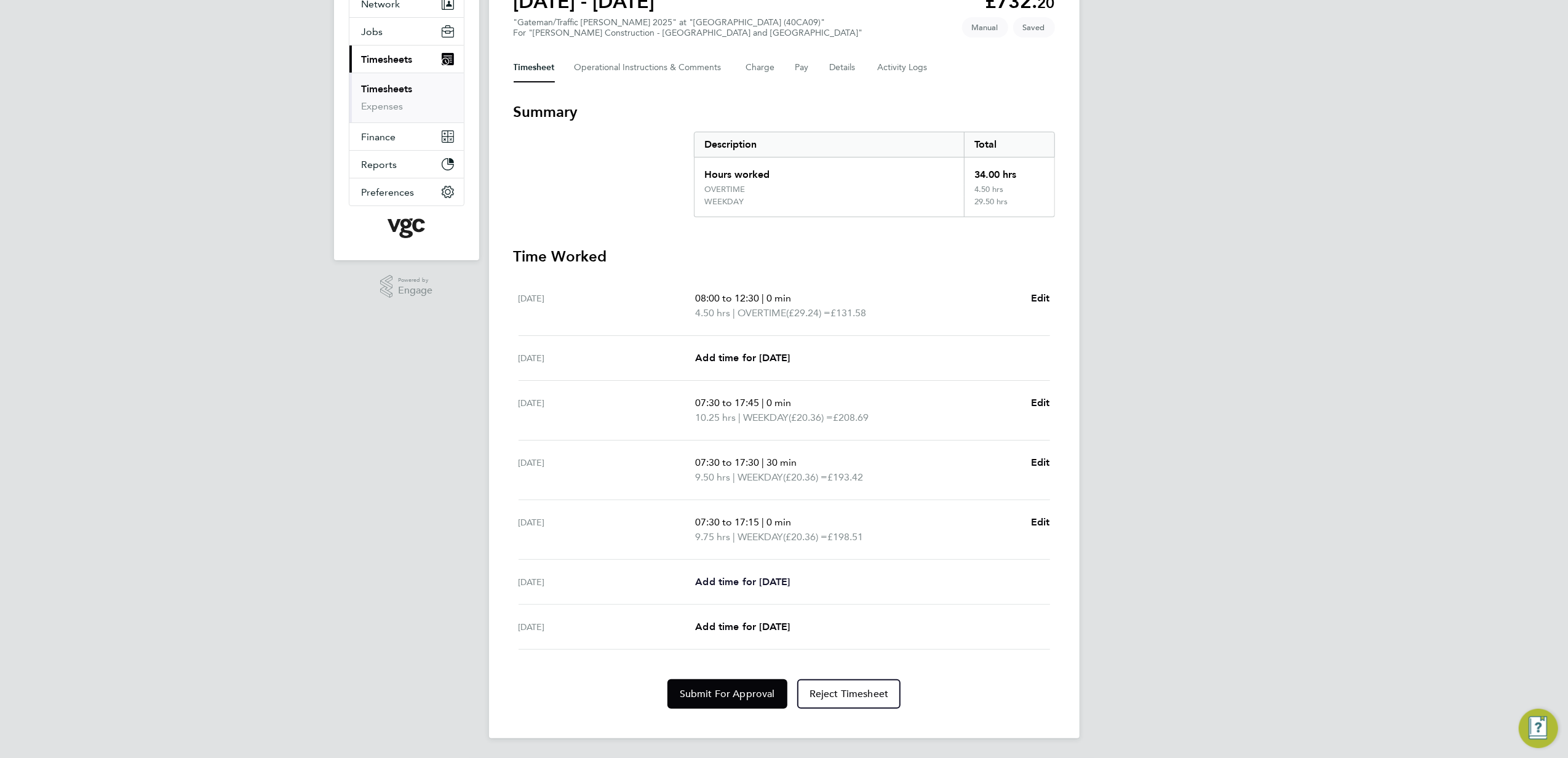
click at [790, 577] on span "Add time for [DATE]" at bounding box center [743, 582] width 95 height 12
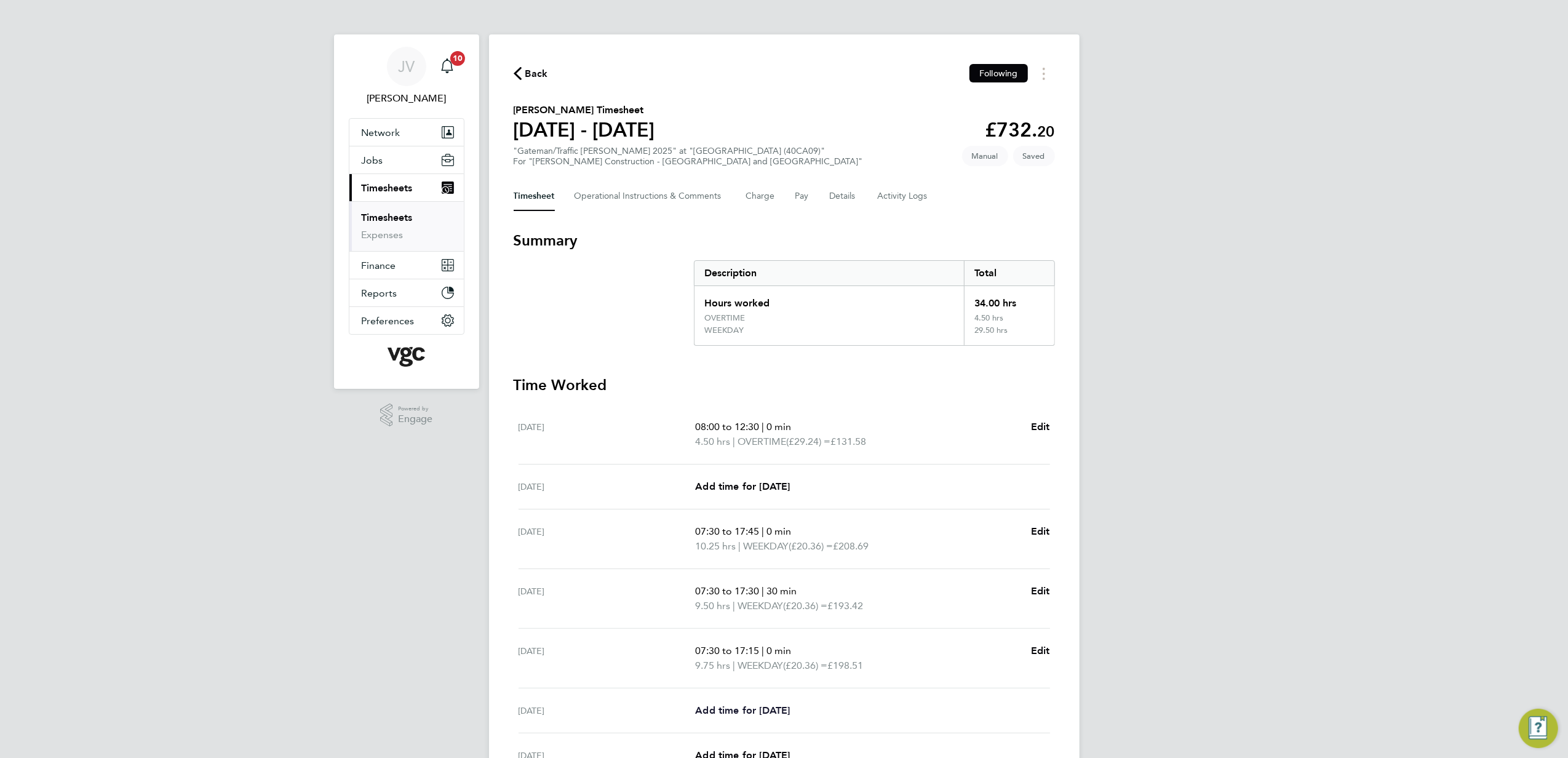
select select "30"
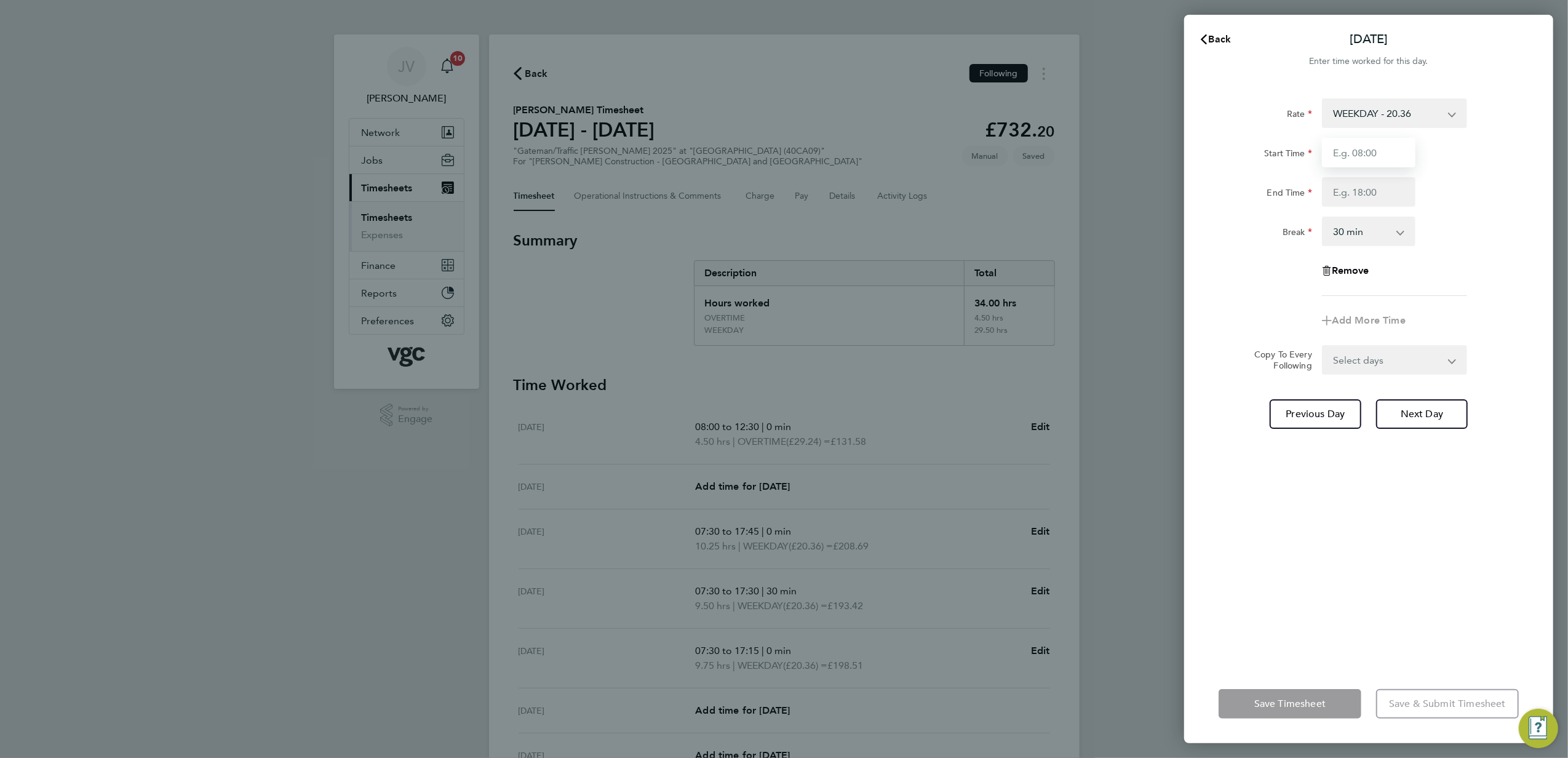
drag, startPoint x: 1413, startPoint y: 146, endPoint x: 1406, endPoint y: 156, distance: 12.2
click at [1413, 146] on input "Start Time" at bounding box center [1369, 152] width 93 height 30
type input "07:30"
click at [1378, 191] on input "End Time" at bounding box center [1369, 191] width 93 height 30
type input "17:30"
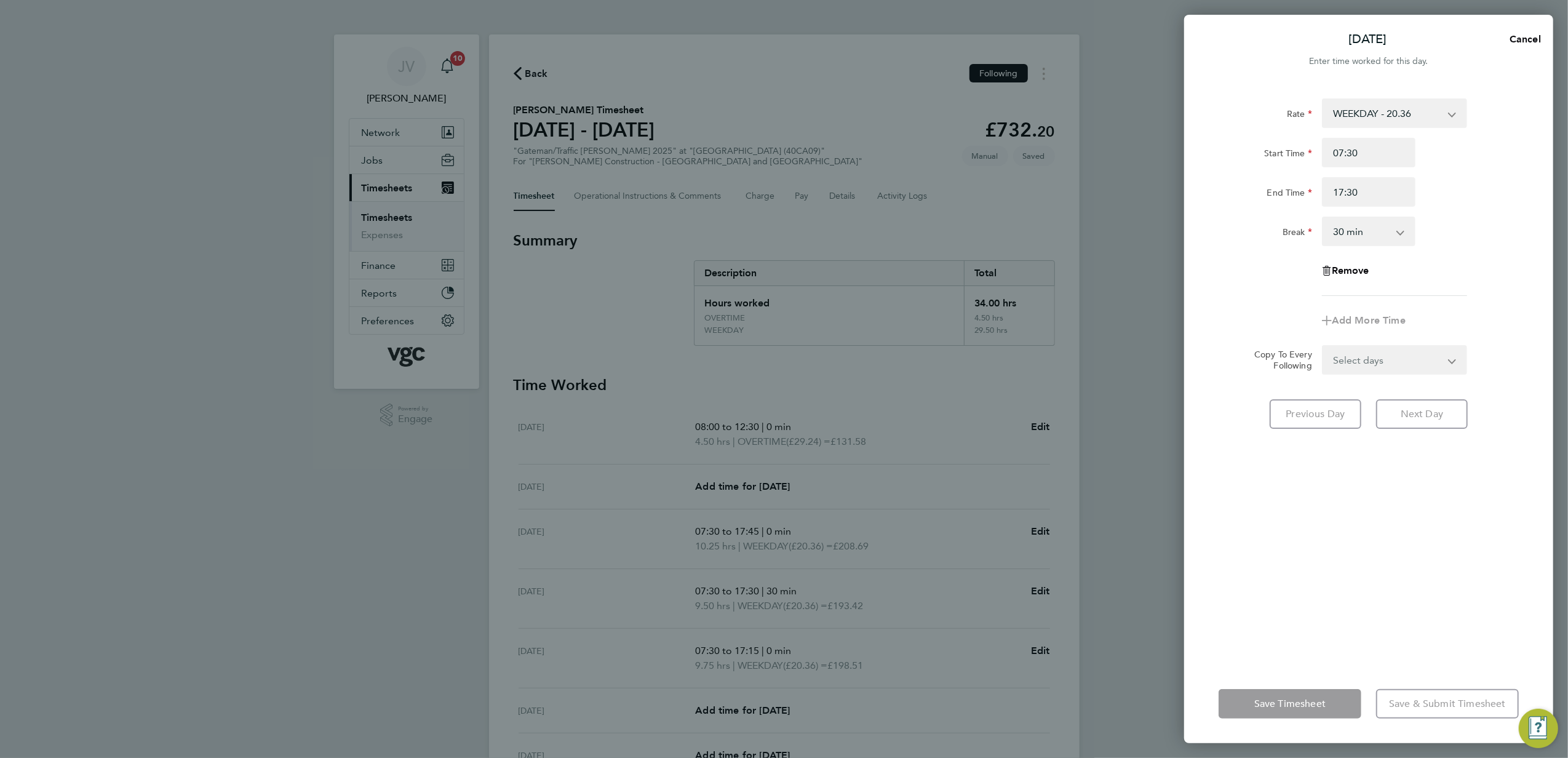
click at [1463, 283] on div "Remove" at bounding box center [1369, 270] width 310 height 30
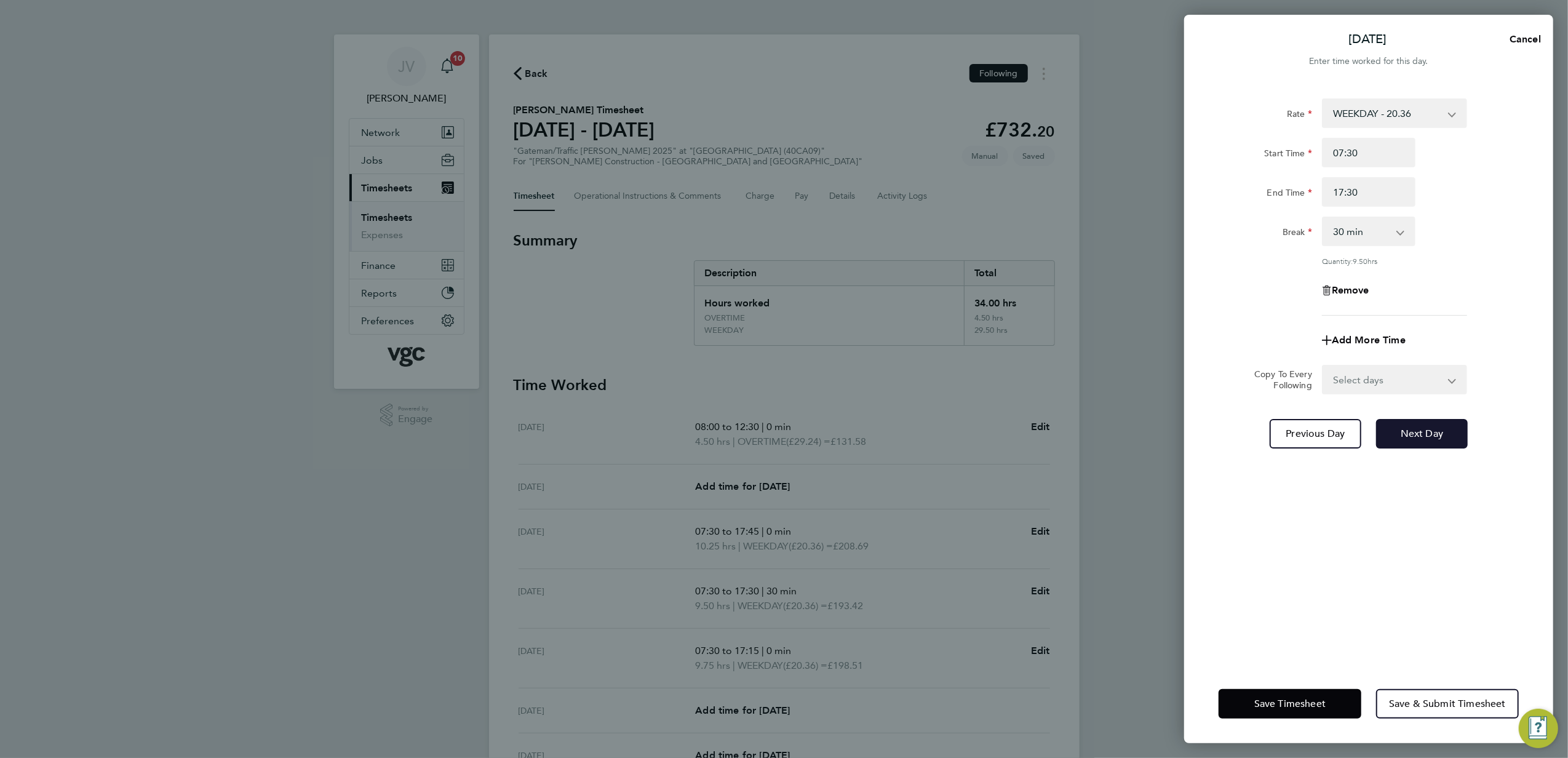
click at [1445, 436] on button "Next Day" at bounding box center [1422, 434] width 91 height 30
select select "30"
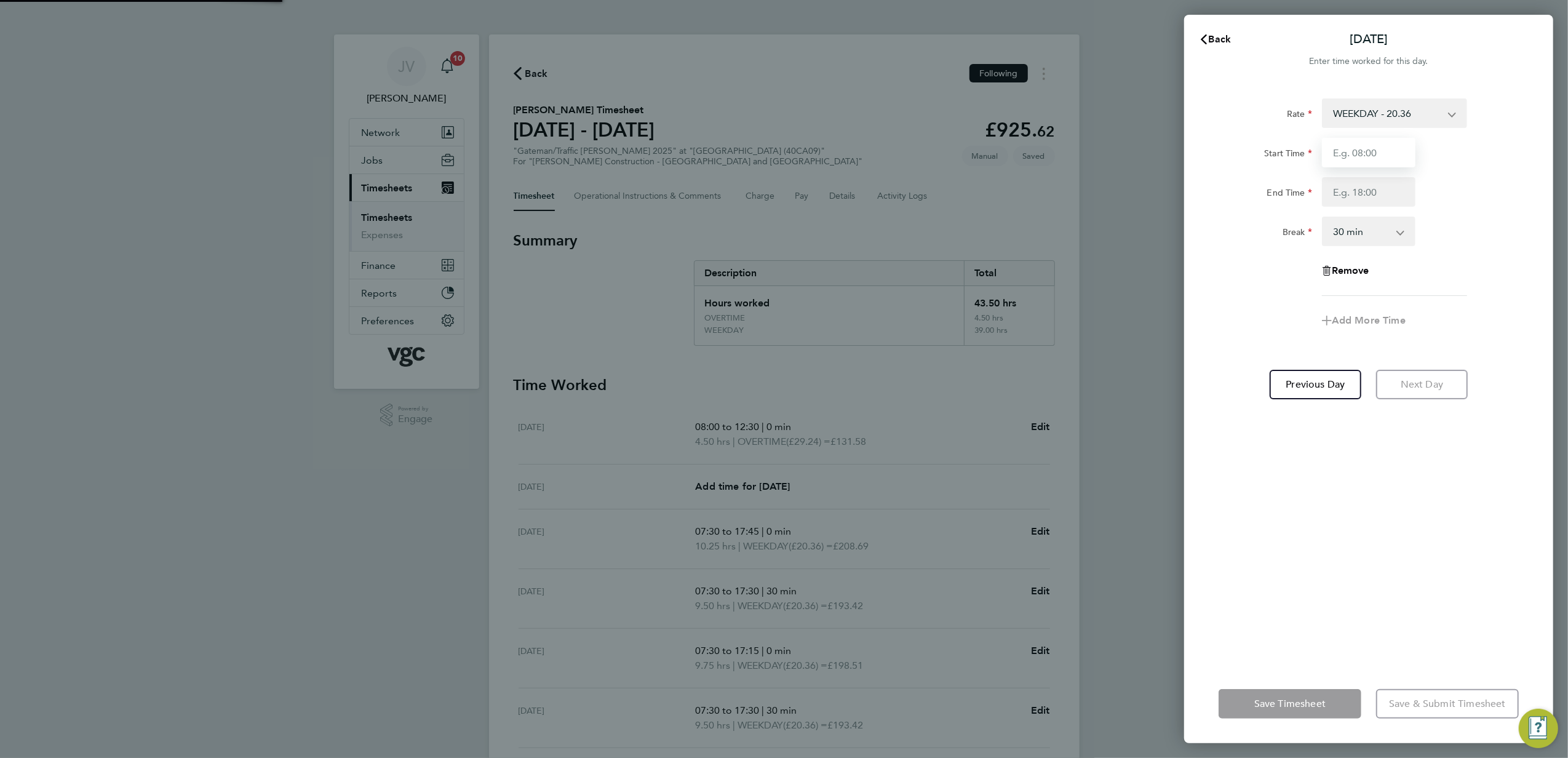
drag, startPoint x: 1394, startPoint y: 151, endPoint x: 1392, endPoint y: 157, distance: 6.3
click at [1394, 154] on input "Start Time" at bounding box center [1369, 152] width 93 height 30
type input "07:30"
click at [1377, 188] on input "End Time" at bounding box center [1369, 191] width 93 height 30
click at [1353, 194] on input "17:30" at bounding box center [1369, 191] width 93 height 30
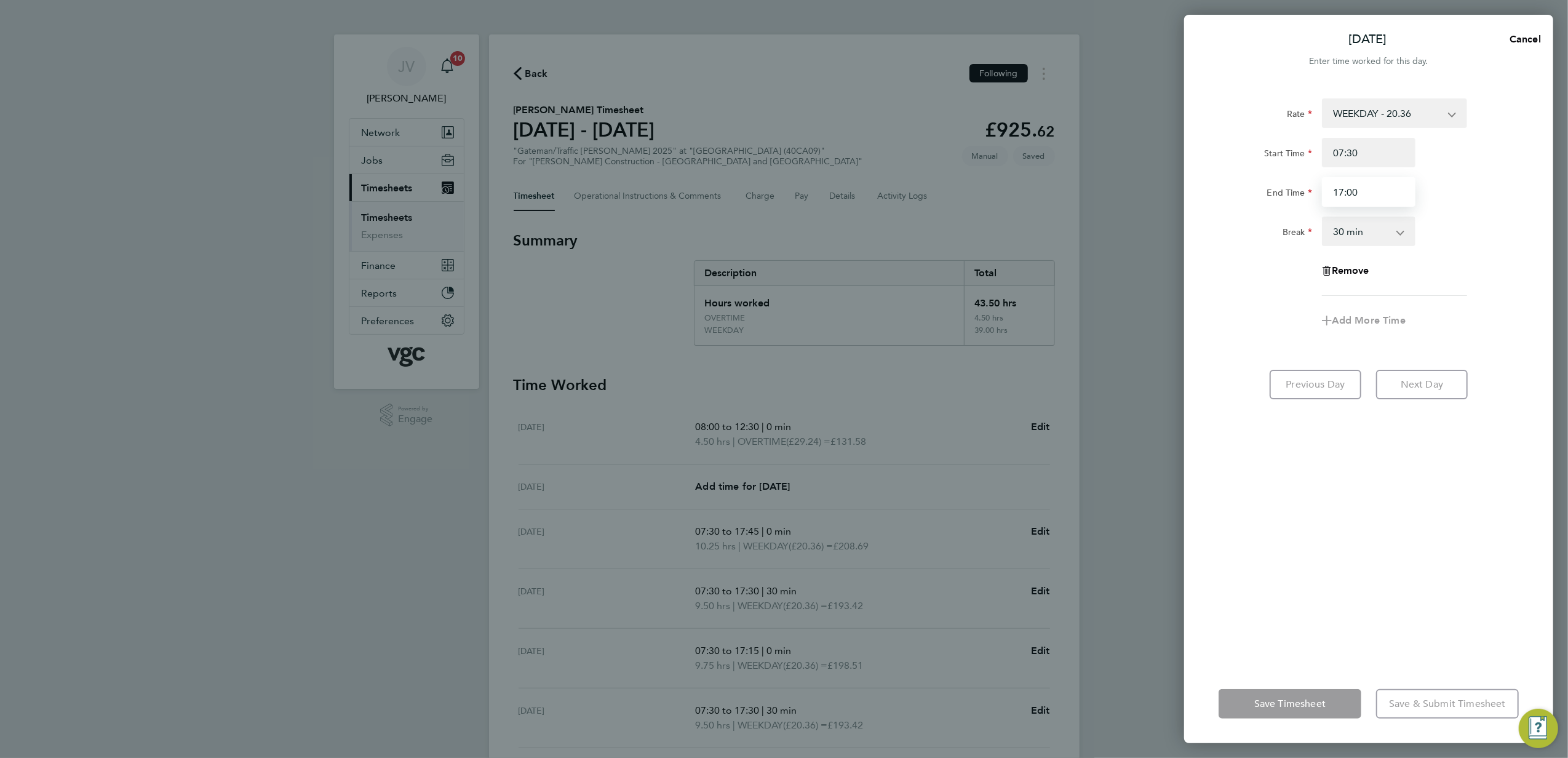
type input "17:00"
click at [1430, 218] on div "Break 0 min 15 min 30 min 45 min 60 min 75 min 90 min" at bounding box center [1369, 231] width 310 height 30
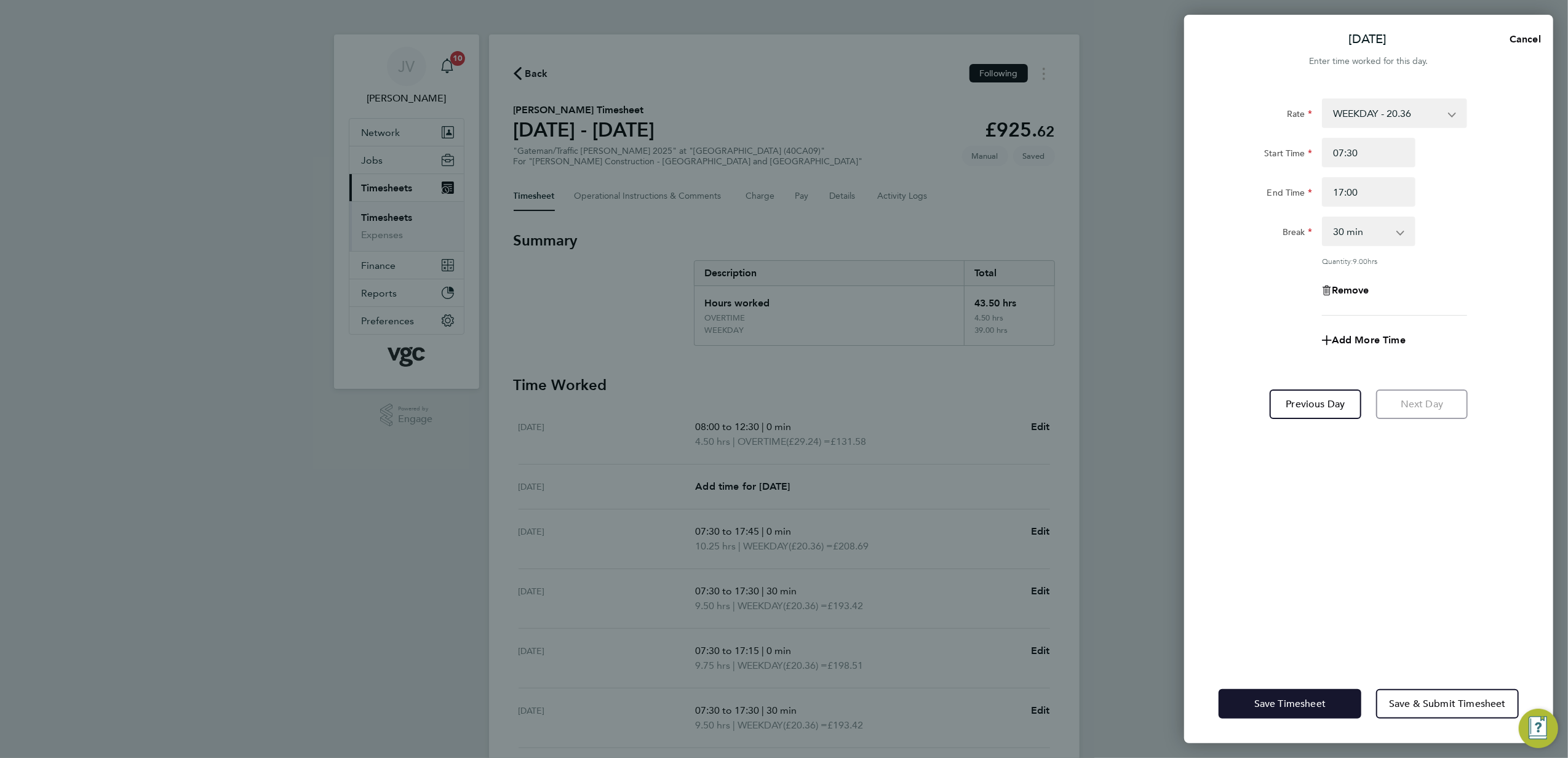
click at [1280, 713] on button "Save Timesheet" at bounding box center [1290, 703] width 143 height 30
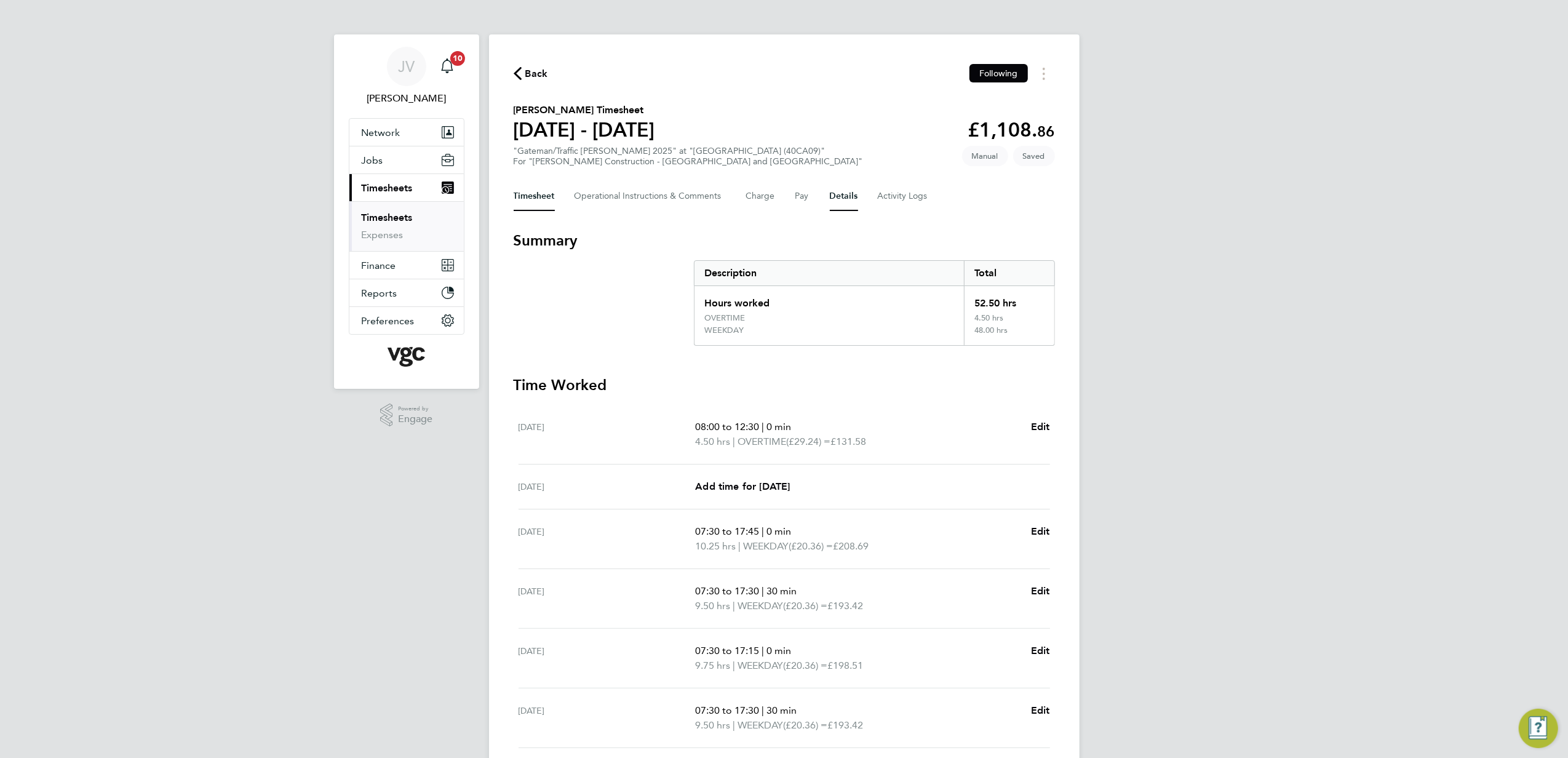
click at [847, 197] on button "Details" at bounding box center [844, 196] width 28 height 30
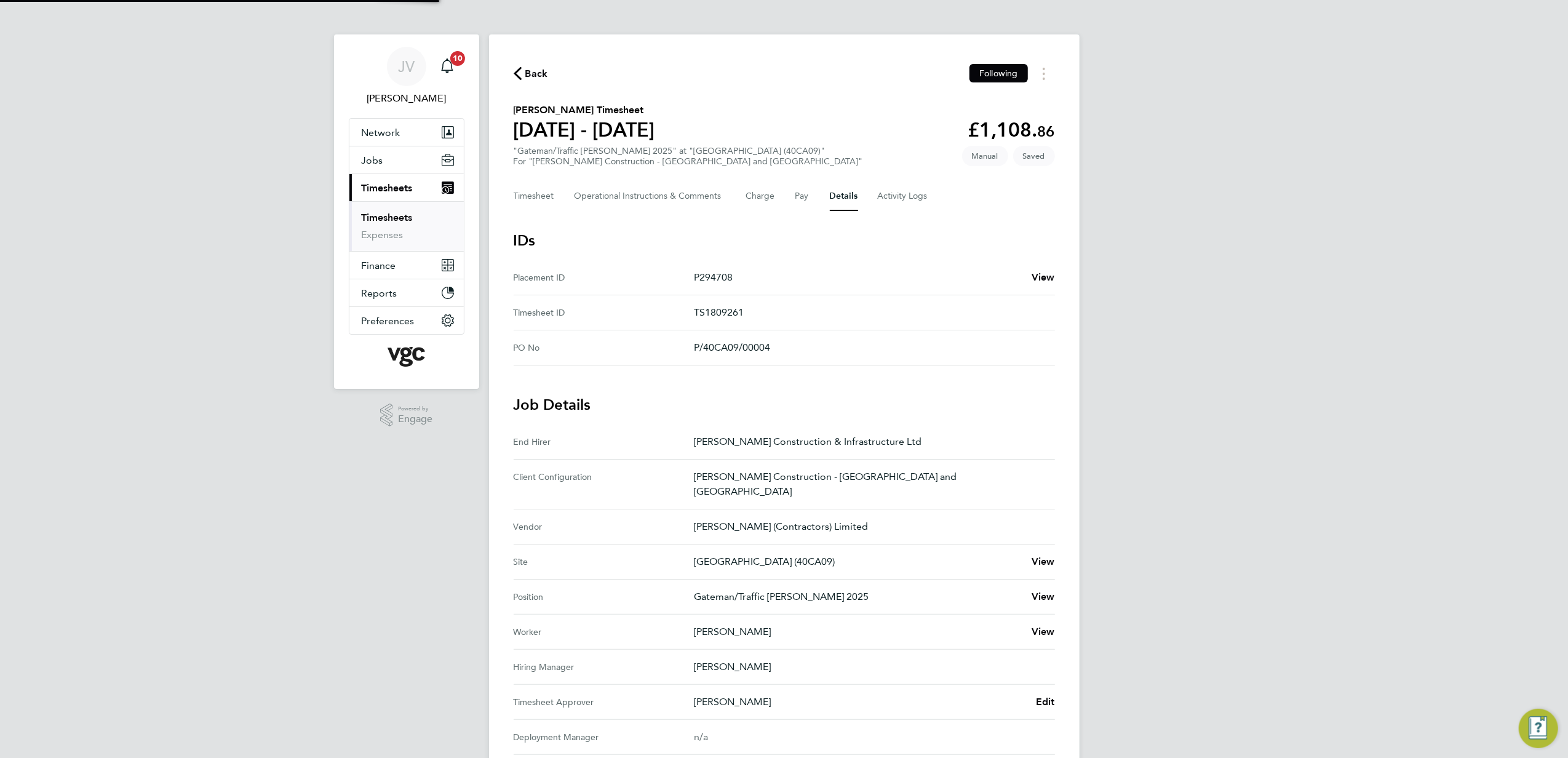
scroll to position [82, 0]
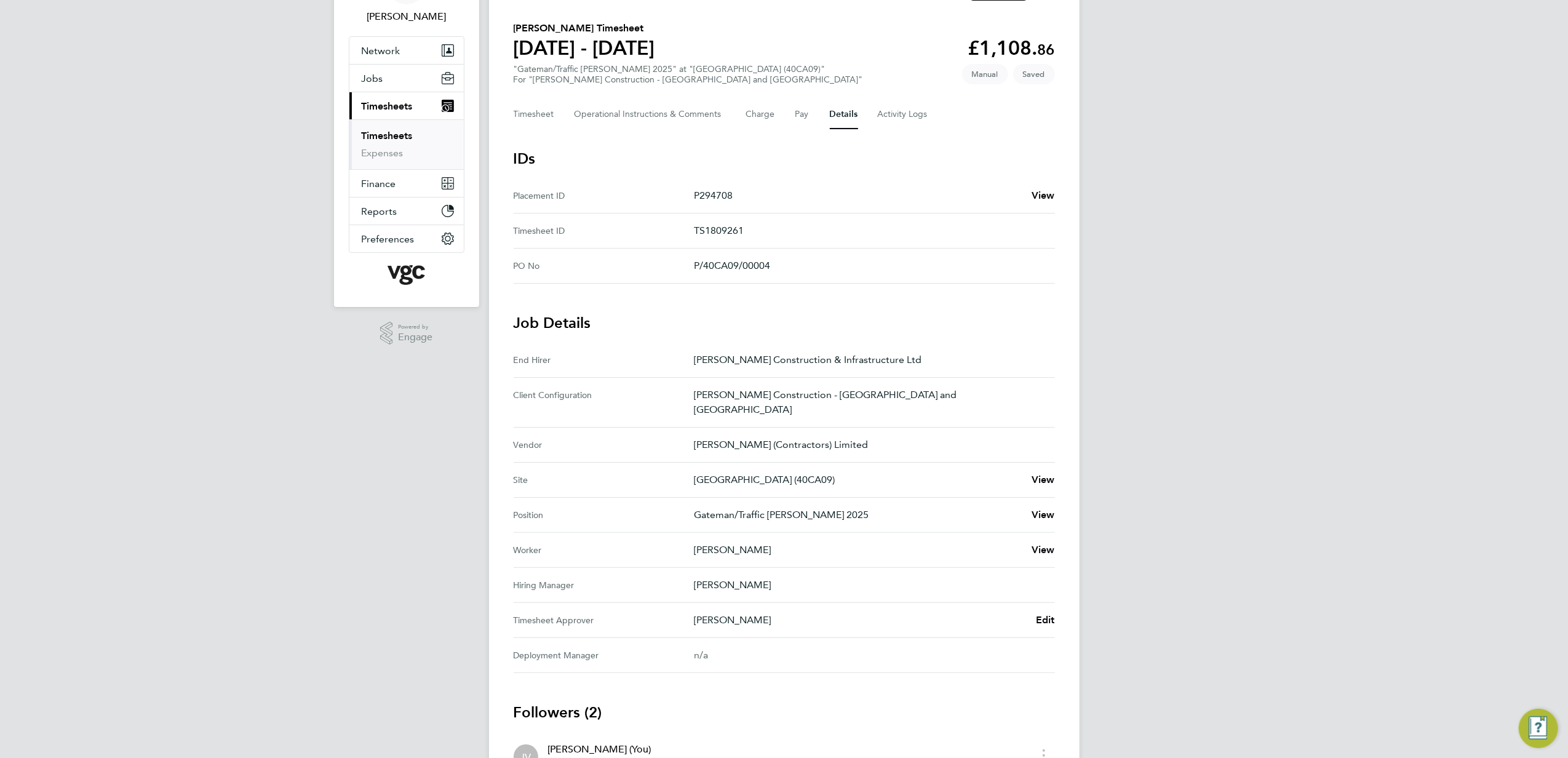
click at [1042, 603] on Approver "Timesheet Approver [PERSON_NAME] Edit" at bounding box center [784, 620] width 542 height 35
click at [1046, 614] on span "Edit" at bounding box center [1046, 620] width 19 height 12
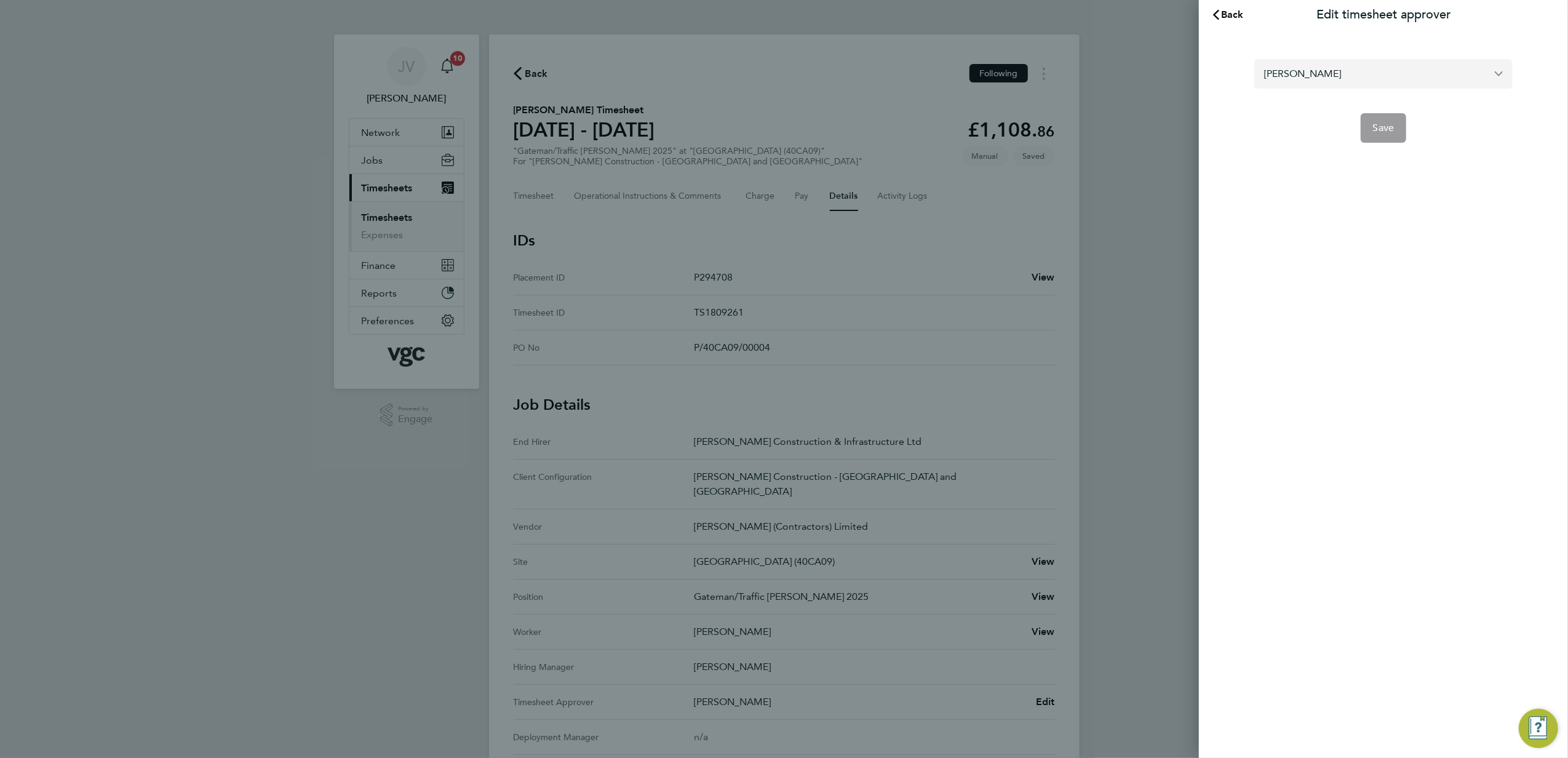
click at [1375, 69] on input "[PERSON_NAME]" at bounding box center [1384, 74] width 259 height 29
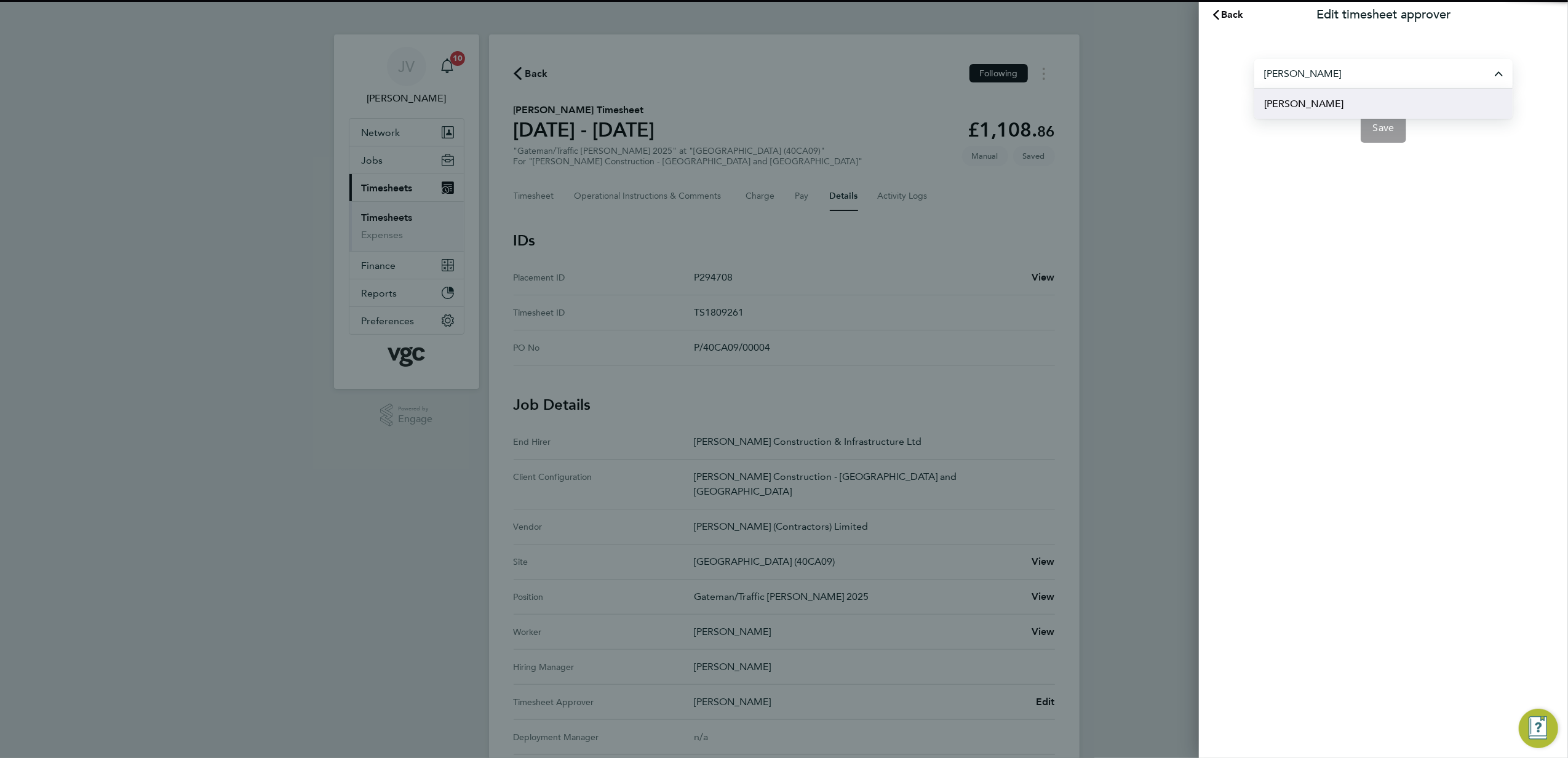
click at [1367, 109] on li "[PERSON_NAME]" at bounding box center [1384, 104] width 259 height 30
type input "[PERSON_NAME]"
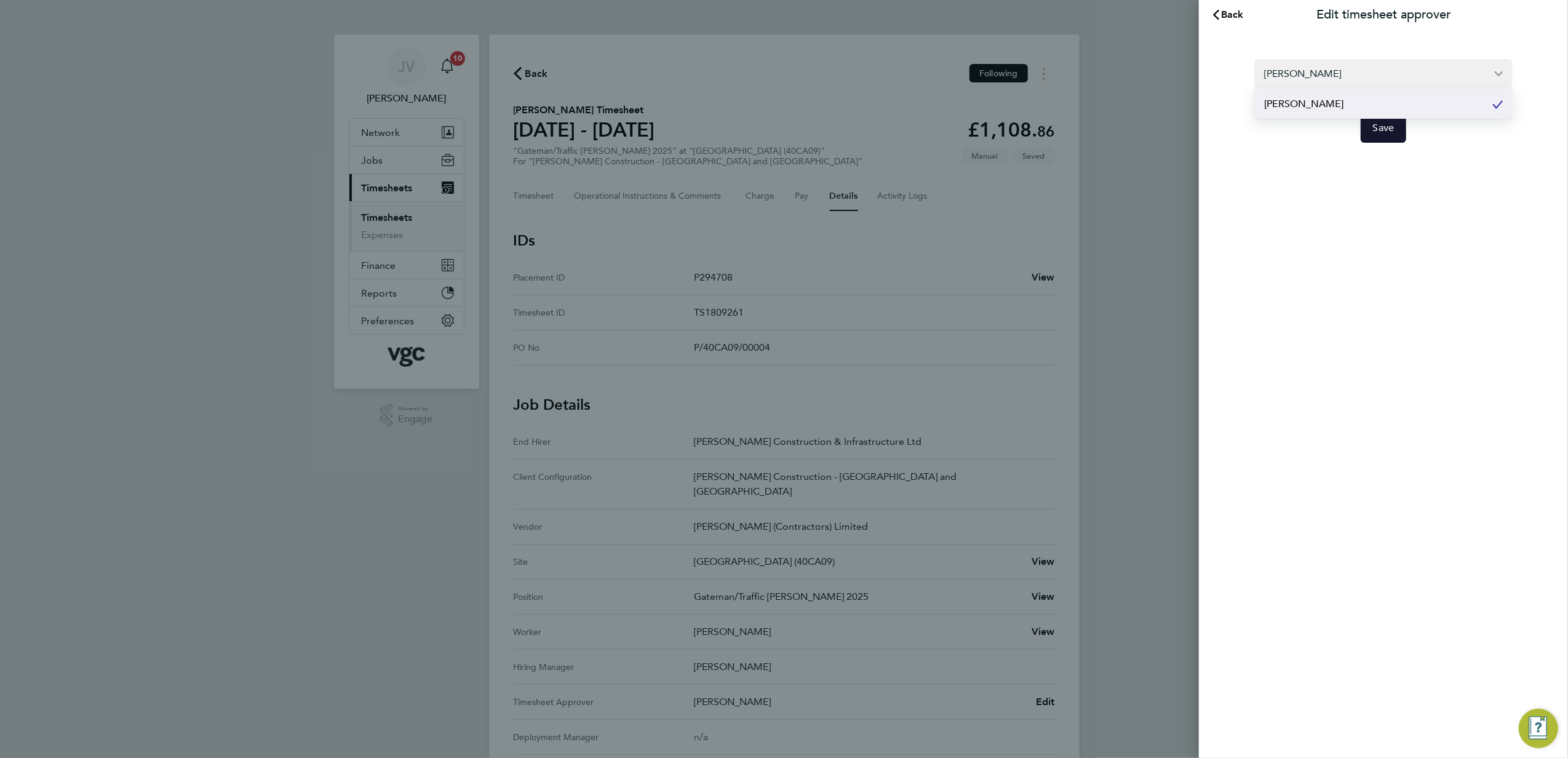
click at [1380, 136] on button "Save" at bounding box center [1384, 128] width 46 height 30
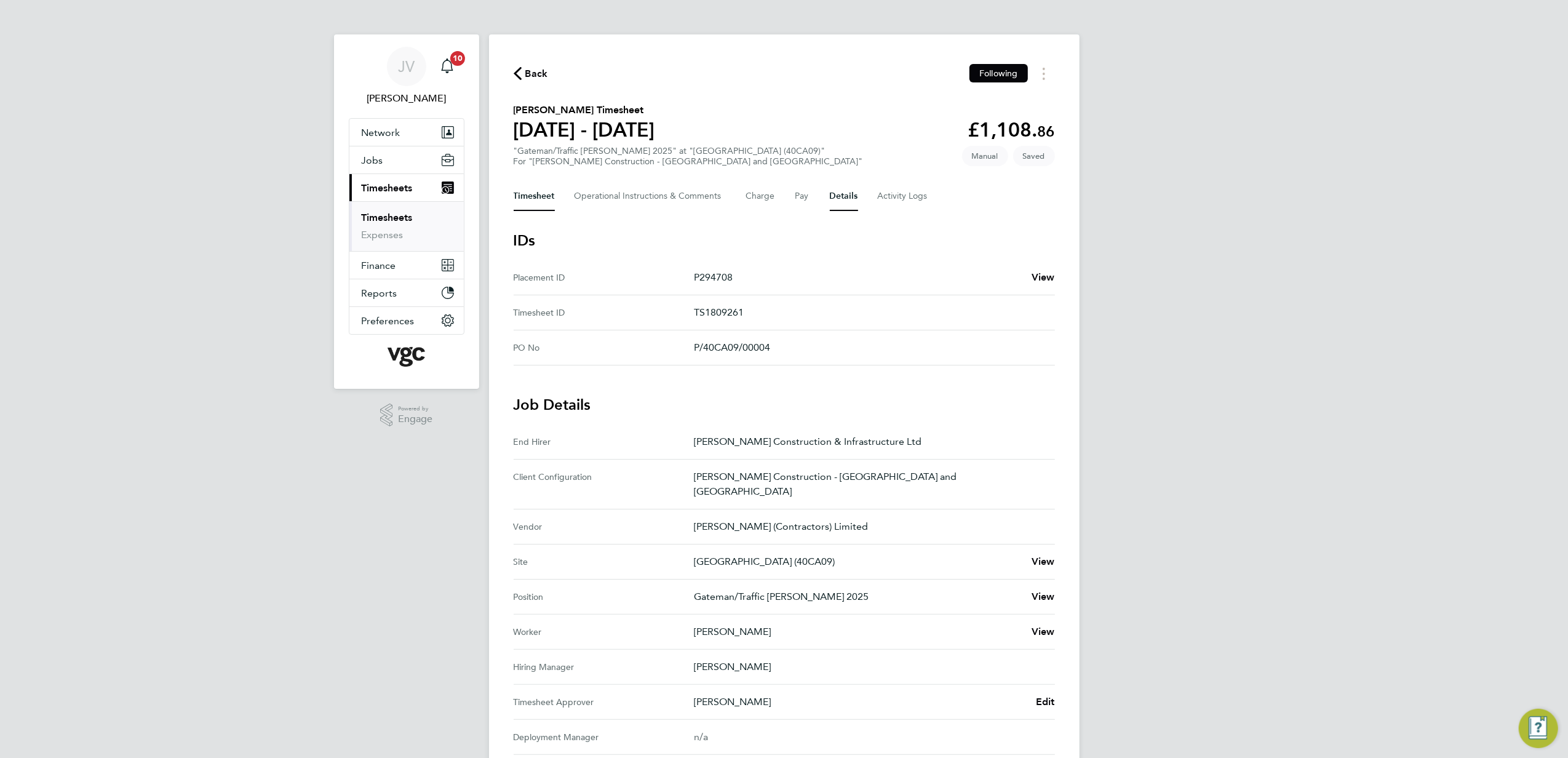
click at [536, 197] on button "Timesheet" at bounding box center [534, 196] width 41 height 30
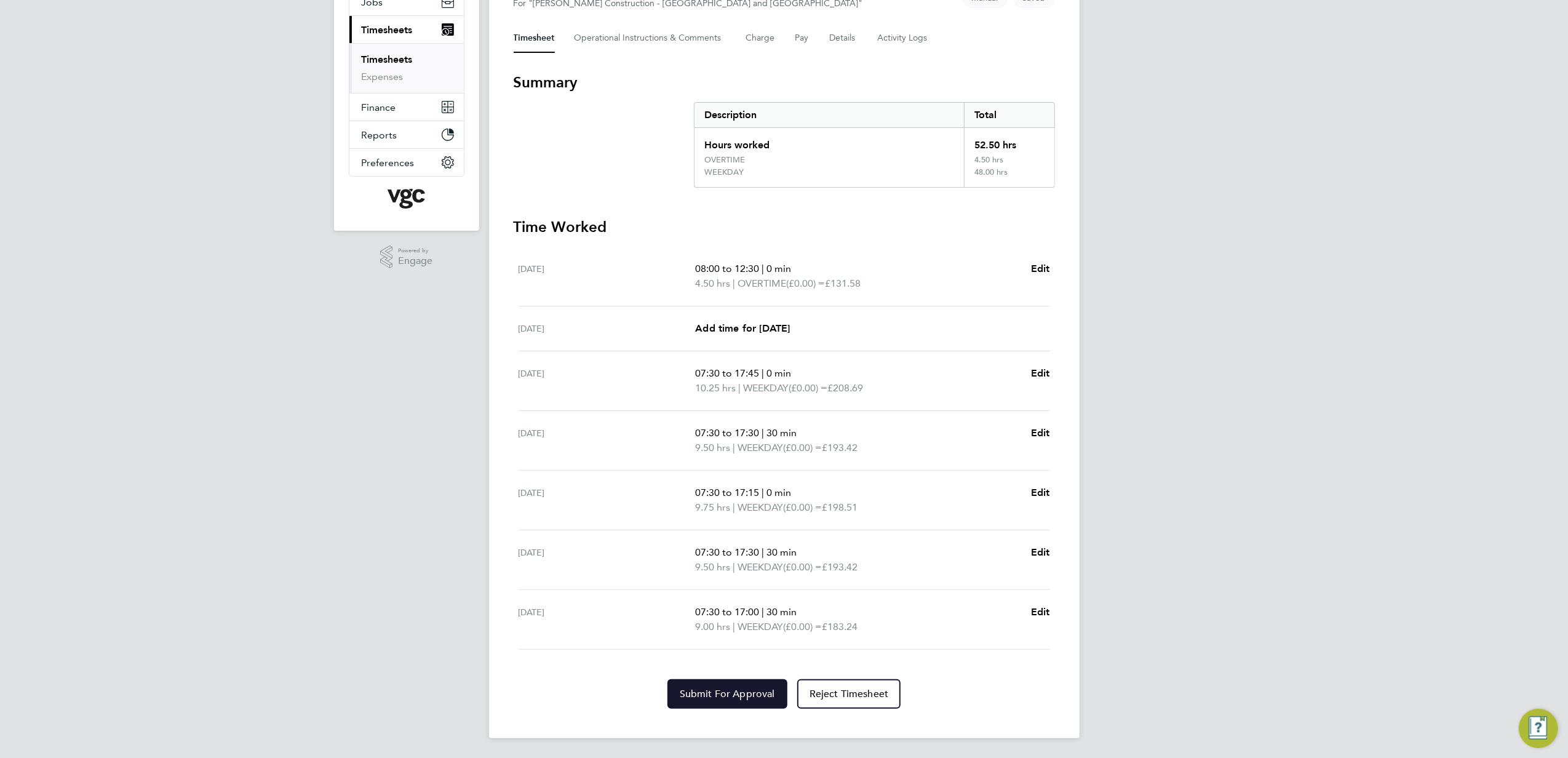
click at [744, 699] on span "Submit For Approval" at bounding box center [727, 694] width 95 height 13
